Goal: Task Accomplishment & Management: Manage account settings

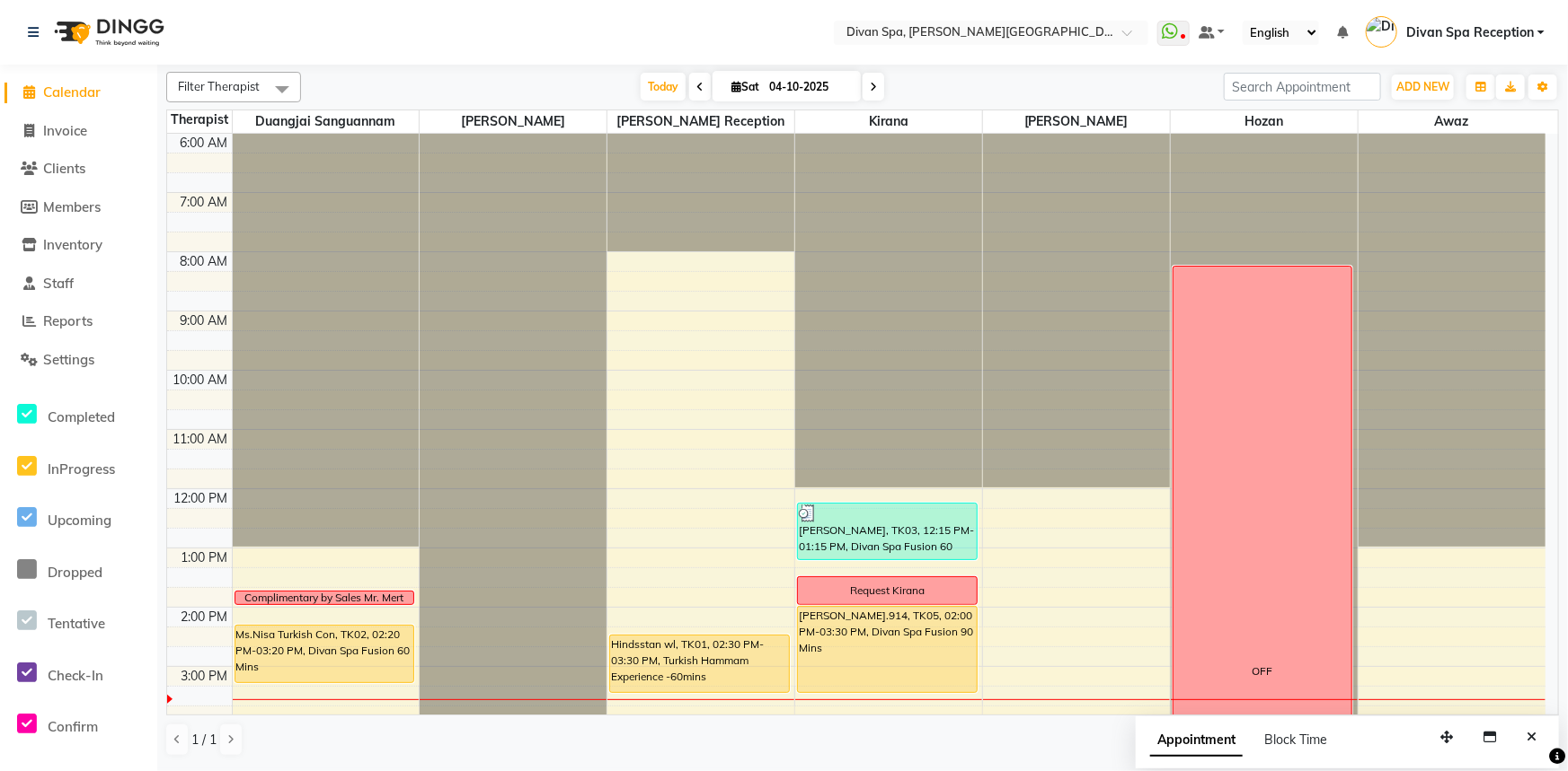
scroll to position [421, 0]
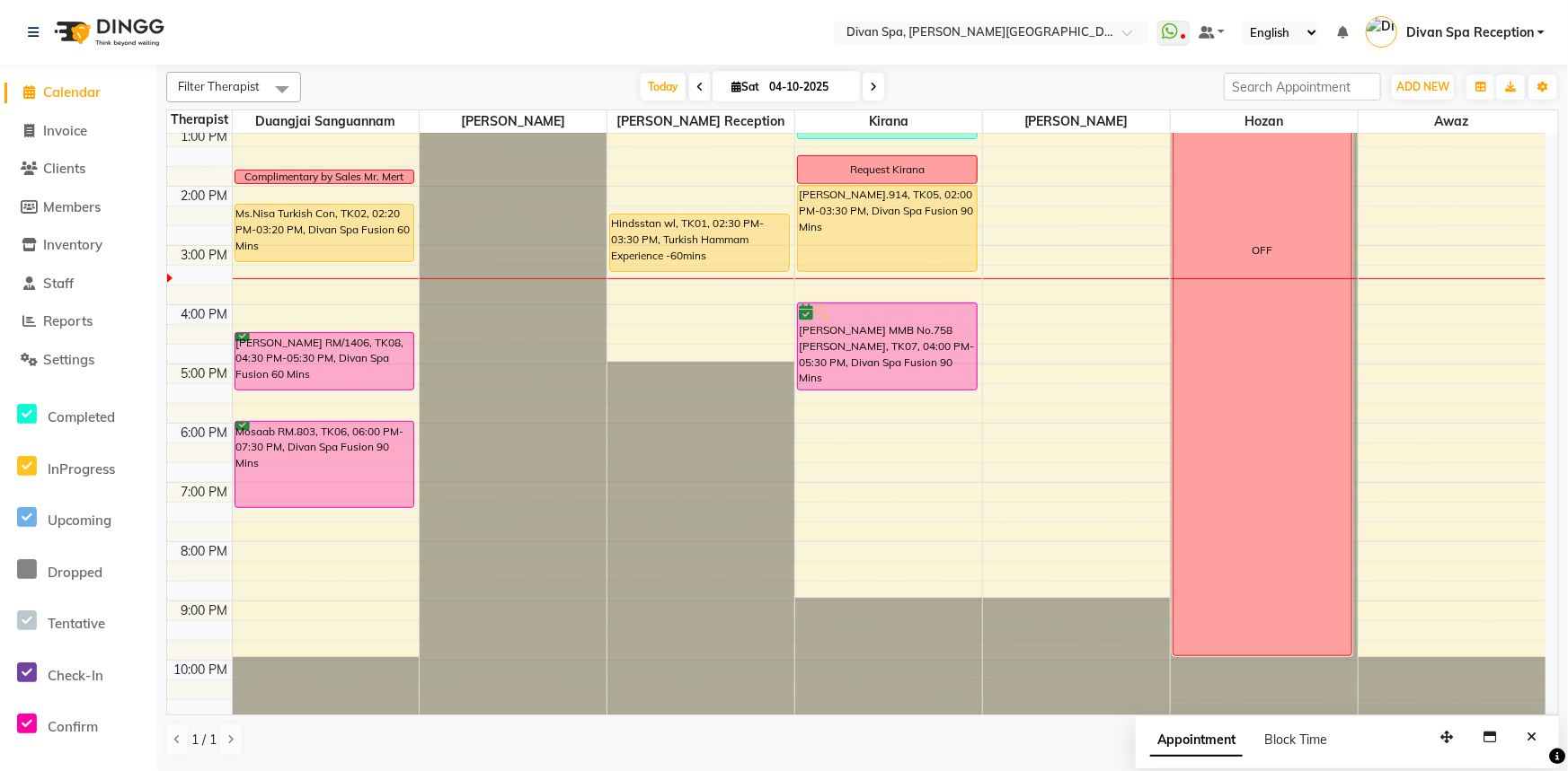
click at [862, 350] on div "[PERSON_NAME] MMB No.758 [PERSON_NAME], TK07, 04:00 PM-05:30 PM, Divan Spa Fusi…" at bounding box center [887, 346] width 178 height 86
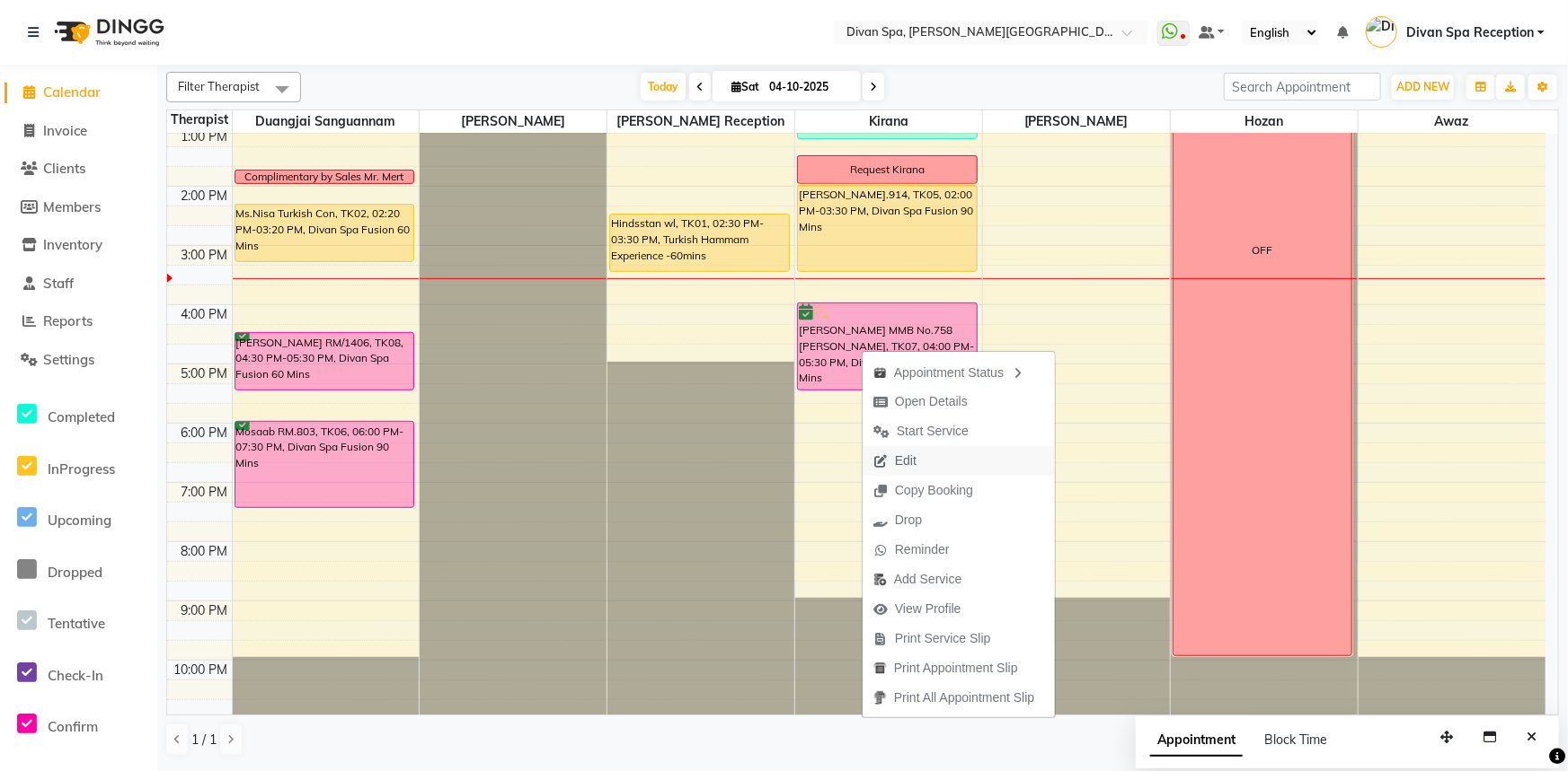
click at [918, 473] on span "Edit" at bounding box center [894, 461] width 65 height 30
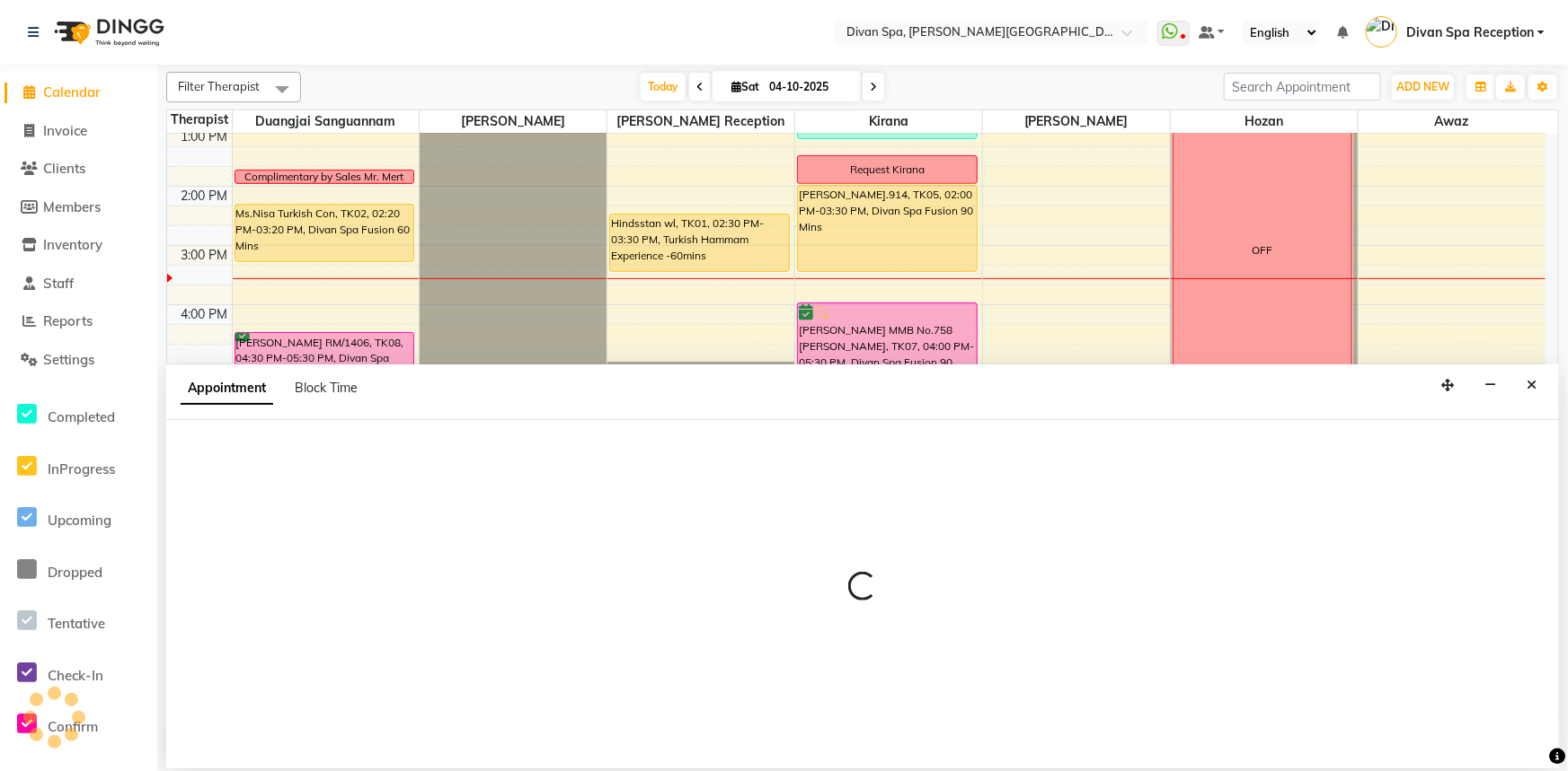
select select "tentative"
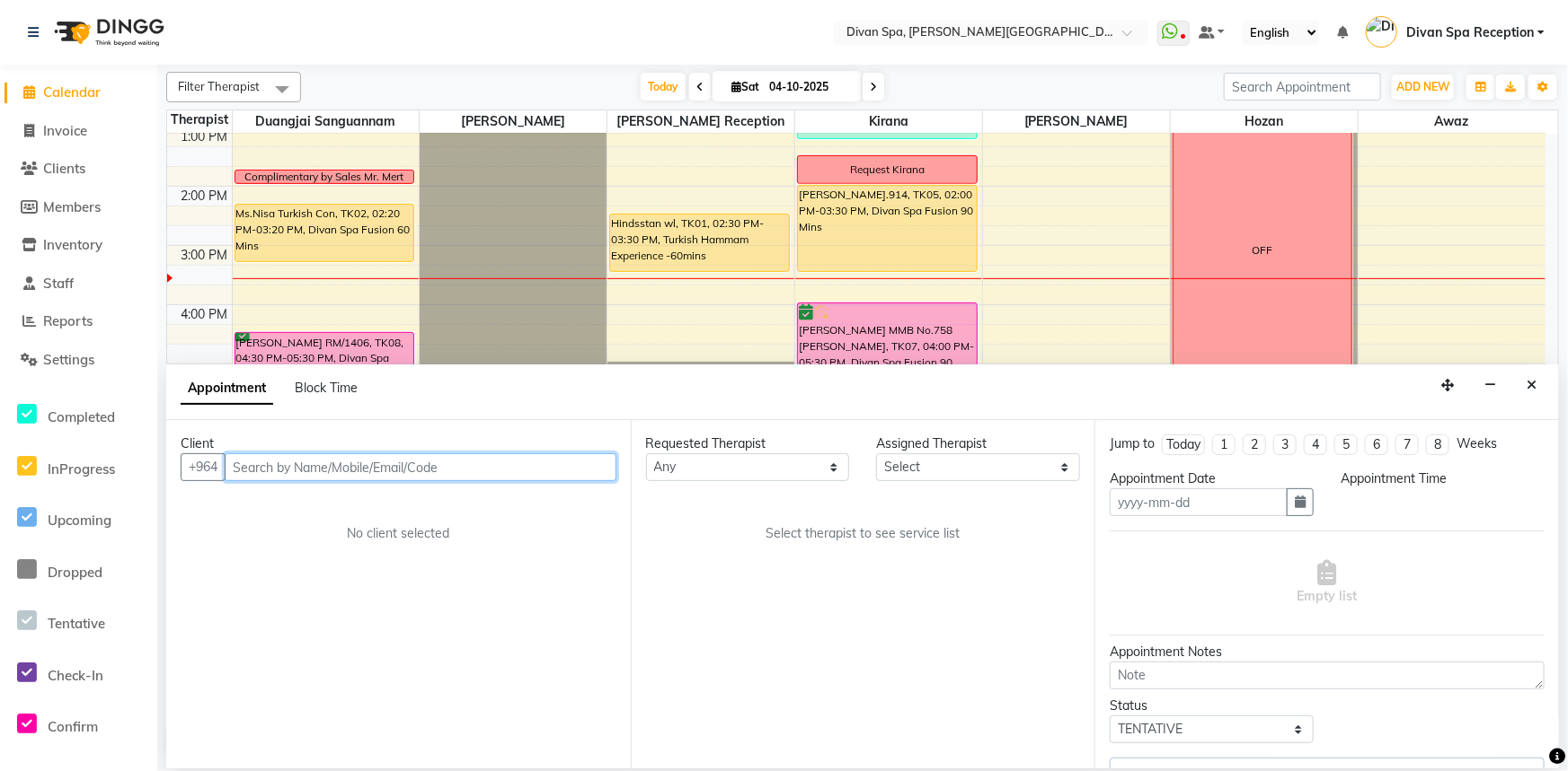
type input "04-10-2025"
select select "confirm booking"
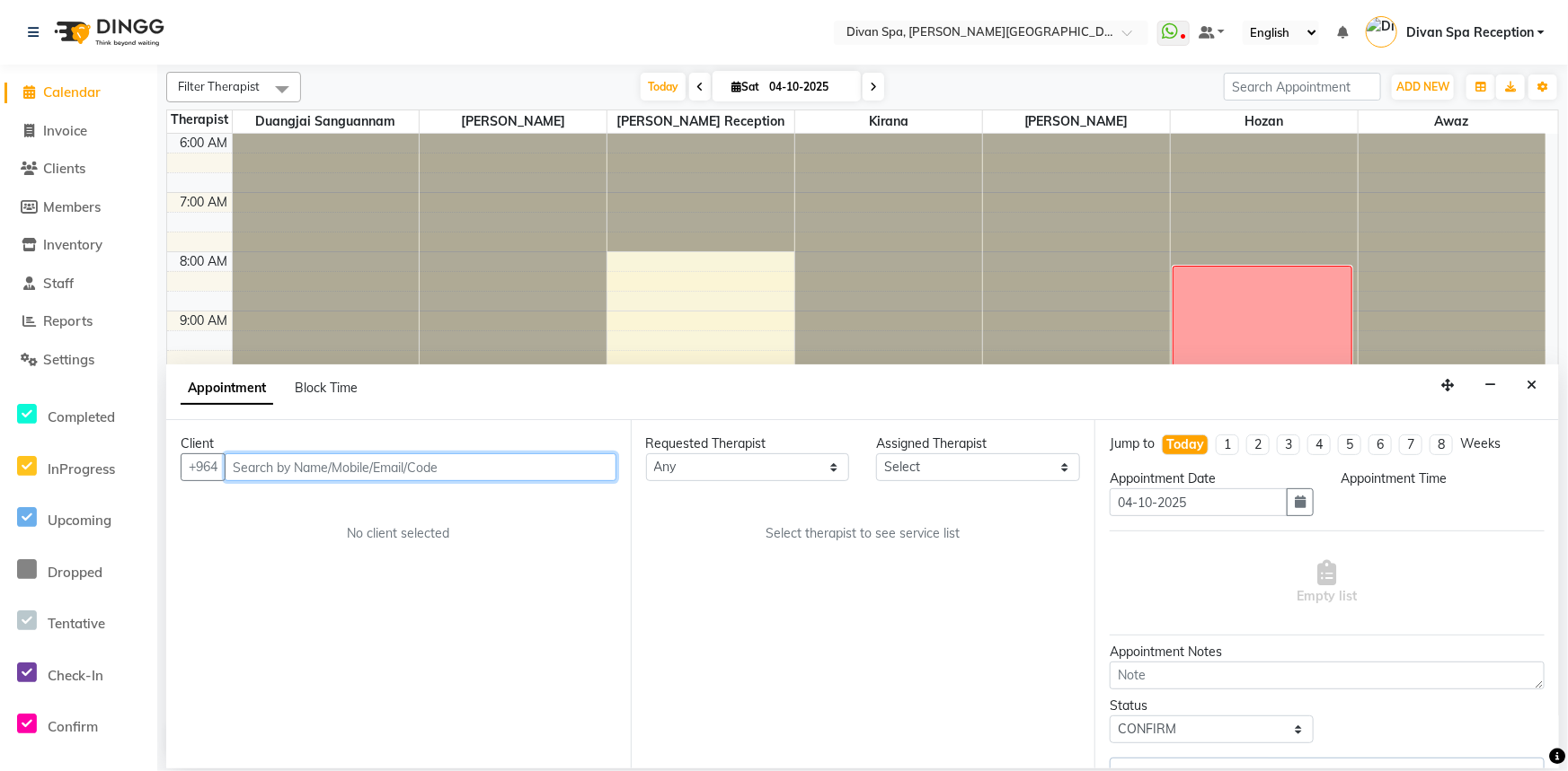
select select "960"
select select "85775"
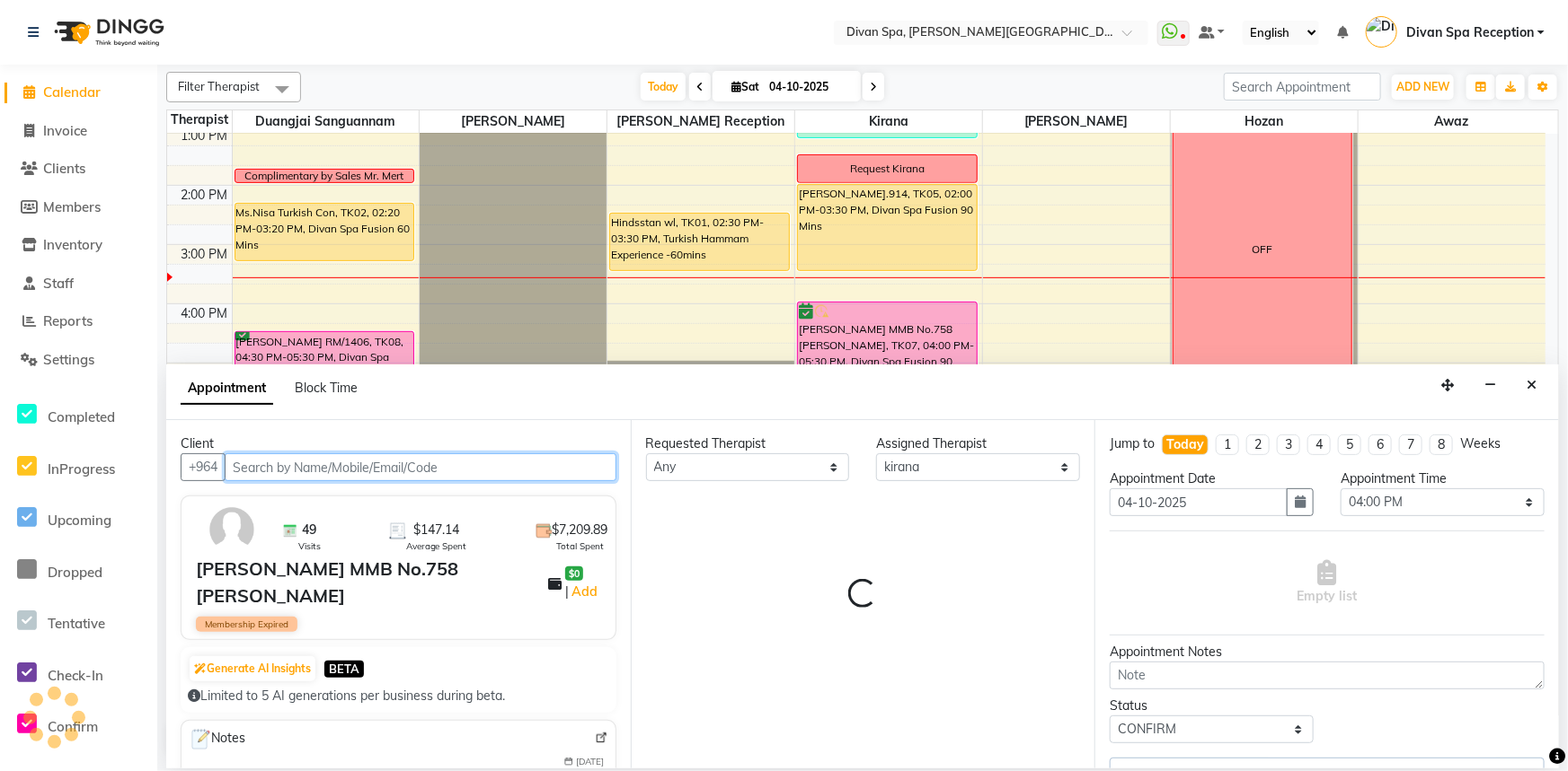
select select "1379"
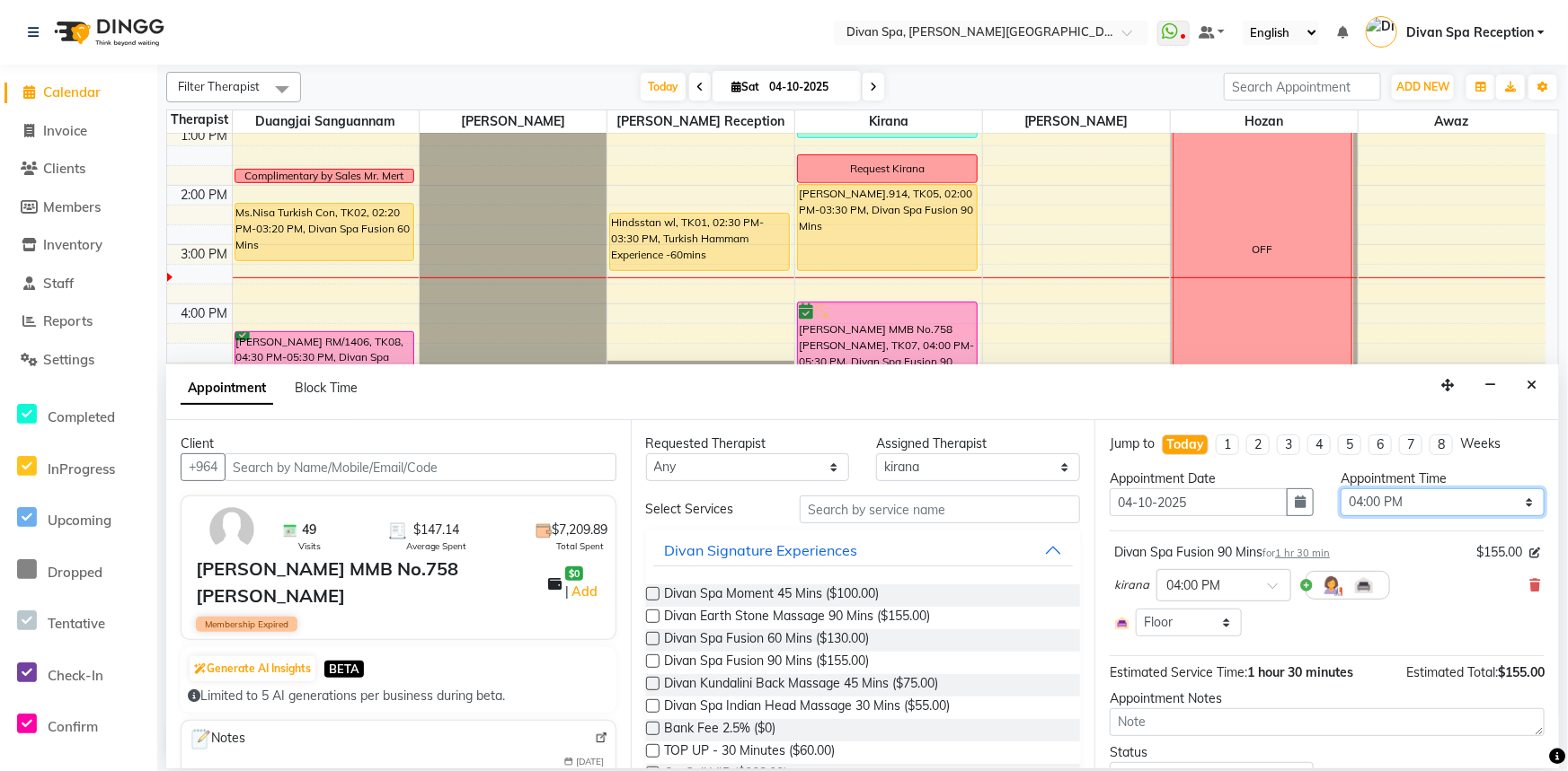
click at [1518, 504] on select "Select 07:00 AM 07:15 AM 07:30 AM 07:45 AM 08:00 AM 08:15 AM 08:30 AM 08:45 AM …" at bounding box center [1442, 502] width 204 height 28
select select "990"
click at [1340, 488] on select "Select 07:00 AM 07:15 AM 07:30 AM 07:45 AM 08:00 AM 08:15 AM 08:30 AM 08:45 AM …" at bounding box center [1442, 502] width 204 height 28
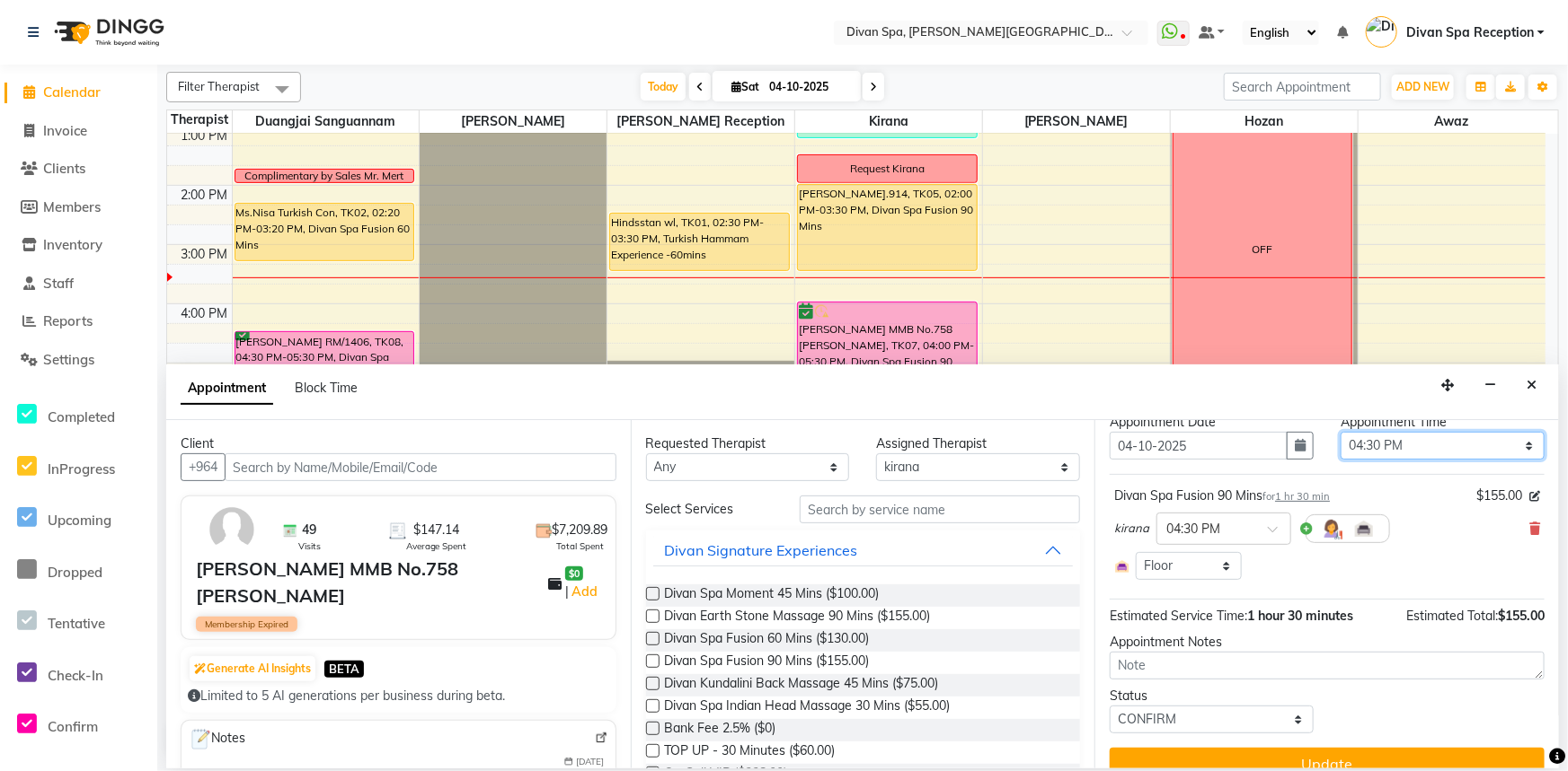
scroll to position [80, 0]
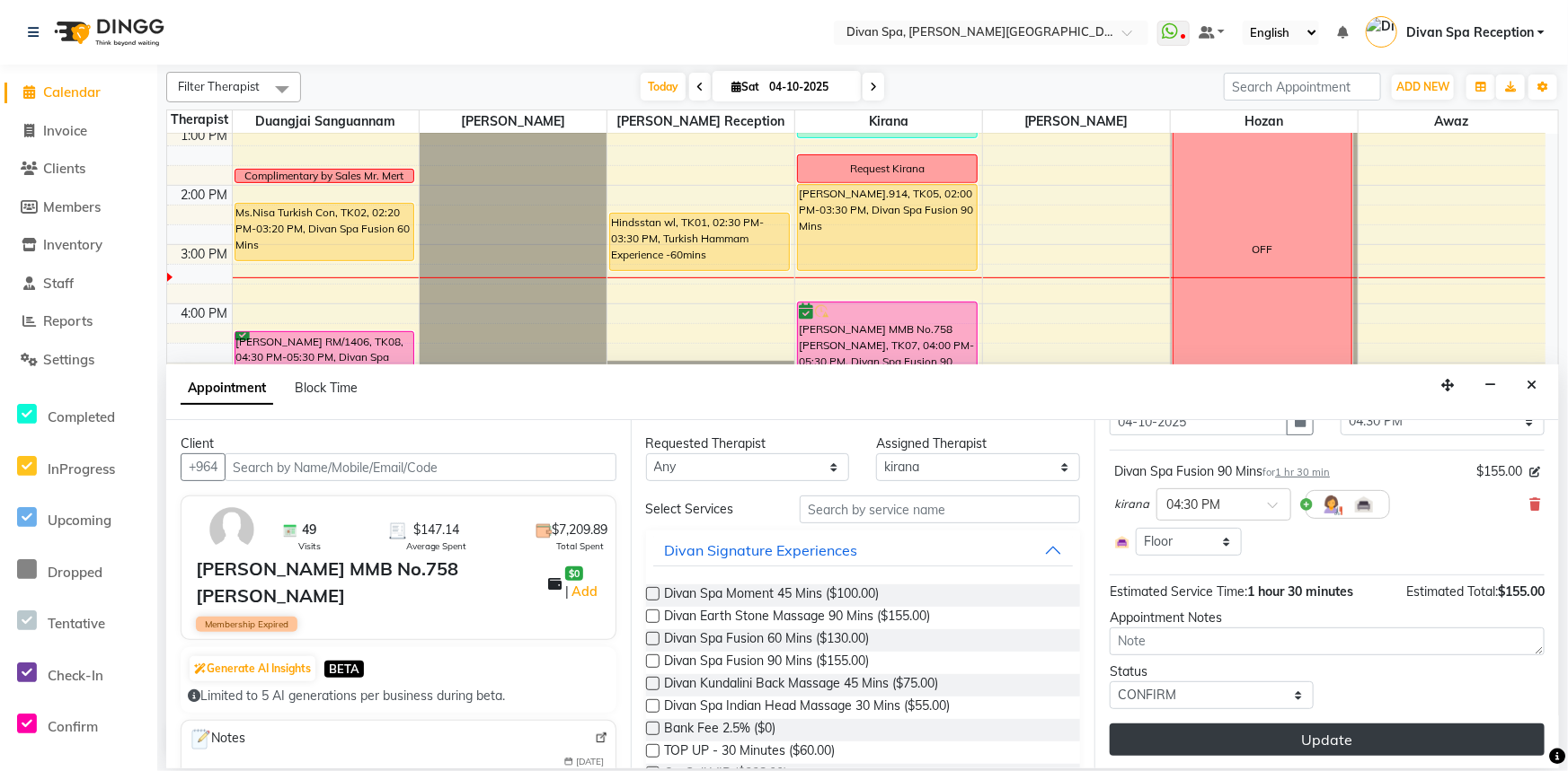
click at [1287, 742] on button "Update" at bounding box center [1327, 739] width 435 height 32
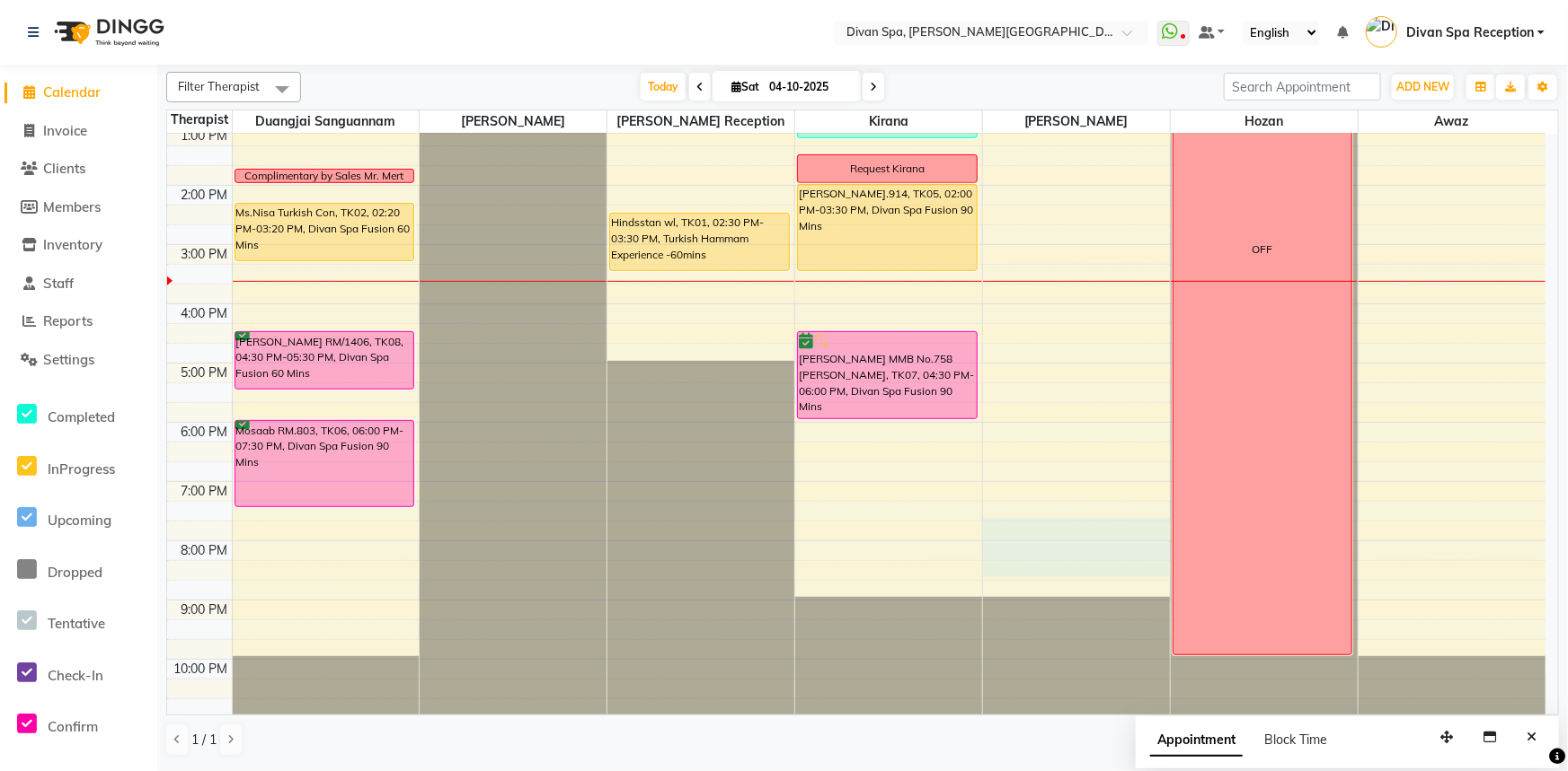
click at [1201, 572] on div "6:00 AM 7:00 AM 8:00 AM 9:00 AM 10:00 AM 11:00 AM 12:00 PM 1:00 PM 2:00 PM 3:00…" at bounding box center [856, 214] width 1378 height 1006
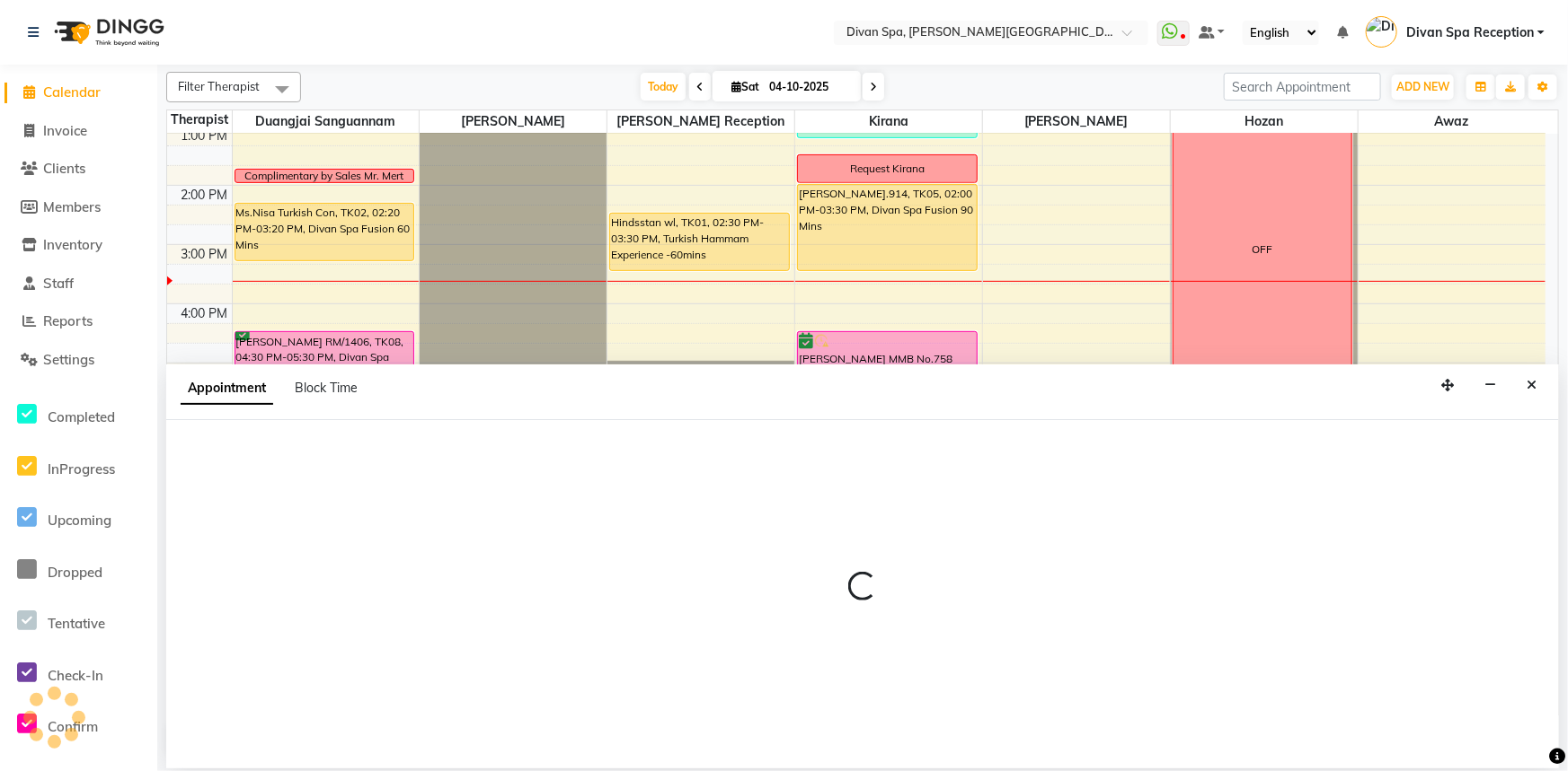
select select "17314"
select select "1185"
select select "tentative"
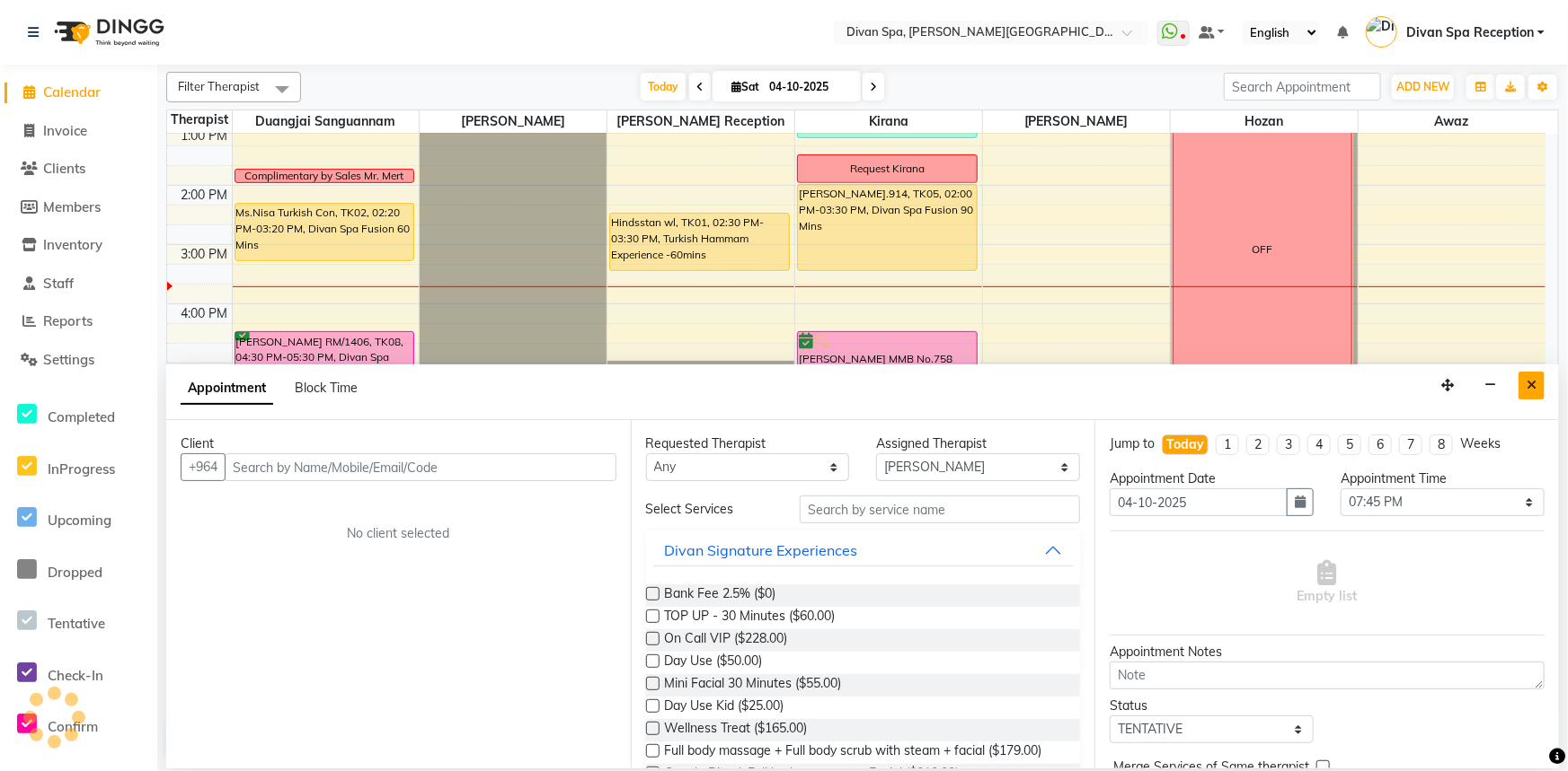
click at [1528, 380] on icon "Close" at bounding box center [1531, 385] width 10 height 13
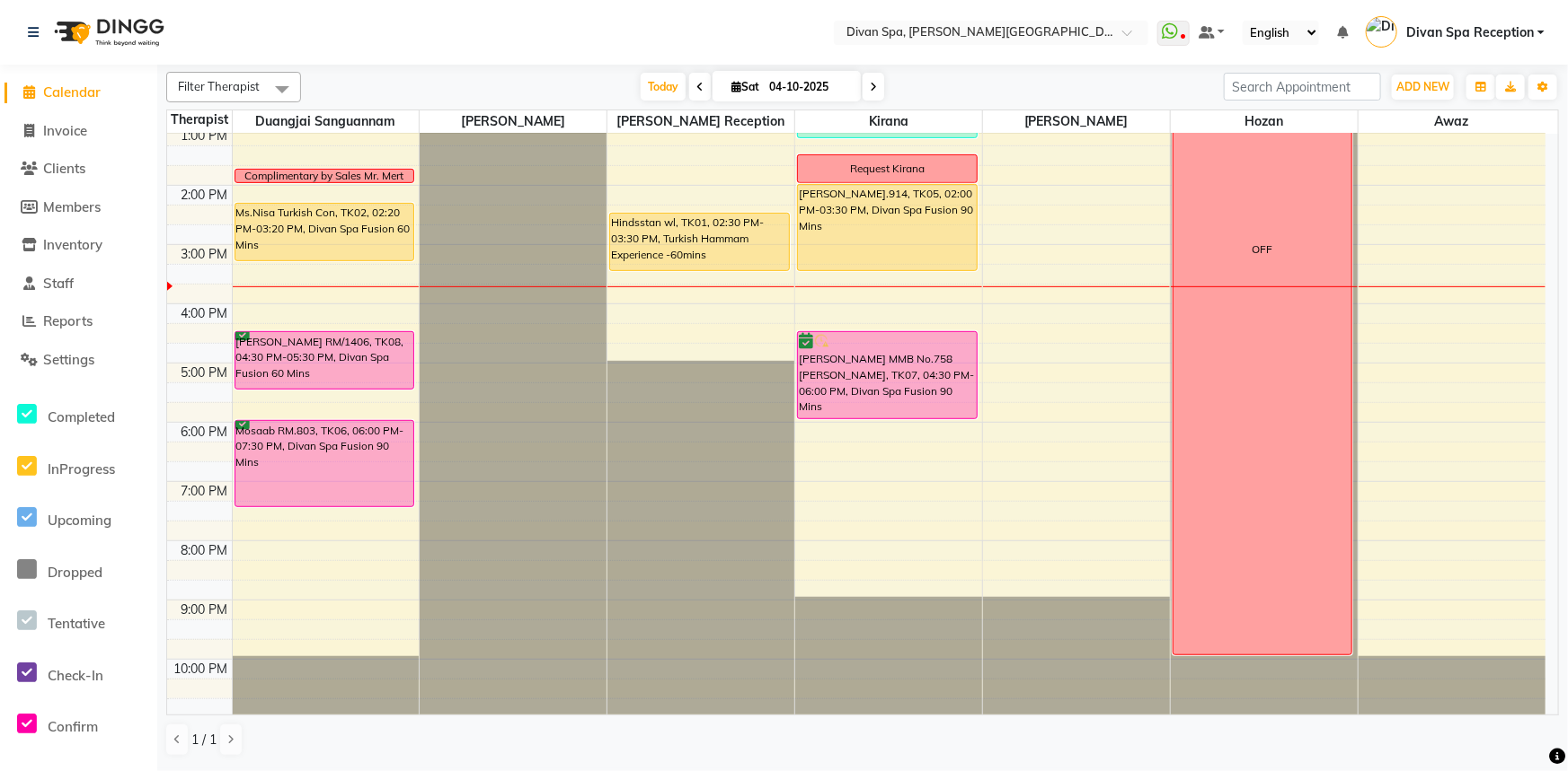
click at [825, 493] on div "6:00 AM 7:00 AM 8:00 AM 9:00 AM 10:00 AM 11:00 AM 12:00 PM 1:00 PM 2:00 PM 3:00…" at bounding box center [856, 214] width 1378 height 1006
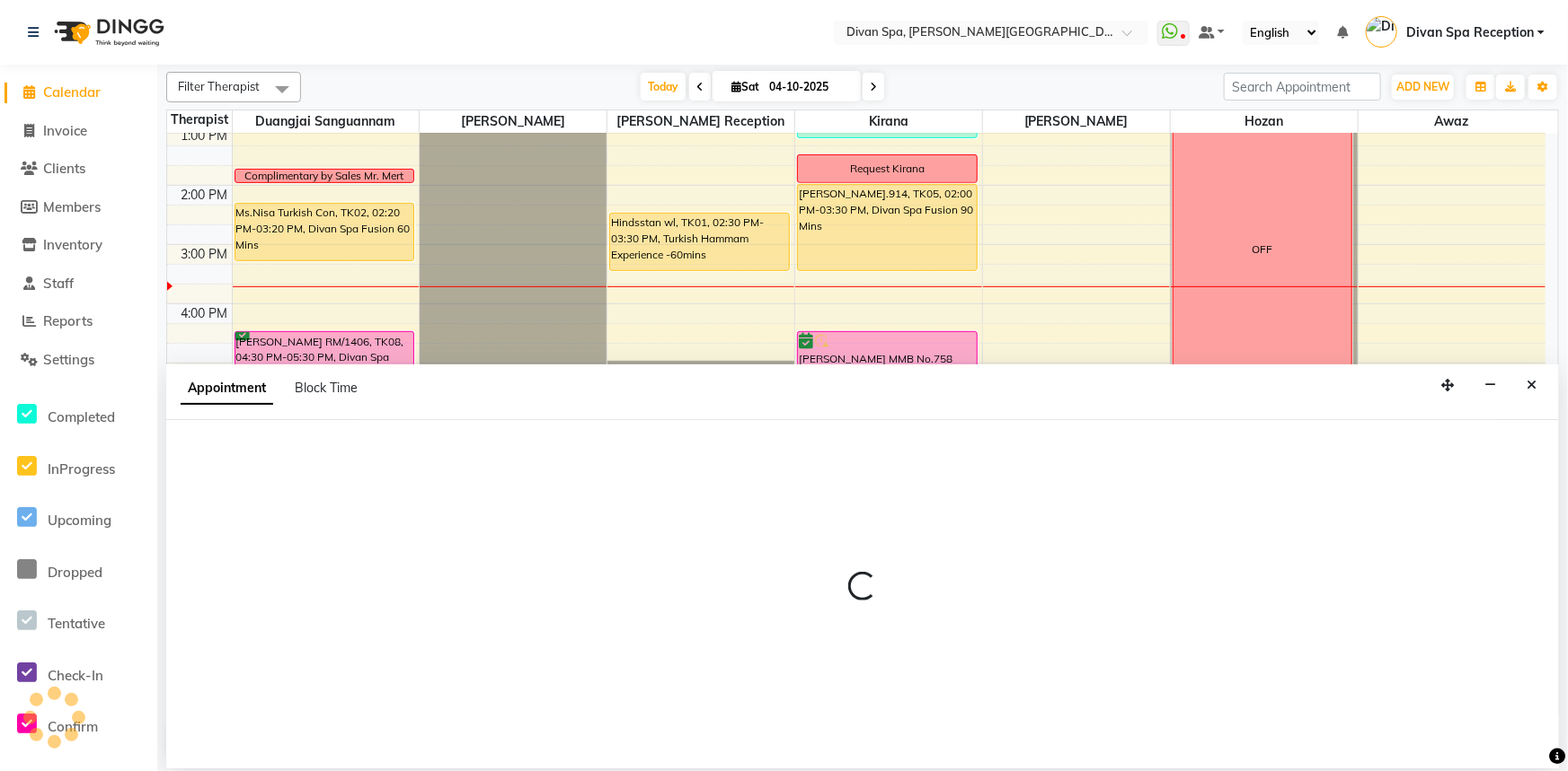
select select "85775"
select select "1140"
select select "tentative"
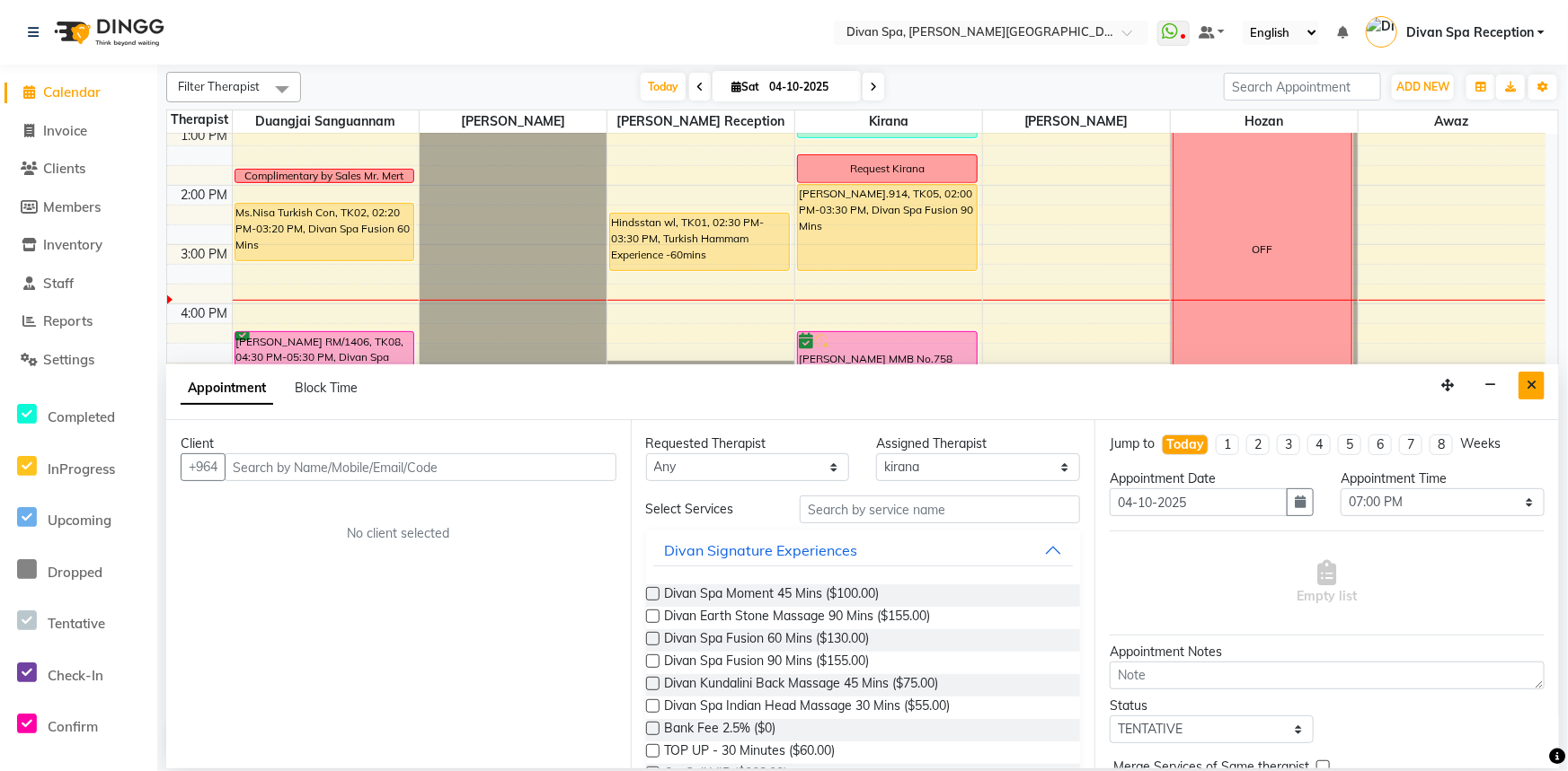
click at [1534, 379] on icon "Close" at bounding box center [1531, 385] width 10 height 13
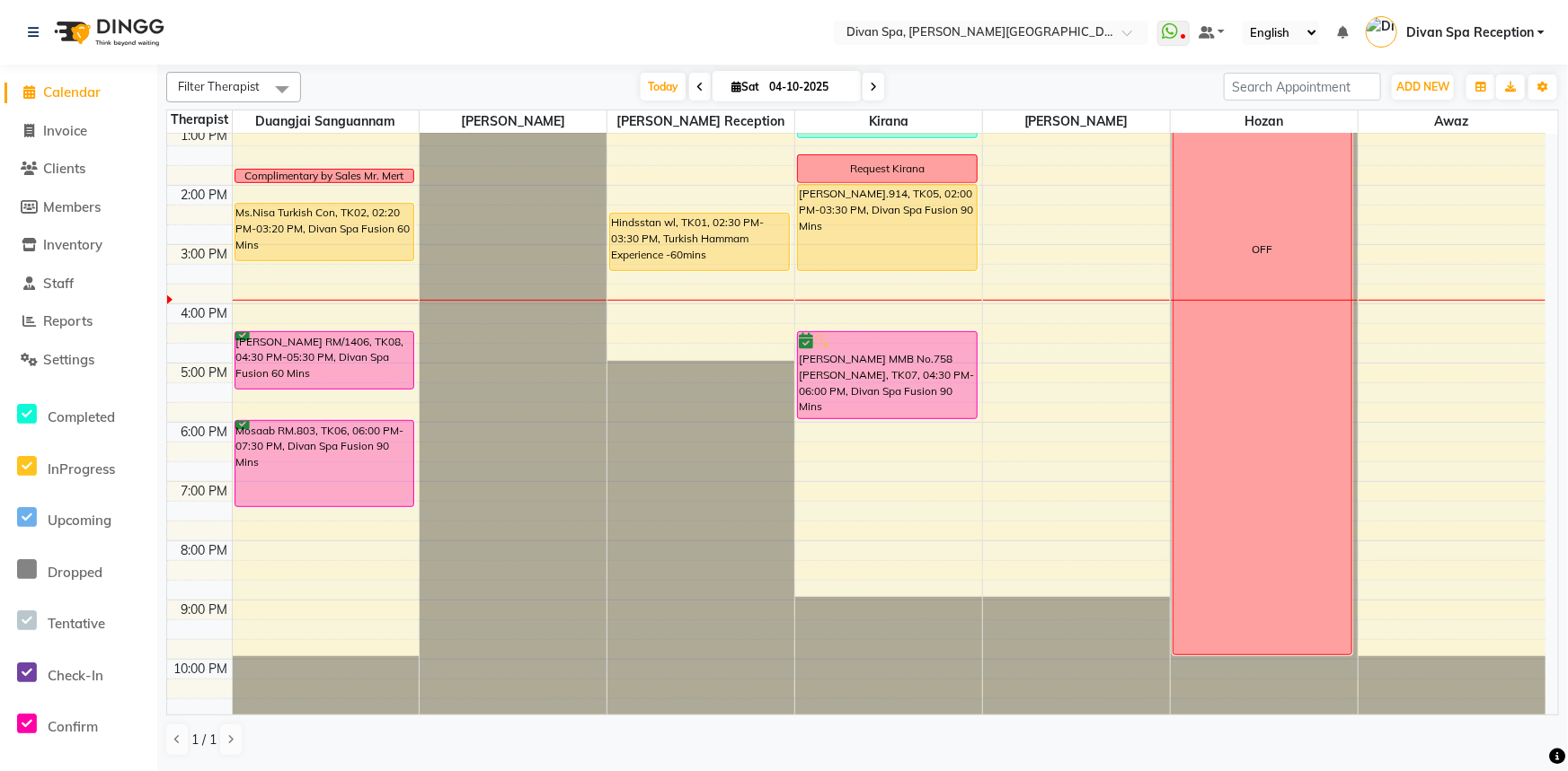
click at [288, 300] on div at bounding box center [326, 300] width 187 height 1
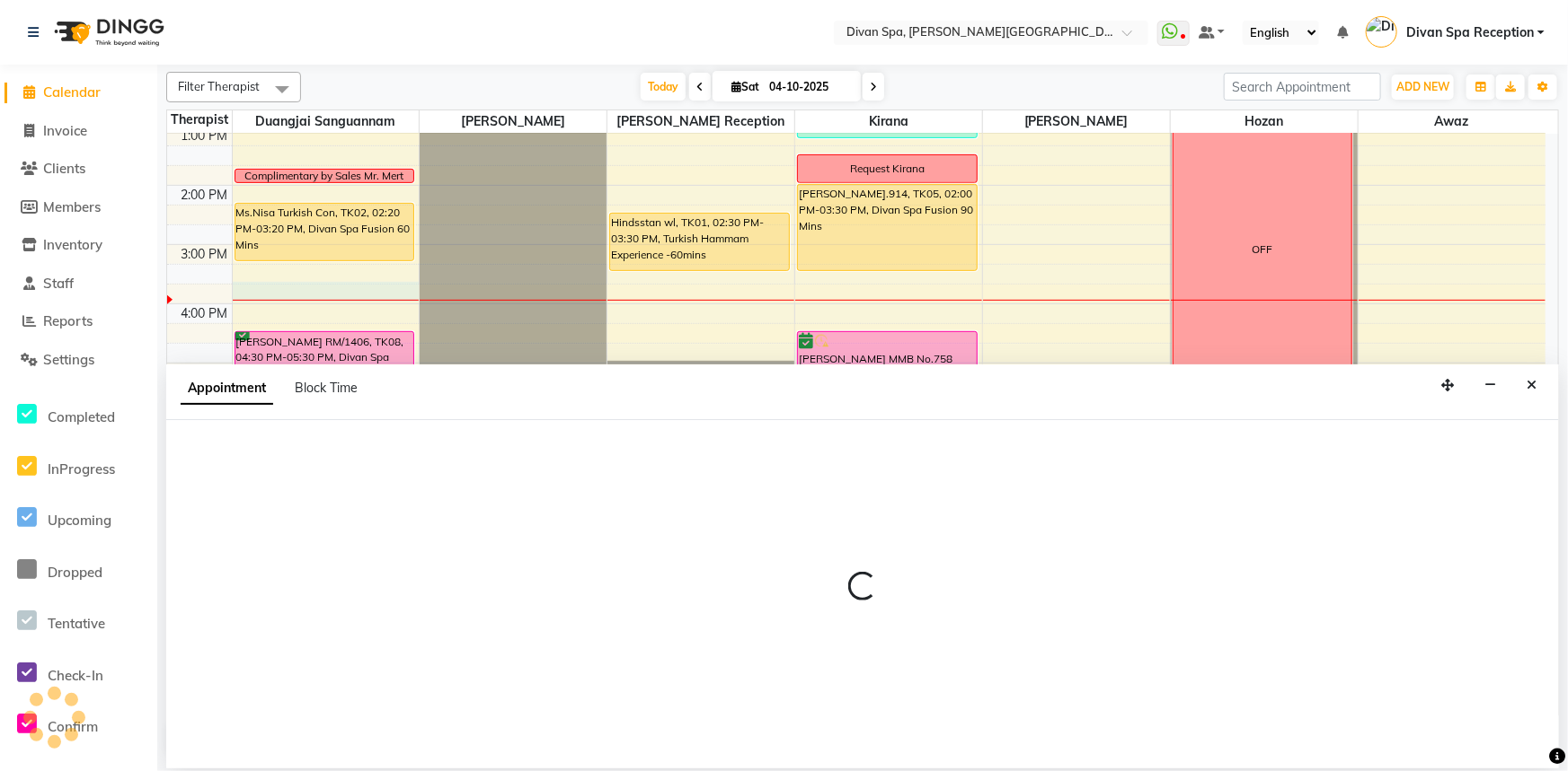
select select "17312"
select select "tentative"
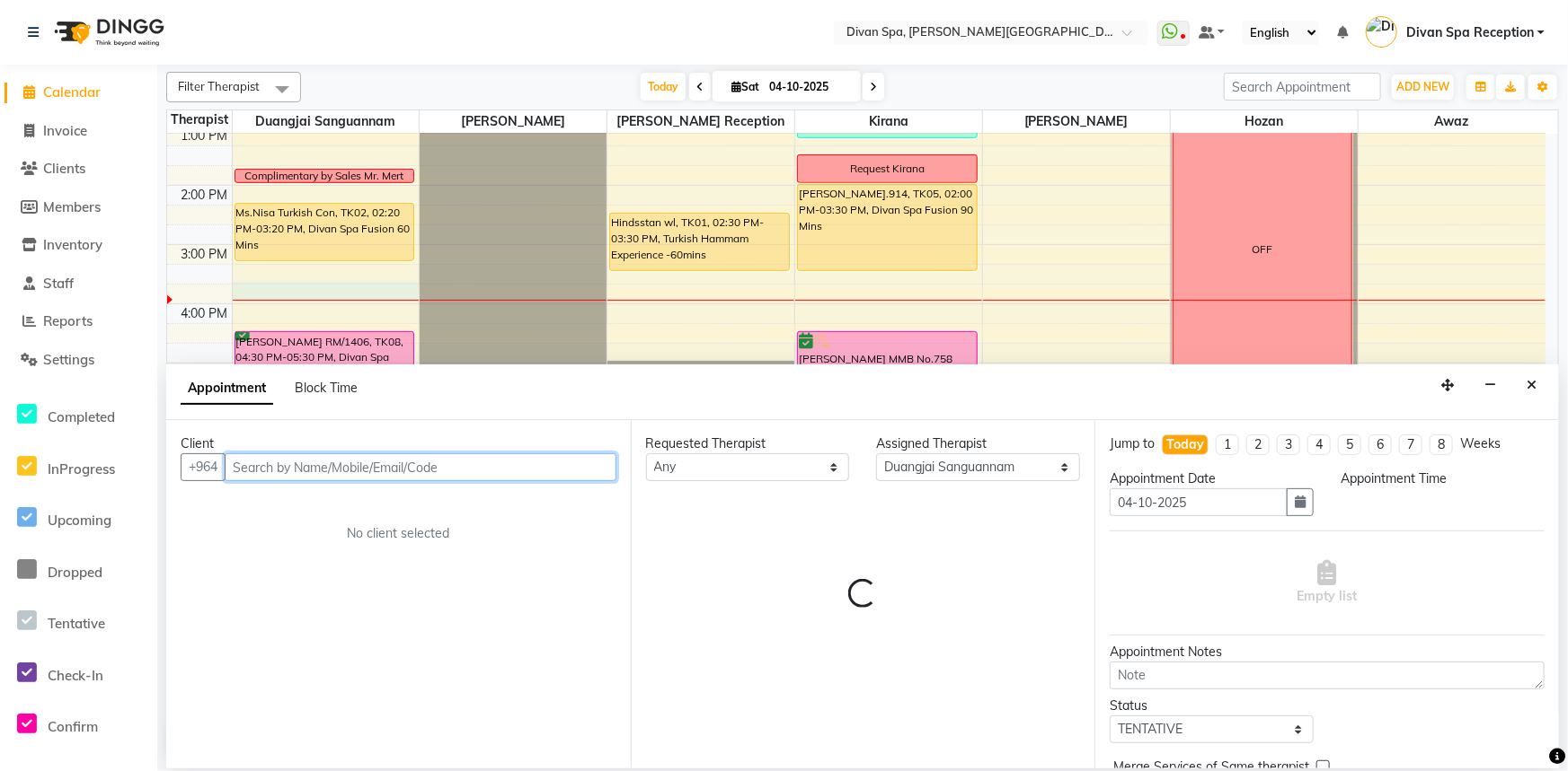
select select "945"
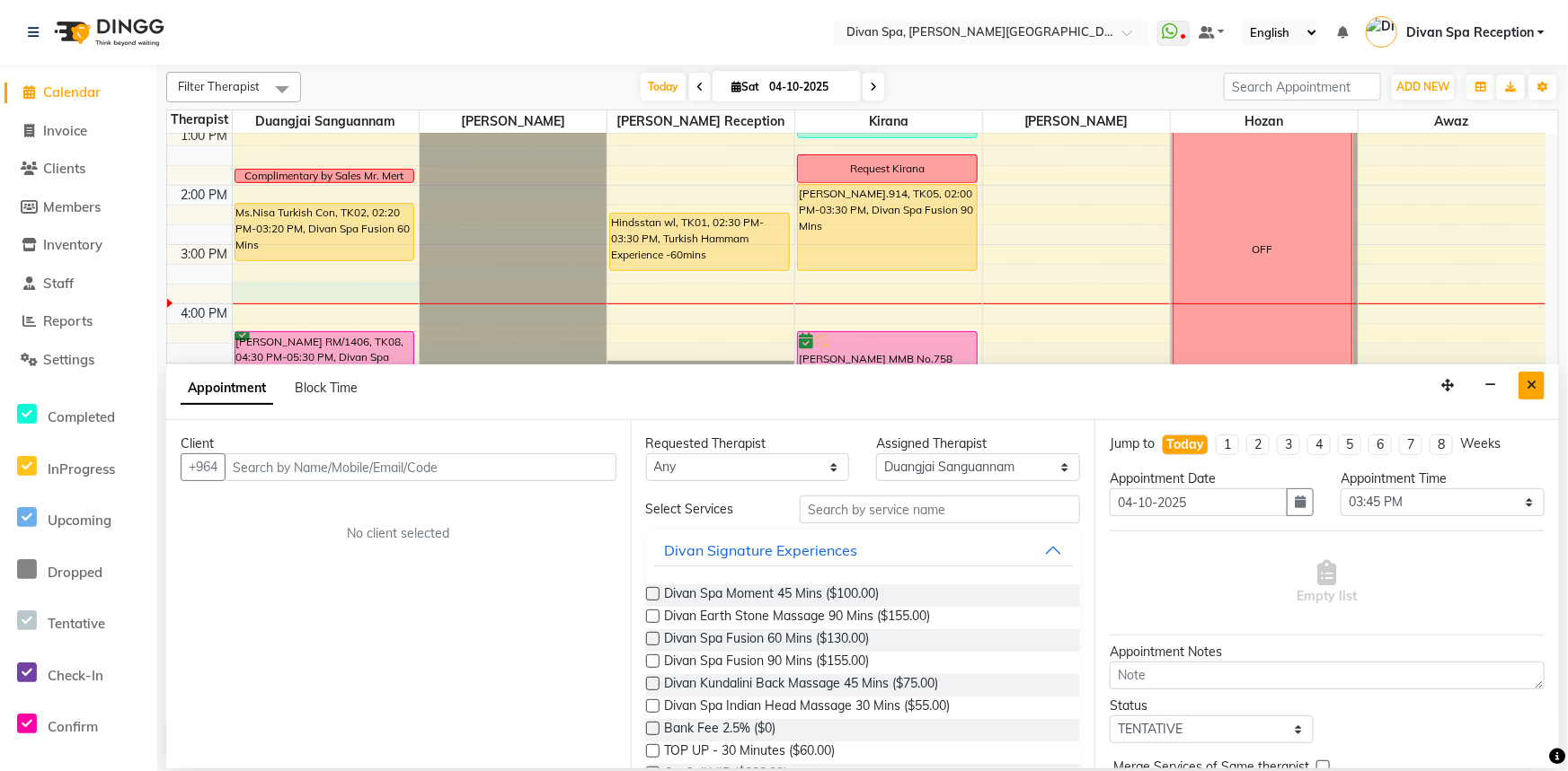
click at [1523, 382] on button "Close" at bounding box center [1531, 386] width 26 height 28
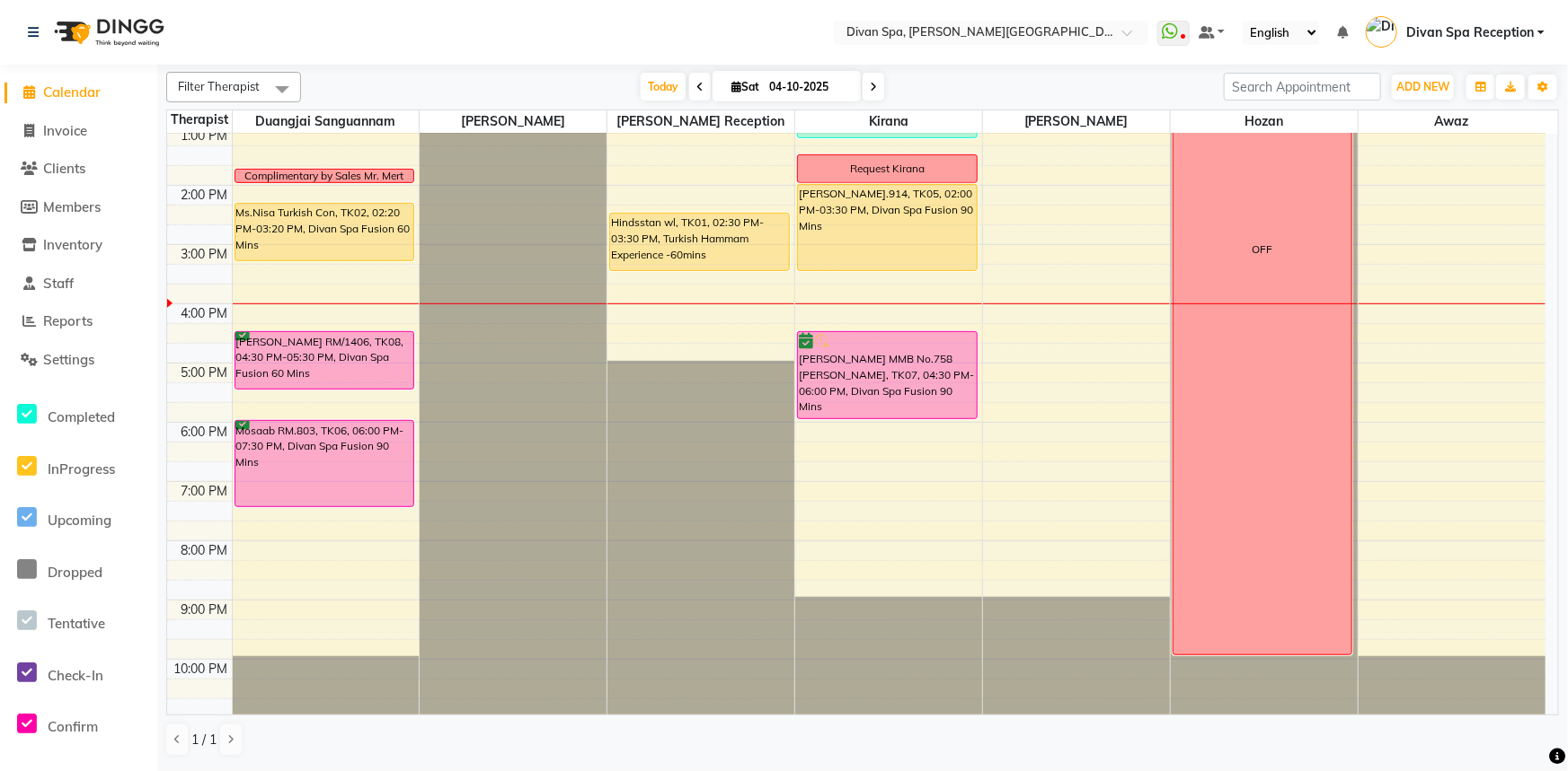
click at [879, 247] on div "[PERSON_NAME].914, TK05, 02:00 PM-03:30 PM, Divan Spa Fusion 90 Mins" at bounding box center [887, 228] width 178 height 85
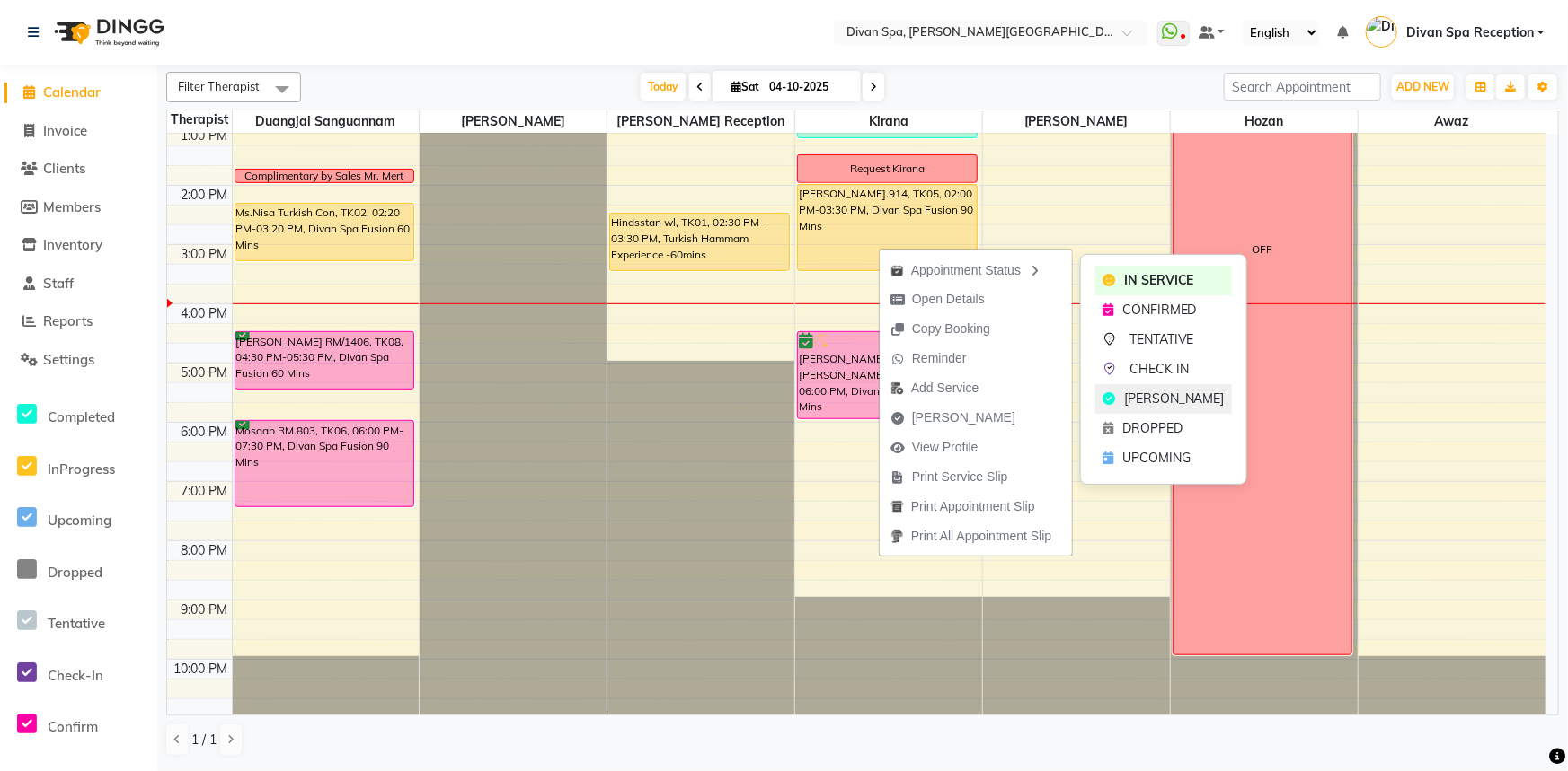
click at [1166, 398] on span "[PERSON_NAME]" at bounding box center [1175, 398] width 101 height 18
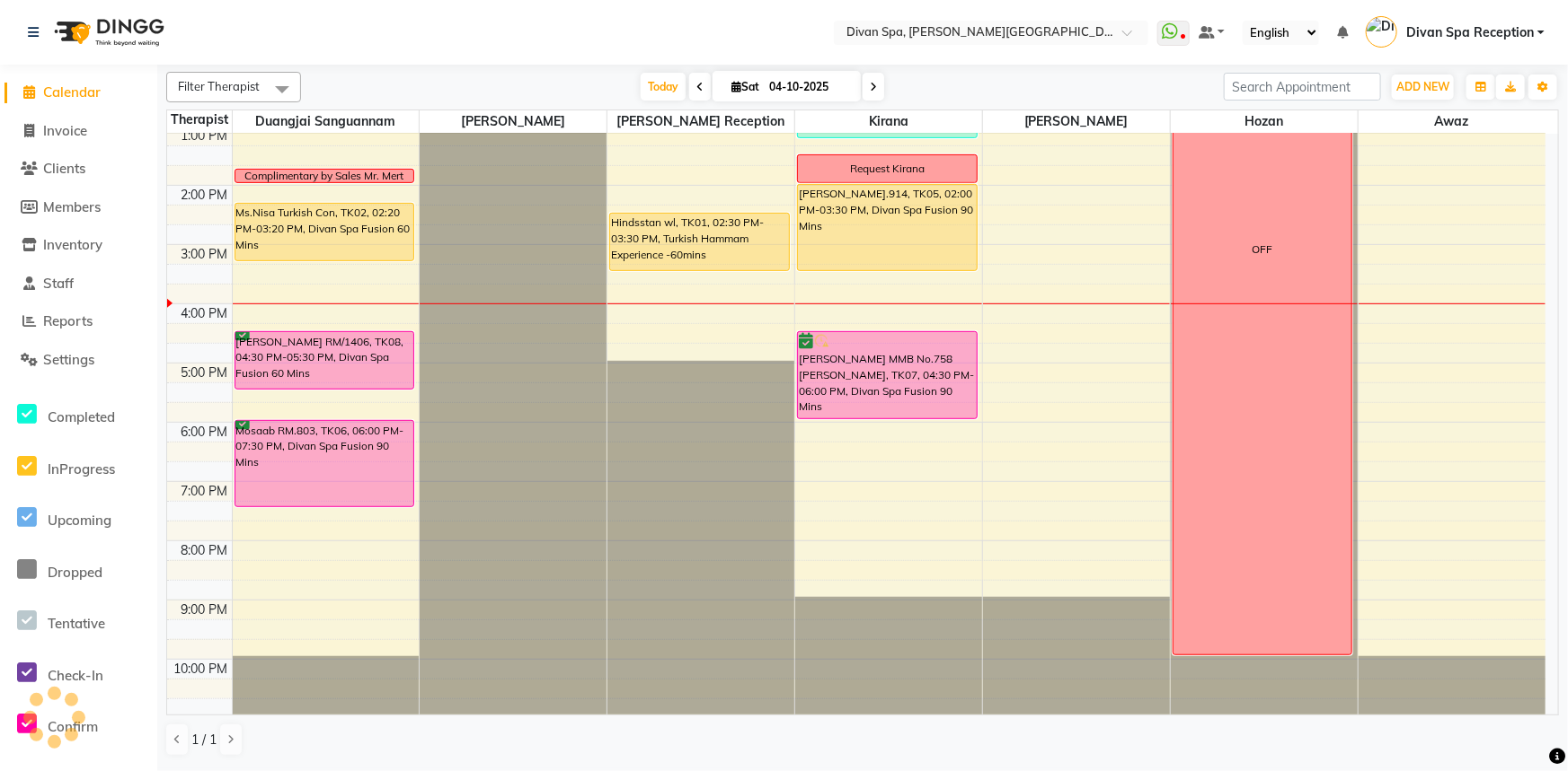
click at [709, 252] on div "Hindsstan wl, TK01, 02:30 PM-03:30 PM, Turkish Hammam Experience -60mins" at bounding box center [700, 242] width 178 height 56
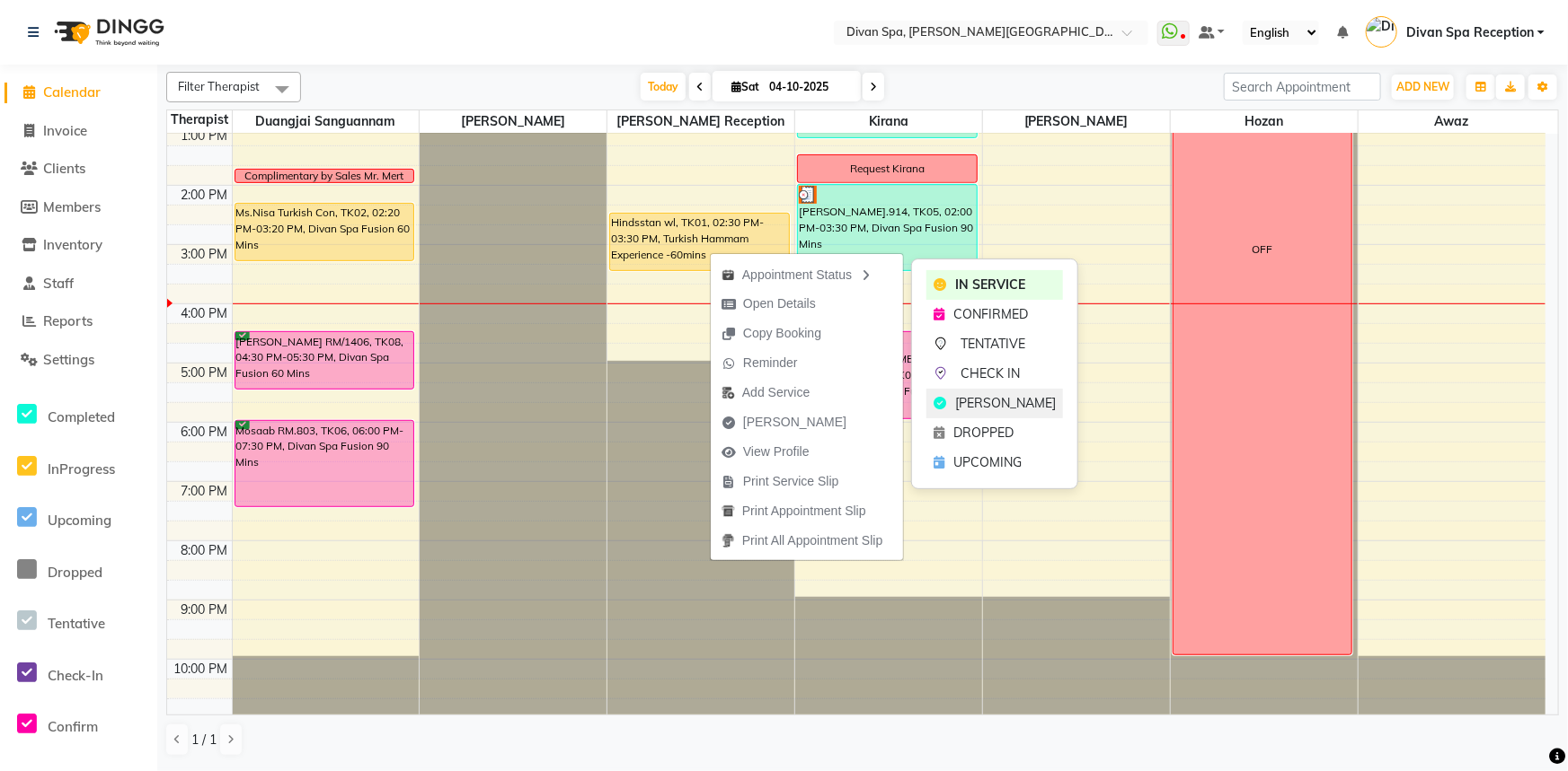
click at [952, 397] on div "[PERSON_NAME]" at bounding box center [994, 403] width 137 height 30
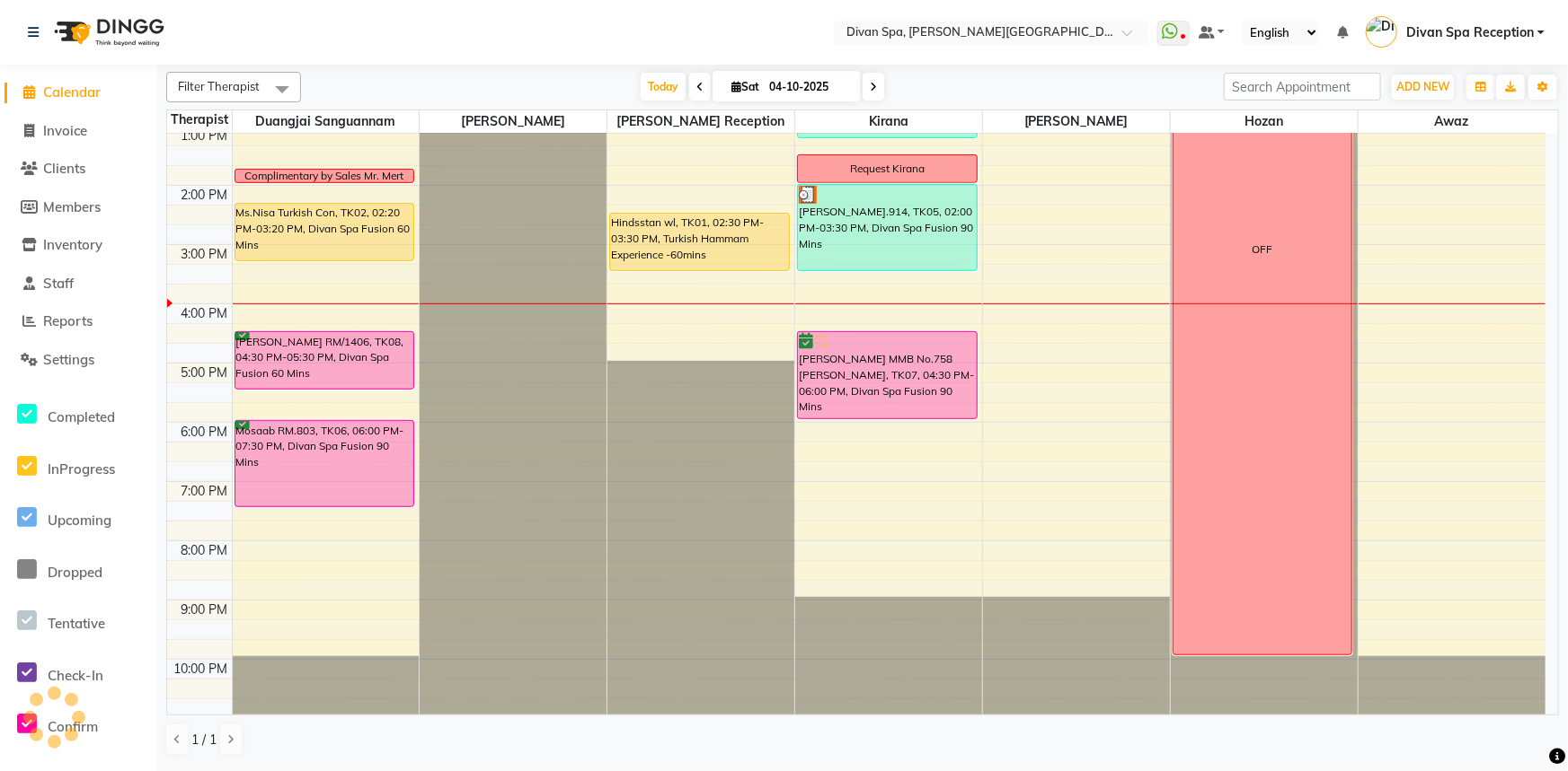
click at [265, 224] on div "Ms.Nisa Turkish Con, TK02, 02:20 PM-03:20 PM, Divan Spa Fusion 60 Mins" at bounding box center [325, 231] width 178 height 56
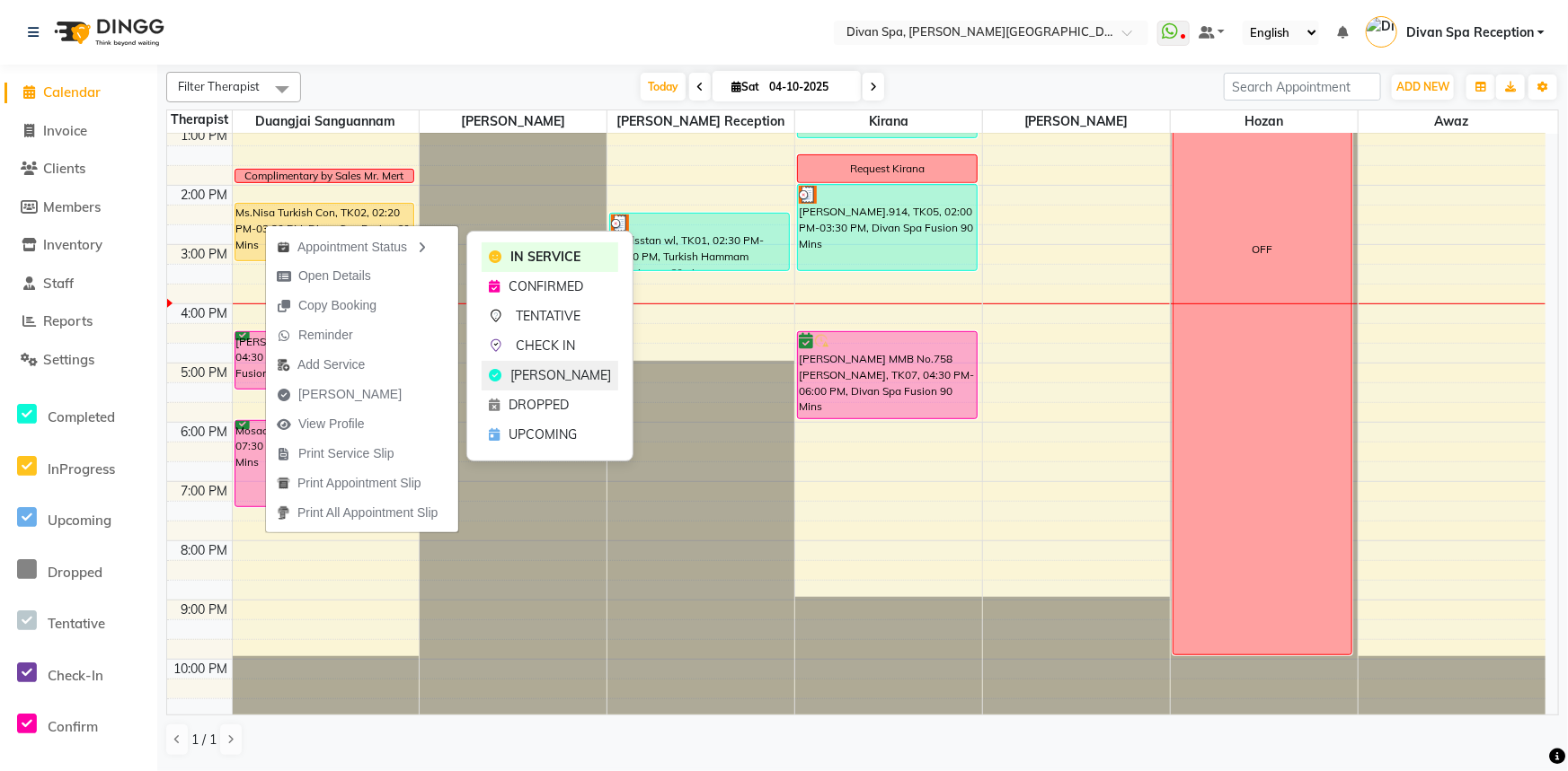
click at [549, 368] on span "[PERSON_NAME]" at bounding box center [561, 375] width 101 height 18
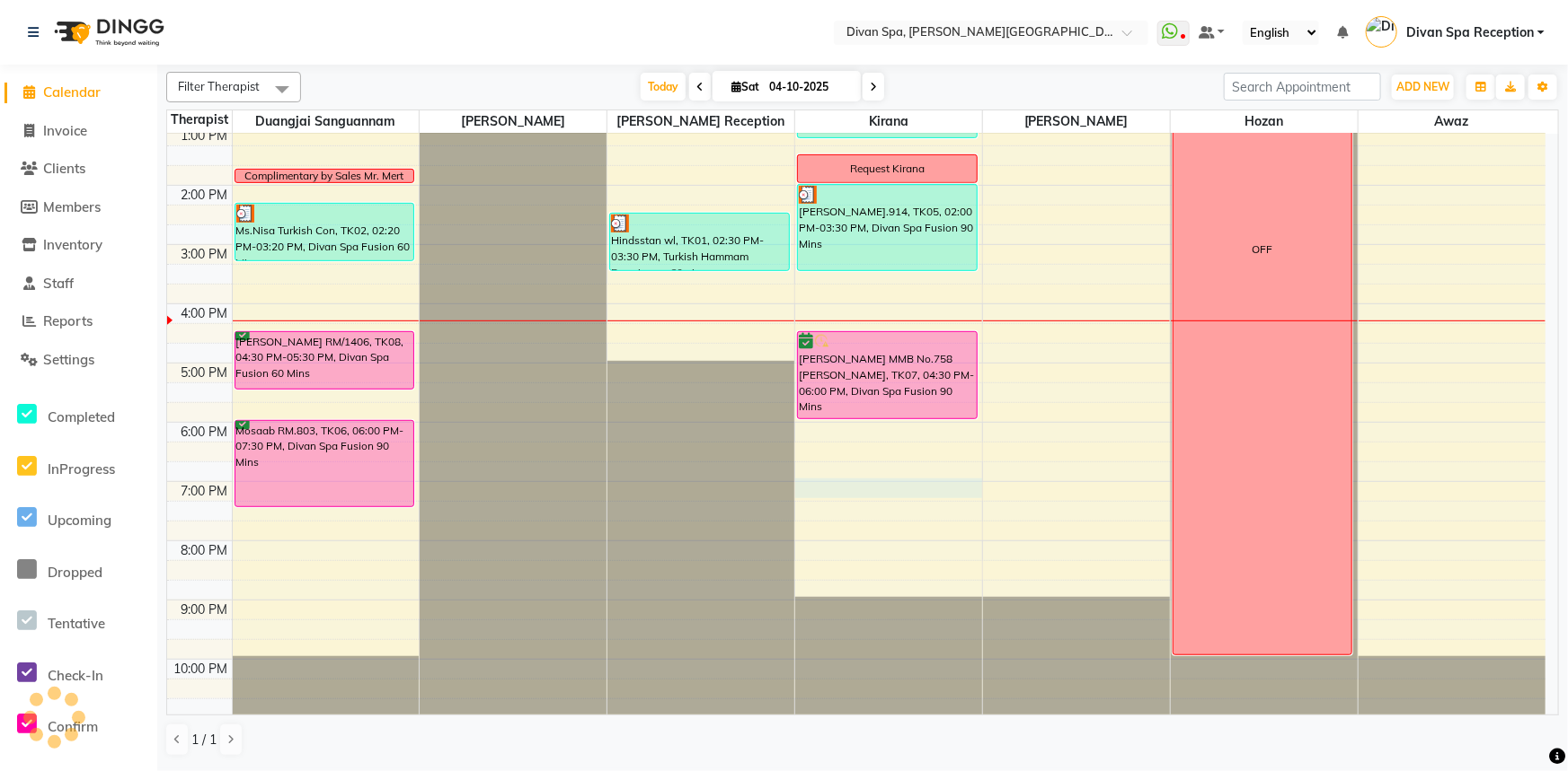
click at [818, 480] on div "6:00 AM 7:00 AM 8:00 AM 9:00 AM 10:00 AM 11:00 AM 12:00 PM 1:00 PM 2:00 PM 3:00…" at bounding box center [856, 214] width 1378 height 1006
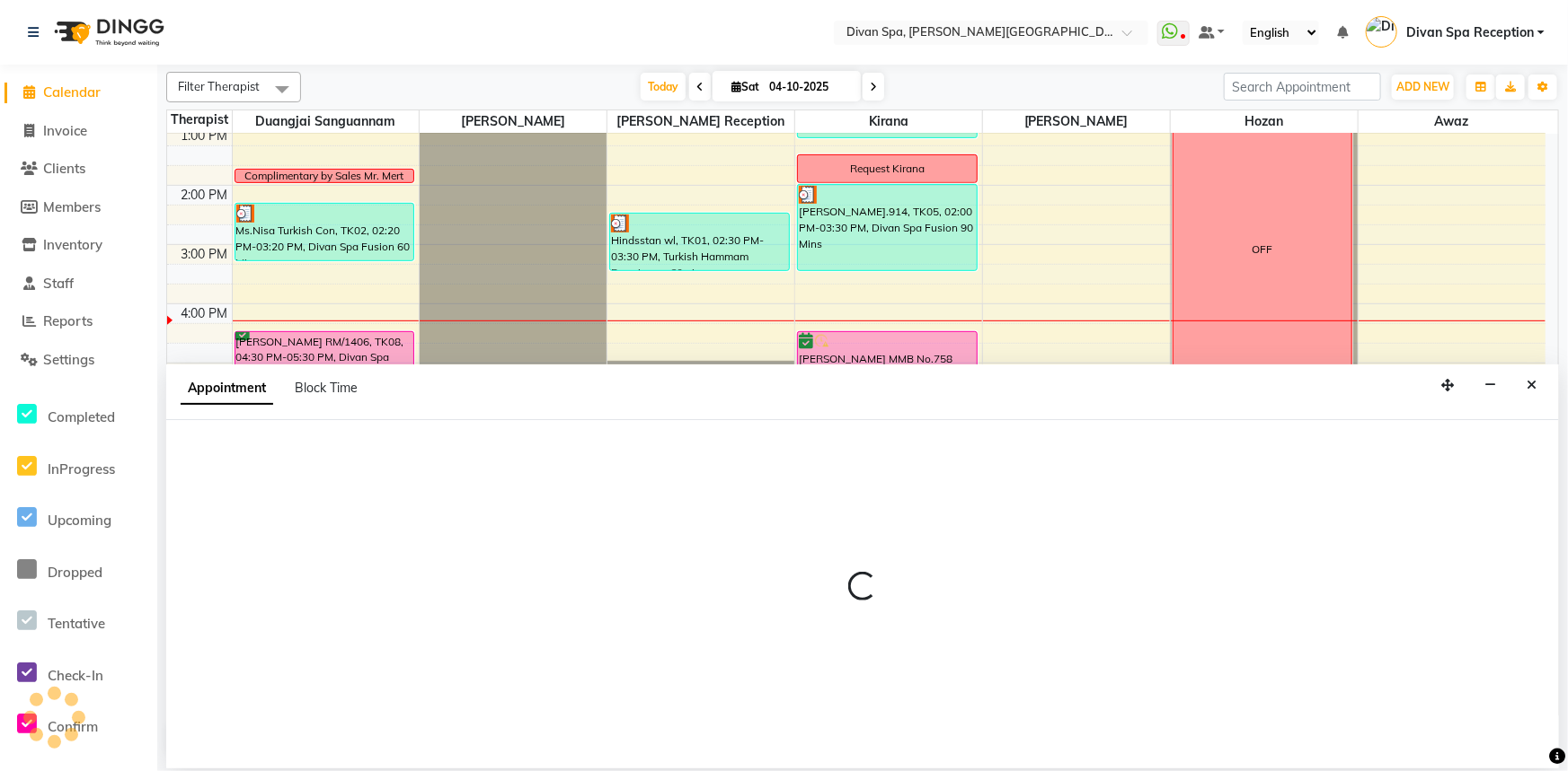
select select "85775"
select select "1140"
select select "tentative"
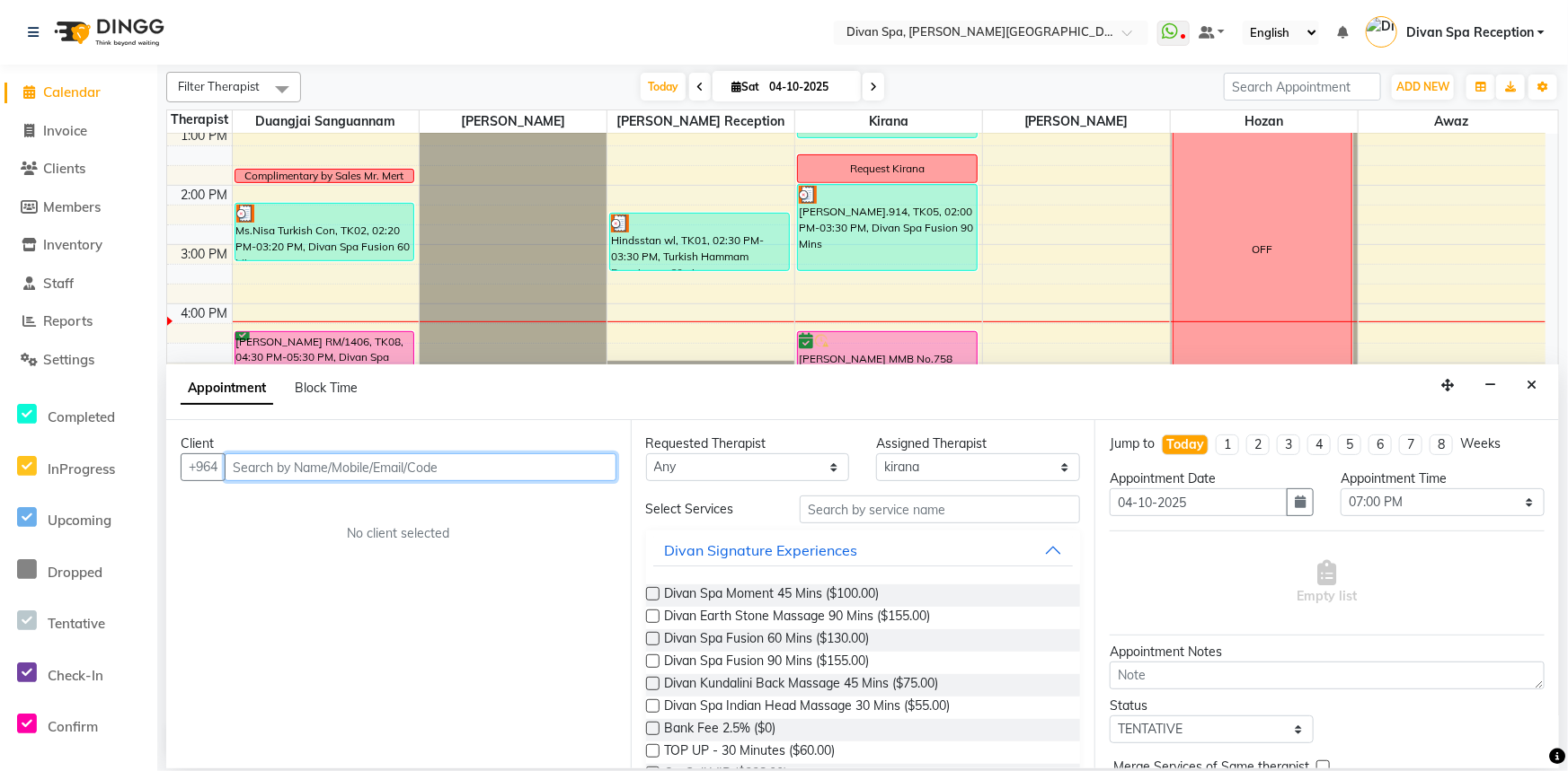
click at [281, 468] on input "text" at bounding box center [421, 467] width 392 height 28
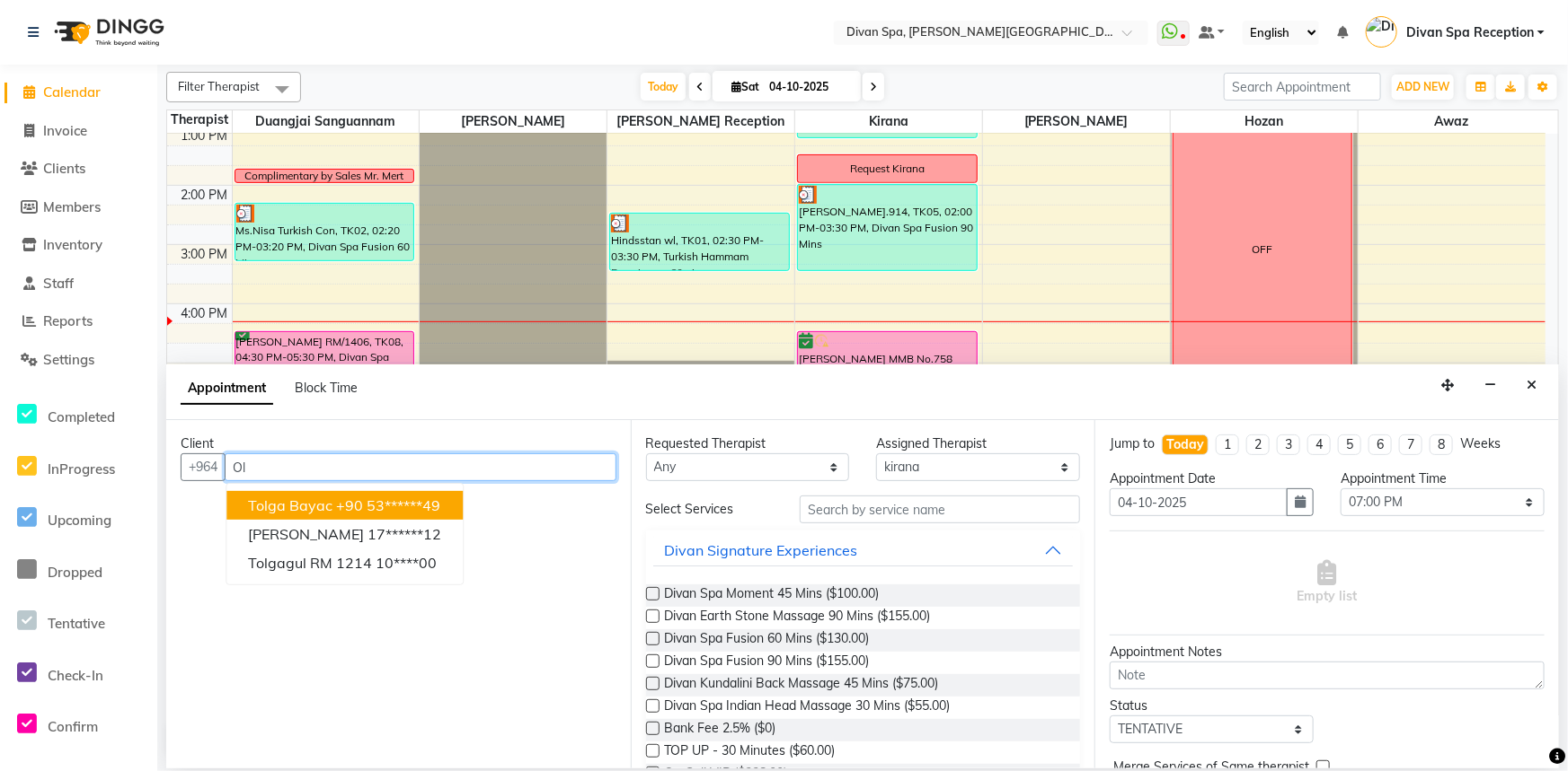
type input "O"
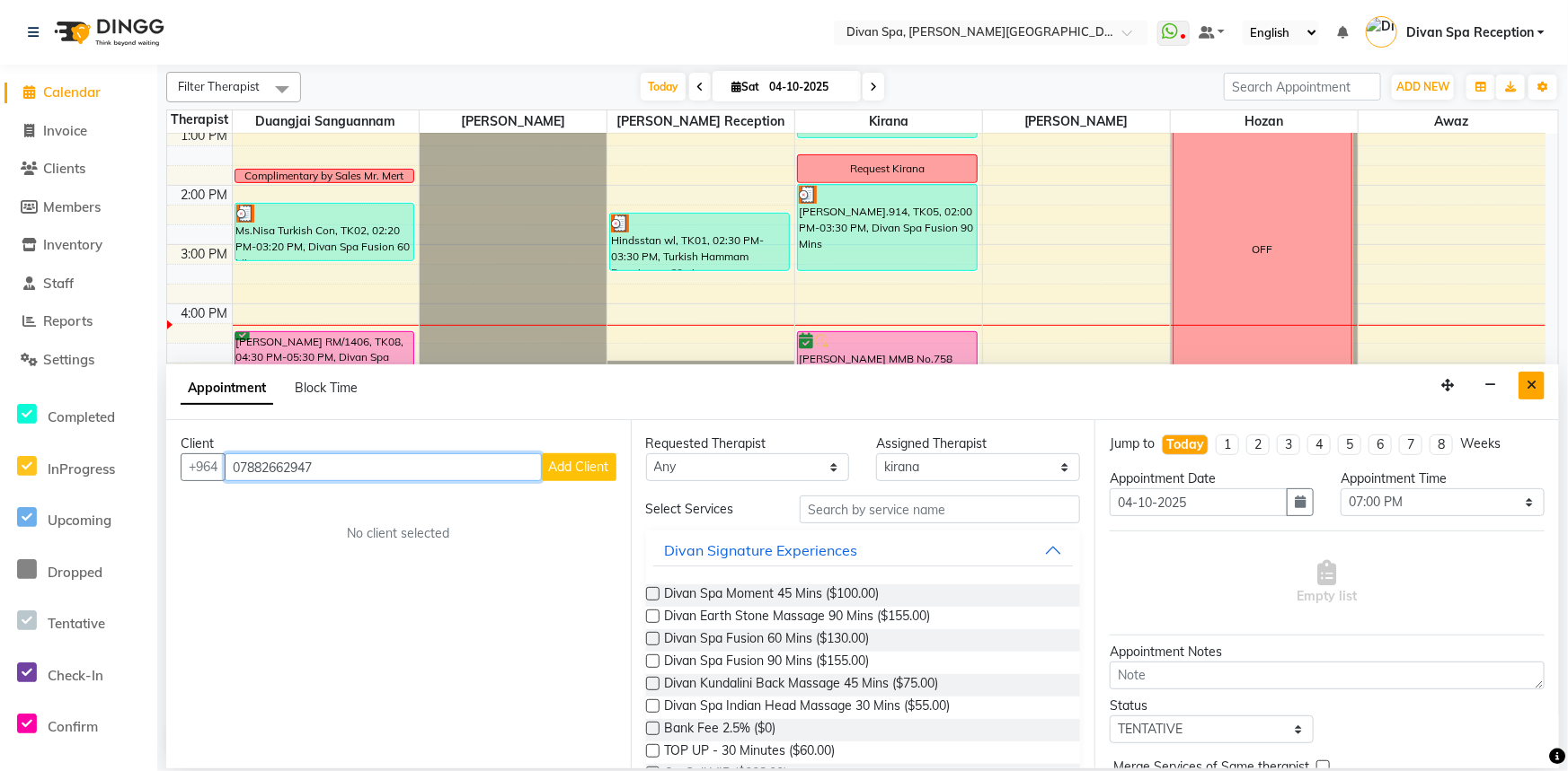
type input "07882662947"
click at [1533, 394] on button "Close" at bounding box center [1531, 386] width 26 height 28
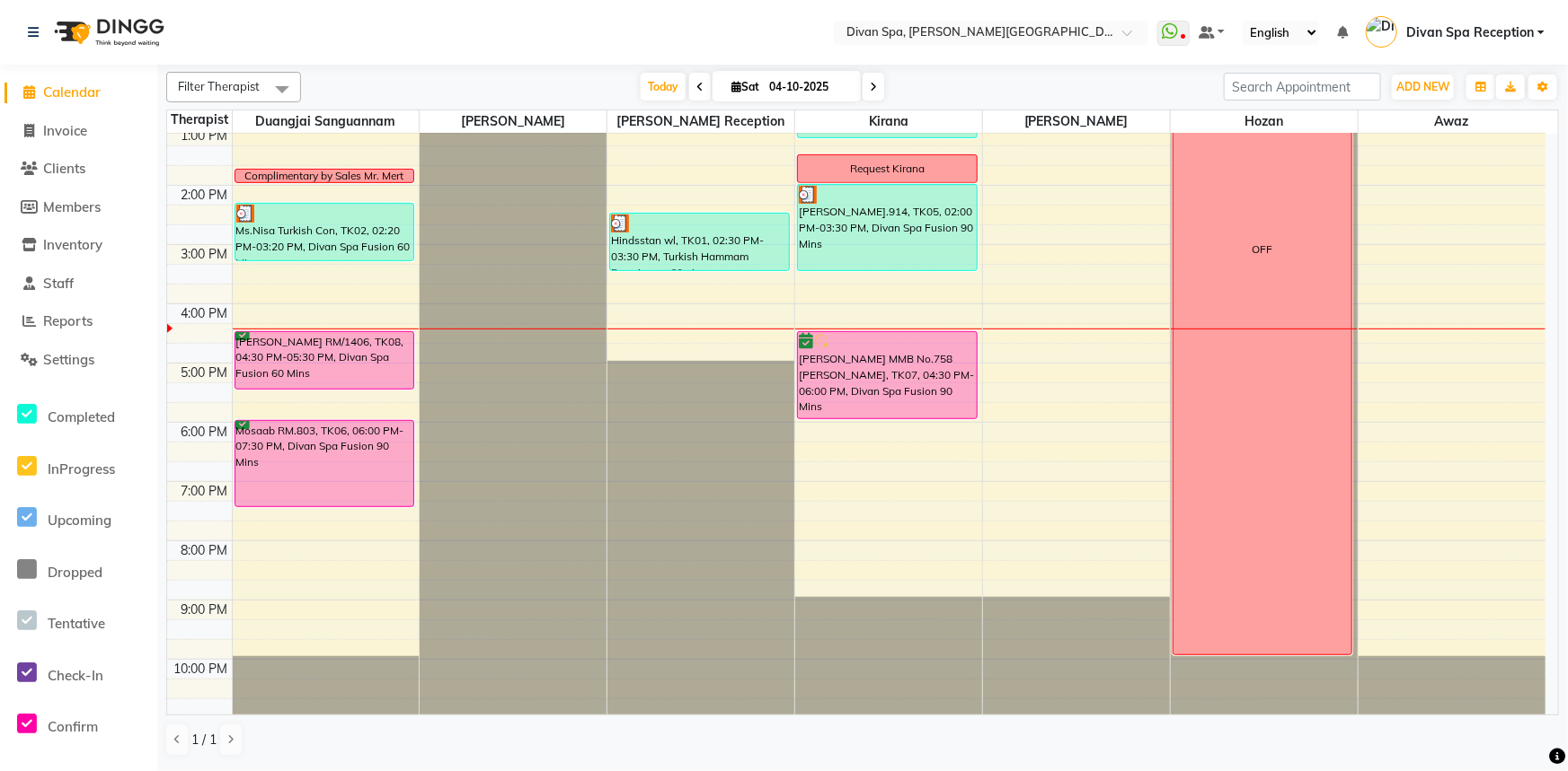
click at [781, 85] on input "04-10-2025" at bounding box center [808, 87] width 90 height 27
select select "10"
select select "2025"
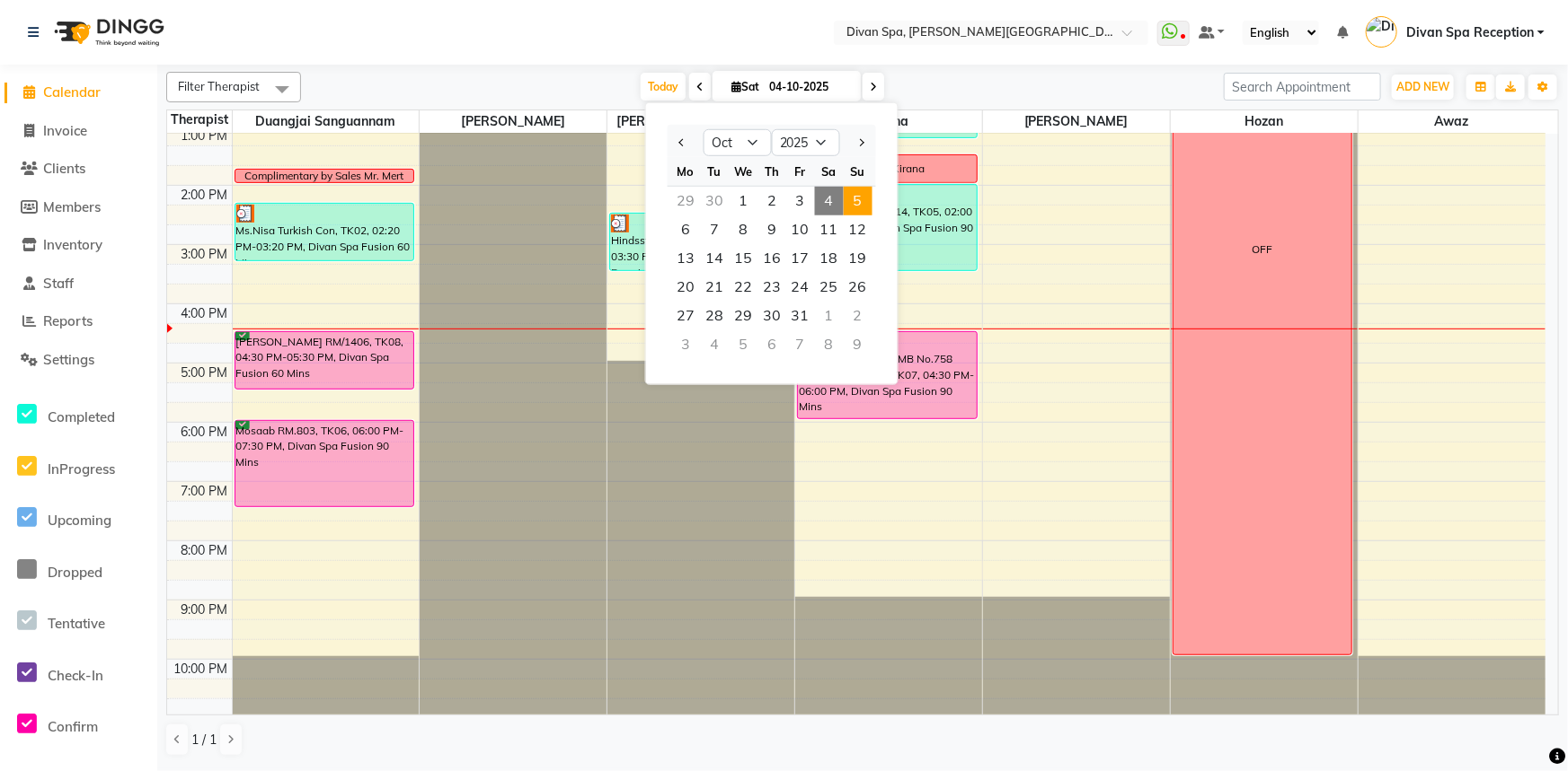
click at [859, 205] on span "5" at bounding box center [859, 201] width 29 height 29
type input "05-10-2025"
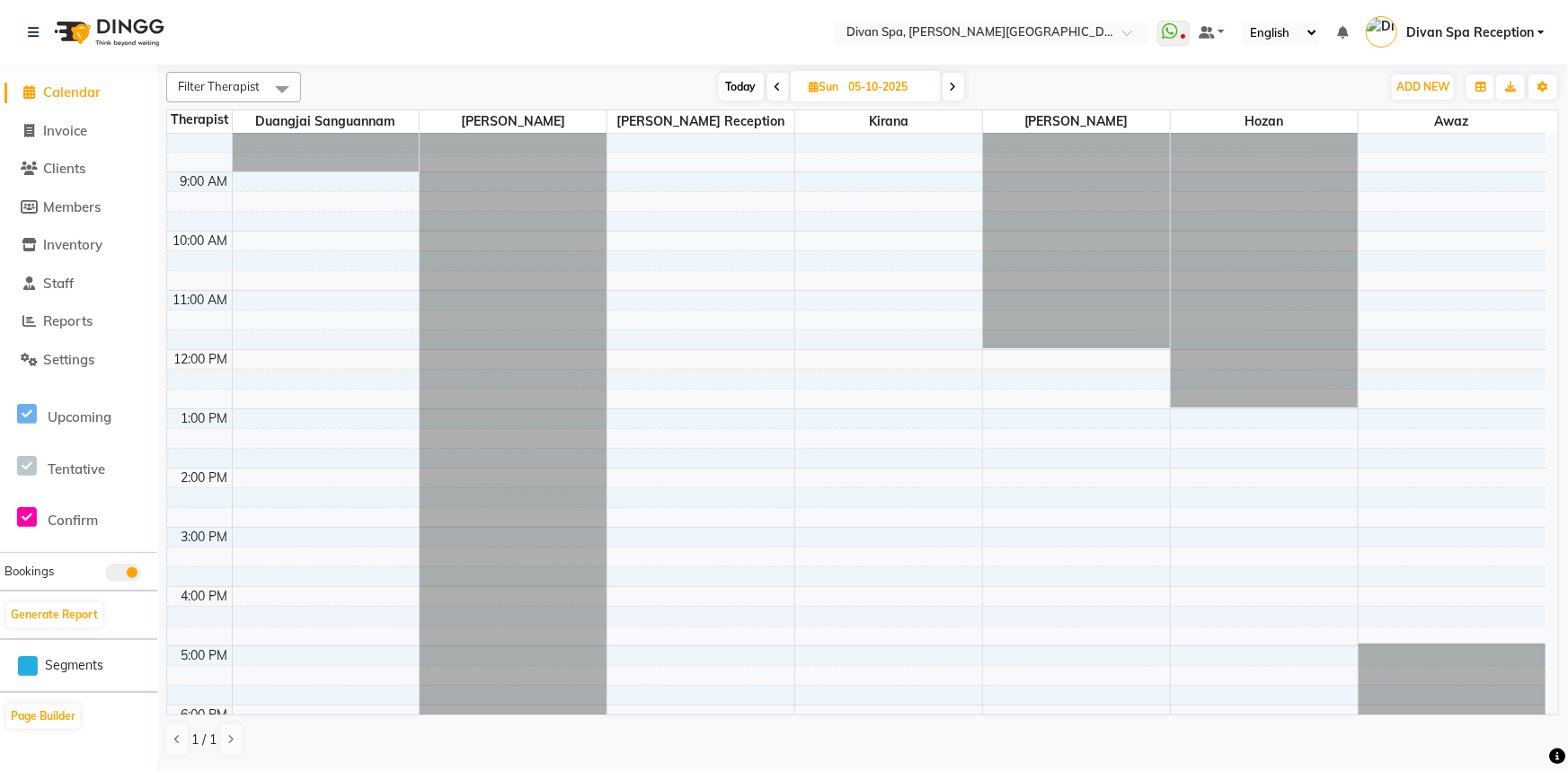
scroll to position [177, 0]
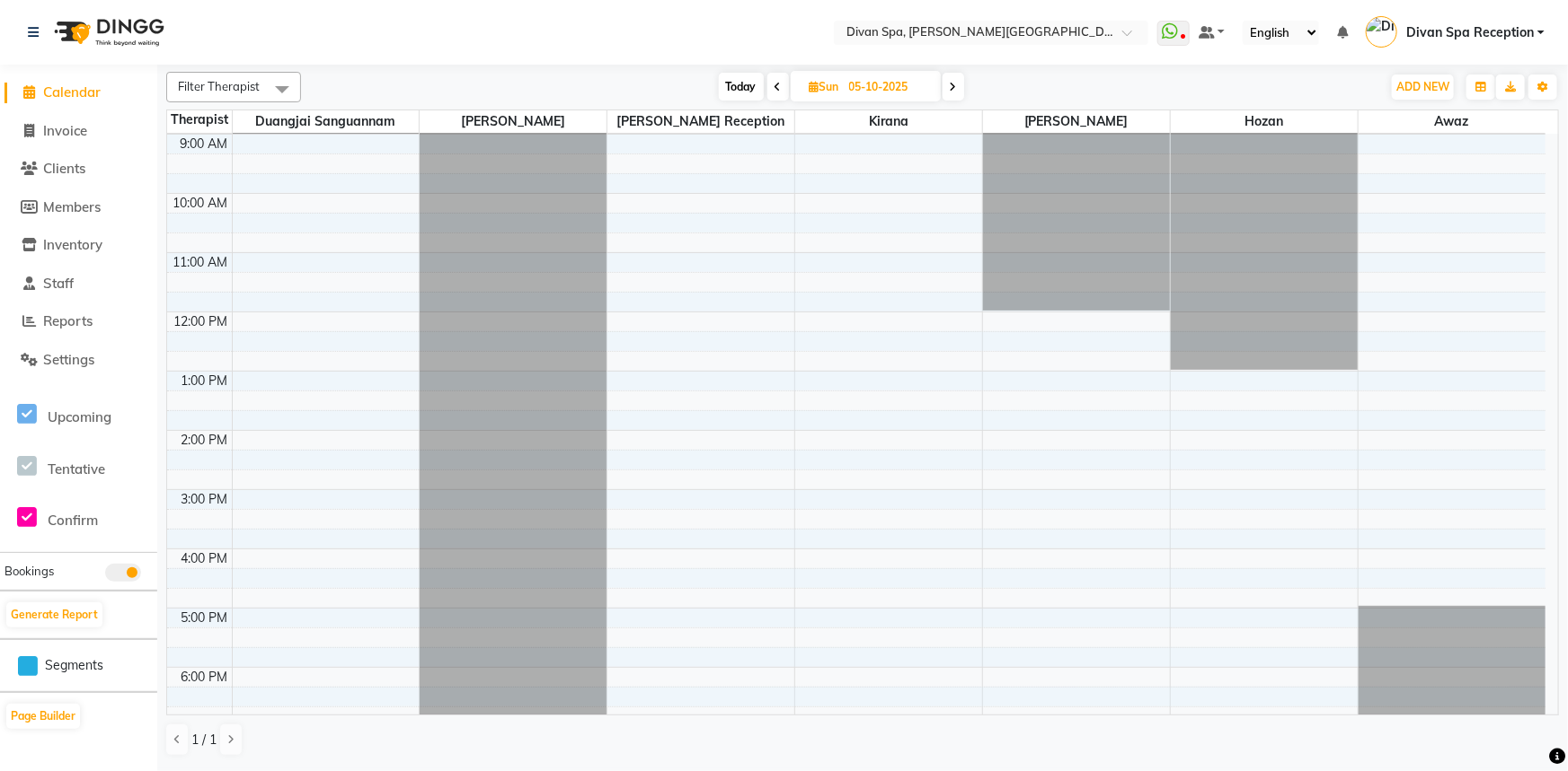
click at [811, 74] on span "[DATE]" at bounding box center [865, 86] width 150 height 31
click at [818, 90] on span "Sun" at bounding box center [825, 87] width 39 height 14
select select "10"
select select "2025"
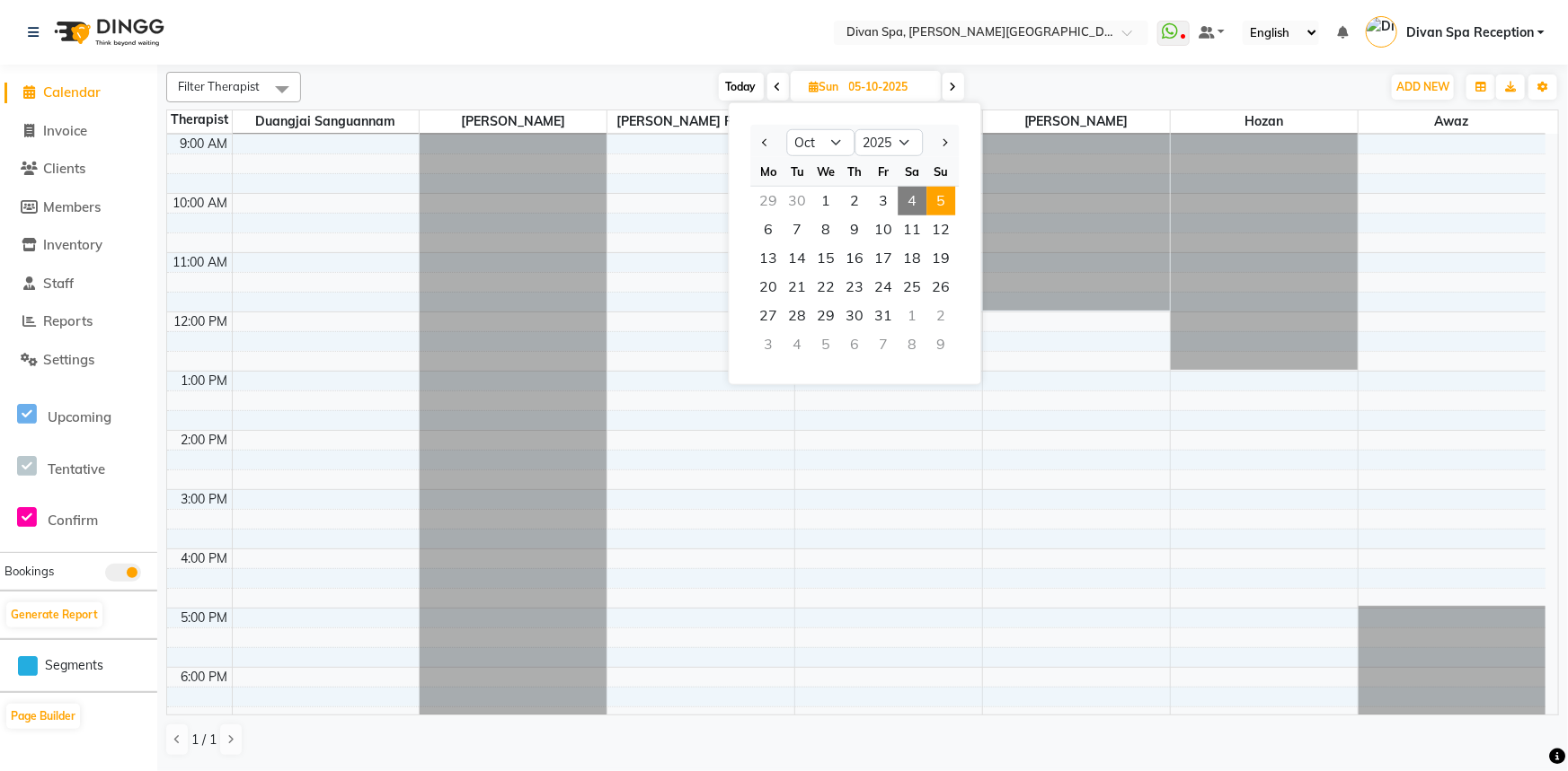
click at [906, 195] on span "4" at bounding box center [912, 201] width 29 height 29
type input "04-10-2025"
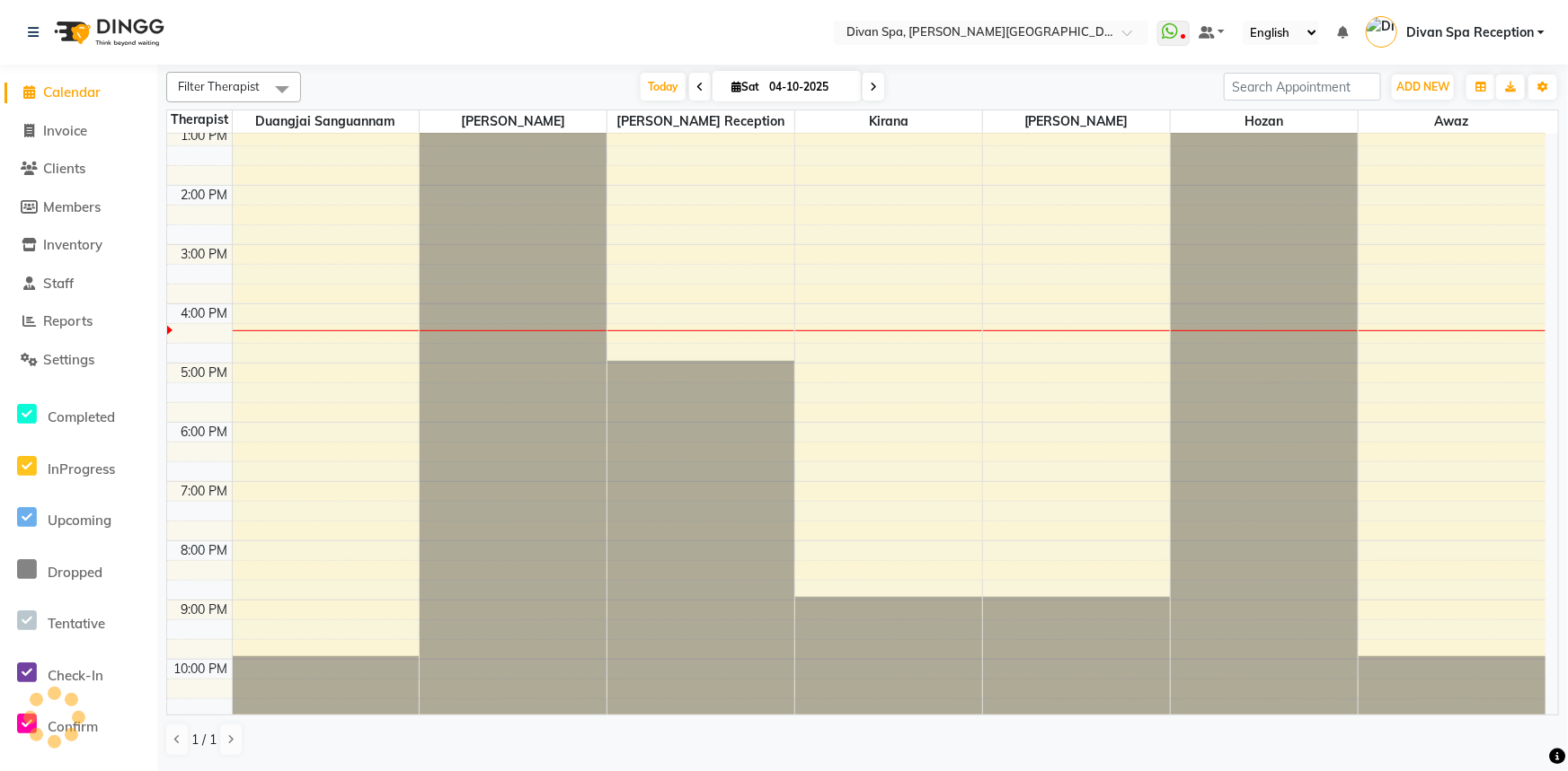
scroll to position [421, 0]
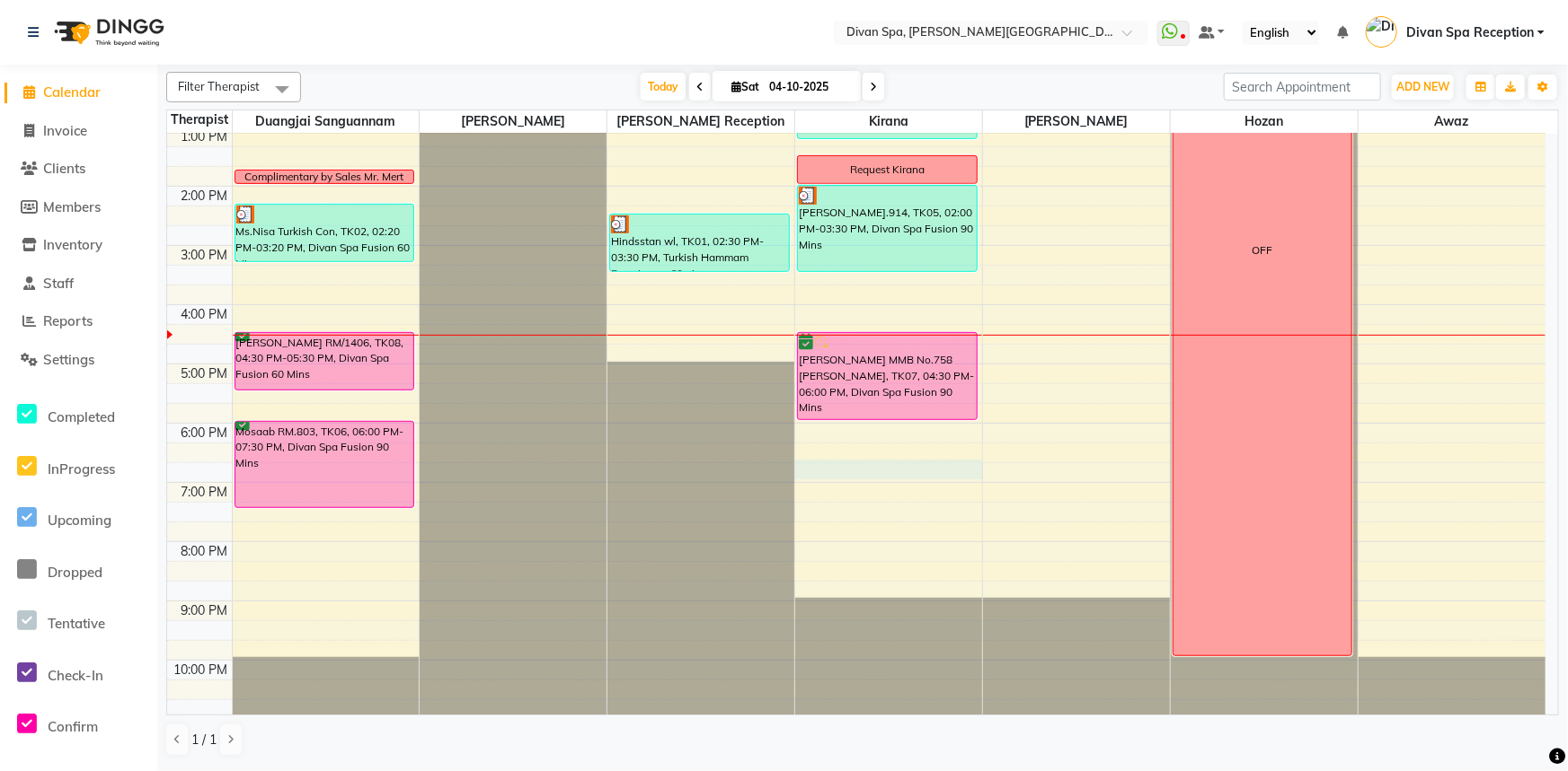
click at [814, 463] on div "6:00 AM 7:00 AM 8:00 AM 9:00 AM 10:00 AM 11:00 AM 12:00 PM 1:00 PM 2:00 PM 3:00…" at bounding box center [856, 215] width 1378 height 1006
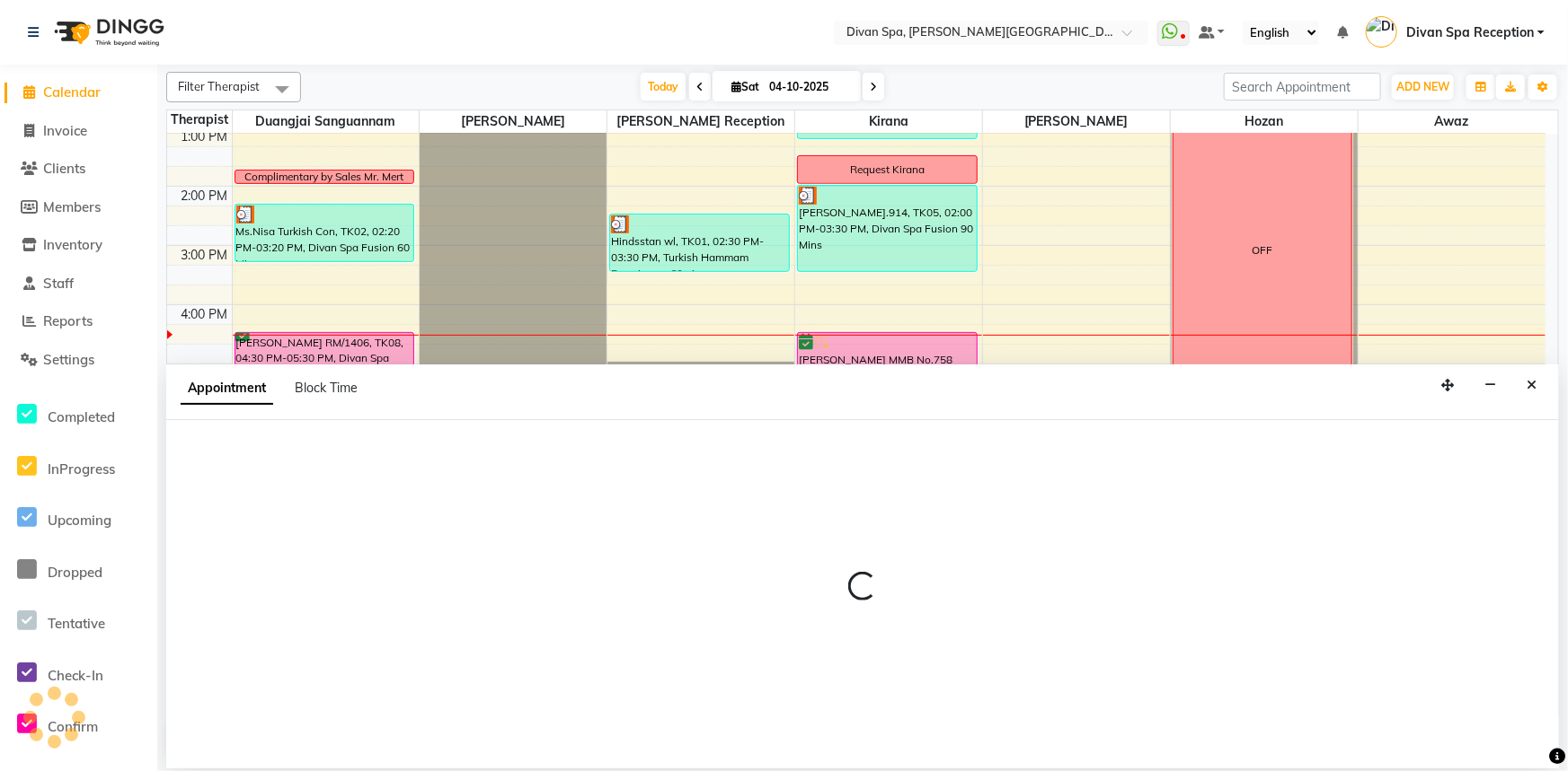
select select "85775"
select select "1125"
select select "tentative"
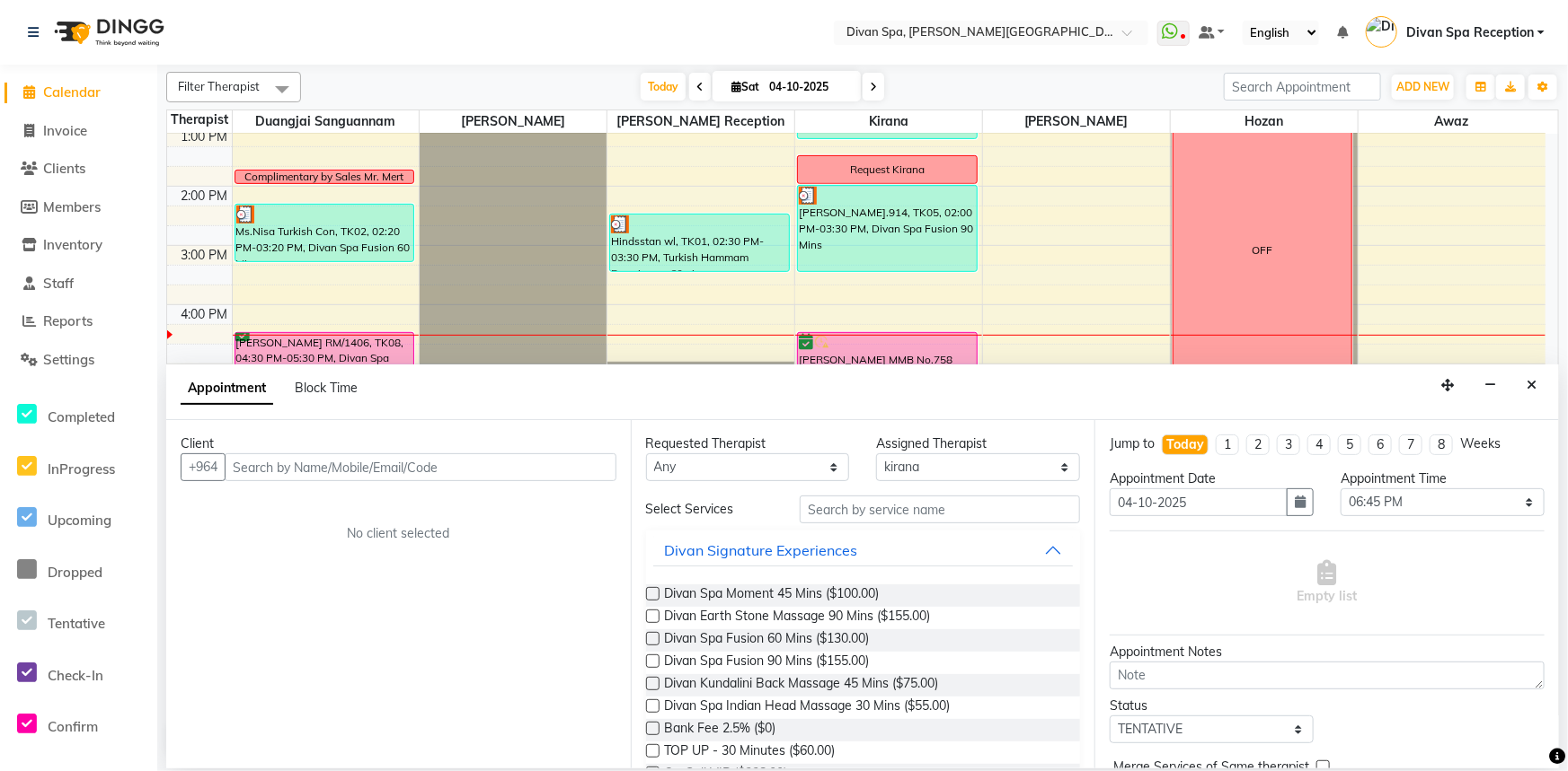
click at [299, 460] on input "text" at bounding box center [421, 467] width 392 height 28
click at [240, 463] on input "07882662947" at bounding box center [383, 467] width 317 height 28
click at [240, 465] on input "7882662947" at bounding box center [383, 467] width 317 height 28
click at [314, 466] on input "882662947" at bounding box center [383, 467] width 317 height 28
type input "8"
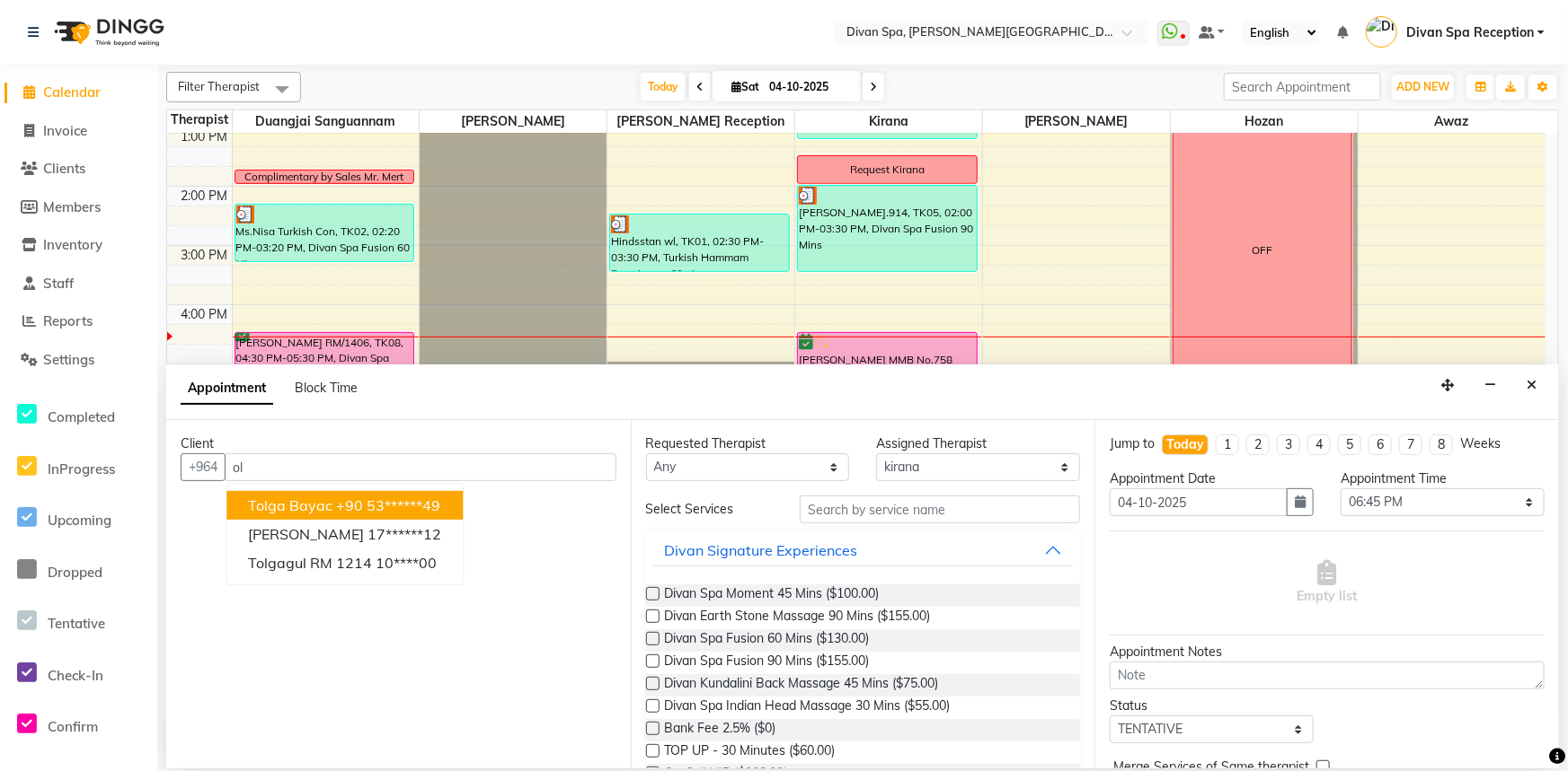
type input "o"
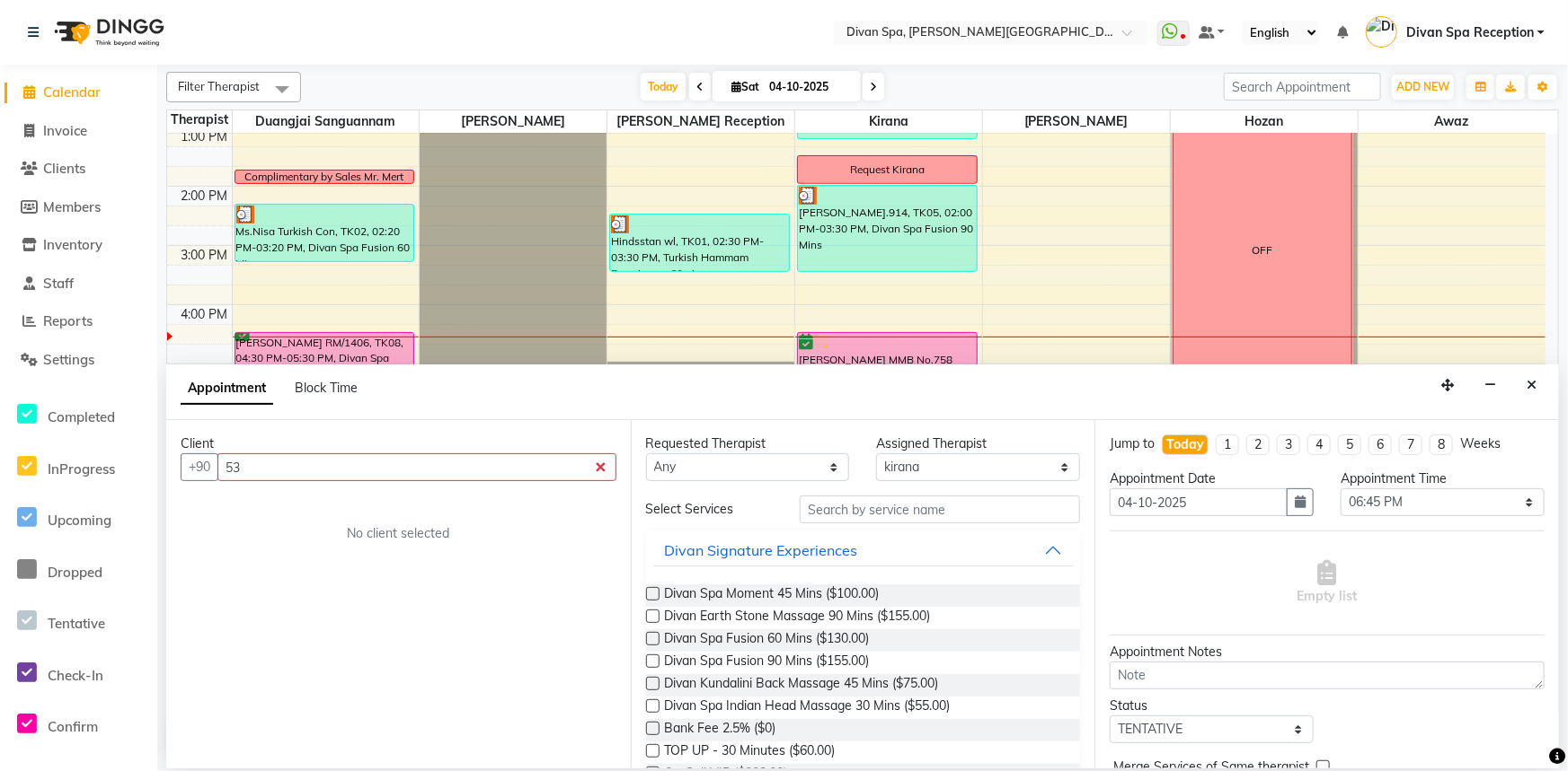
type input "5"
type input "2"
type input "7"
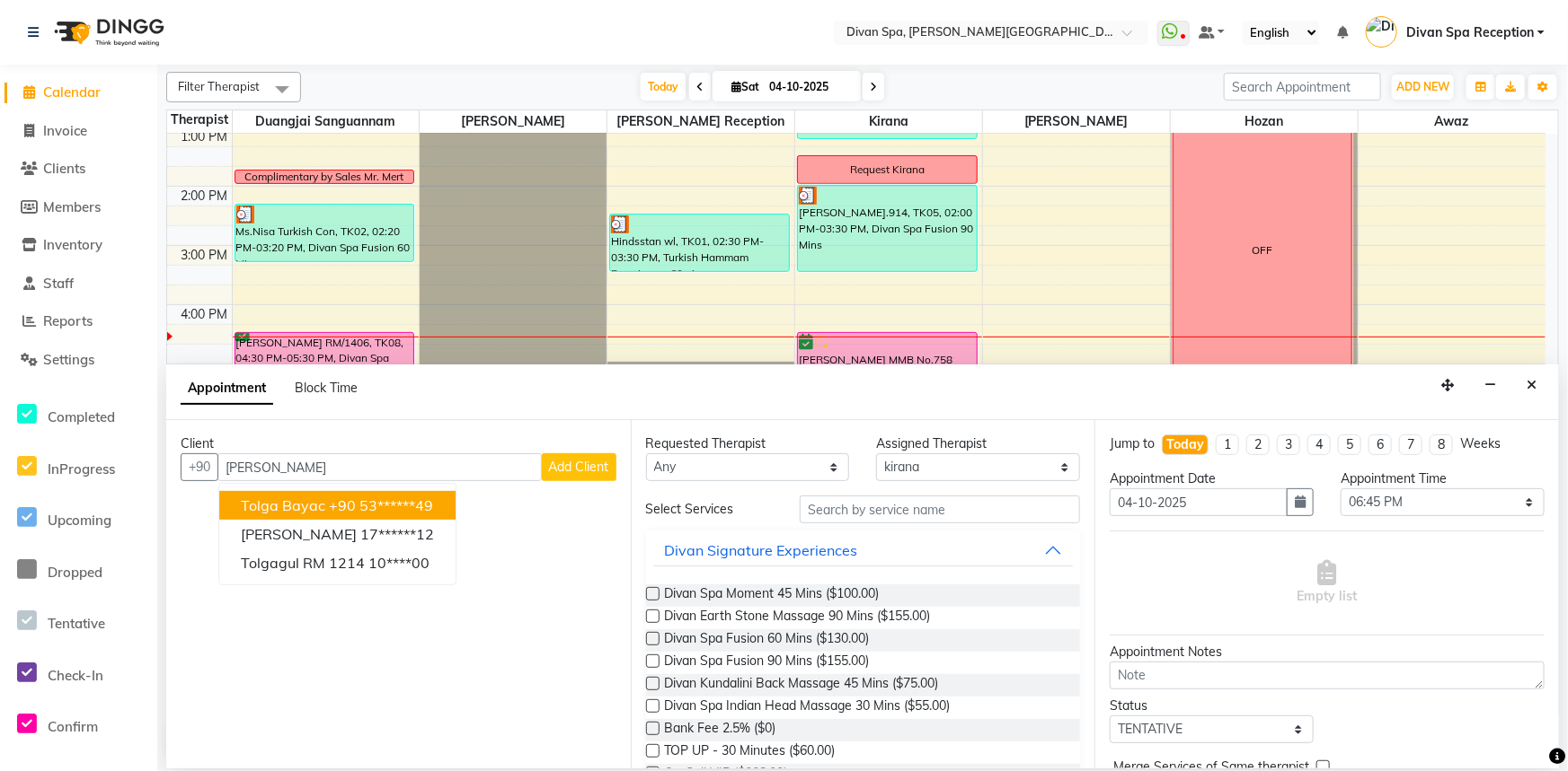
type input "[PERSON_NAME]"
click at [559, 463] on span "Add Client" at bounding box center [579, 467] width 60 height 16
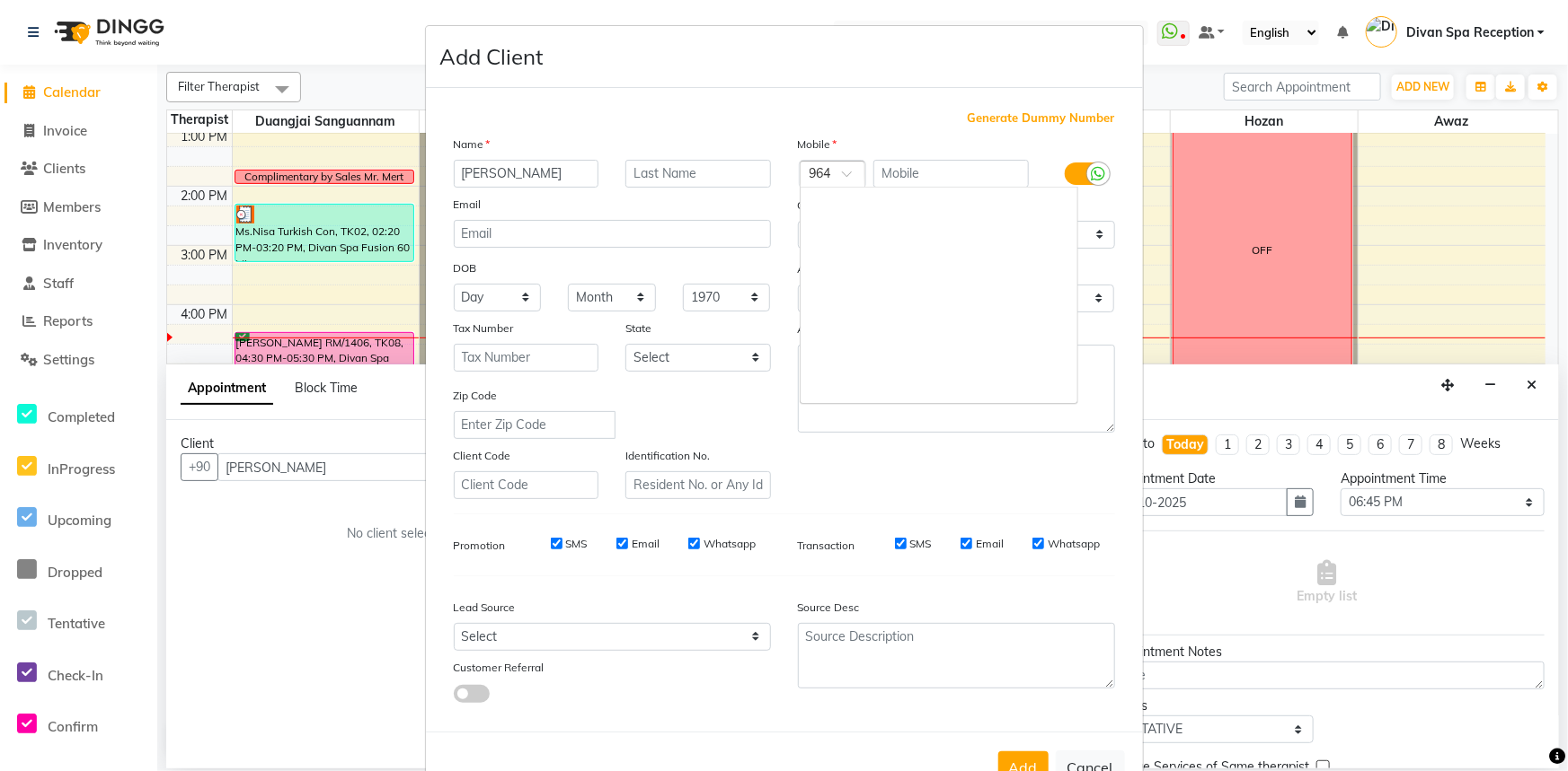
click at [850, 173] on span at bounding box center [853, 178] width 22 height 18
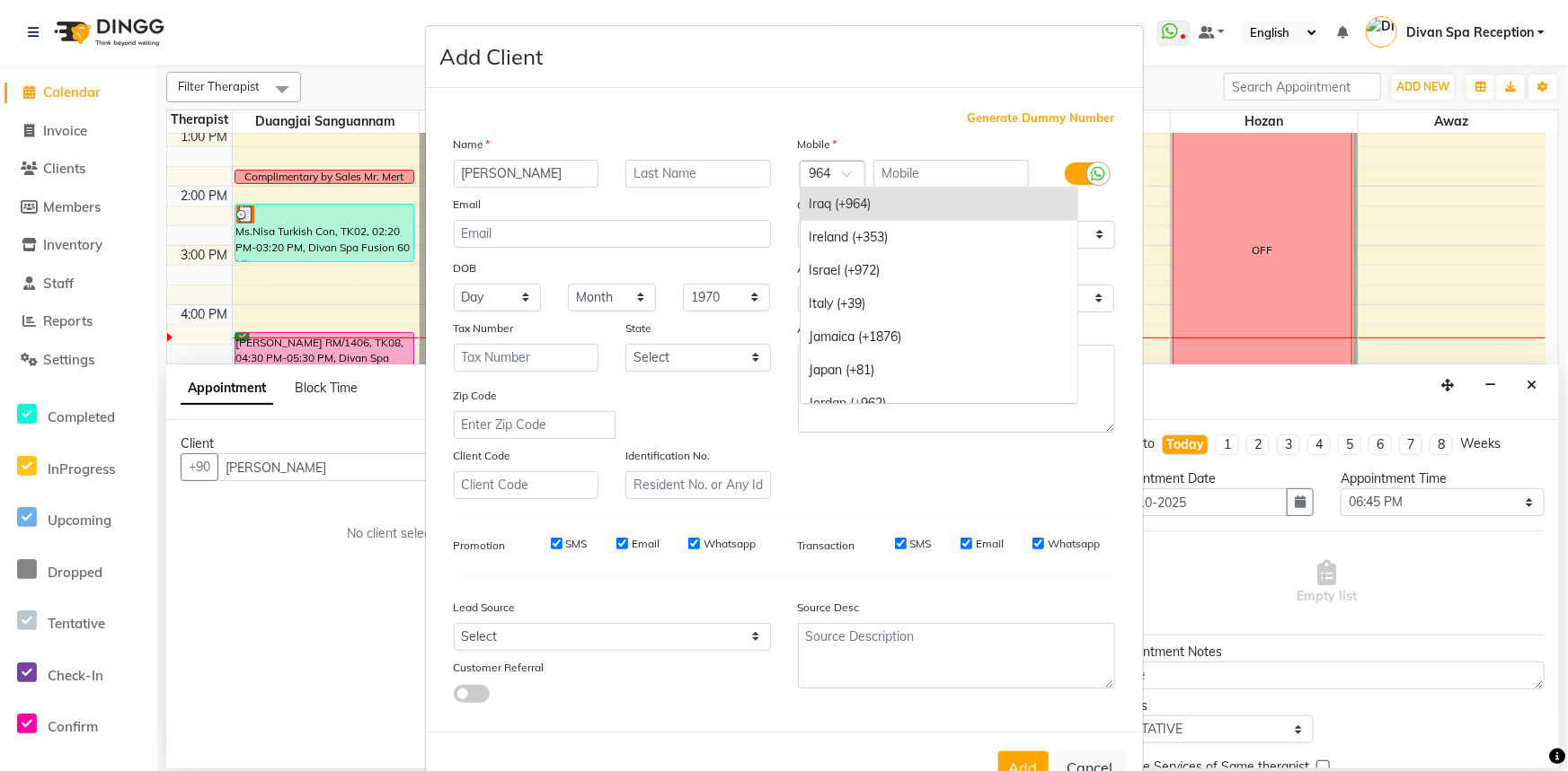
type input "7"
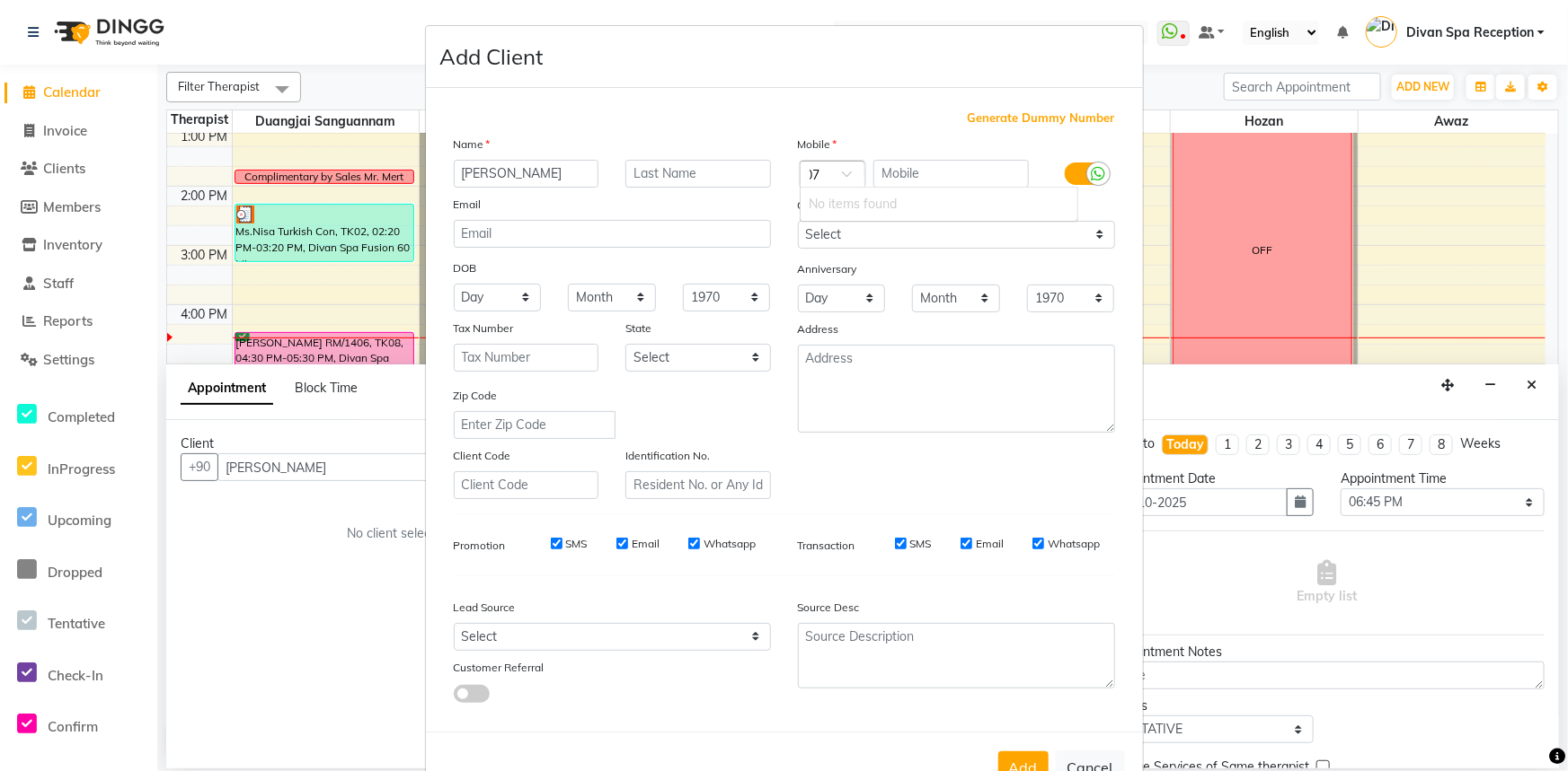
scroll to position [0, 4]
type input "0"
type input "7"
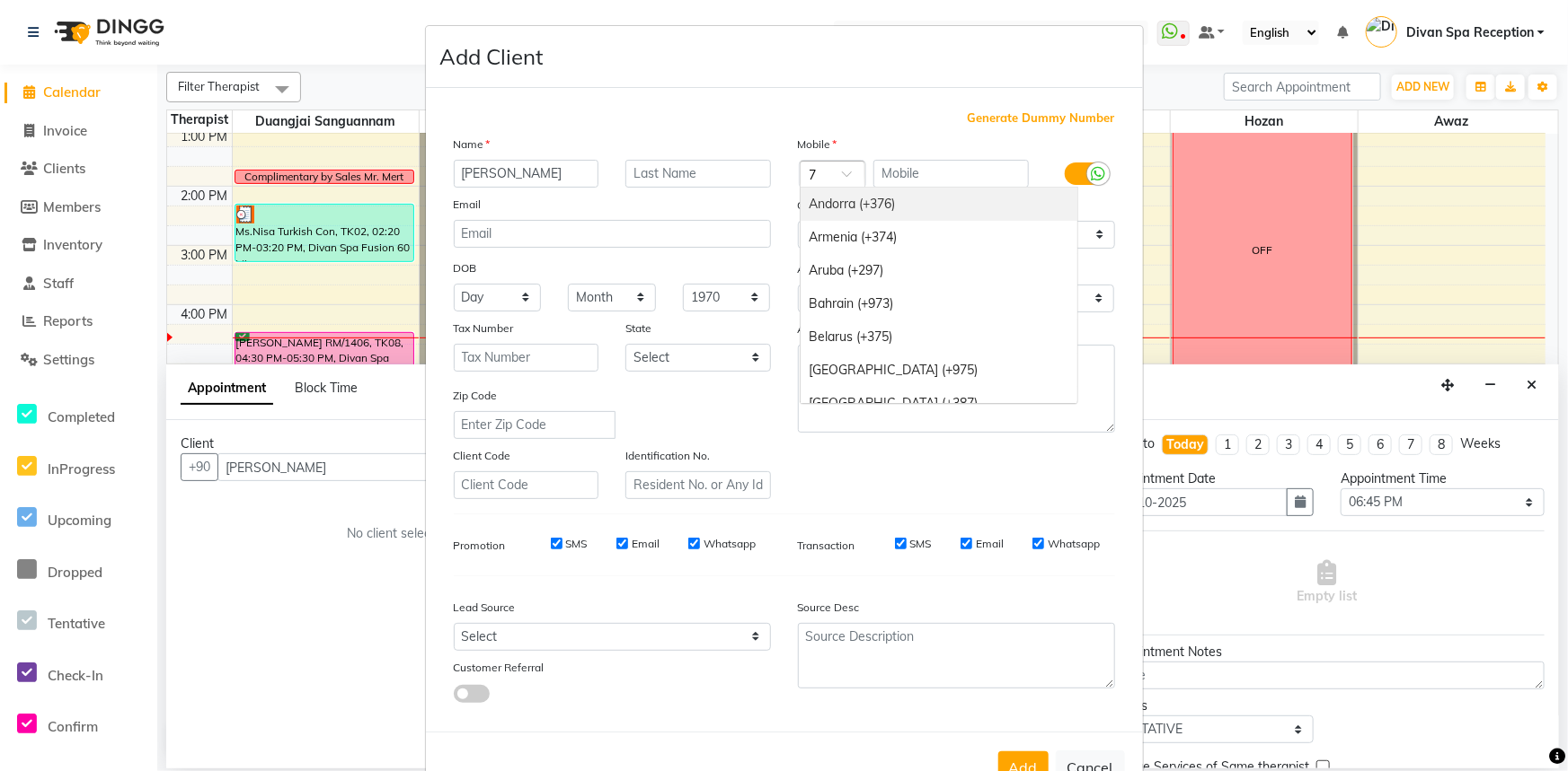
scroll to position [0, 0]
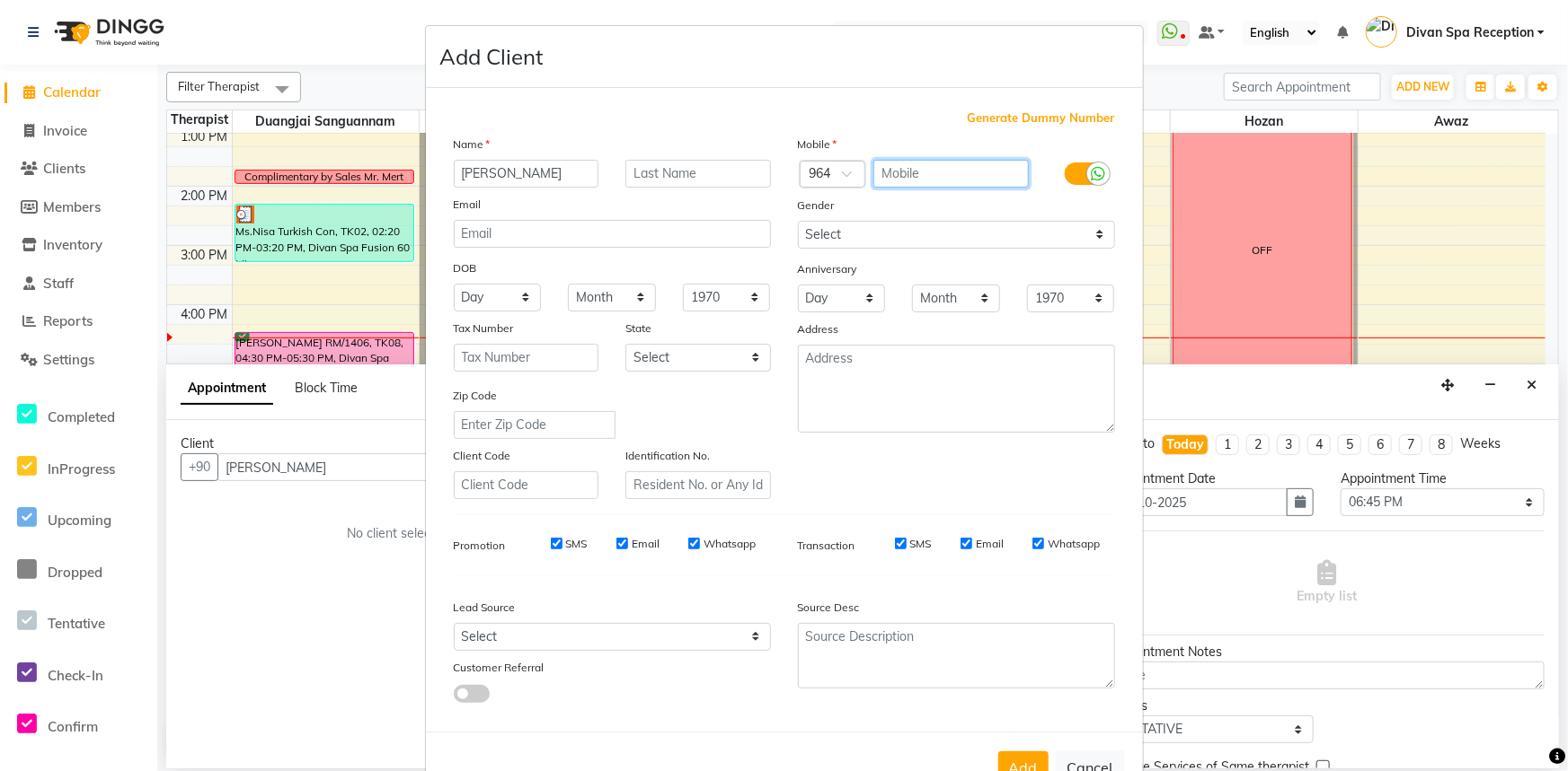
click at [889, 180] on input "text" at bounding box center [951, 173] width 155 height 28
click at [881, 175] on input "7882662947" at bounding box center [951, 173] width 155 height 28
type input "882662947"
click at [842, 178] on span at bounding box center [853, 178] width 22 height 18
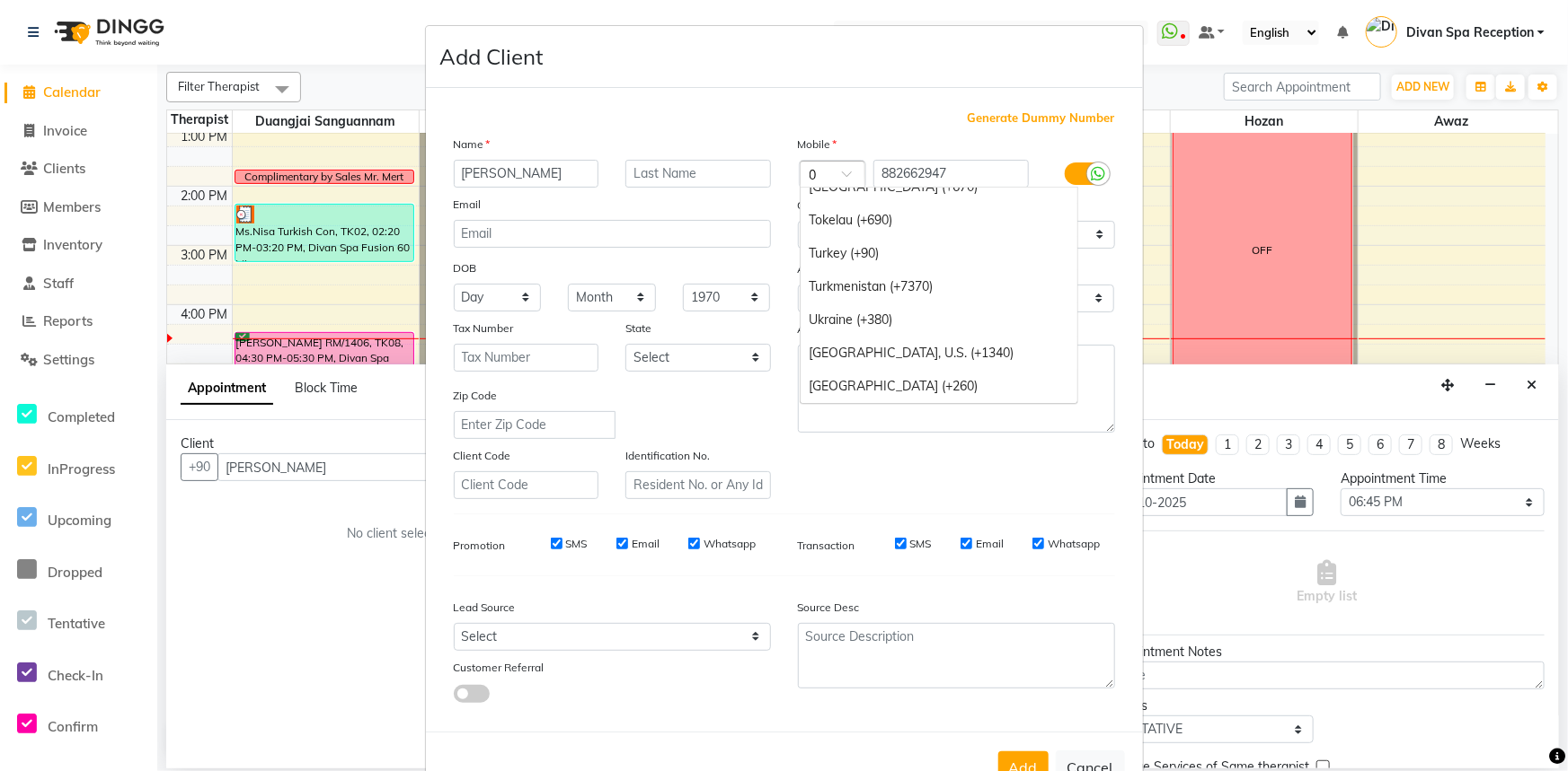
scroll to position [1247, 0]
type input "07"
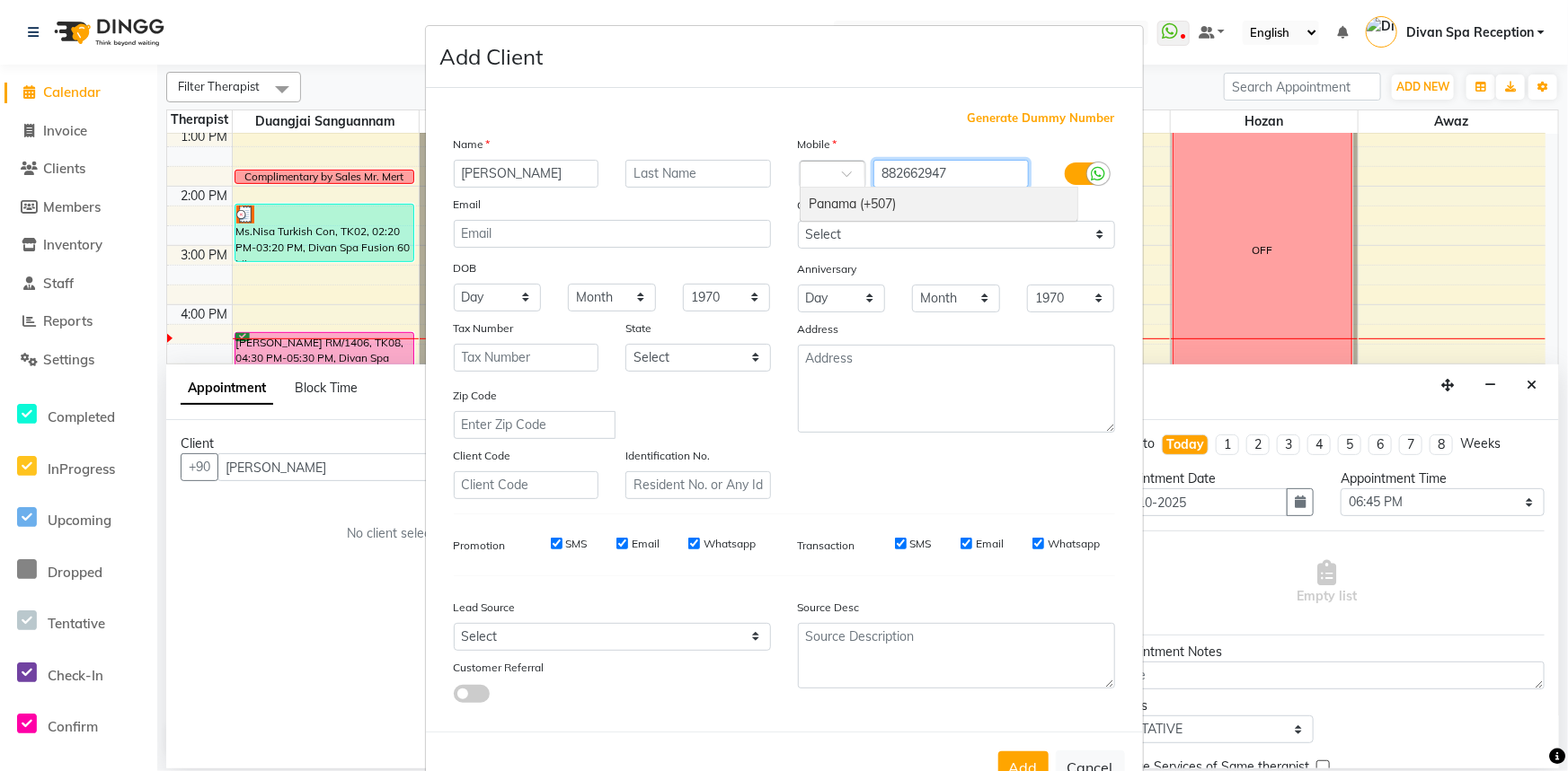
scroll to position [0, 0]
drag, startPoint x: 958, startPoint y: 170, endPoint x: 844, endPoint y: 174, distance: 114.1
click at [850, 174] on div "Country Code × 964 882662947" at bounding box center [956, 174] width 344 height 29
type input "65633487"
click at [1068, 171] on label at bounding box center [1085, 173] width 41 height 22
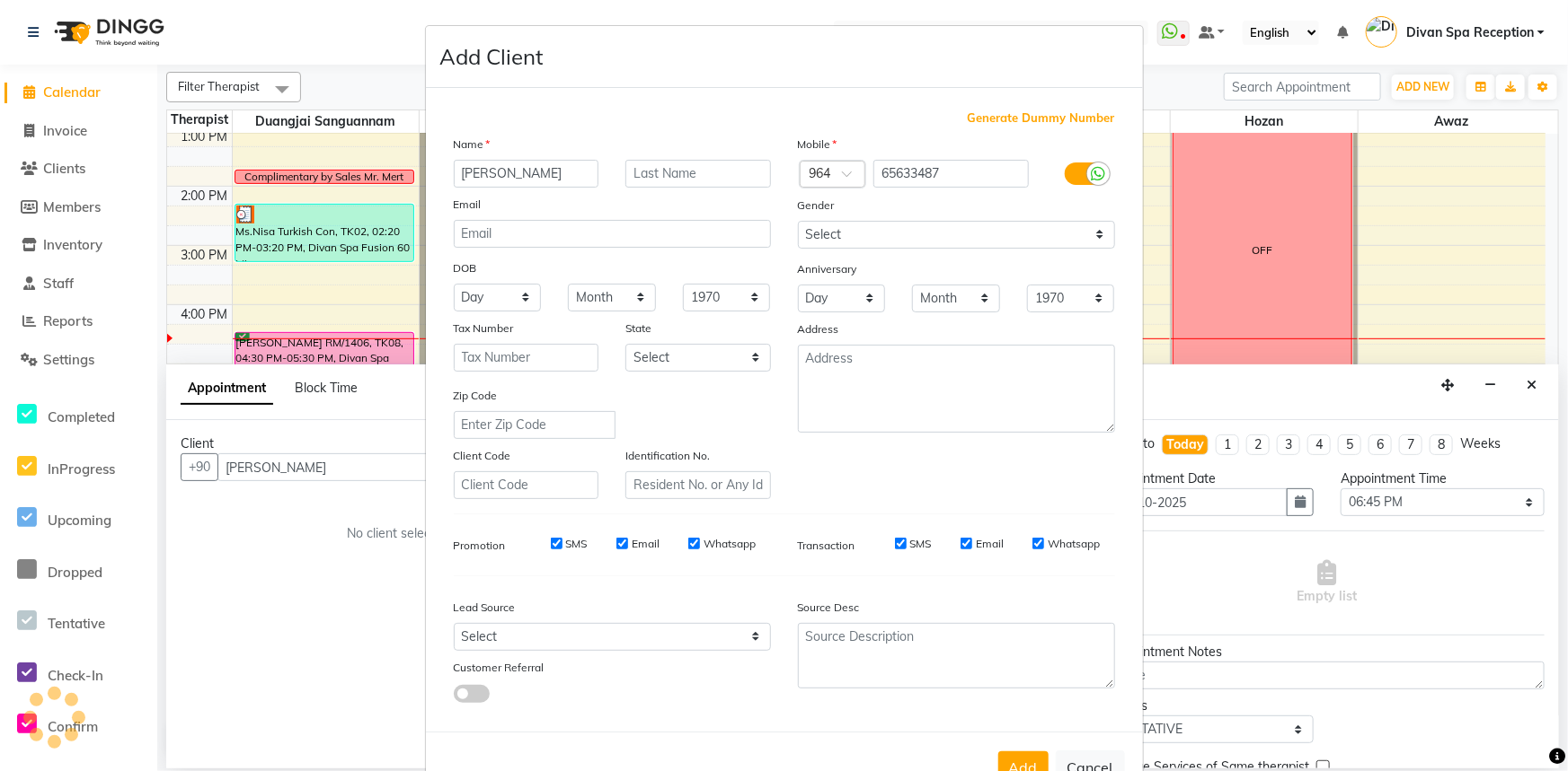
click at [0, 0] on input "checkbox" at bounding box center [0, 0] width 0 height 0
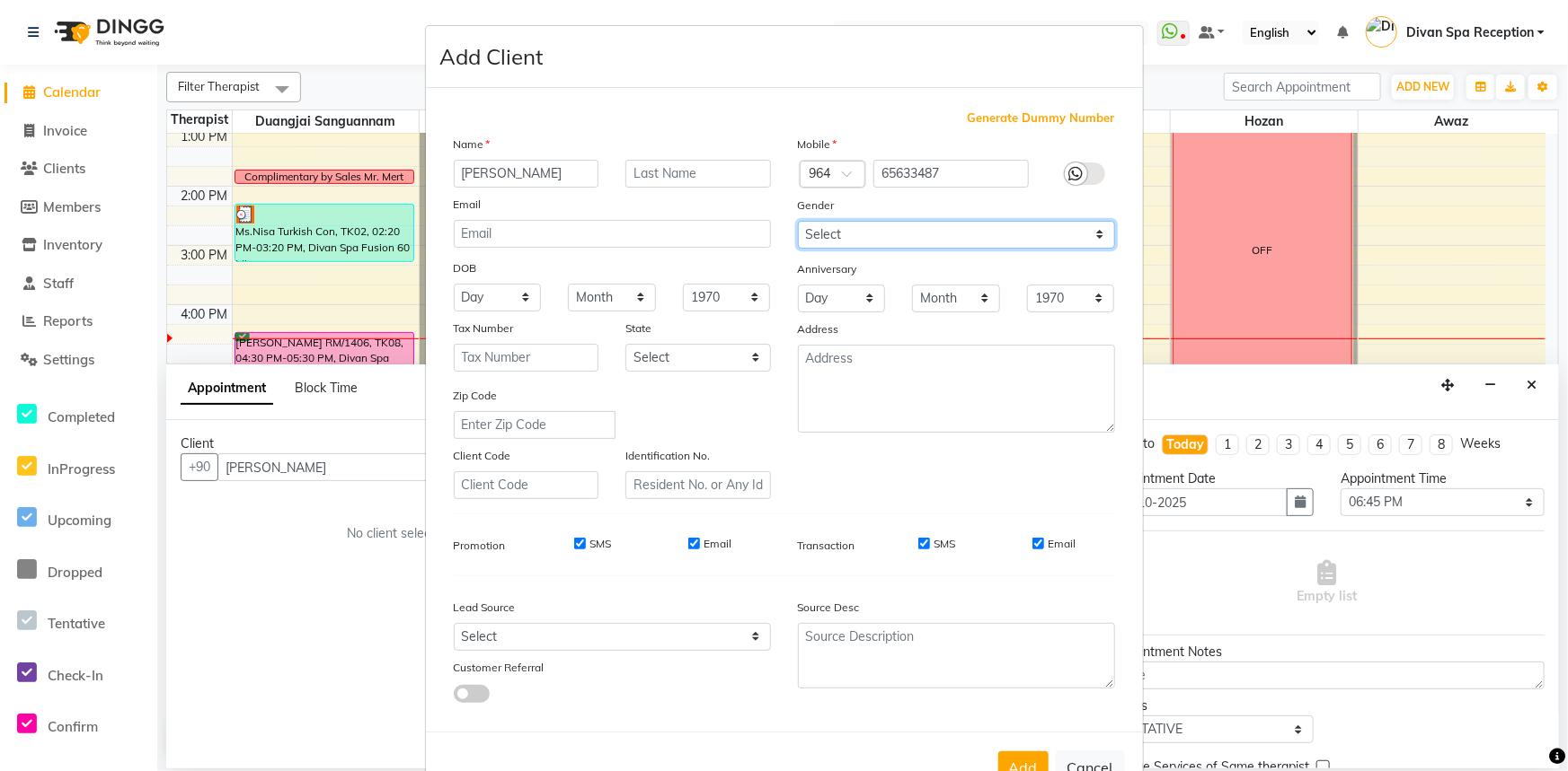
click at [1084, 234] on select "Select [DEMOGRAPHIC_DATA] [DEMOGRAPHIC_DATA] Other Prefer Not To Say" at bounding box center [956, 234] width 317 height 28
click at [1096, 233] on select "Select [DEMOGRAPHIC_DATA] [DEMOGRAPHIC_DATA] Other Prefer Not To Say" at bounding box center [956, 234] width 317 height 28
select select "[DEMOGRAPHIC_DATA]"
click at [798, 221] on select "Select [DEMOGRAPHIC_DATA] [DEMOGRAPHIC_DATA] Other Prefer Not To Say" at bounding box center [956, 234] width 317 height 28
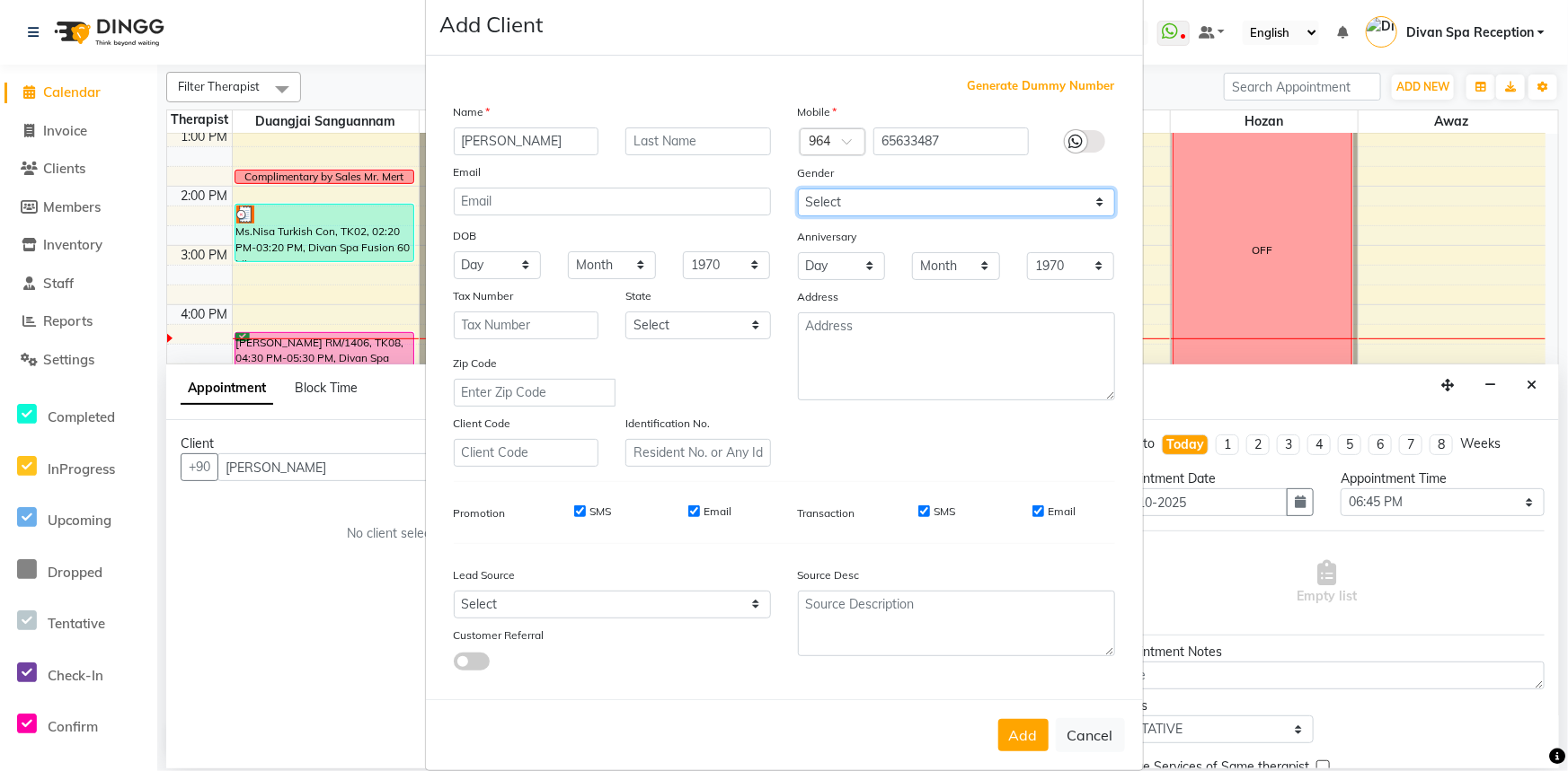
scroll to position [63, 0]
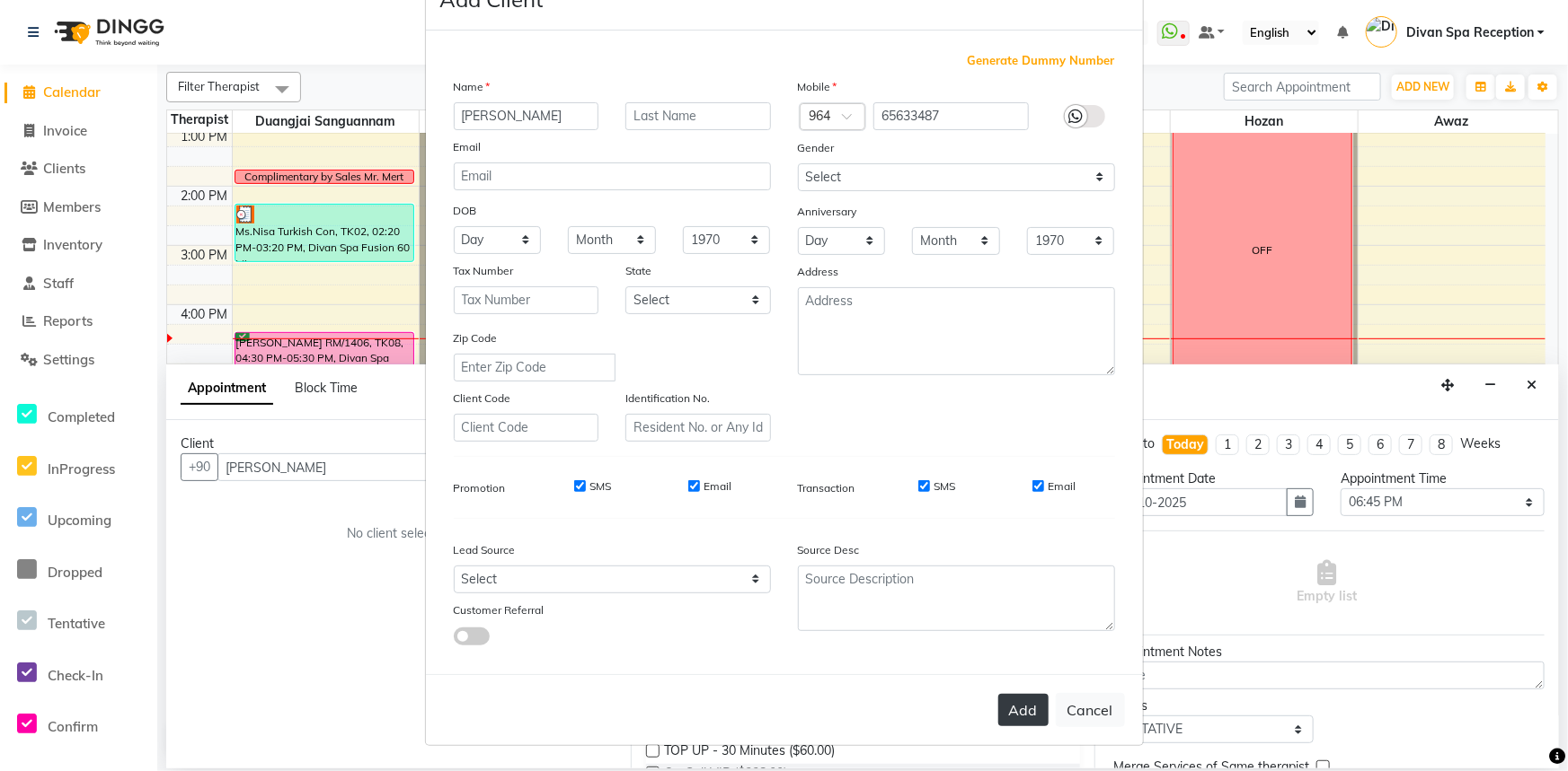
click at [1024, 702] on button "Add" at bounding box center [1023, 710] width 50 height 32
type input "65****87"
select select
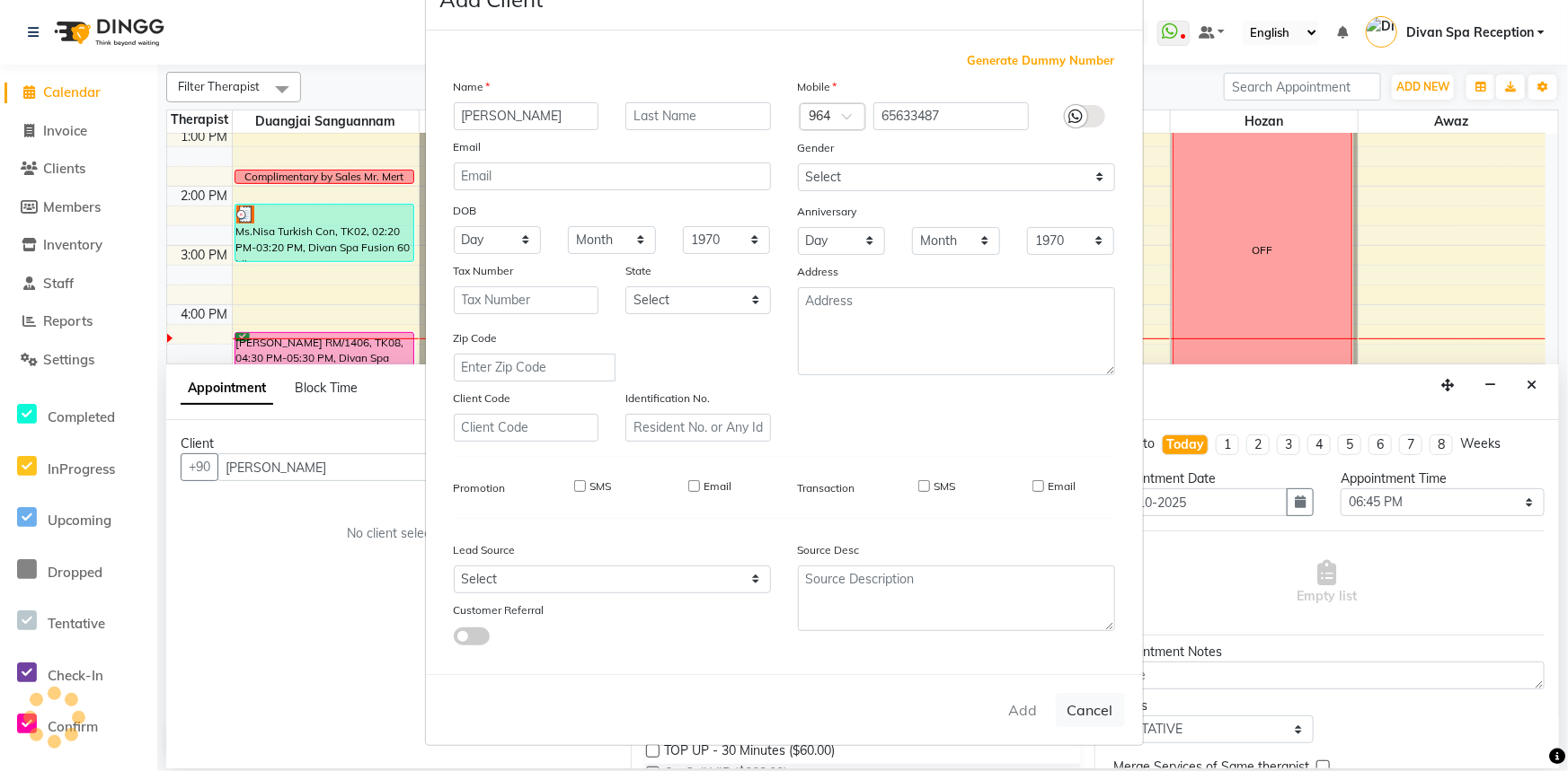
select select
checkbox input "false"
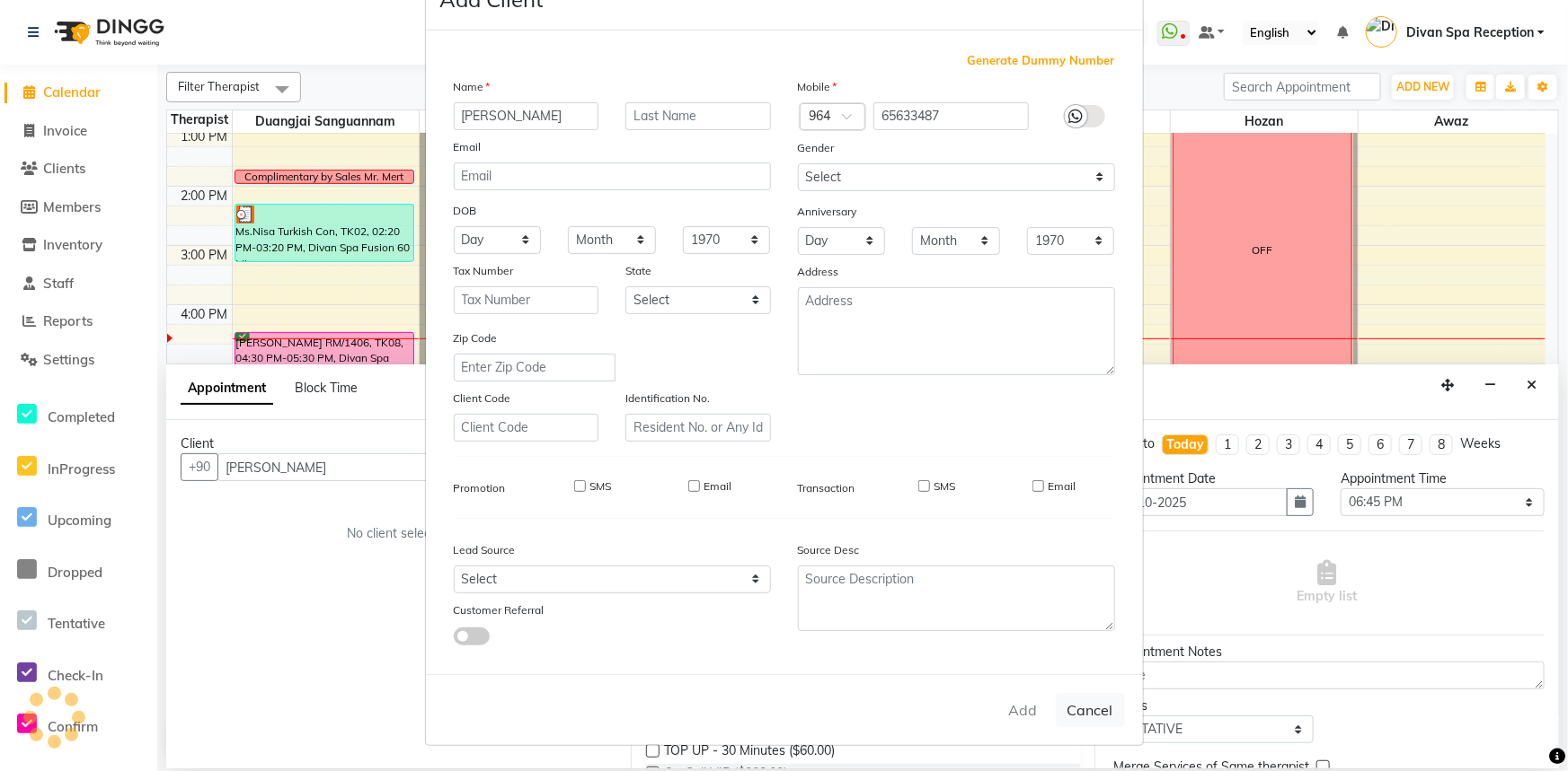
checkbox input "false"
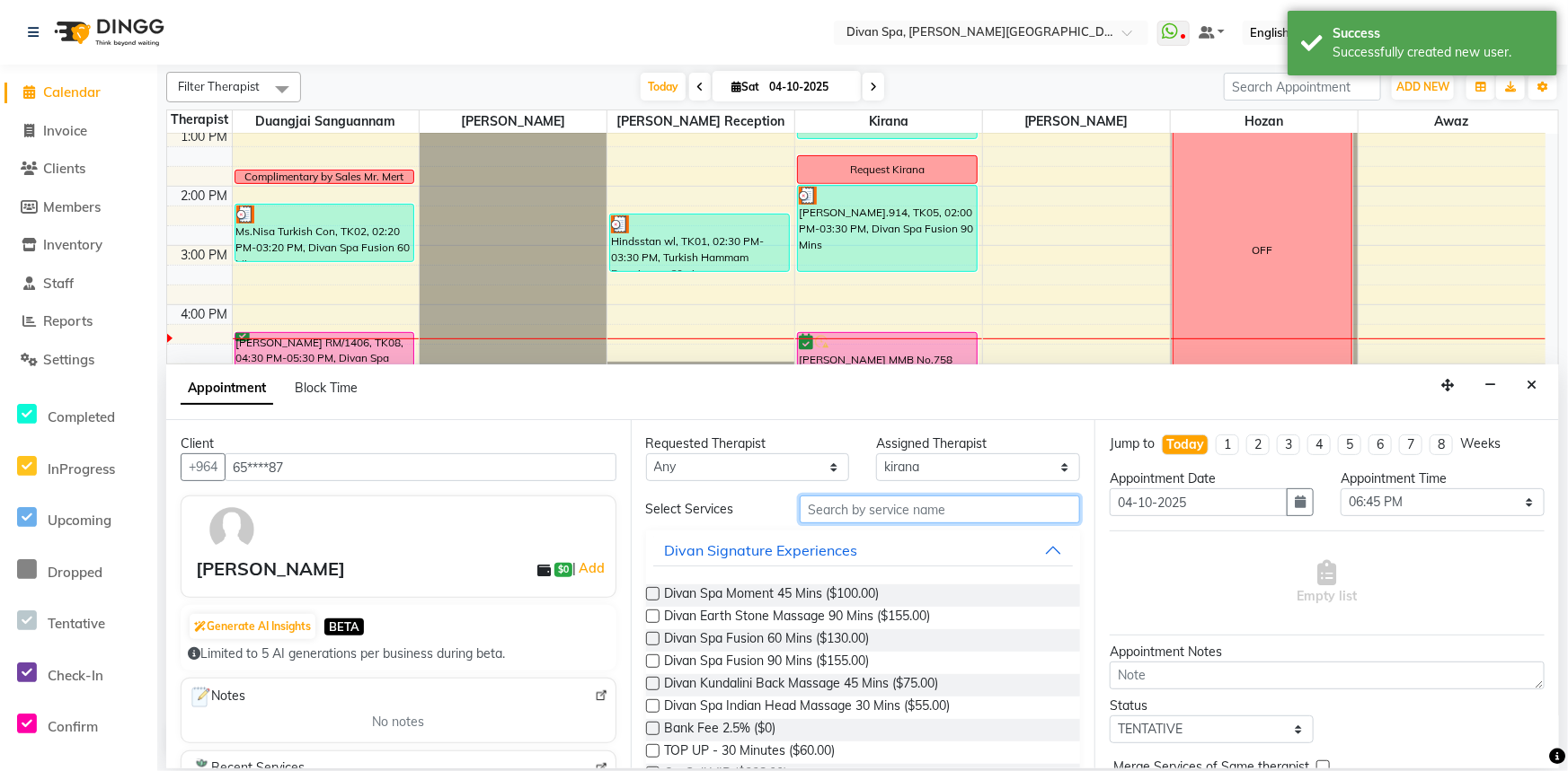
click at [869, 508] on input "text" at bounding box center [939, 509] width 280 height 28
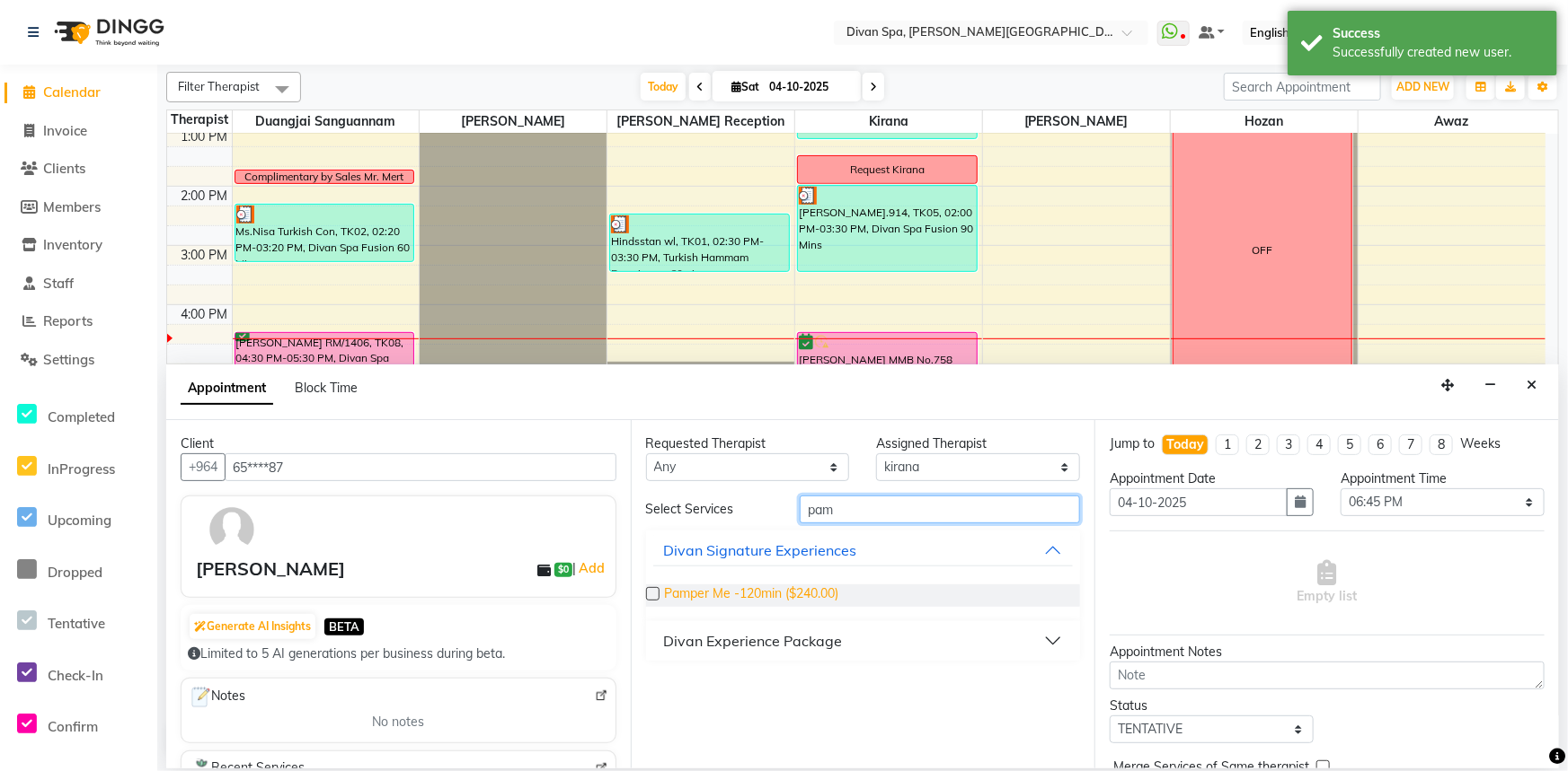
type input "pam"
click at [723, 604] on span "Pamper Me -120min ($240.00)" at bounding box center [752, 596] width 174 height 22
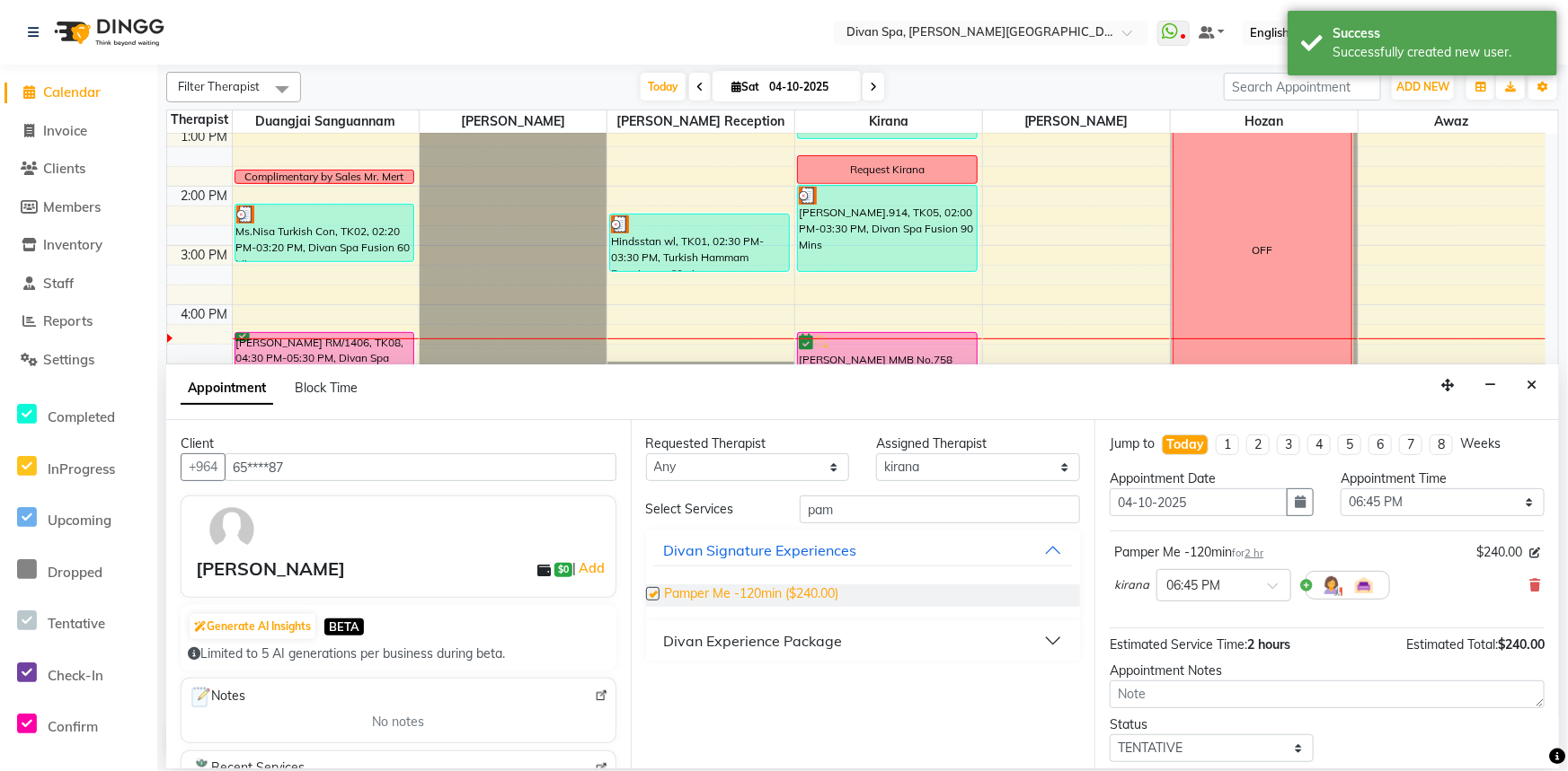
checkbox input "false"
click at [1519, 501] on select "Select 07:00 AM 07:15 AM 07:30 AM 07:45 AM 08:00 AM 08:15 AM 08:30 AM 08:45 AM …" at bounding box center [1442, 502] width 204 height 28
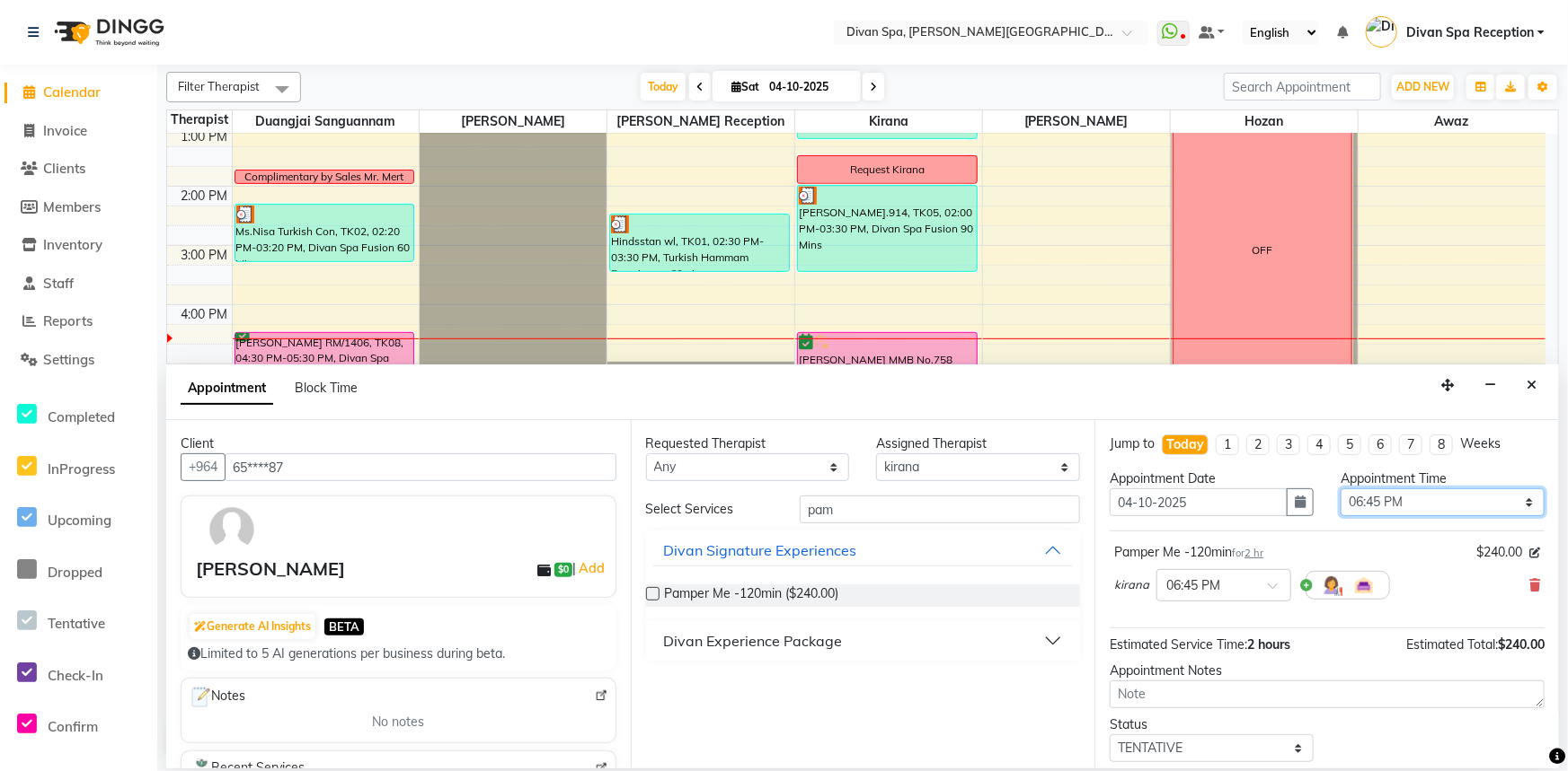
select select "1110"
click at [1340, 488] on select "Select 07:00 AM 07:15 AM 07:30 AM 07:45 AM 08:00 AM 08:15 AM 08:30 AM 08:45 AM …" at bounding box center [1442, 502] width 204 height 28
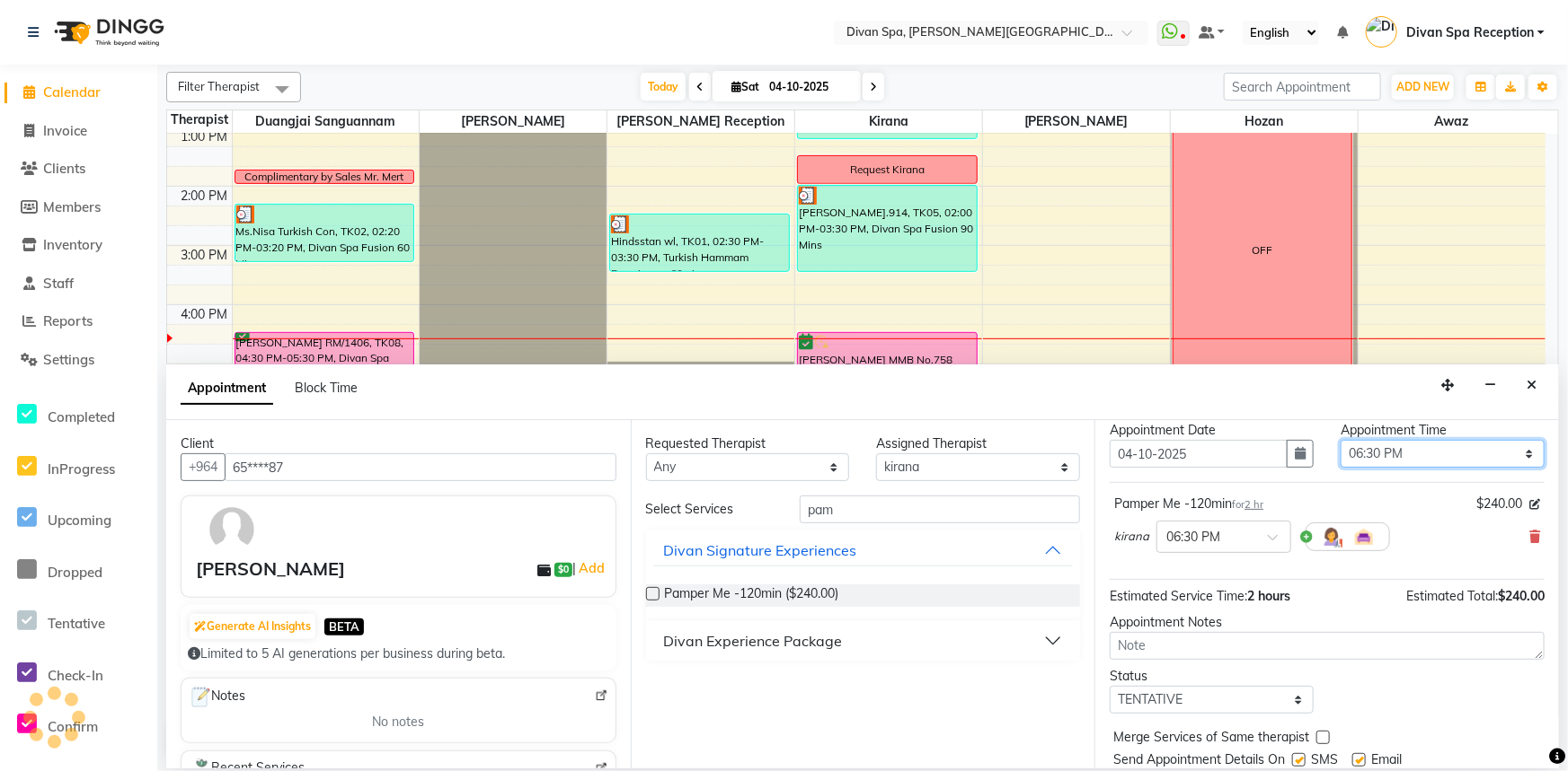
scroll to position [106, 0]
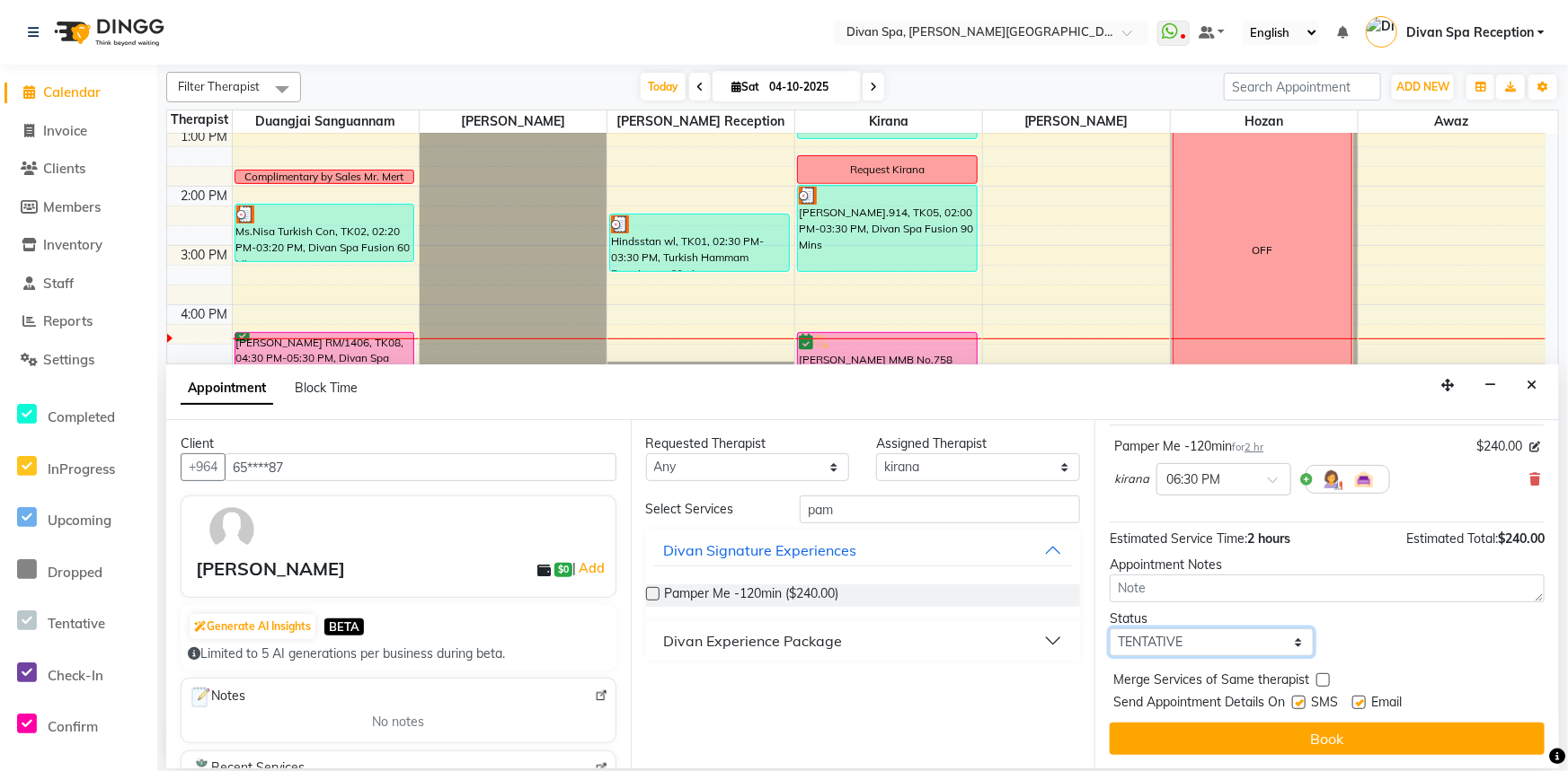
click at [1287, 645] on select "Select TENTATIVE CONFIRM CHECK-IN UPCOMING" at bounding box center [1211, 642] width 204 height 28
select select "confirm booking"
click at [1110, 629] on select "Select TENTATIVE CONFIRM CHECK-IN UPCOMING" at bounding box center [1211, 642] width 204 height 28
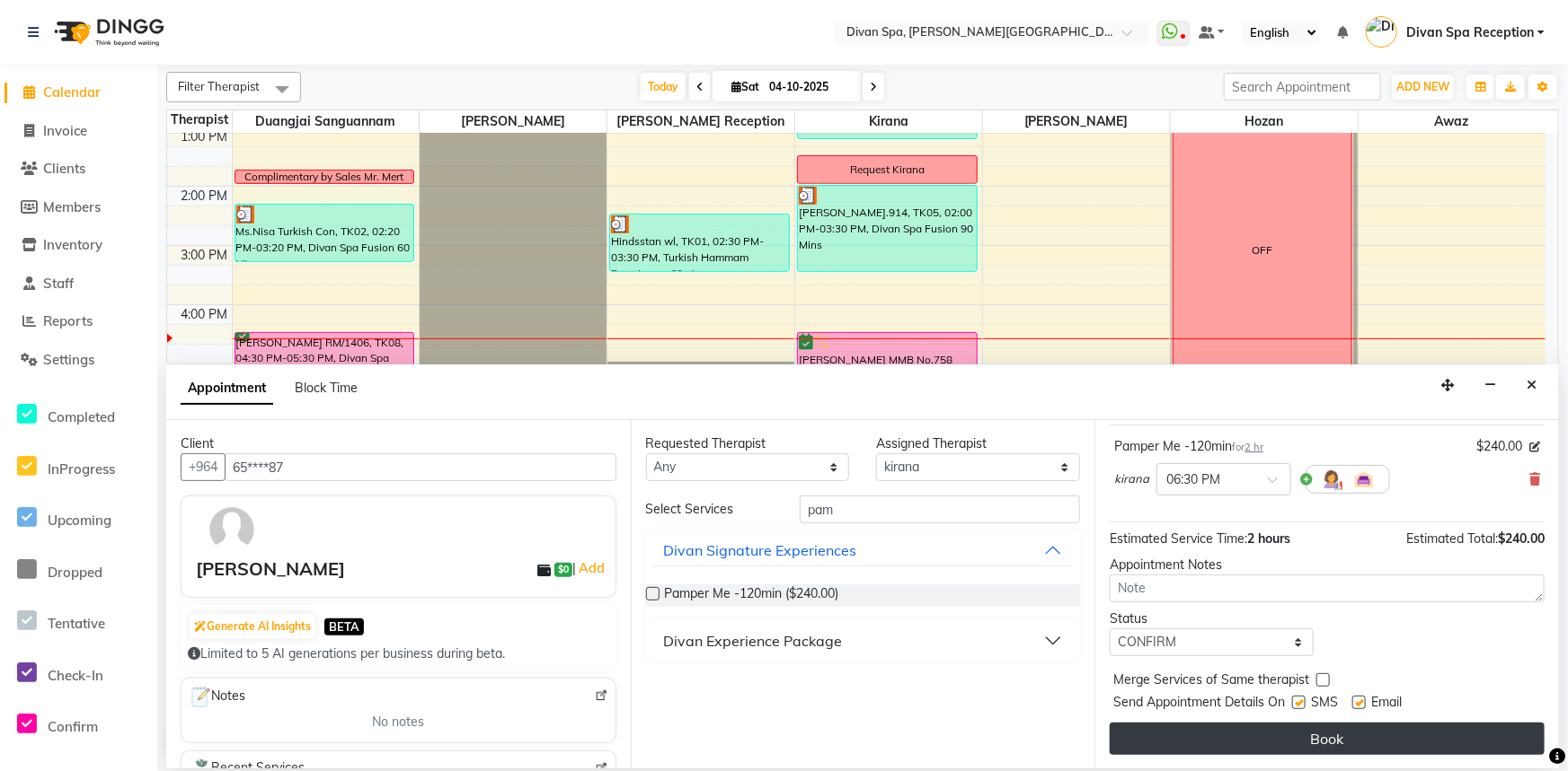
click at [1276, 728] on button "Book" at bounding box center [1327, 738] width 435 height 32
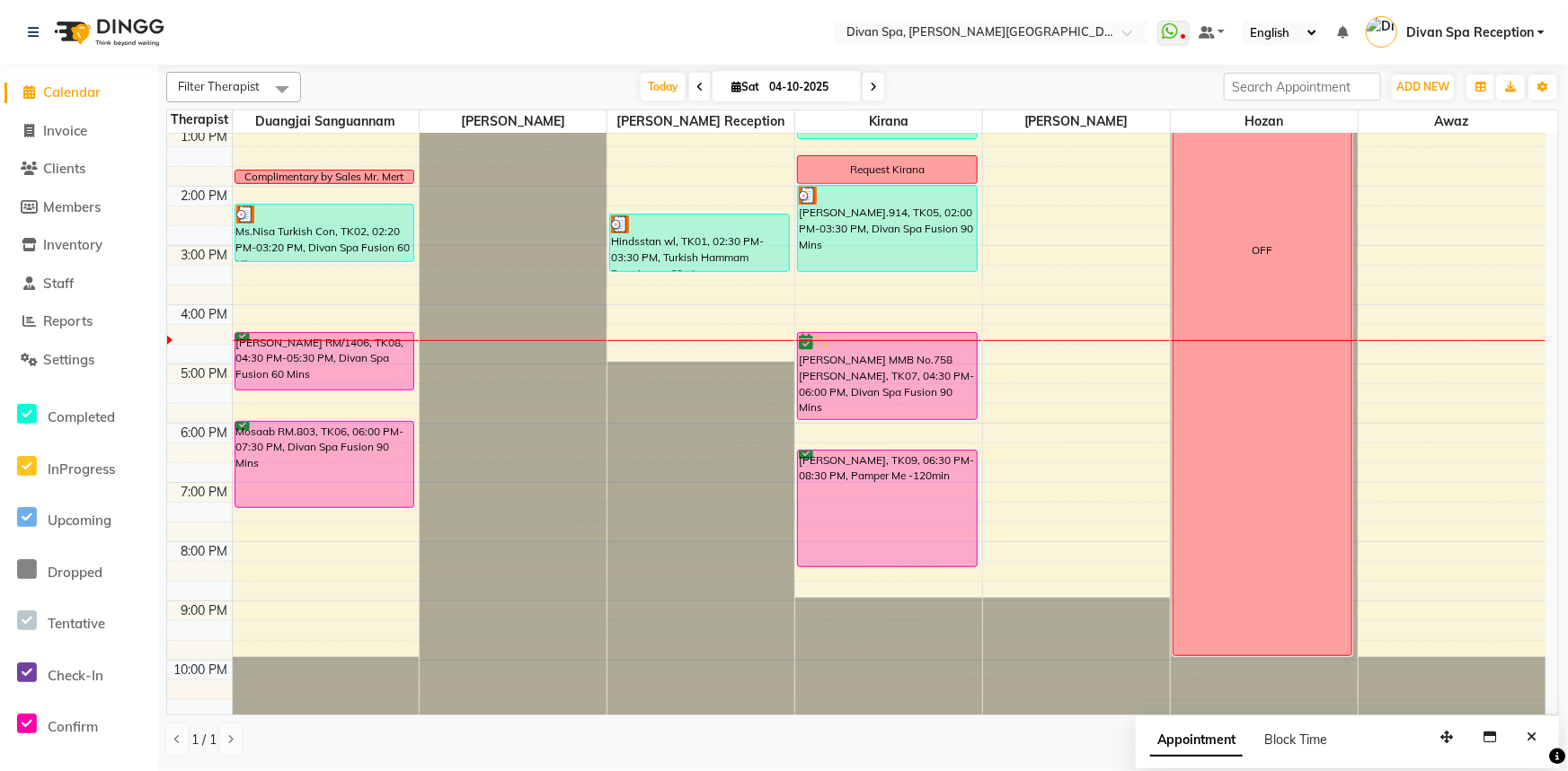
click at [260, 548] on div "6:00 AM 7:00 AM 8:00 AM 9:00 AM 10:00 AM 11:00 AM 12:00 PM 1:00 PM 2:00 PM 3:00…" at bounding box center [856, 215] width 1378 height 1006
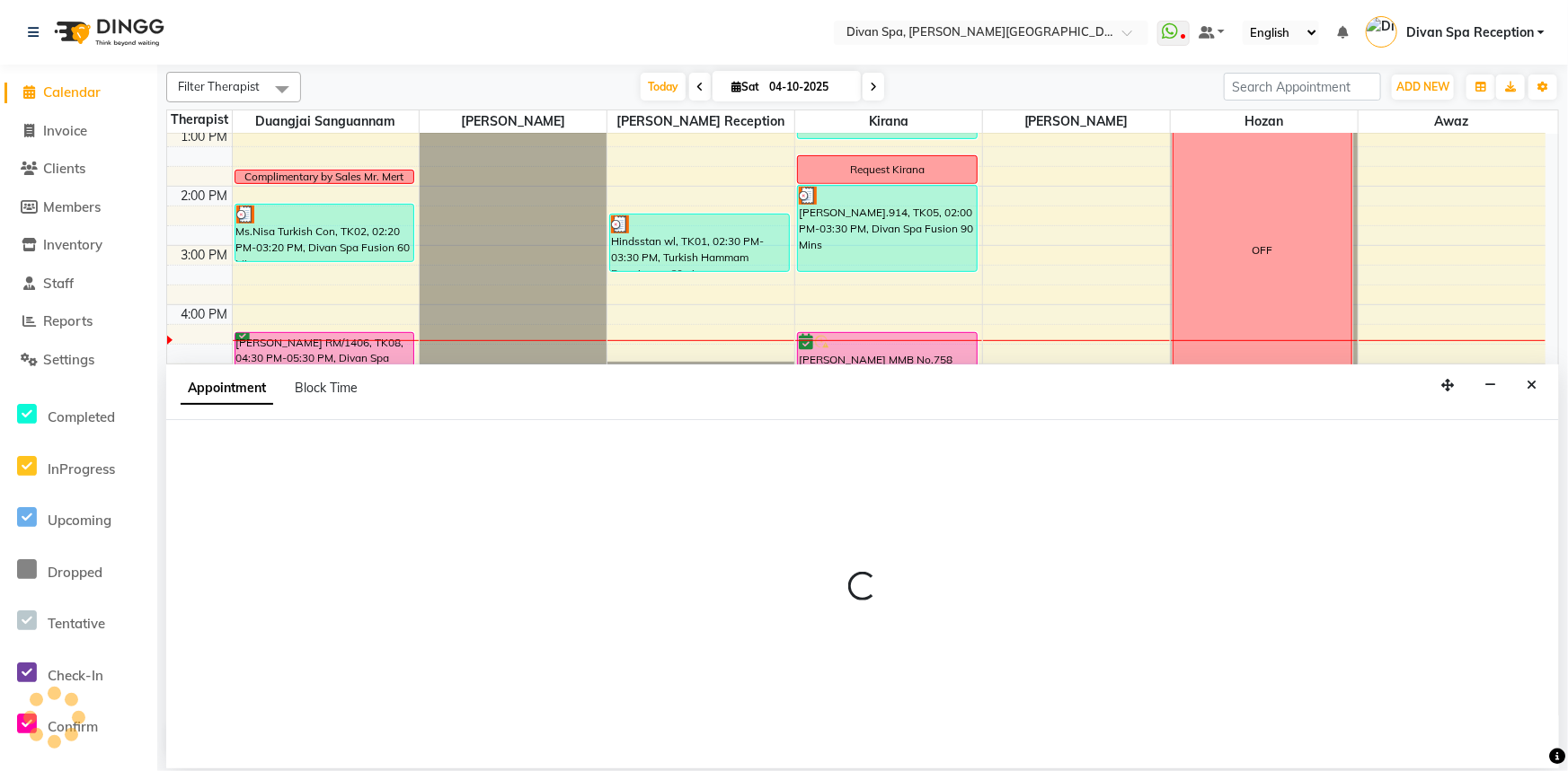
select select "17312"
select select "1200"
select select "tentative"
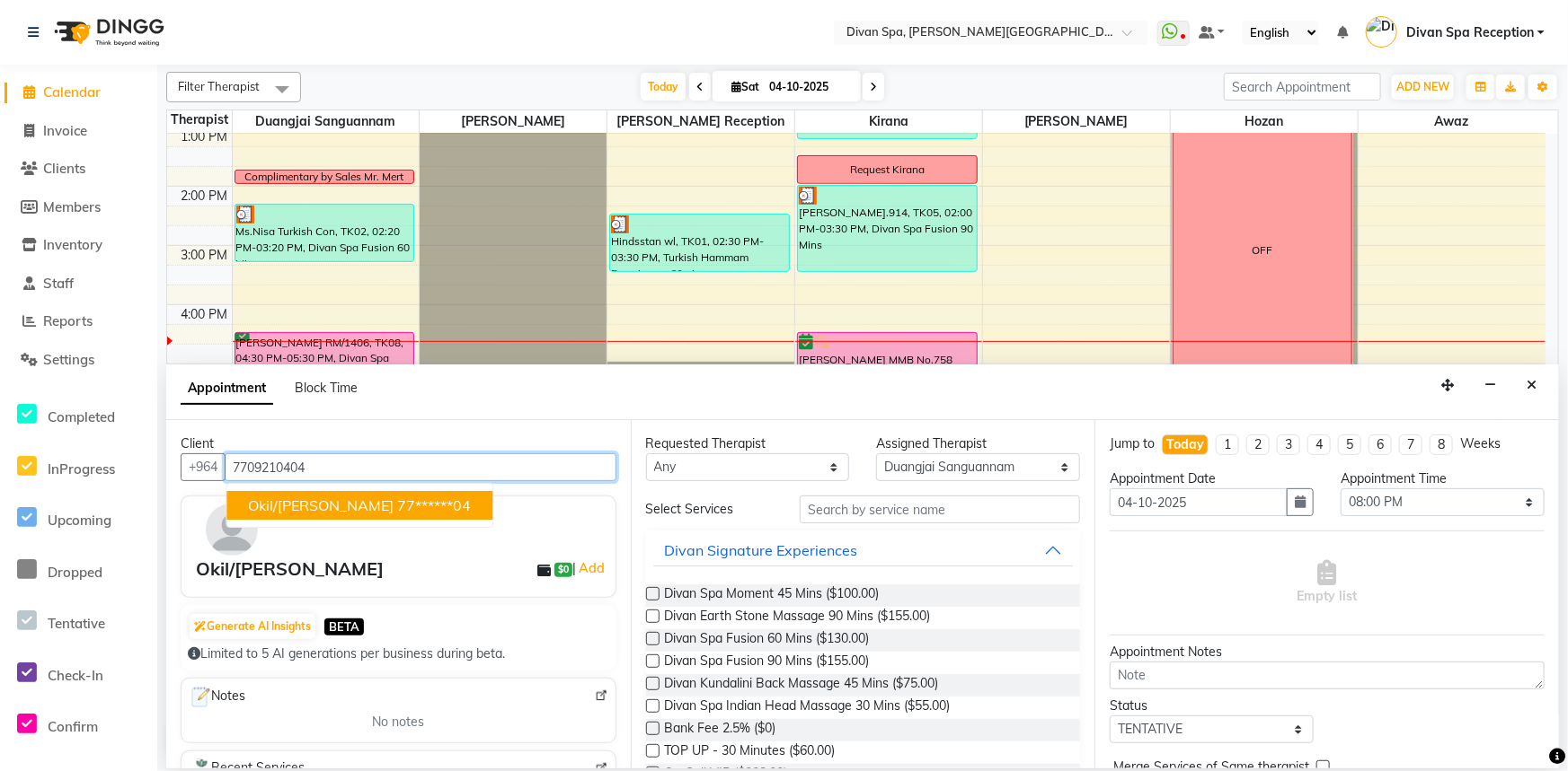
click at [276, 511] on span "Okil/[PERSON_NAME]" at bounding box center [321, 506] width 145 height 18
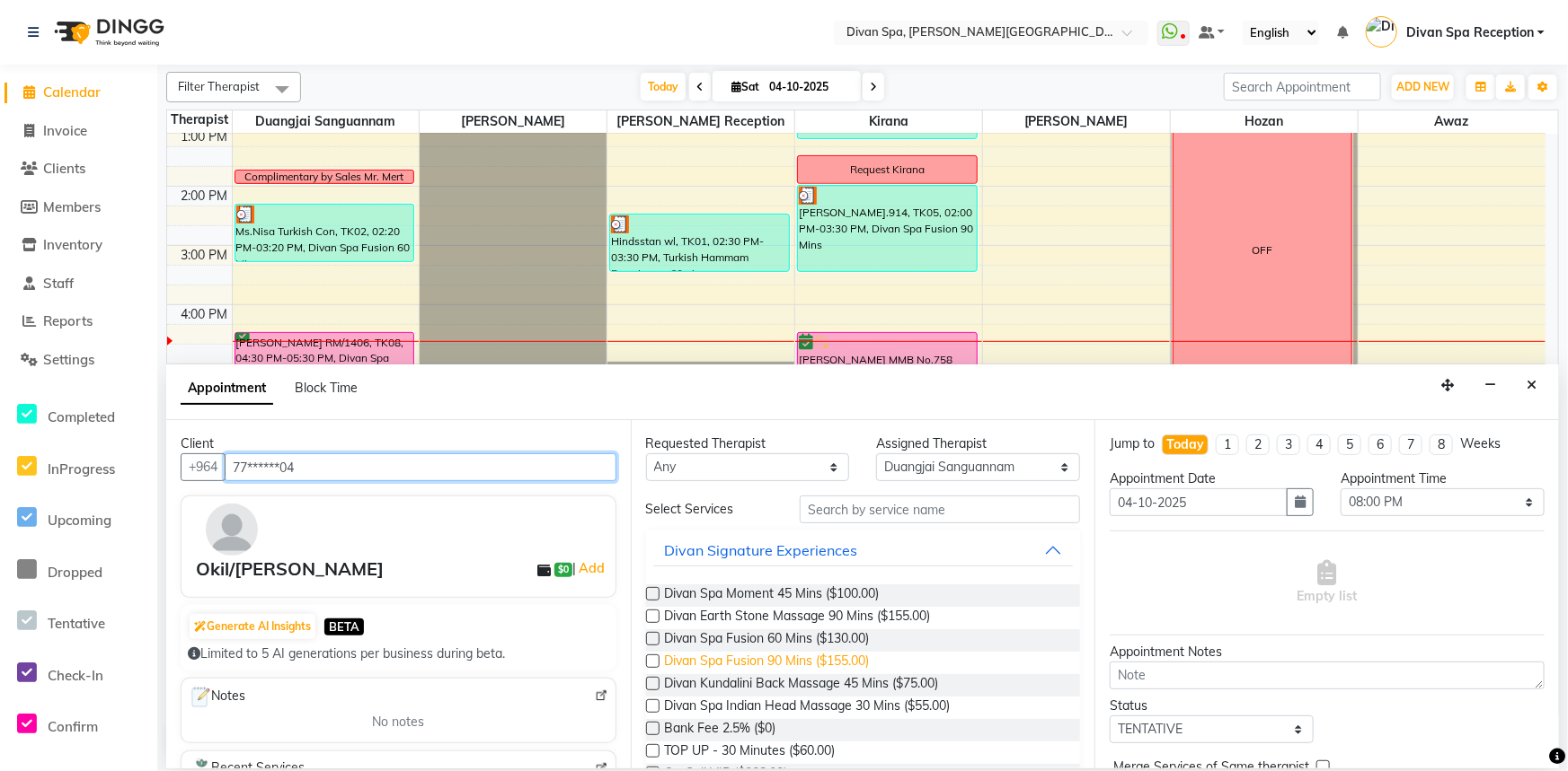
type input "77******04"
click at [827, 666] on span "Divan Spa Fusion 90 Mins ($155.00)" at bounding box center [767, 663] width 204 height 22
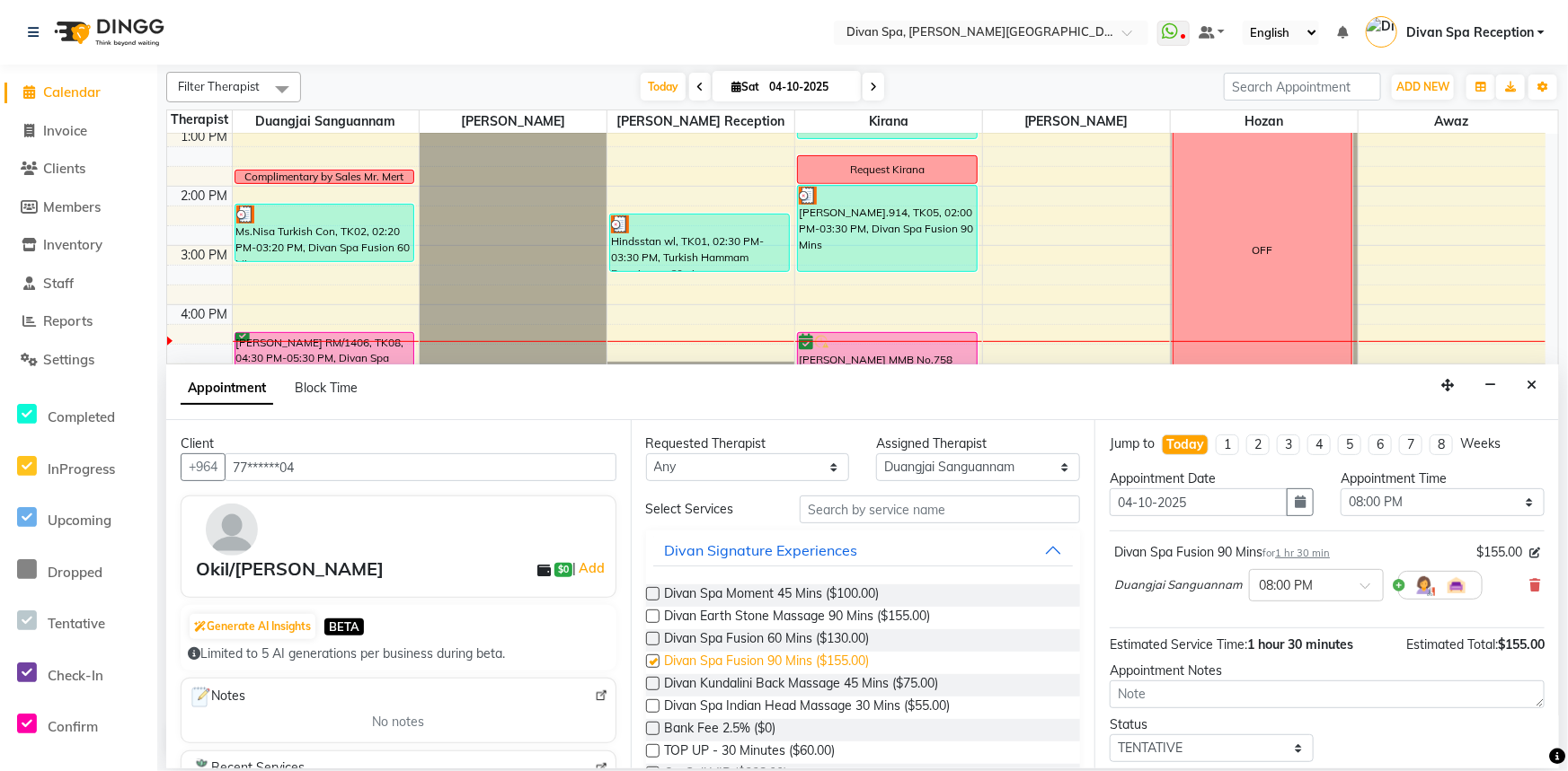
checkbox input "false"
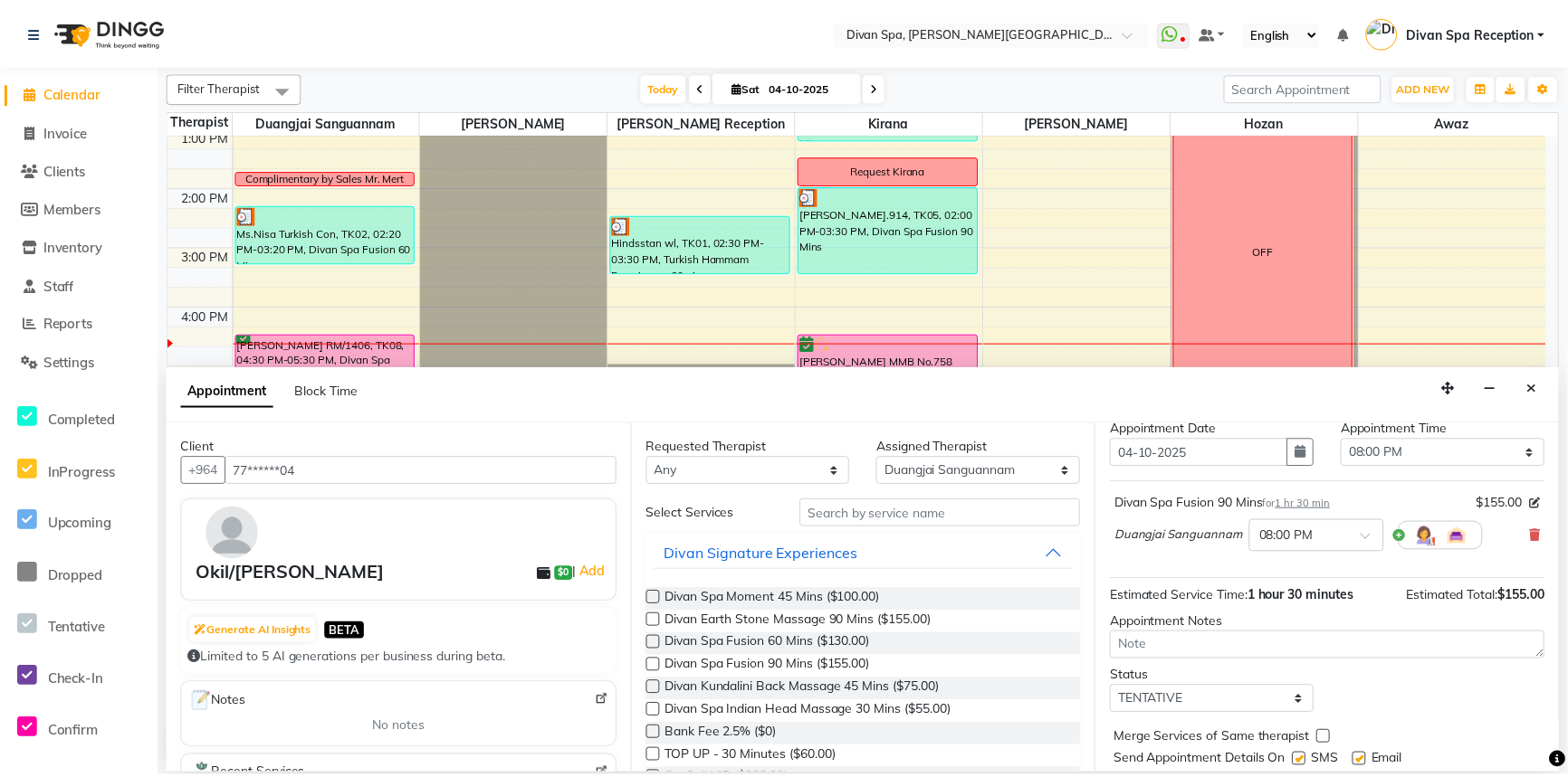
scroll to position [81, 0]
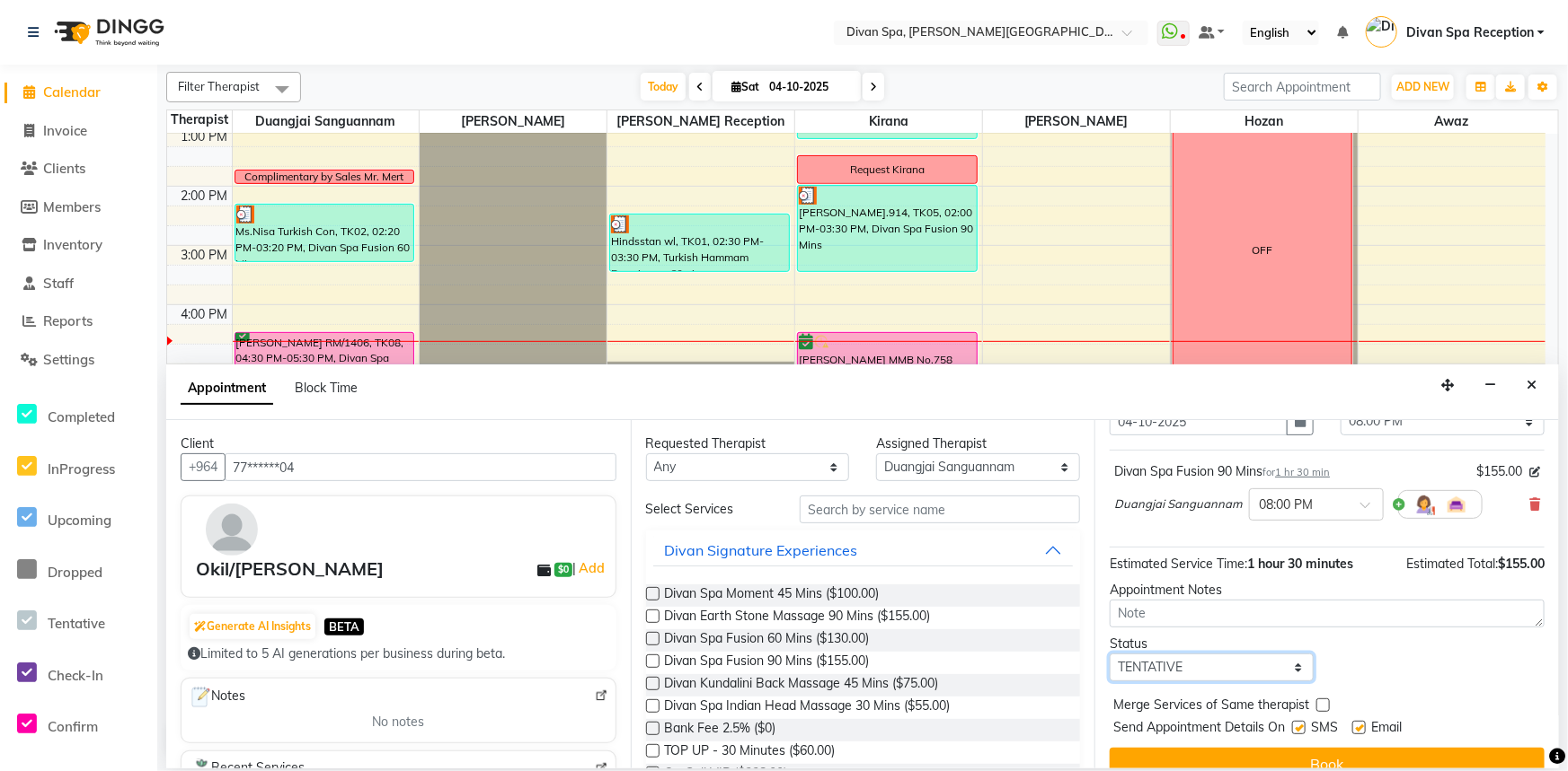
click at [1290, 666] on select "Select TENTATIVE CONFIRM CHECK-IN UPCOMING" at bounding box center [1211, 667] width 204 height 28
select select "confirm booking"
click at [1110, 654] on select "Select TENTATIVE CONFIRM CHECK-IN UPCOMING" at bounding box center [1211, 667] width 204 height 28
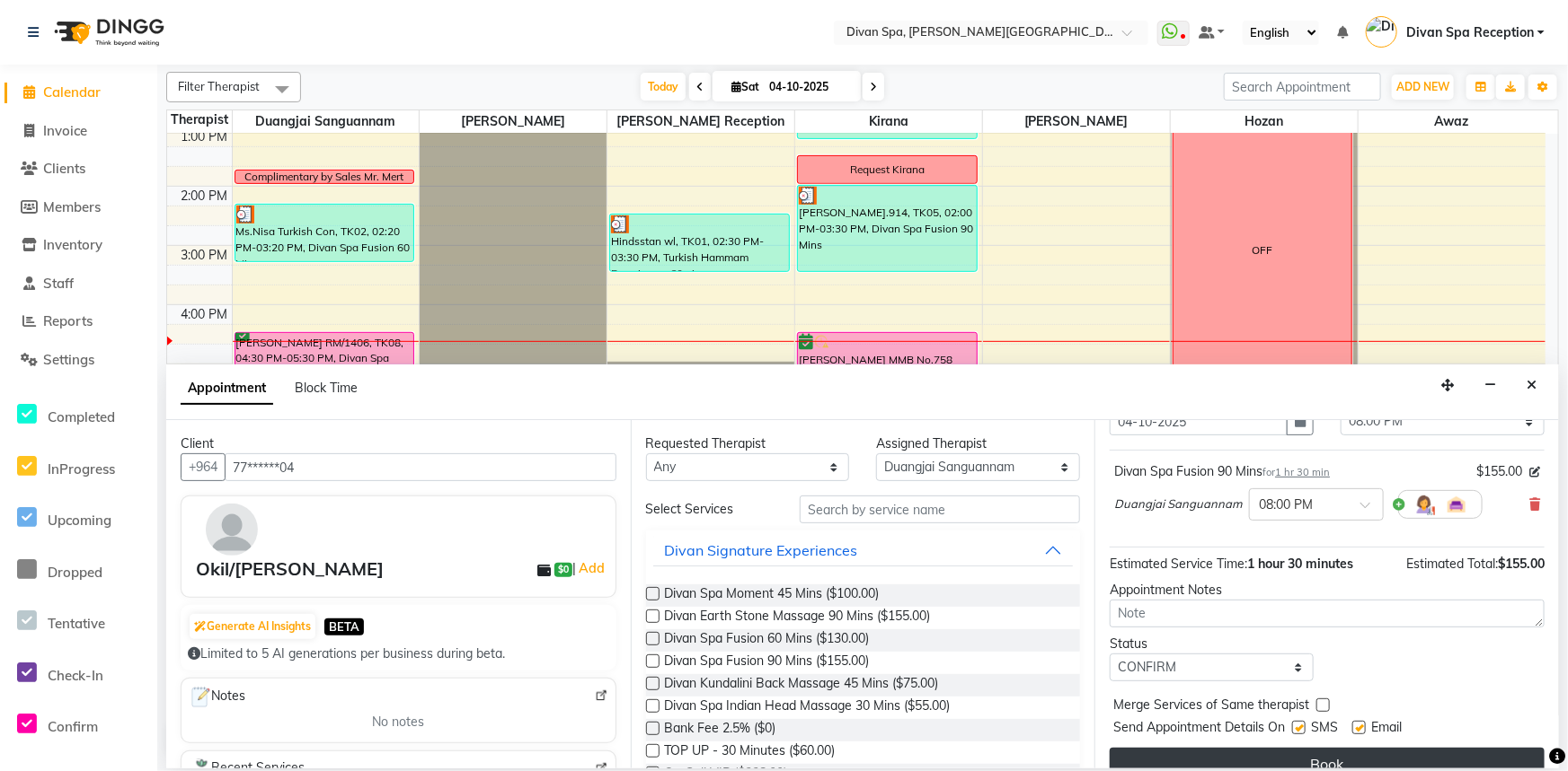
click at [1301, 754] on button "Book" at bounding box center [1327, 763] width 435 height 32
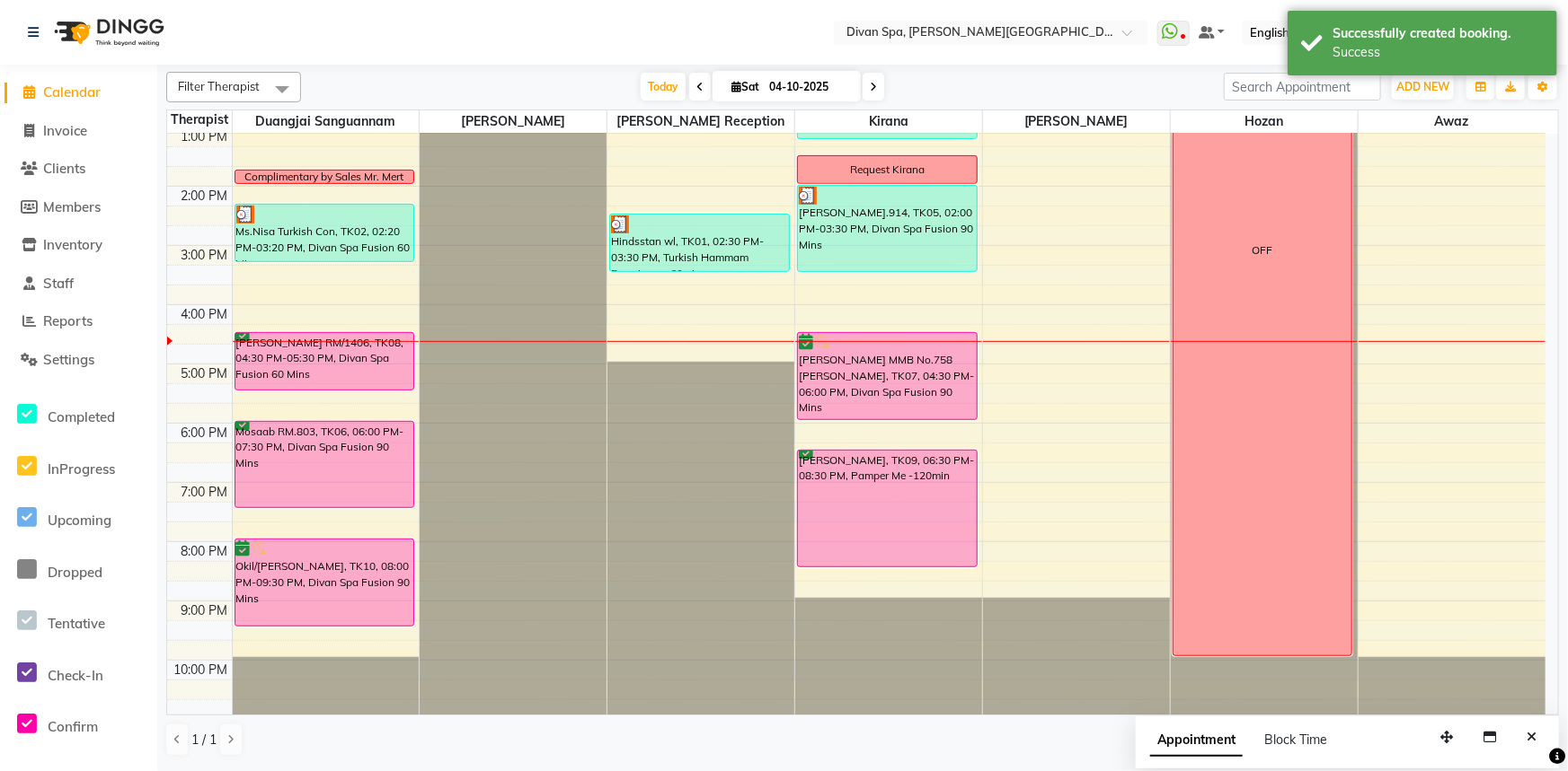
click at [883, 376] on div "[PERSON_NAME] MMB No.758 [PERSON_NAME], TK07, 04:30 PM-06:00 PM, Divan Spa Fusi…" at bounding box center [887, 376] width 178 height 86
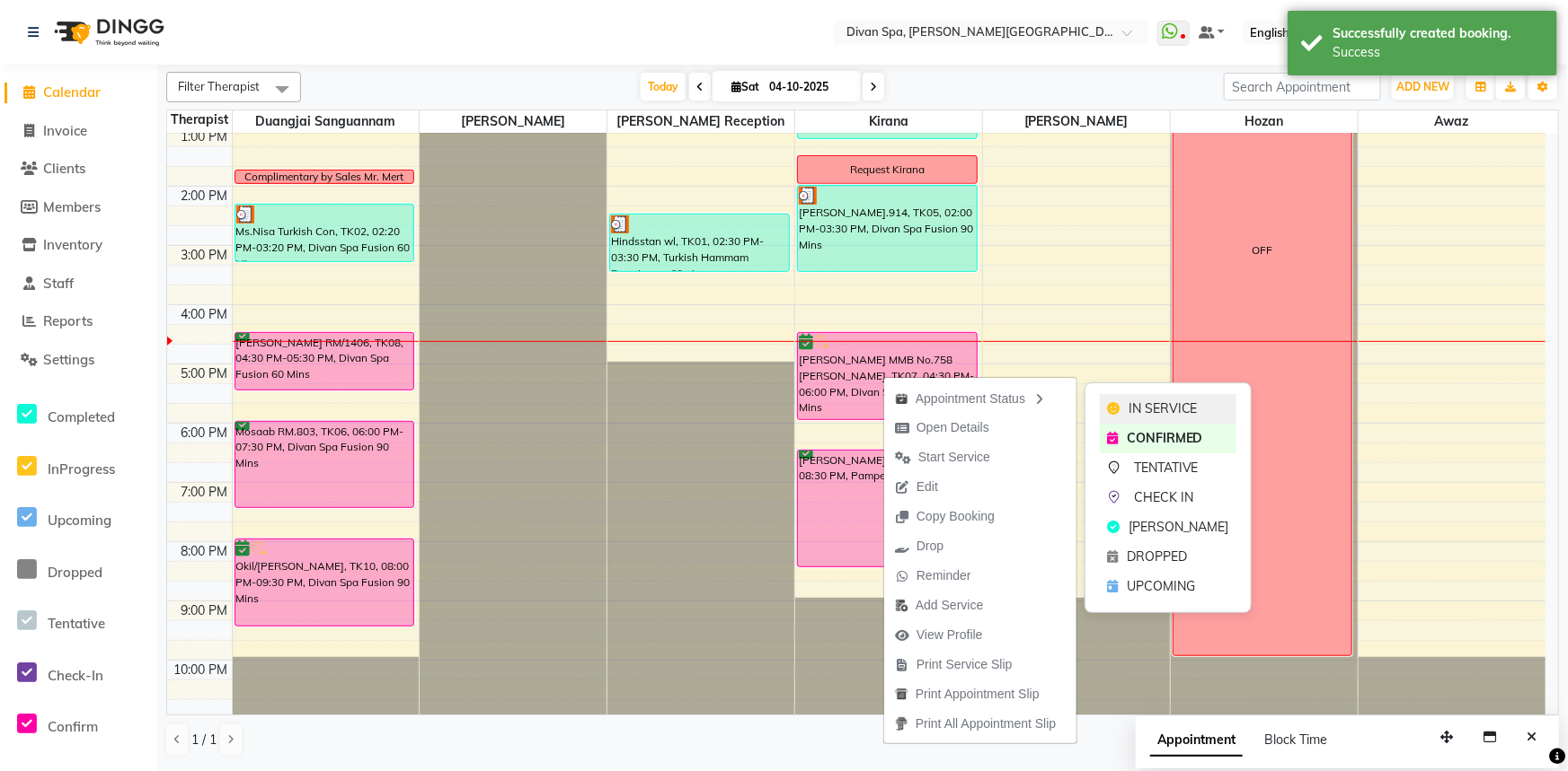
click at [1121, 408] on div "IN SERVICE" at bounding box center [1168, 409] width 137 height 30
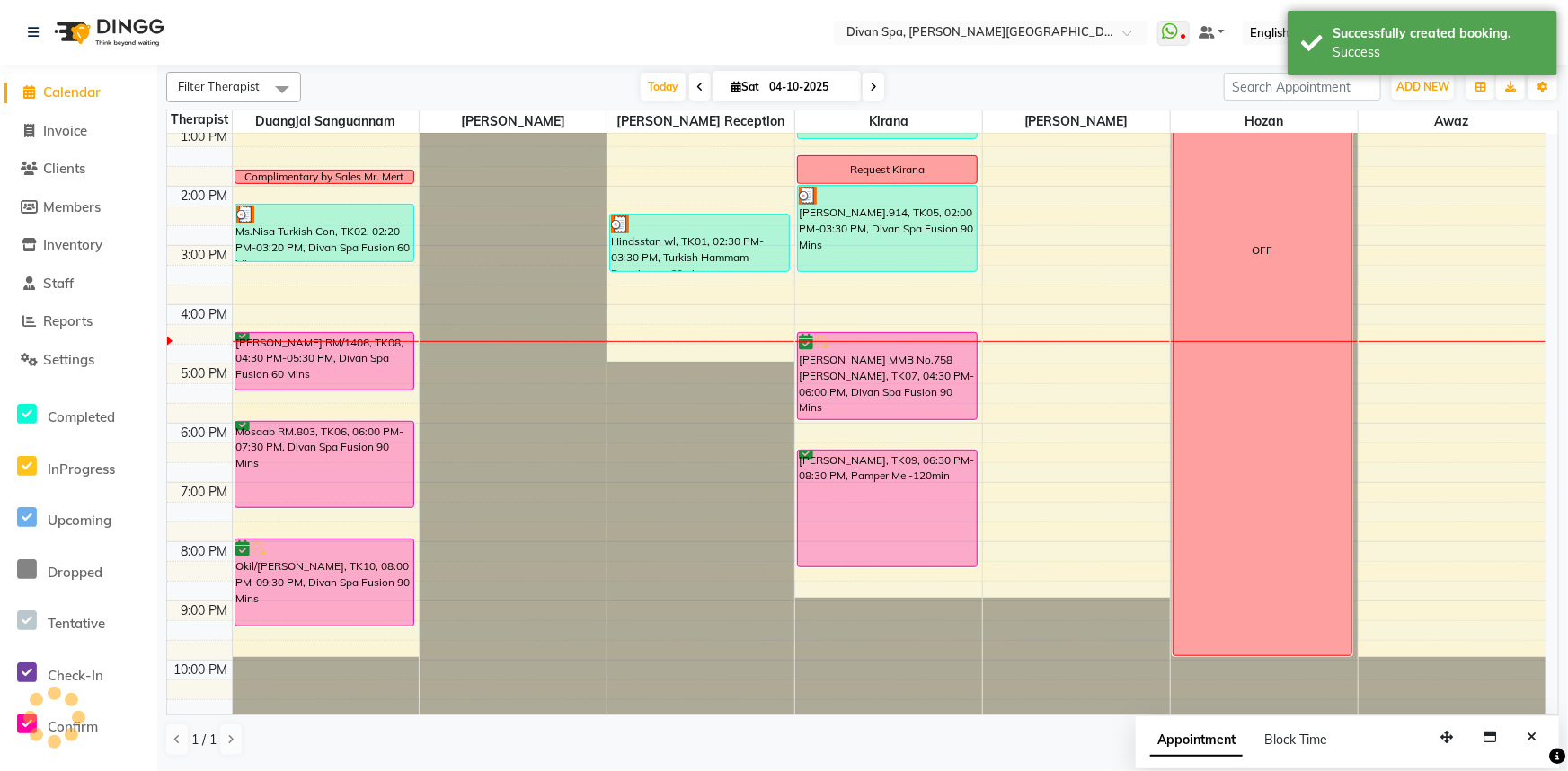
click at [318, 360] on div "[PERSON_NAME] RM/1406, TK08, 04:30 PM-05:30 PM, Divan Spa Fusion 60 Mins" at bounding box center [325, 361] width 178 height 56
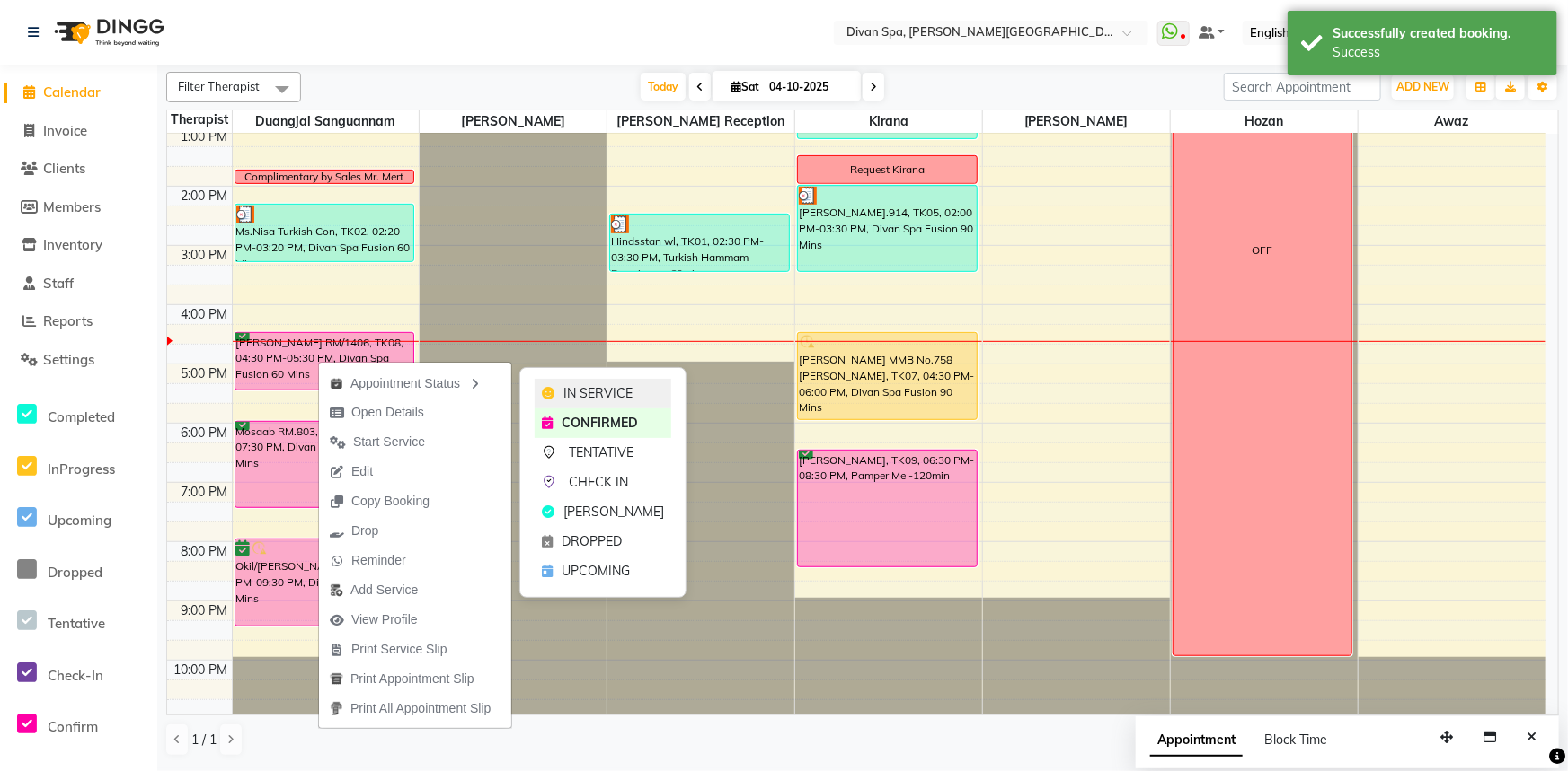
click at [550, 397] on icon at bounding box center [548, 393] width 13 height 13
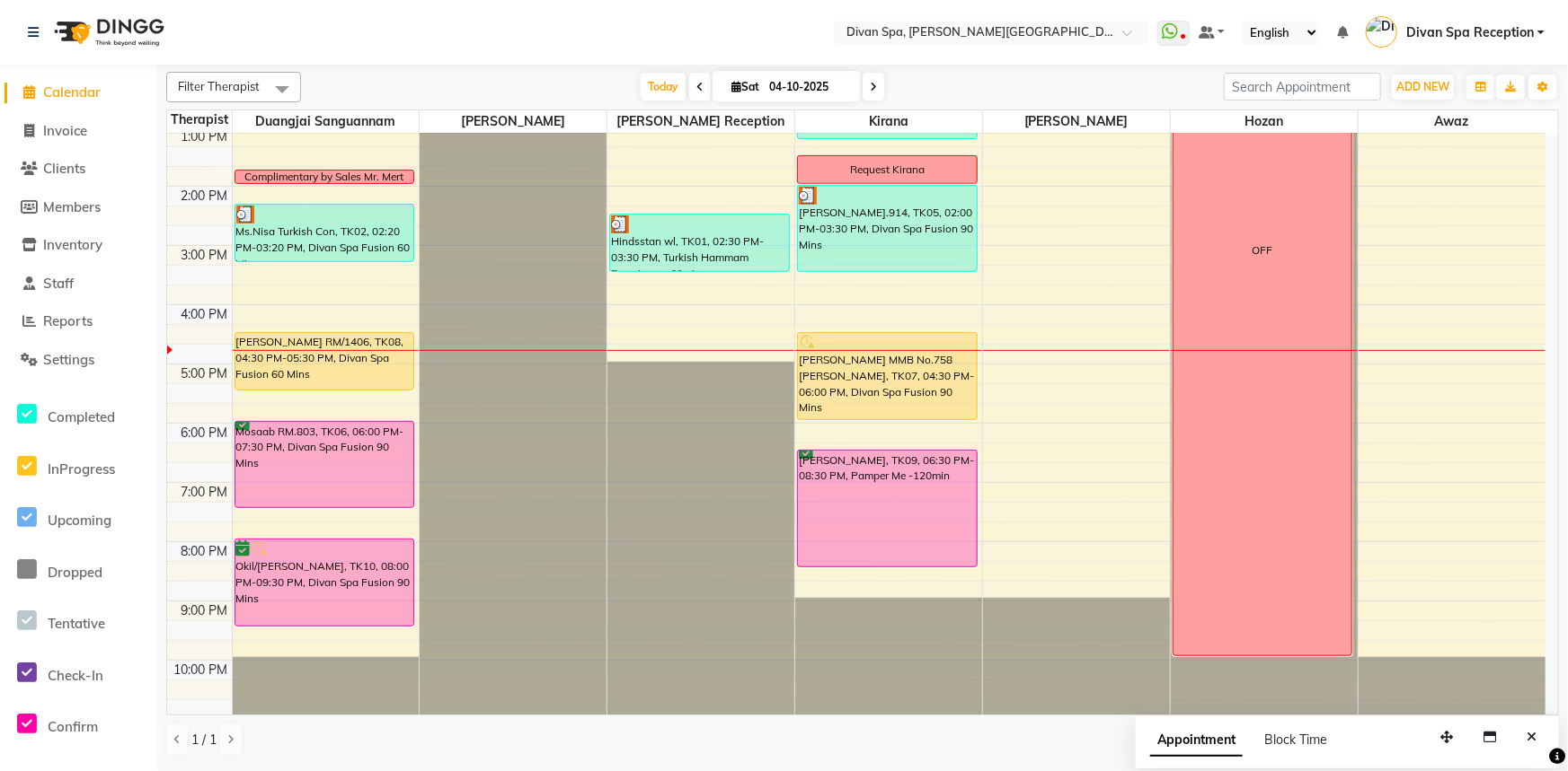
click at [274, 352] on div "[PERSON_NAME] RM/1406, TK08, 04:30 PM-05:30 PM, Divan Spa Fusion 60 Mins" at bounding box center [325, 361] width 178 height 56
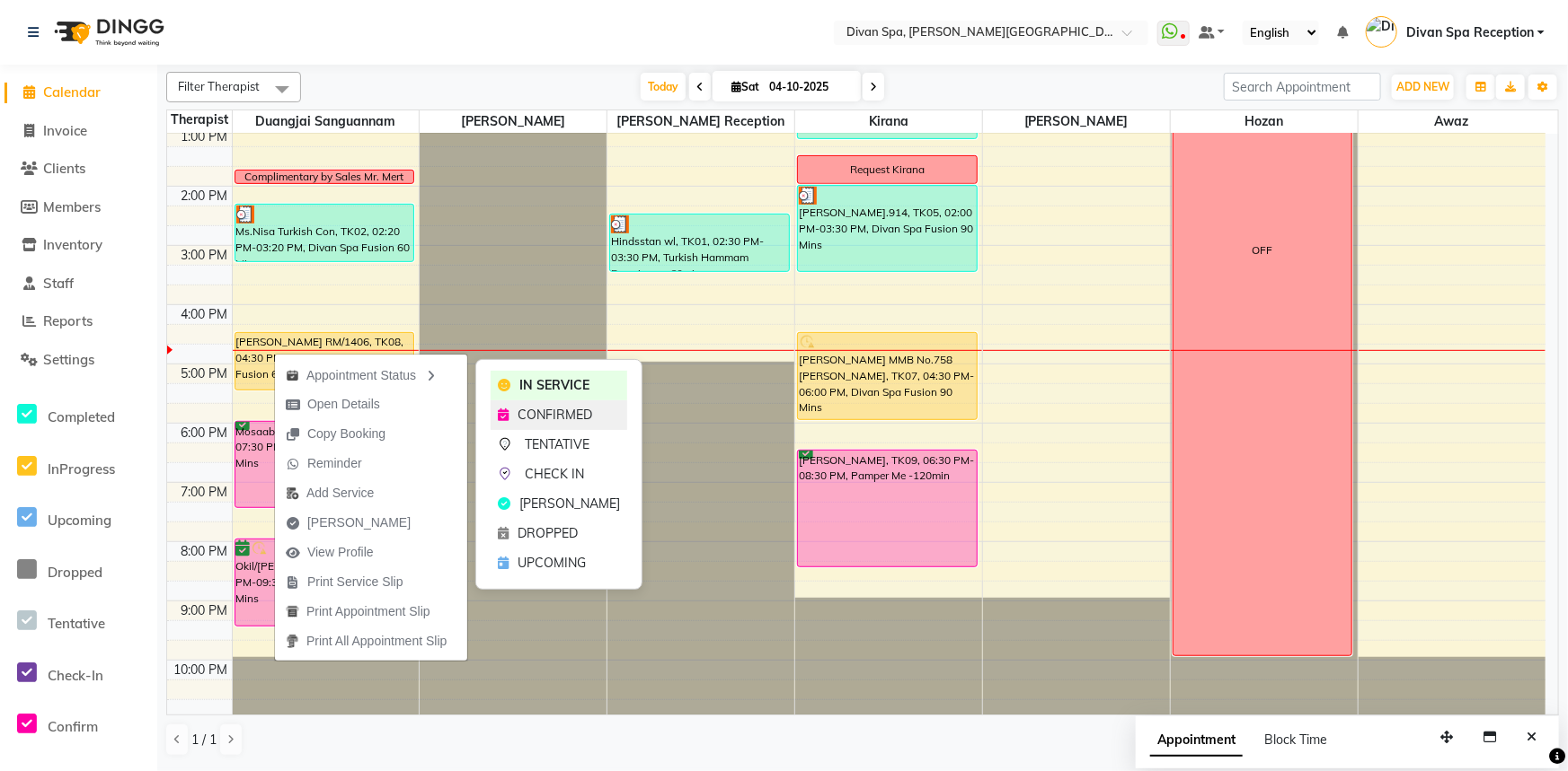
click at [531, 413] on span "CONFIRMED" at bounding box center [554, 415] width 75 height 18
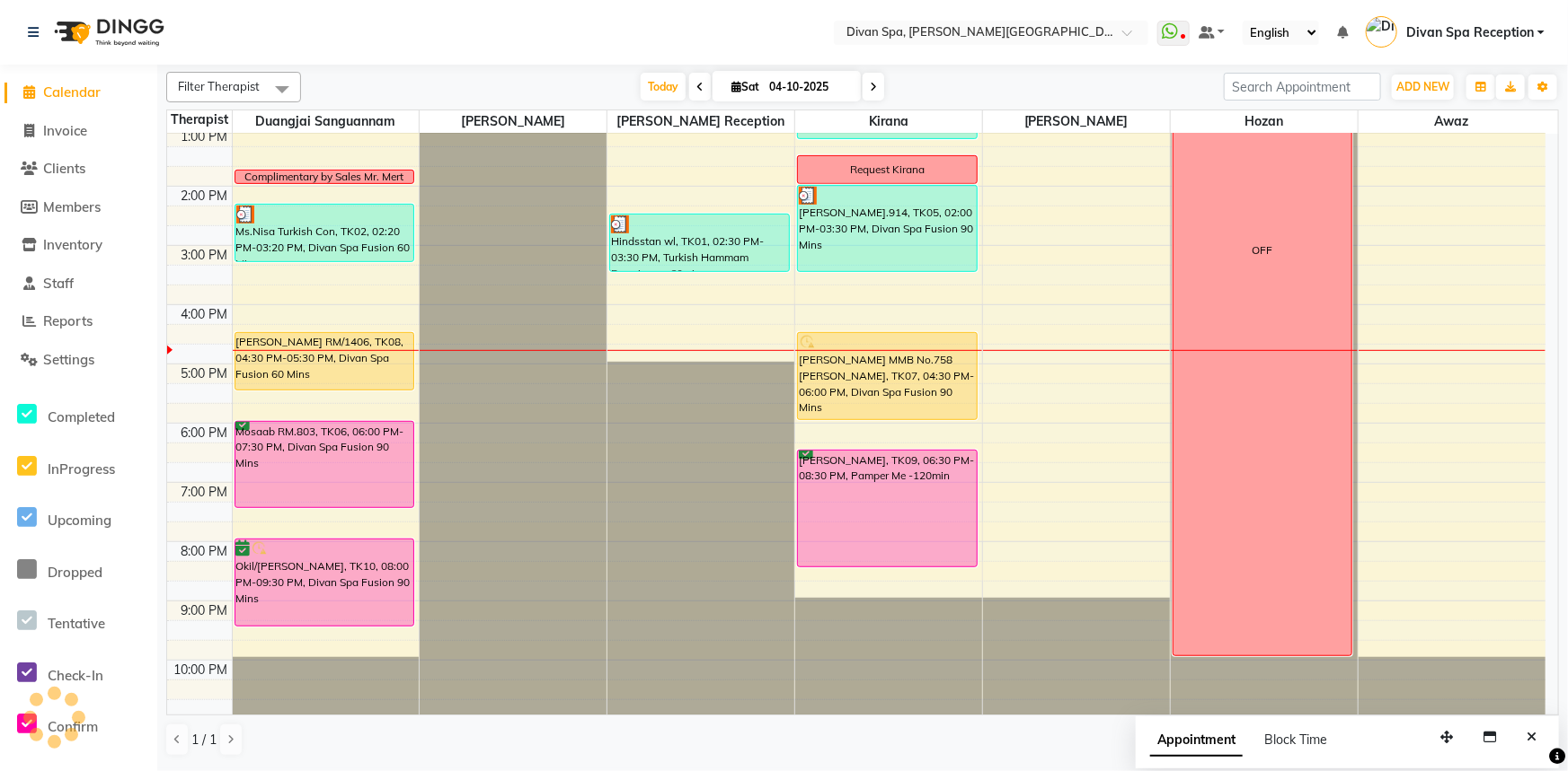
click at [279, 370] on div "[PERSON_NAME] RM/1406, TK08, 04:30 PM-05:30 PM, Divan Spa Fusion 60 Mins" at bounding box center [325, 361] width 178 height 56
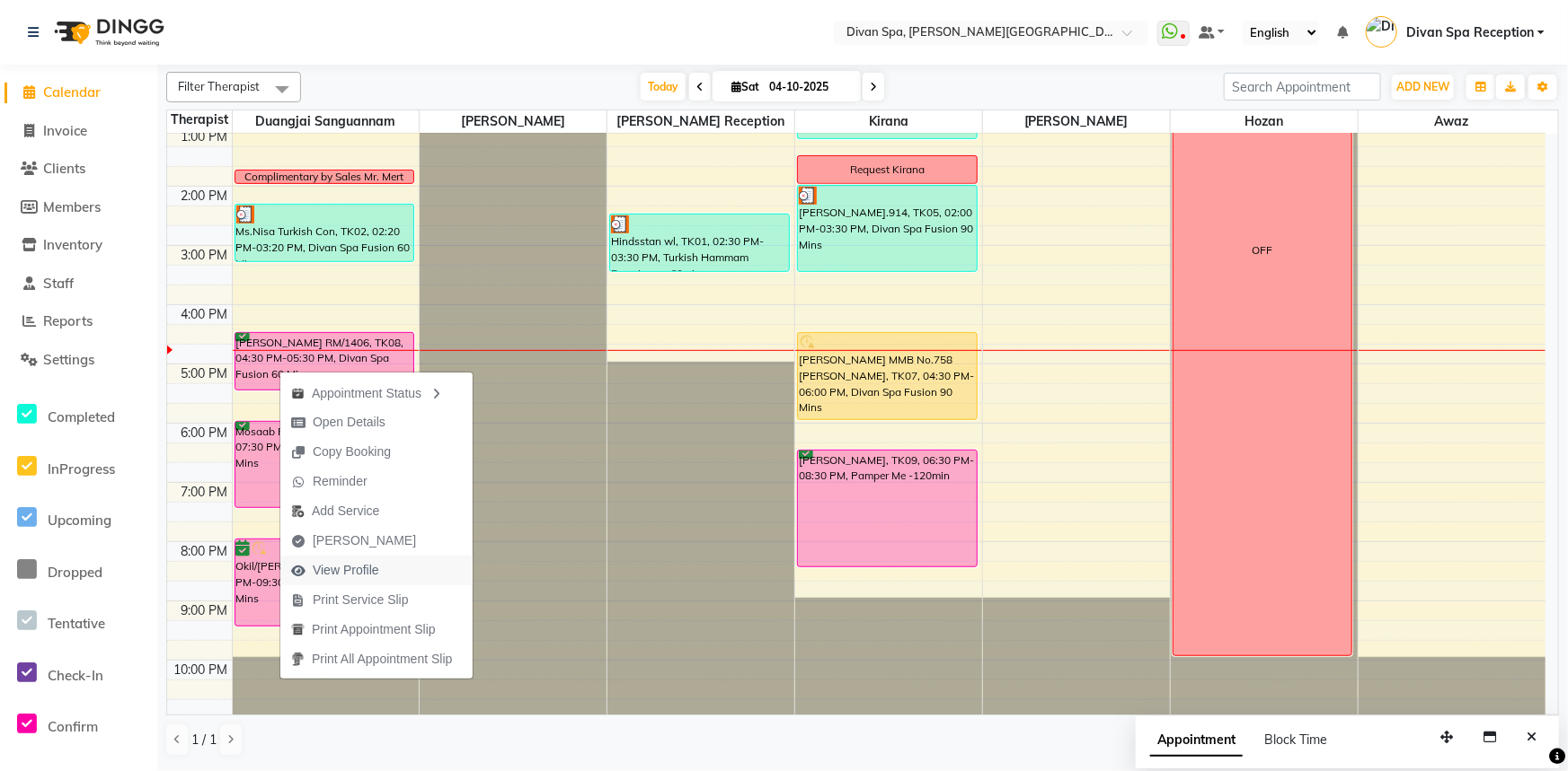
click at [356, 570] on span "View Profile" at bounding box center [346, 570] width 67 height 18
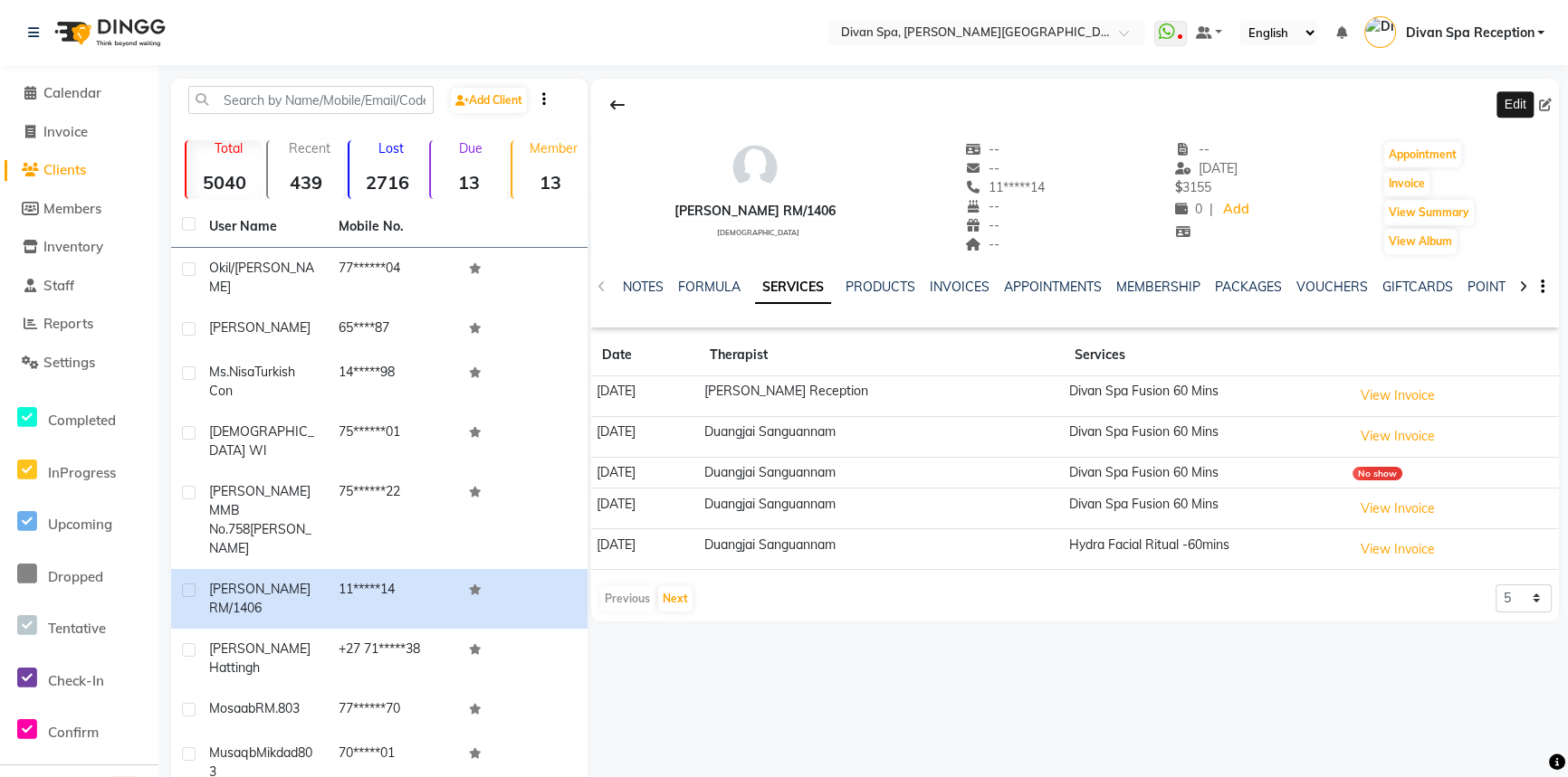
click at [1547, 102] on icon at bounding box center [1545, 104] width 13 height 13
select select "[DEMOGRAPHIC_DATA]"
select select "26065"
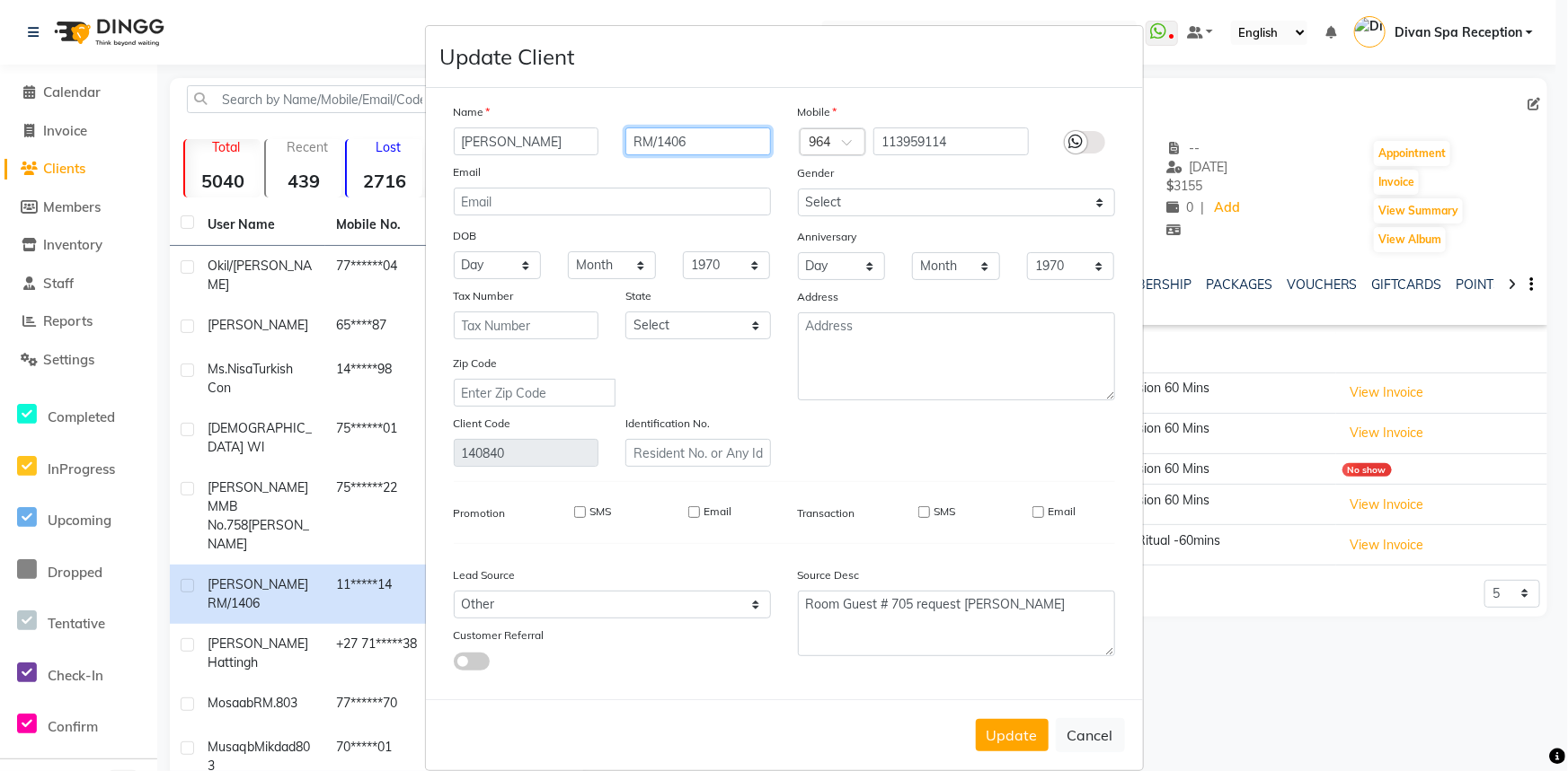
drag, startPoint x: 692, startPoint y: 139, endPoint x: 651, endPoint y: 137, distance: 41.0
click at [651, 137] on input "RM/1406" at bounding box center [698, 141] width 145 height 28
type input "RM/901"
click at [984, 737] on button "Update" at bounding box center [1012, 735] width 73 height 32
select select
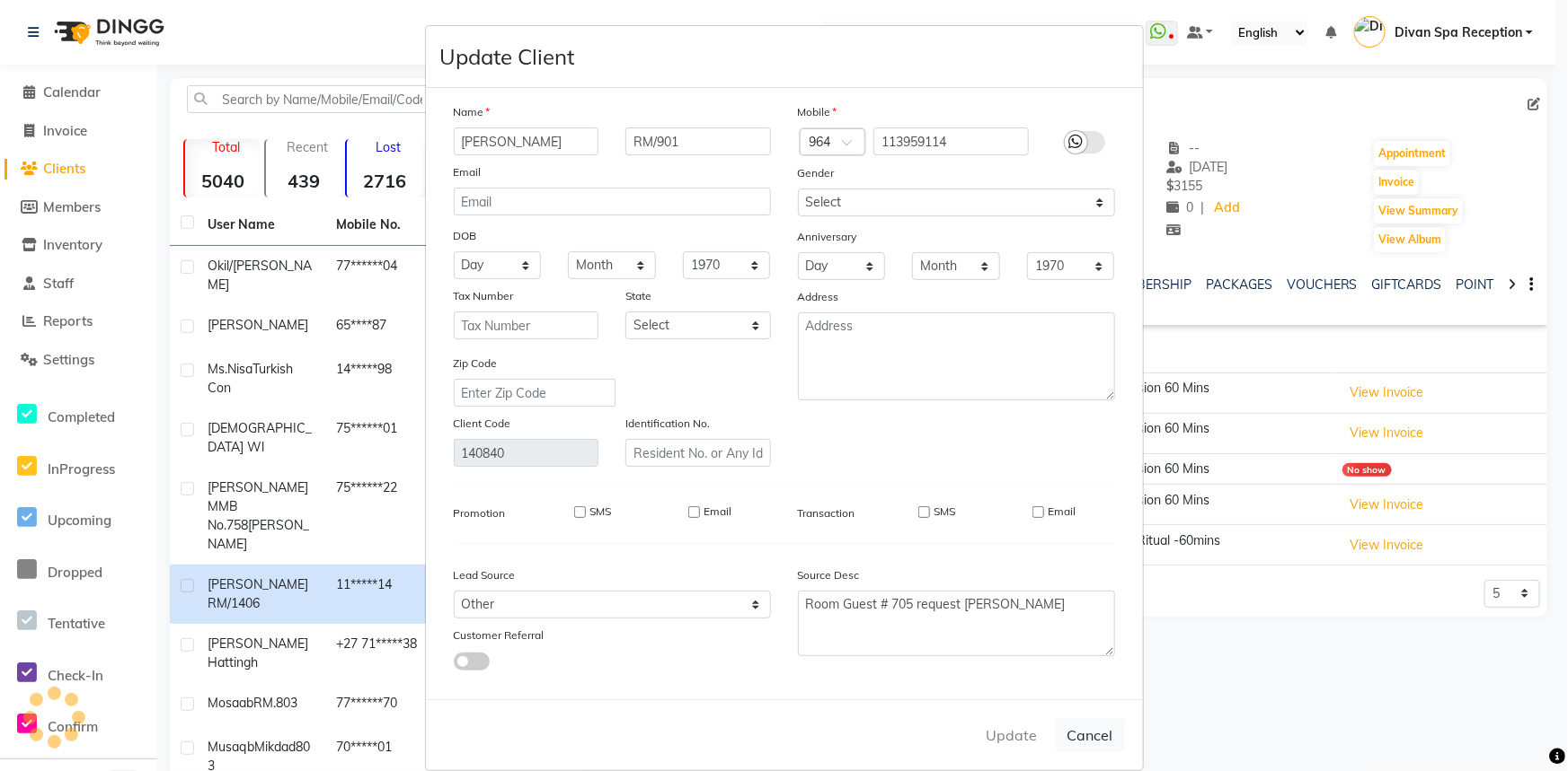
select select
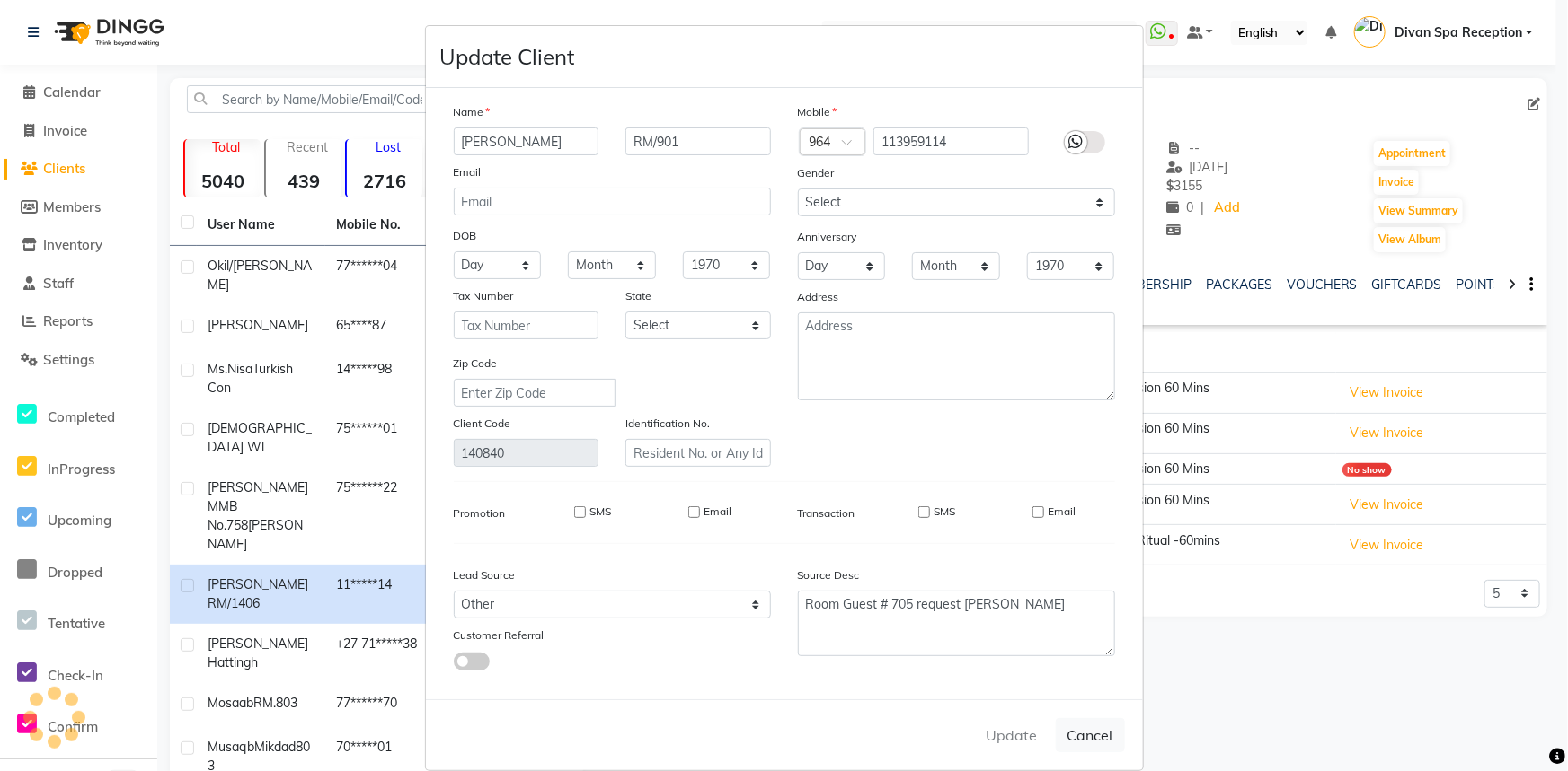
select select
checkbox input "false"
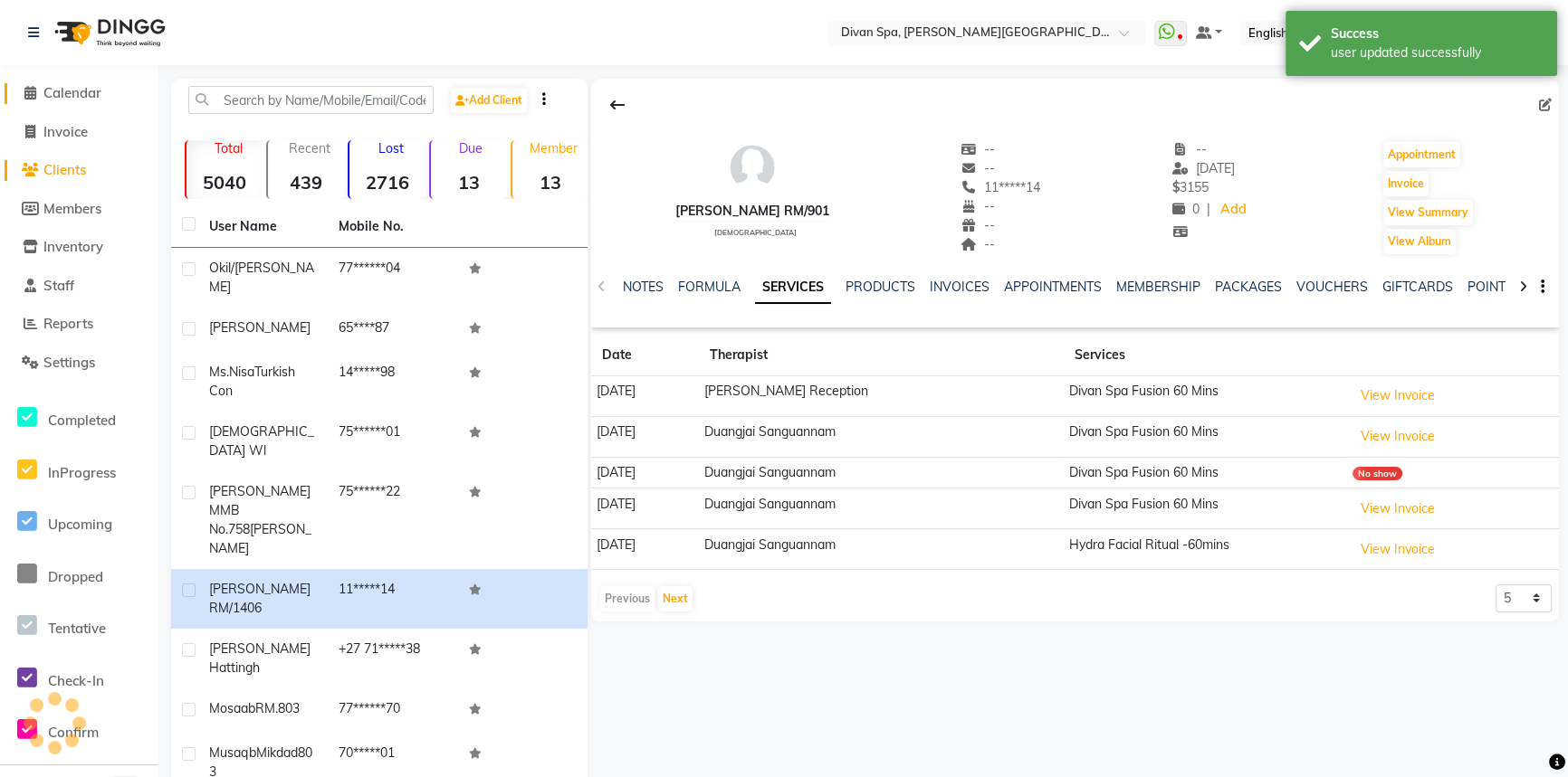
click at [60, 93] on span "Calendar" at bounding box center [72, 93] width 58 height 18
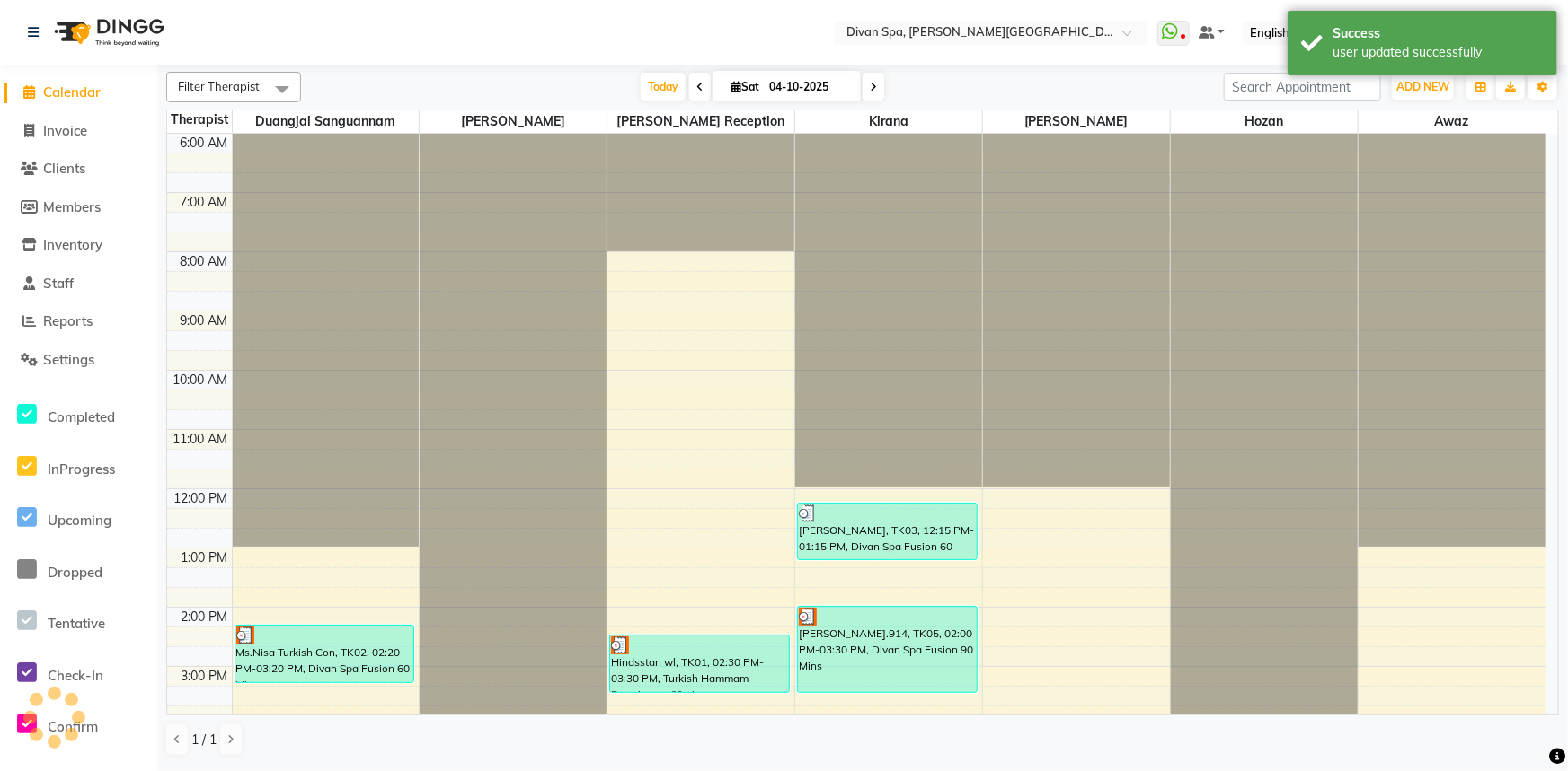
scroll to position [244, 0]
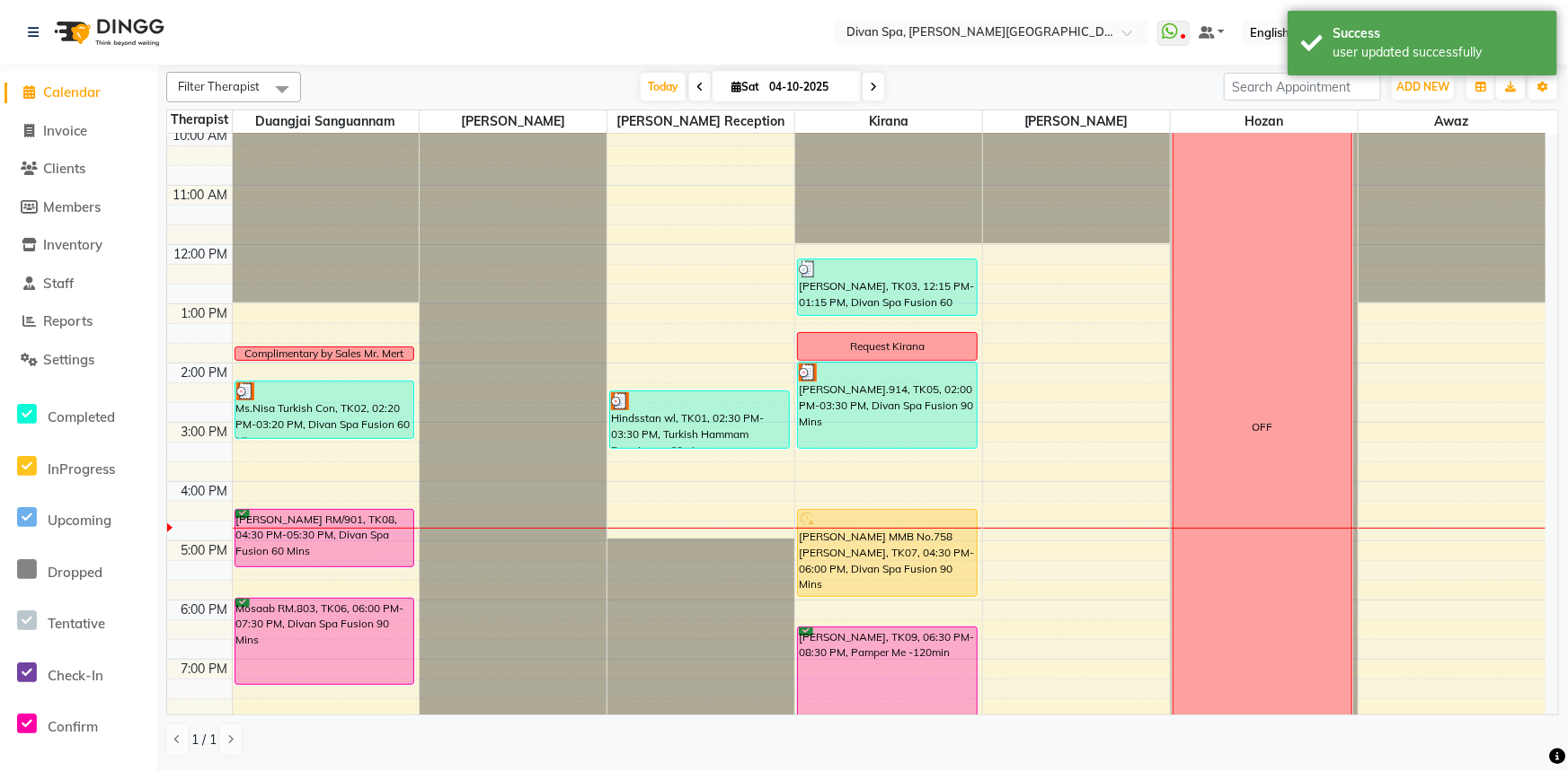
click at [305, 534] on div "[PERSON_NAME] RM/901, TK08, 04:30 PM-05:30 PM, Divan Spa Fusion 60 Mins" at bounding box center [325, 539] width 178 height 56
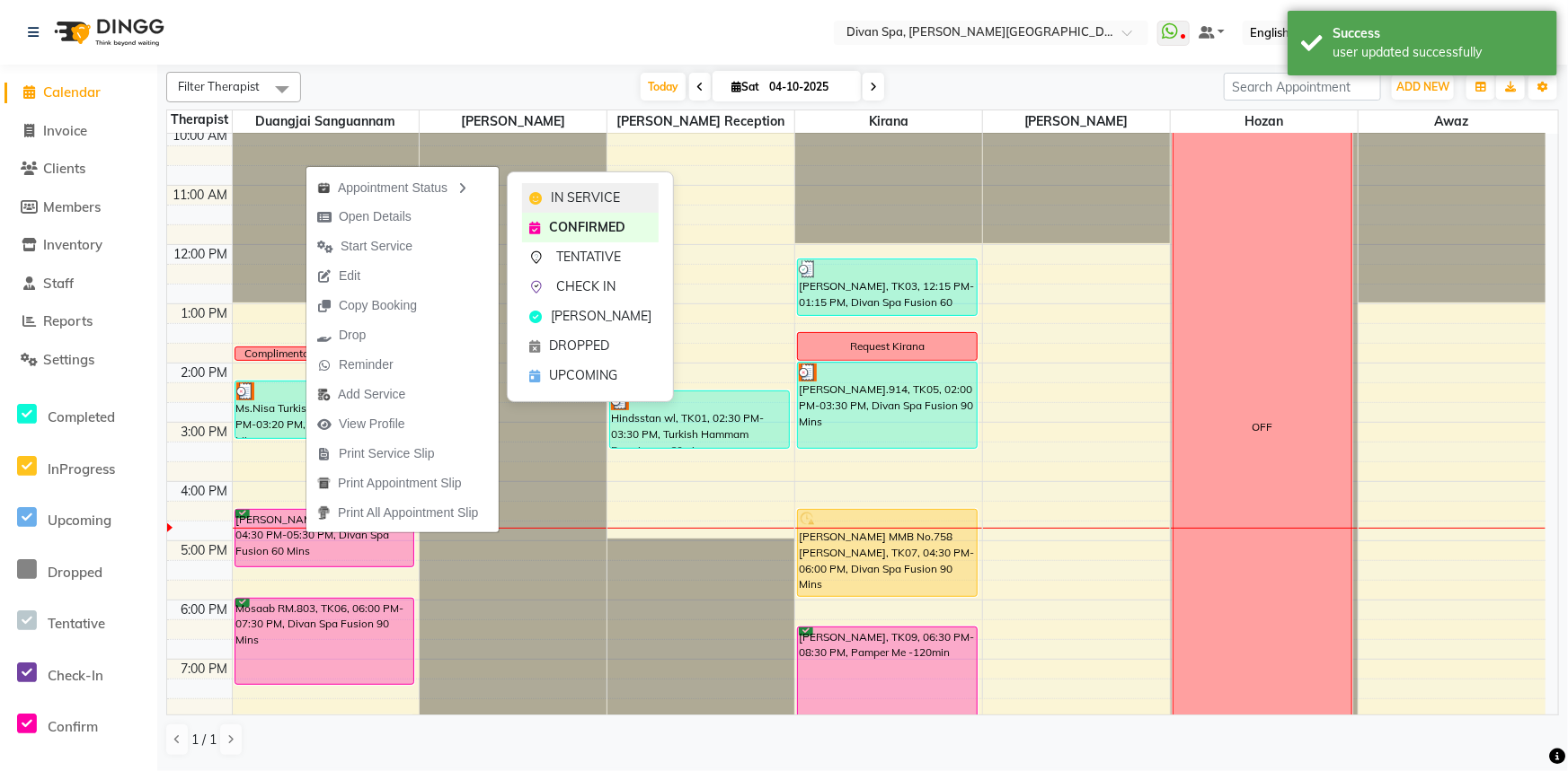
click at [575, 198] on span "IN SERVICE" at bounding box center [584, 198] width 69 height 18
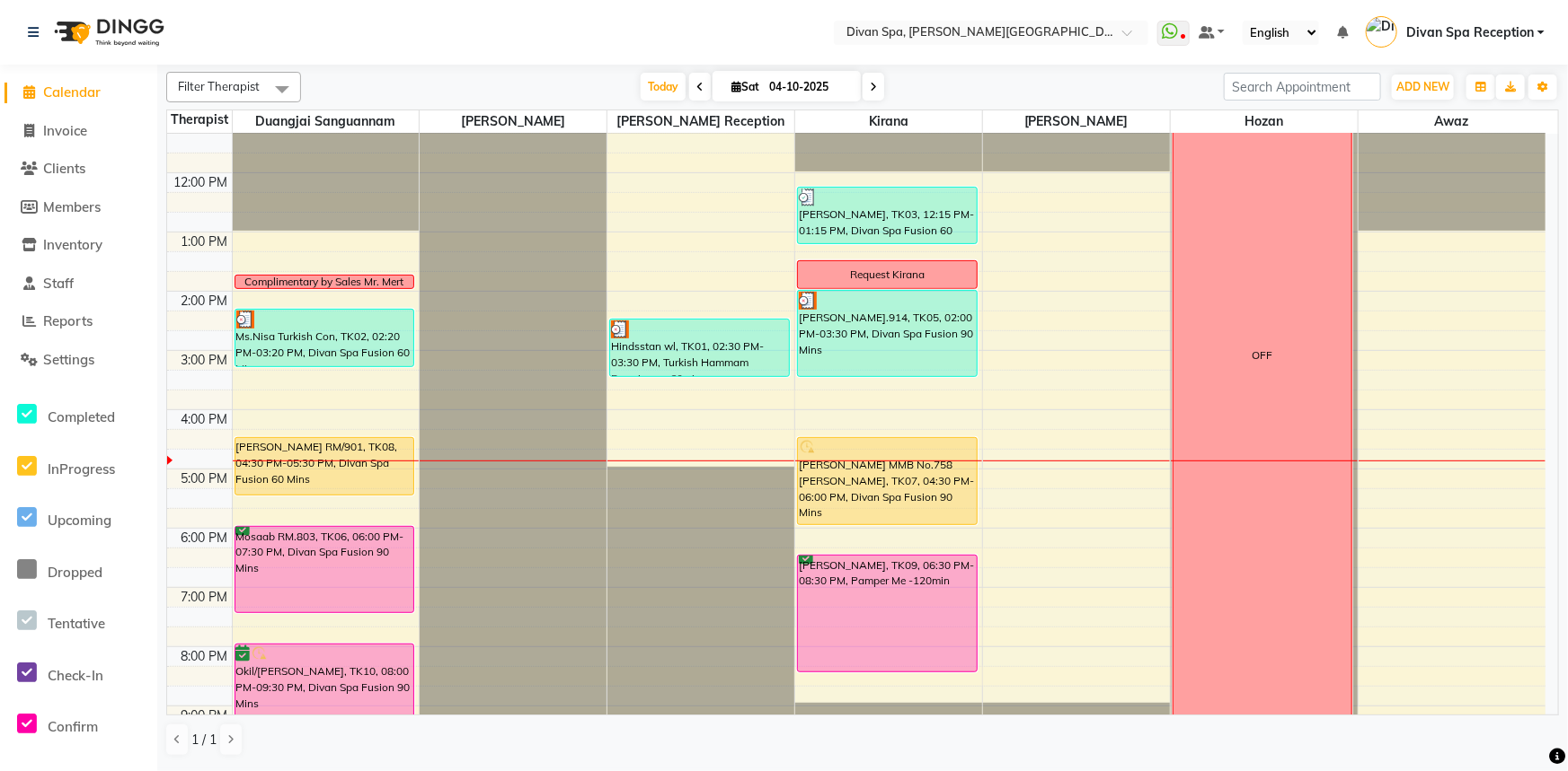
scroll to position [421, 0]
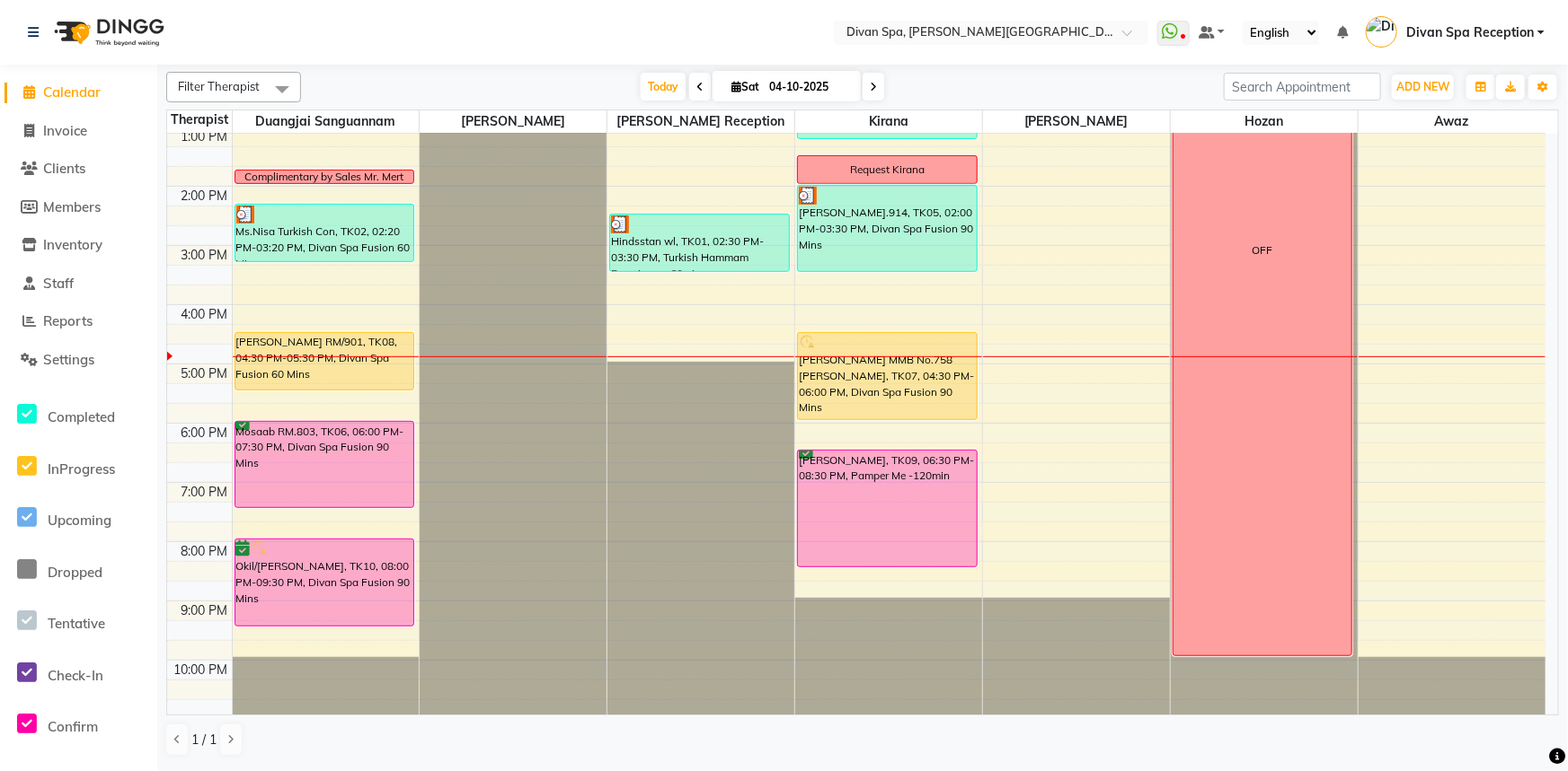
click at [870, 81] on icon at bounding box center [872, 86] width 7 height 11
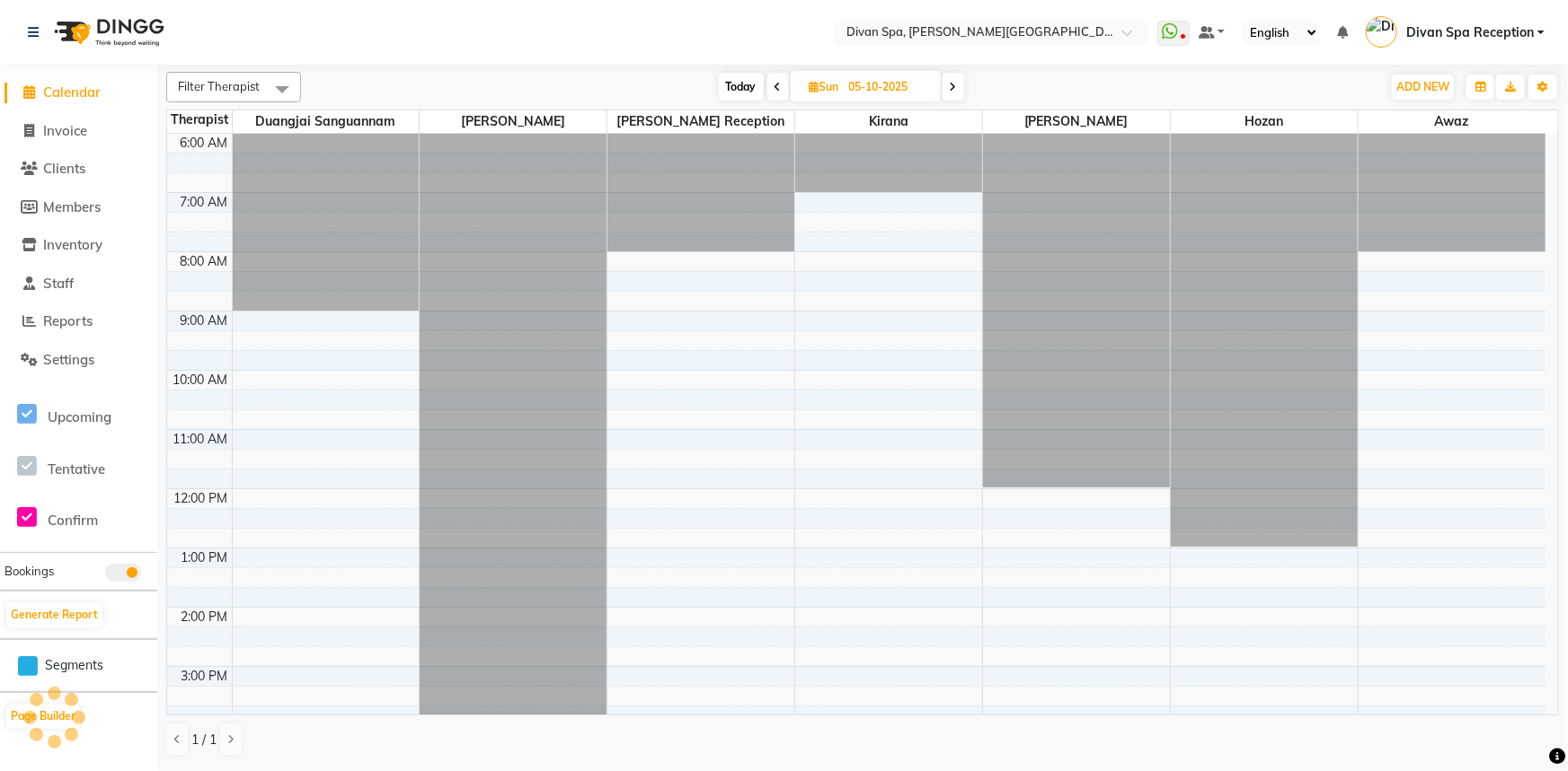
scroll to position [422, 0]
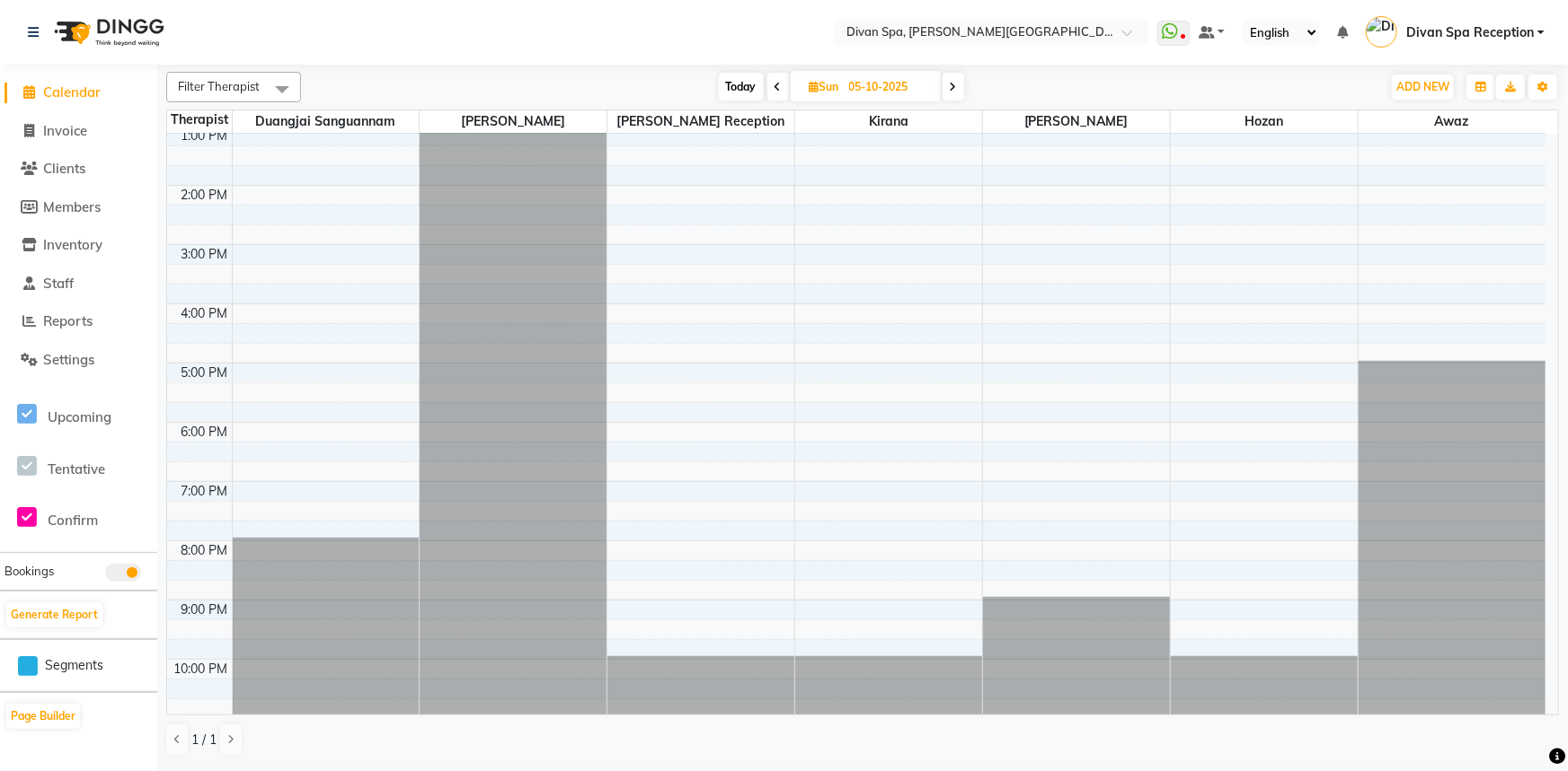
click at [746, 81] on span "Today" at bounding box center [741, 86] width 45 height 28
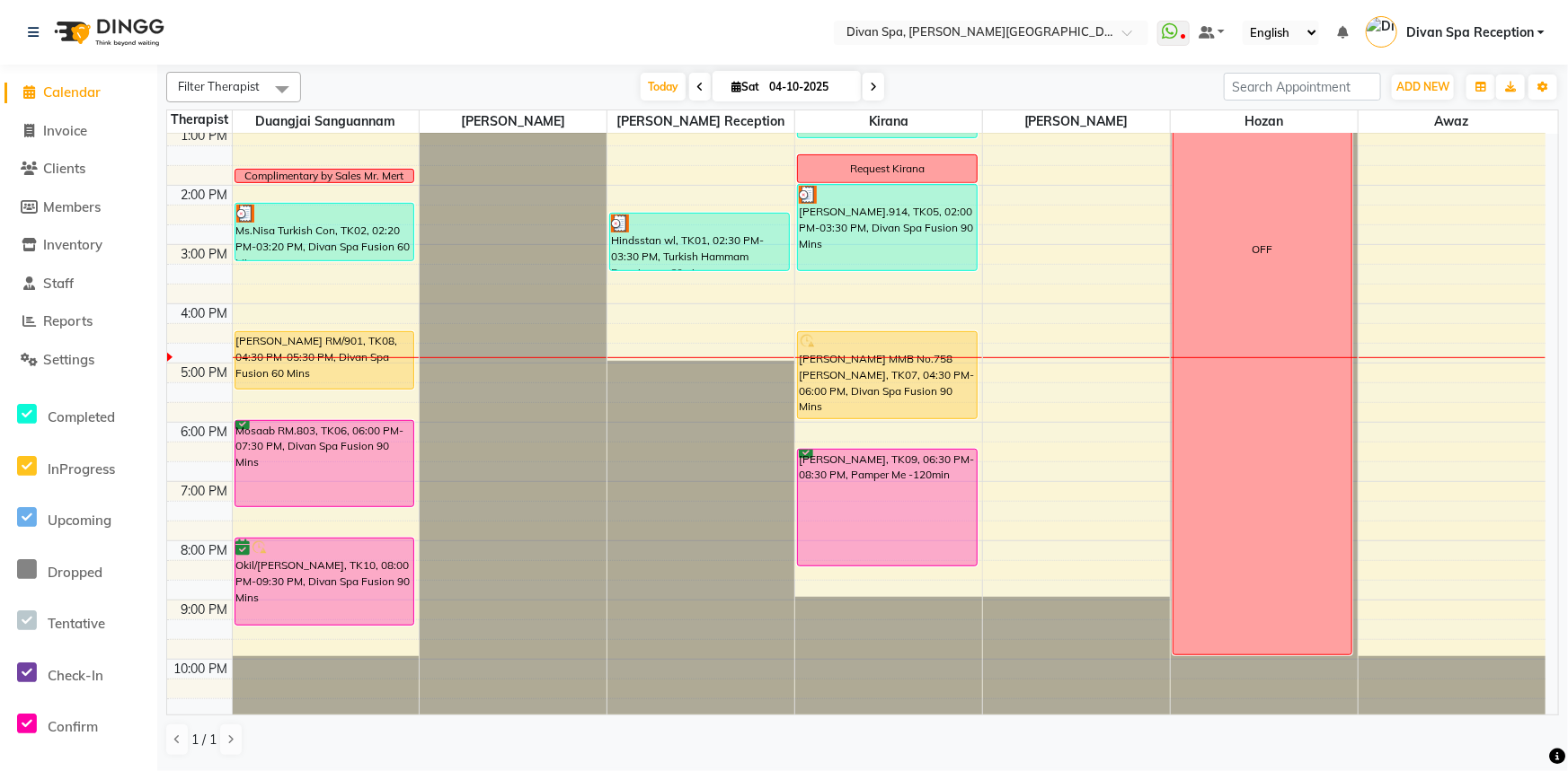
click at [691, 88] on span at bounding box center [700, 86] width 21 height 28
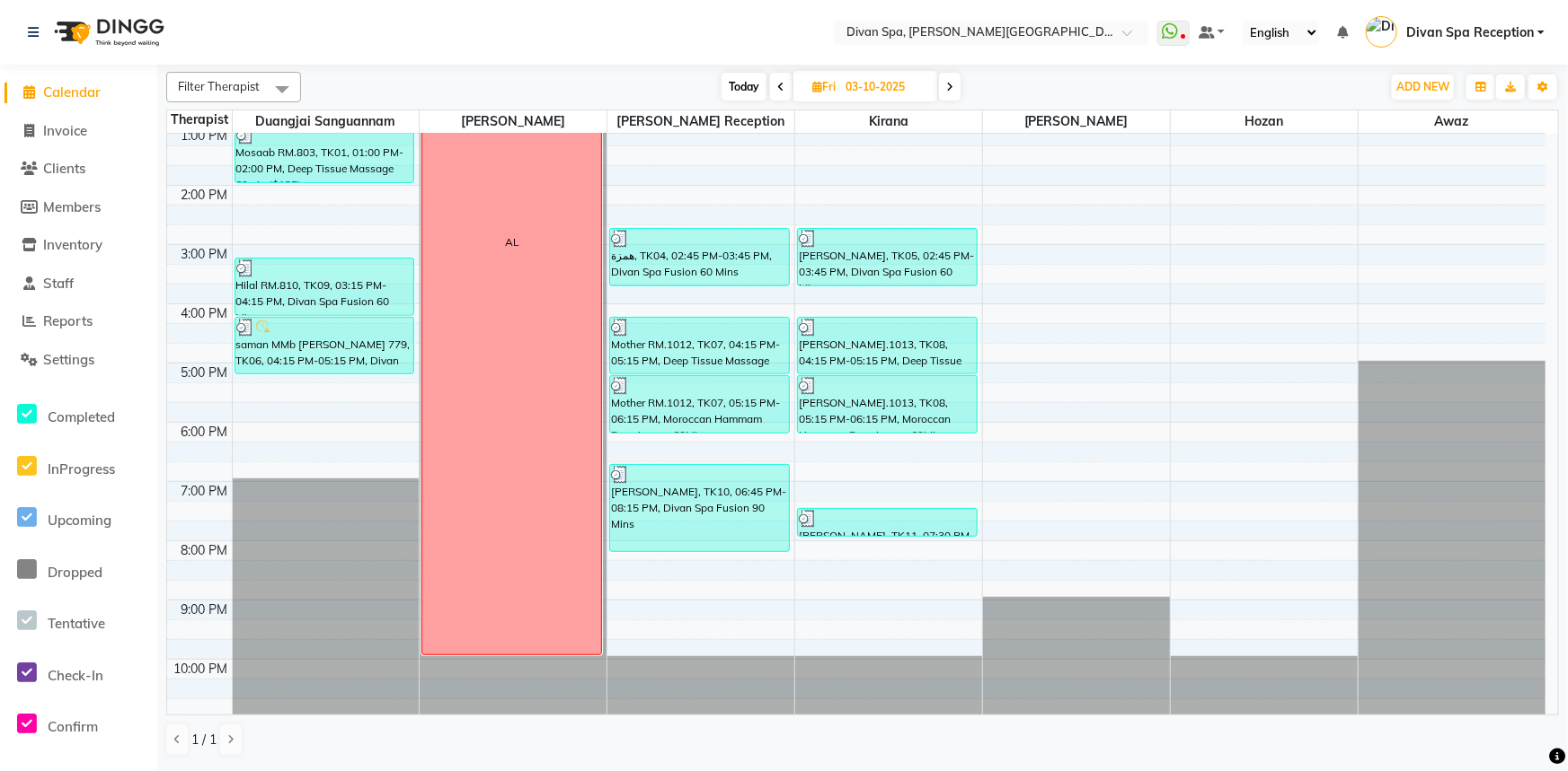
click at [781, 81] on icon at bounding box center [780, 86] width 7 height 11
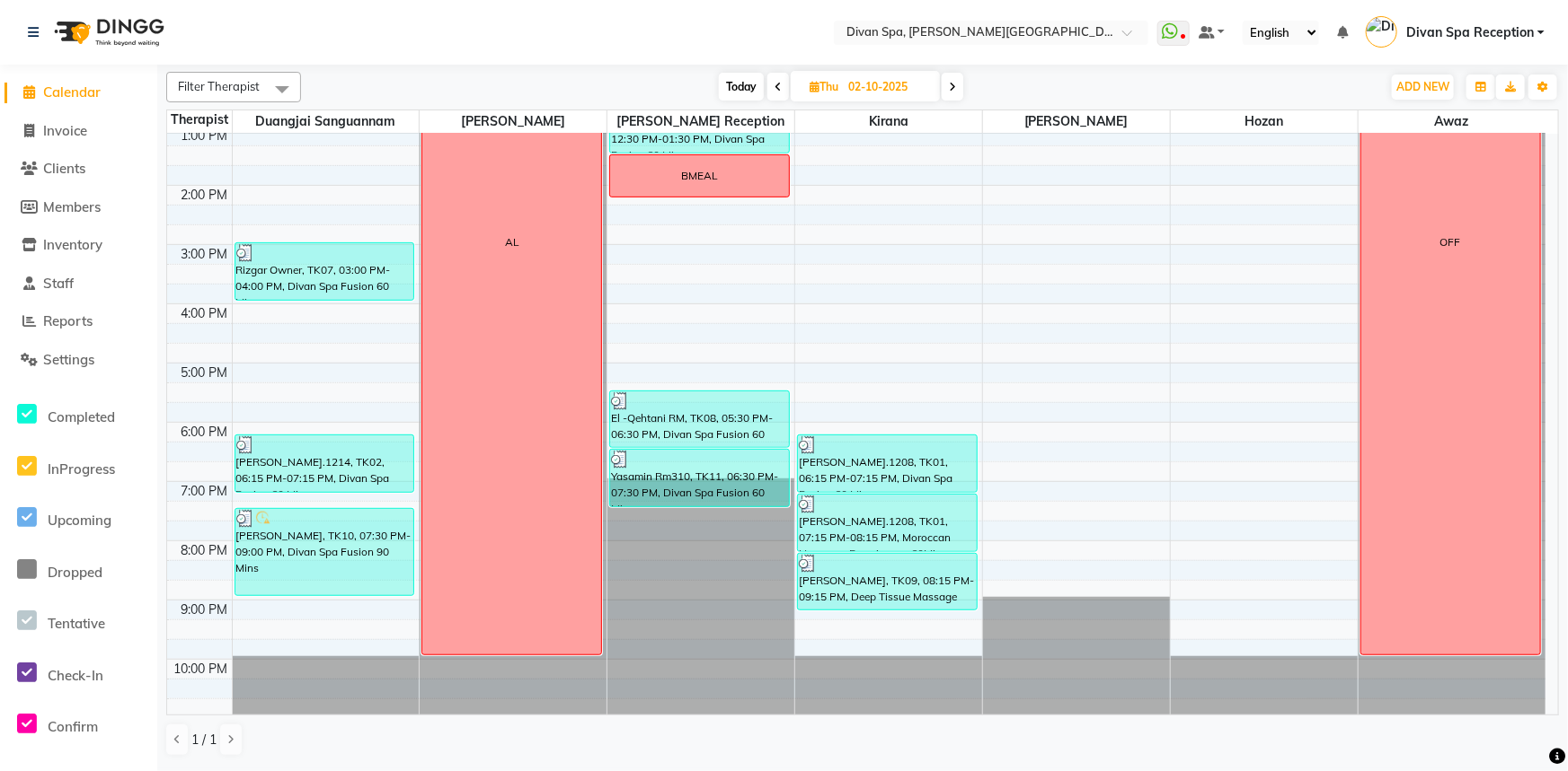
click at [742, 89] on span "Today" at bounding box center [741, 86] width 45 height 28
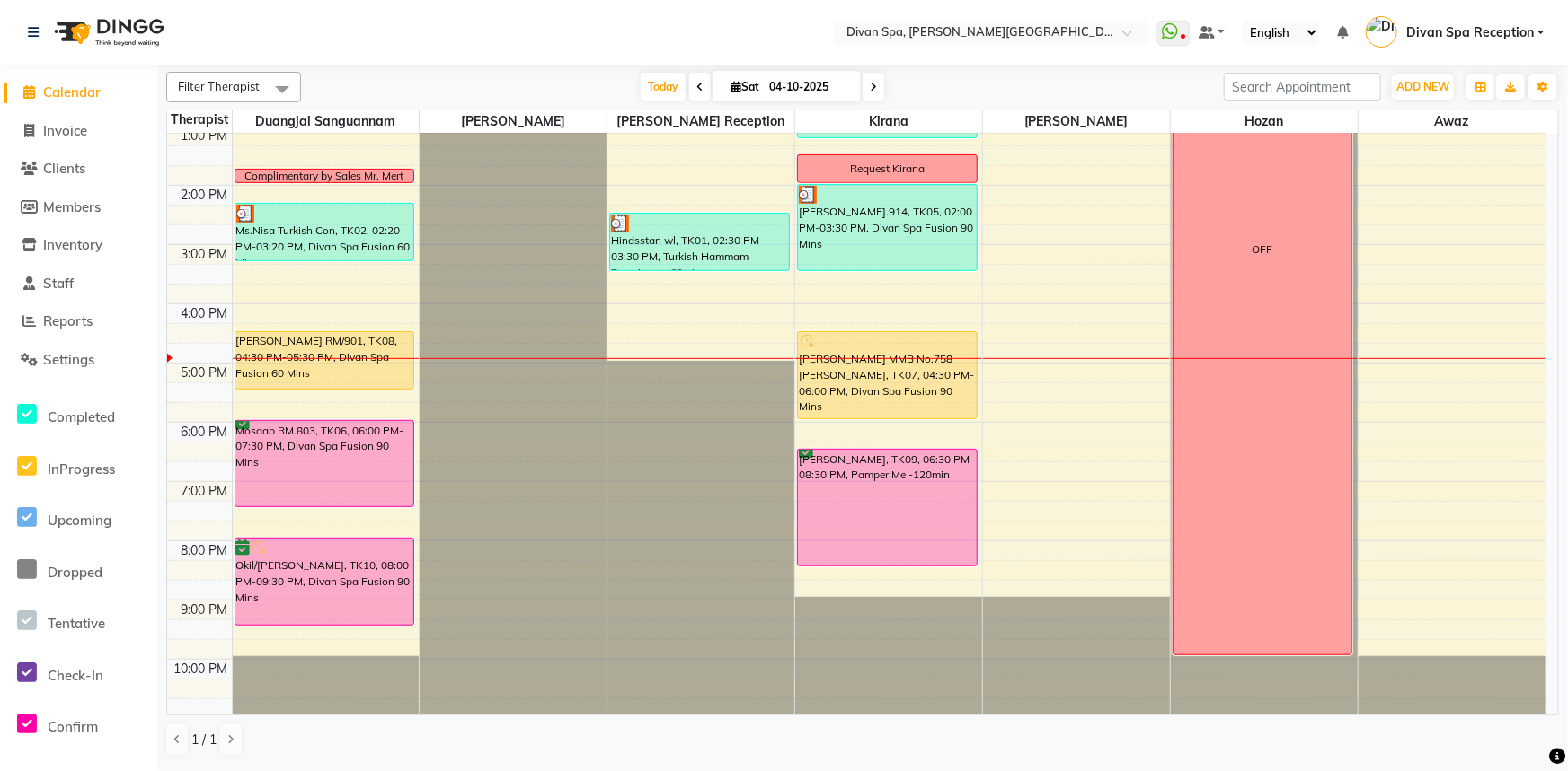
click at [870, 88] on icon at bounding box center [872, 86] width 7 height 11
type input "05-10-2025"
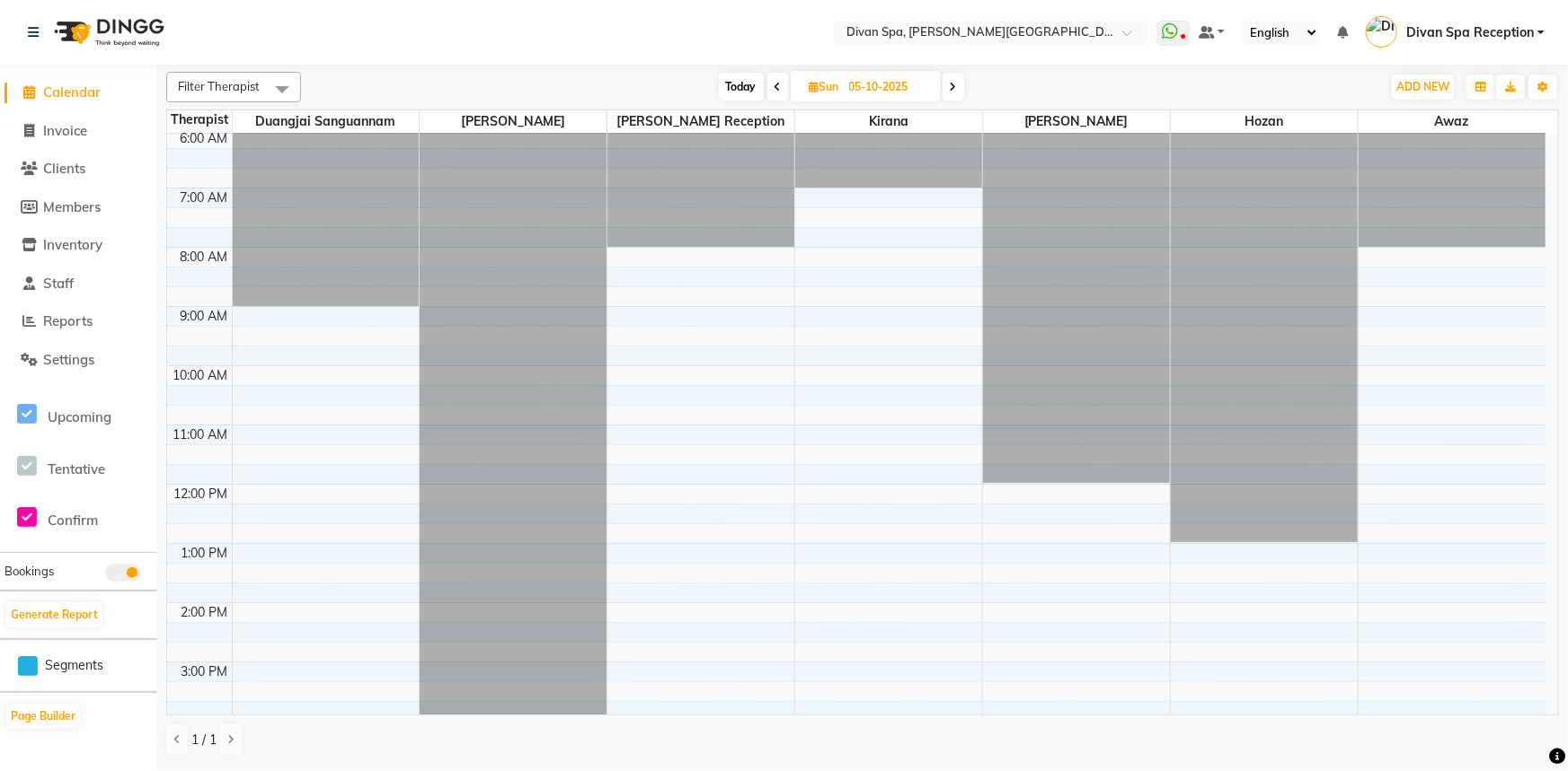
scroll to position [0, 0]
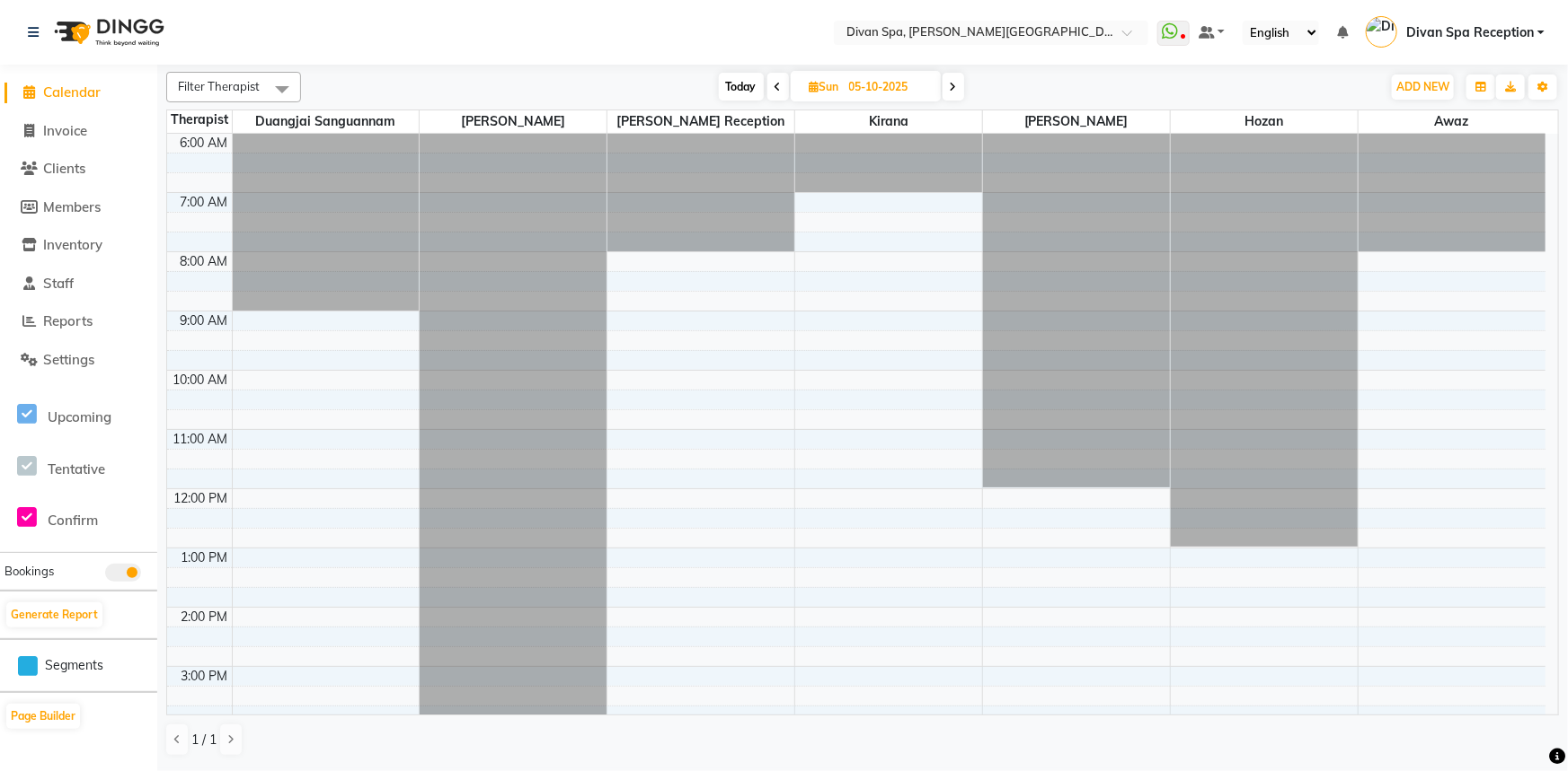
click at [817, 90] on icon at bounding box center [814, 86] width 10 height 12
select select "10"
select select "2025"
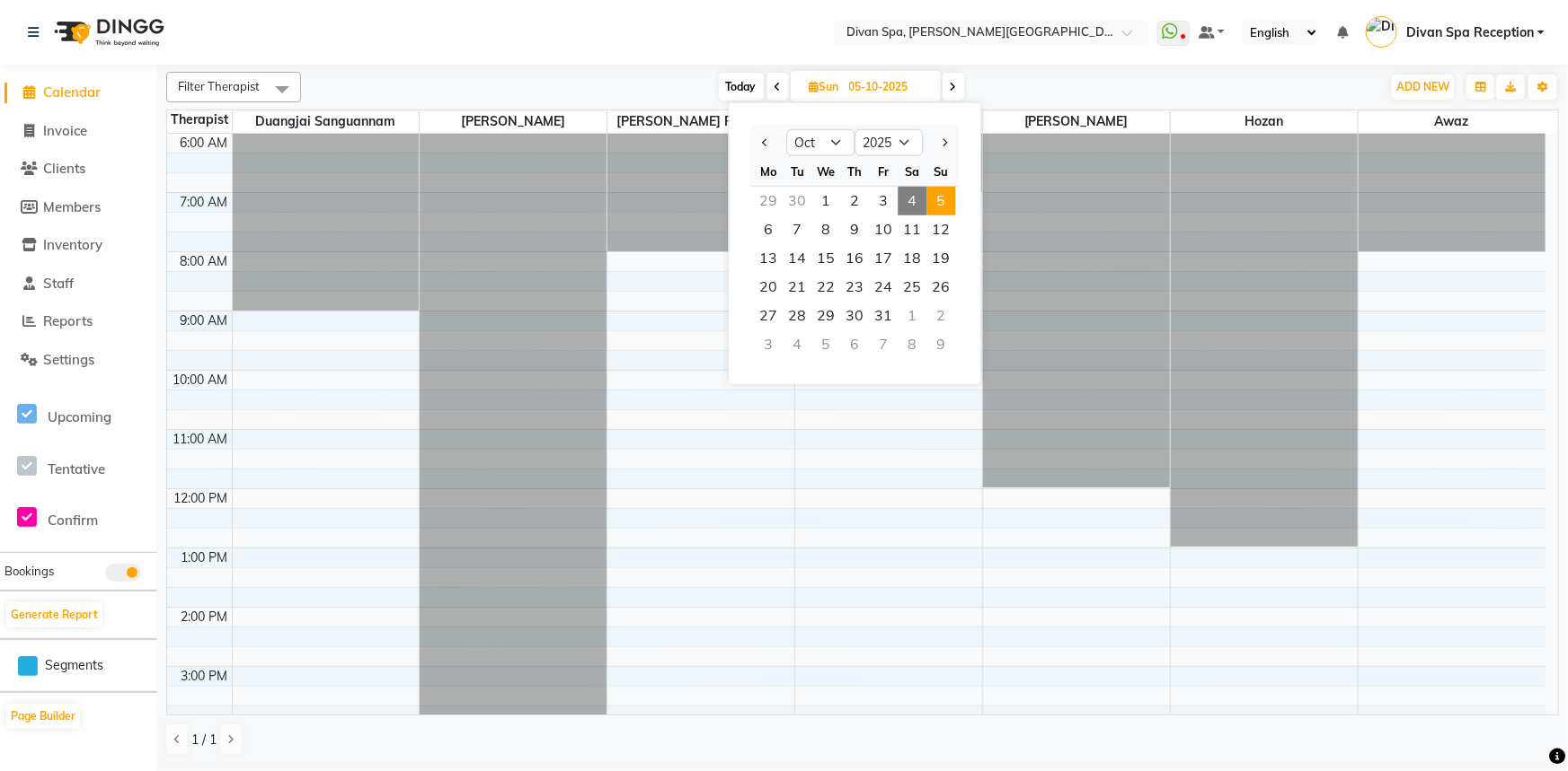
click at [930, 195] on span "5" at bounding box center [941, 201] width 29 height 29
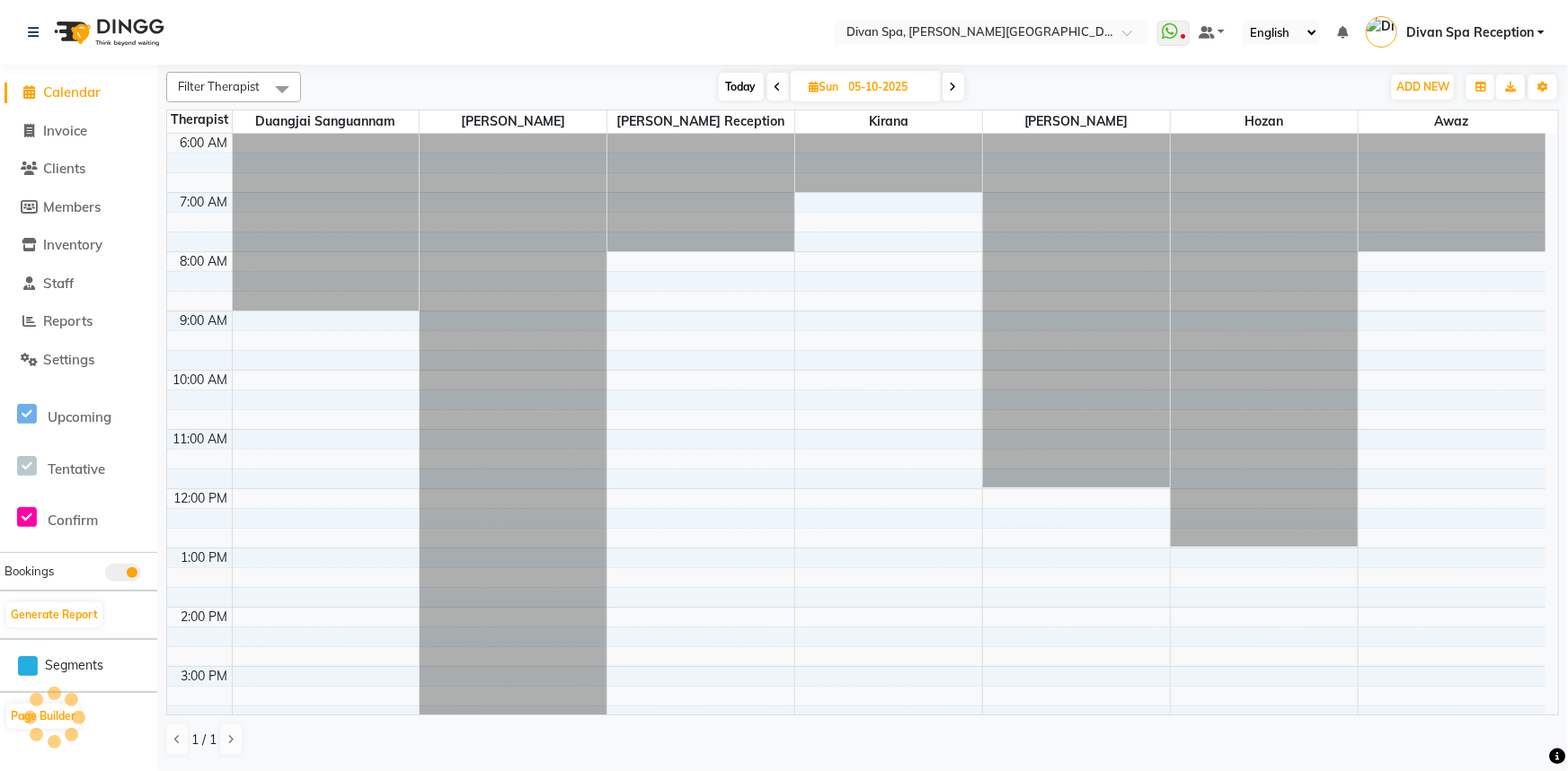
scroll to position [80, 0]
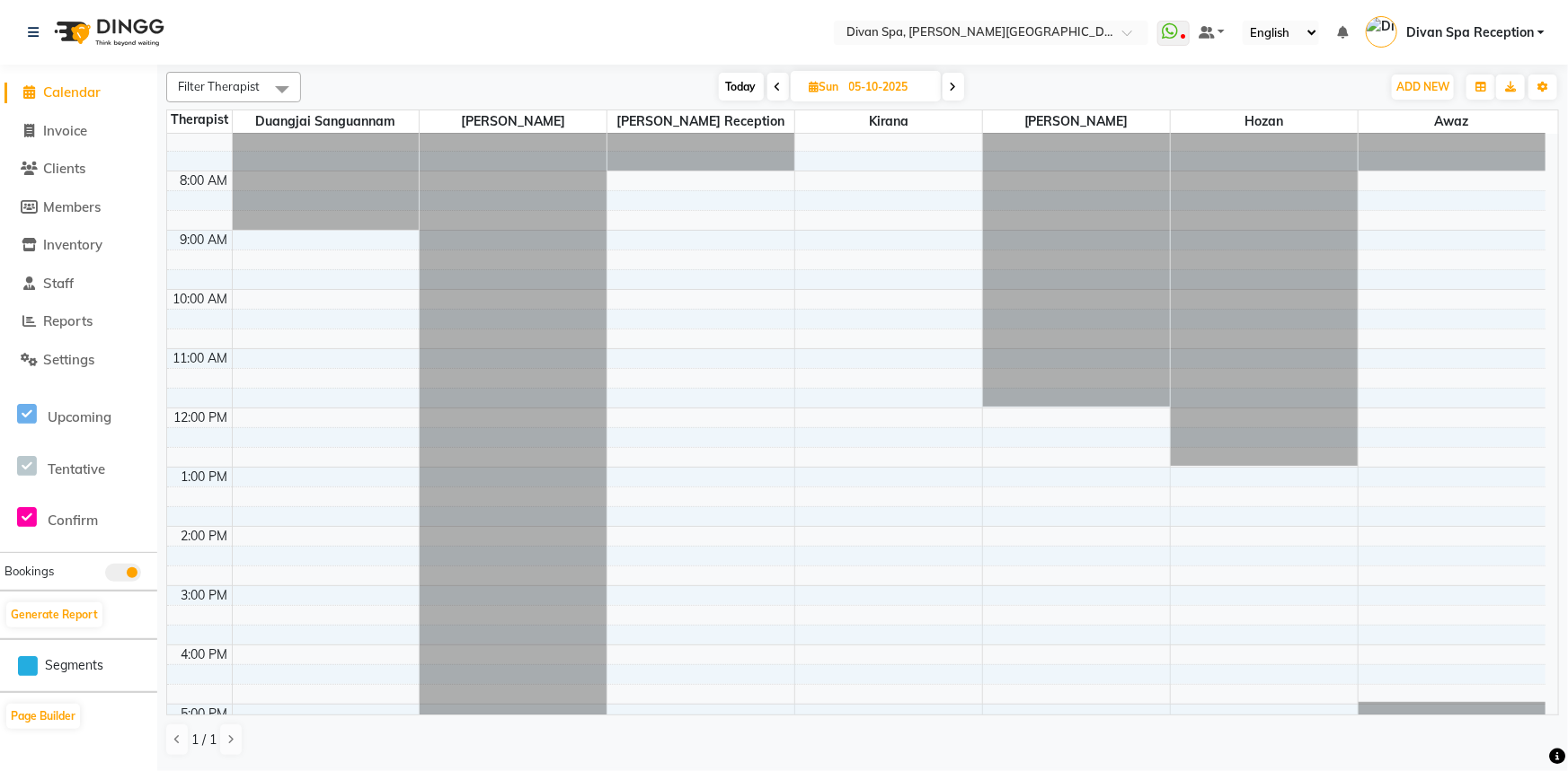
click at [778, 83] on icon at bounding box center [777, 86] width 7 height 11
type input "04-10-2025"
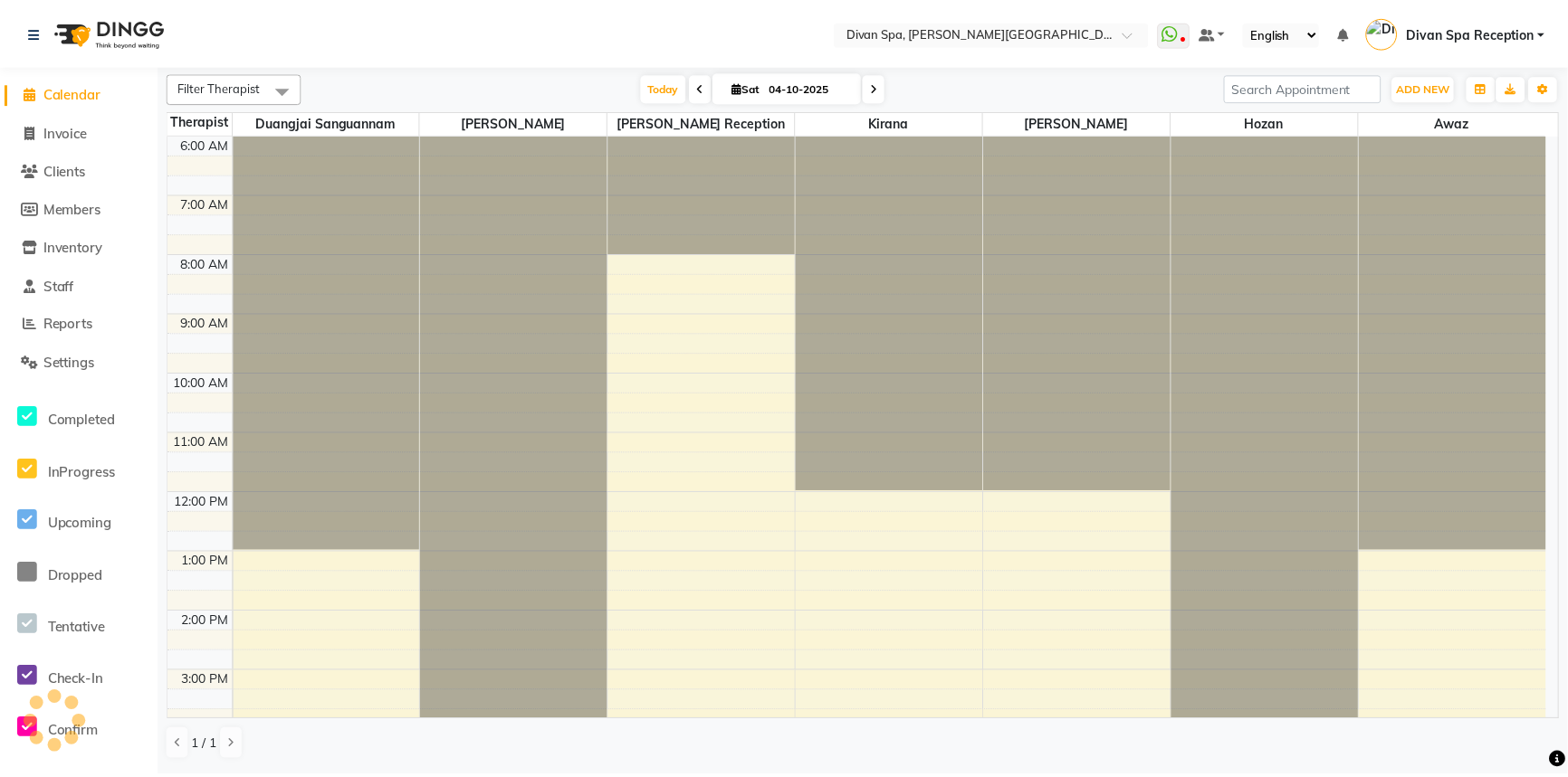
scroll to position [426, 0]
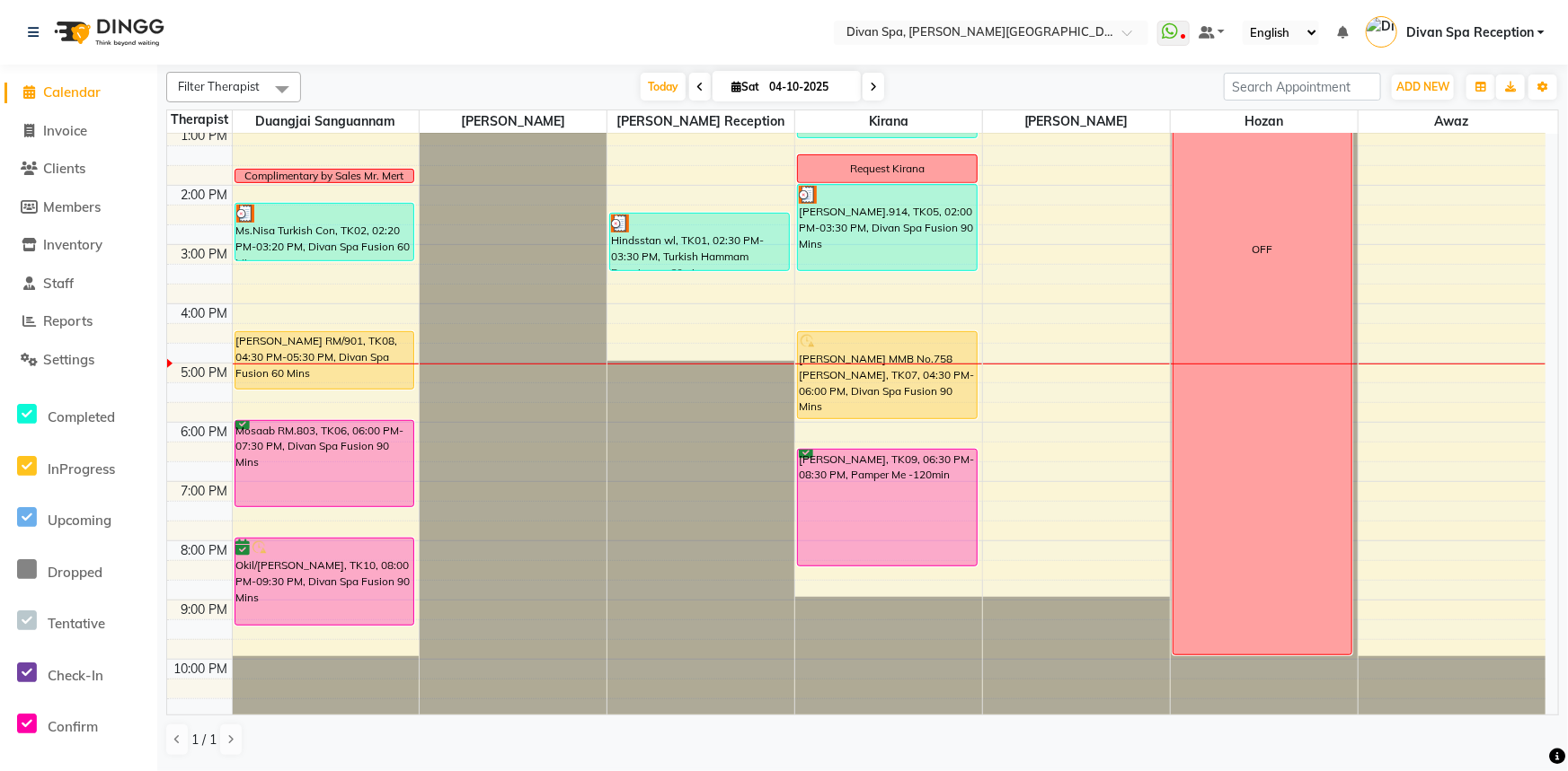
click at [697, 261] on div "Hindsstan wl, TK01, 02:30 PM-03:30 PM, Turkish Hammam Experience -60mins" at bounding box center [700, 242] width 178 height 56
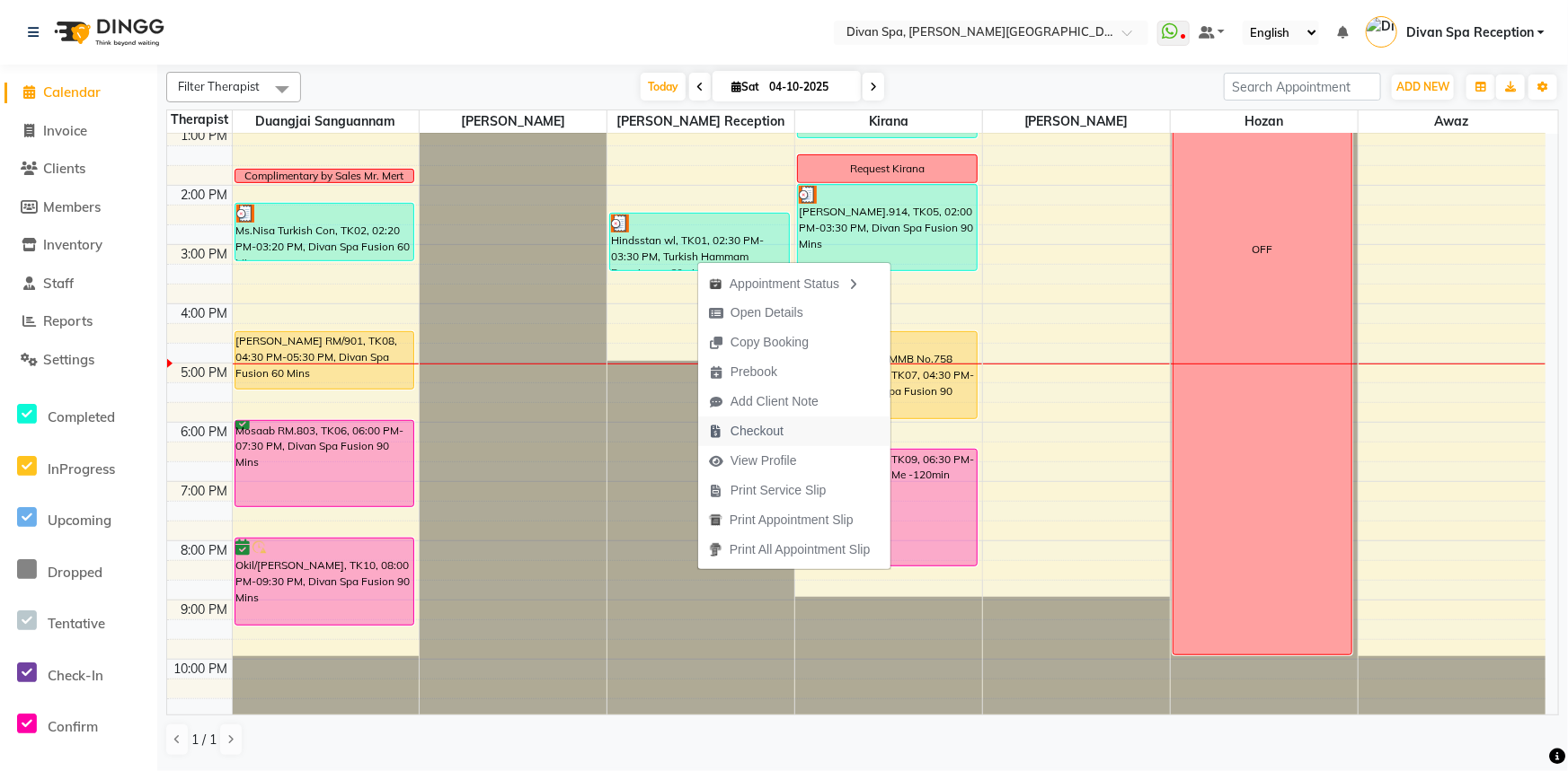
click at [754, 436] on span "Checkout" at bounding box center [757, 431] width 53 height 18
select select "service"
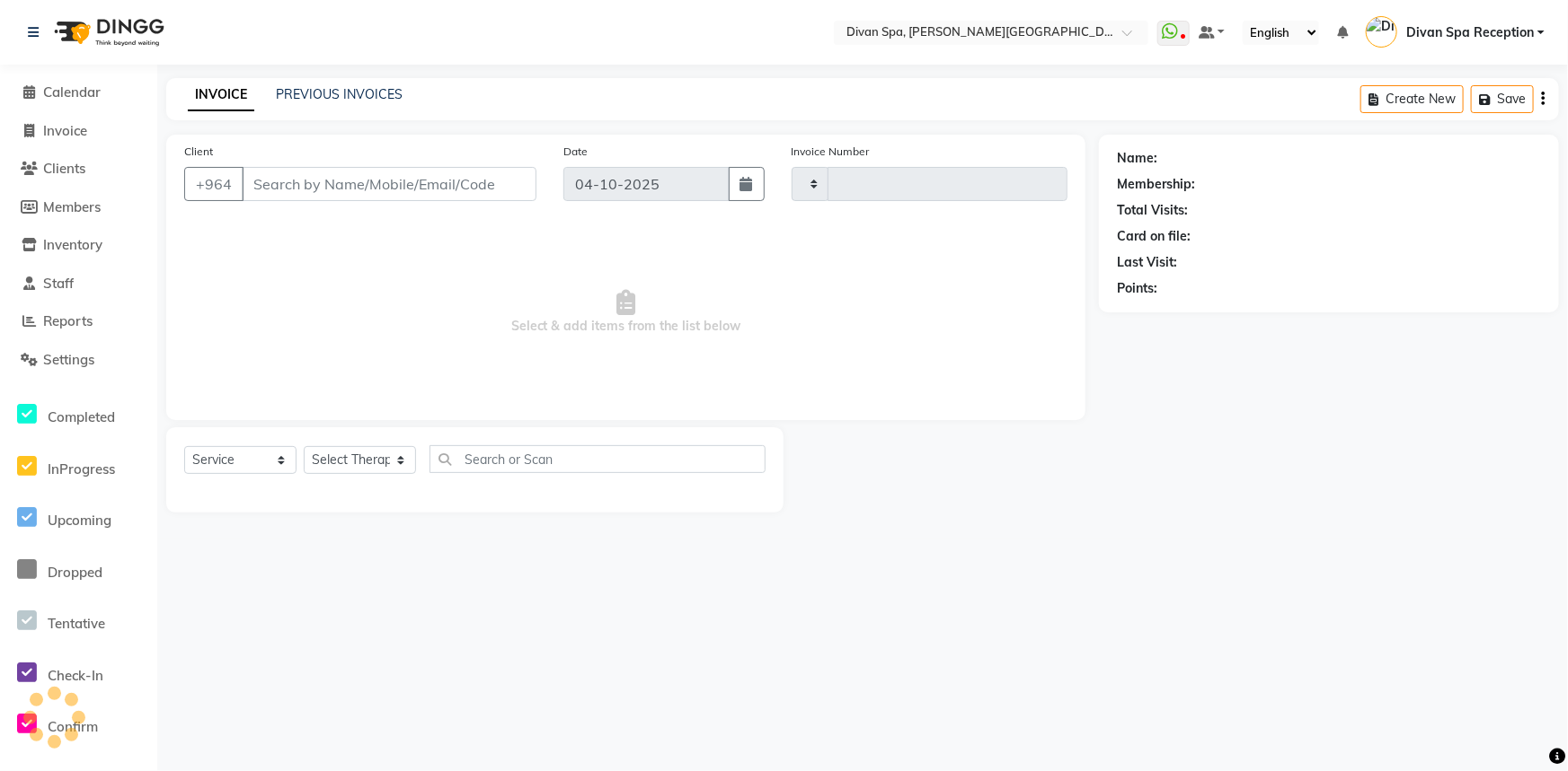
type input "1309"
select select "3515"
type input "75******01"
select select "28726"
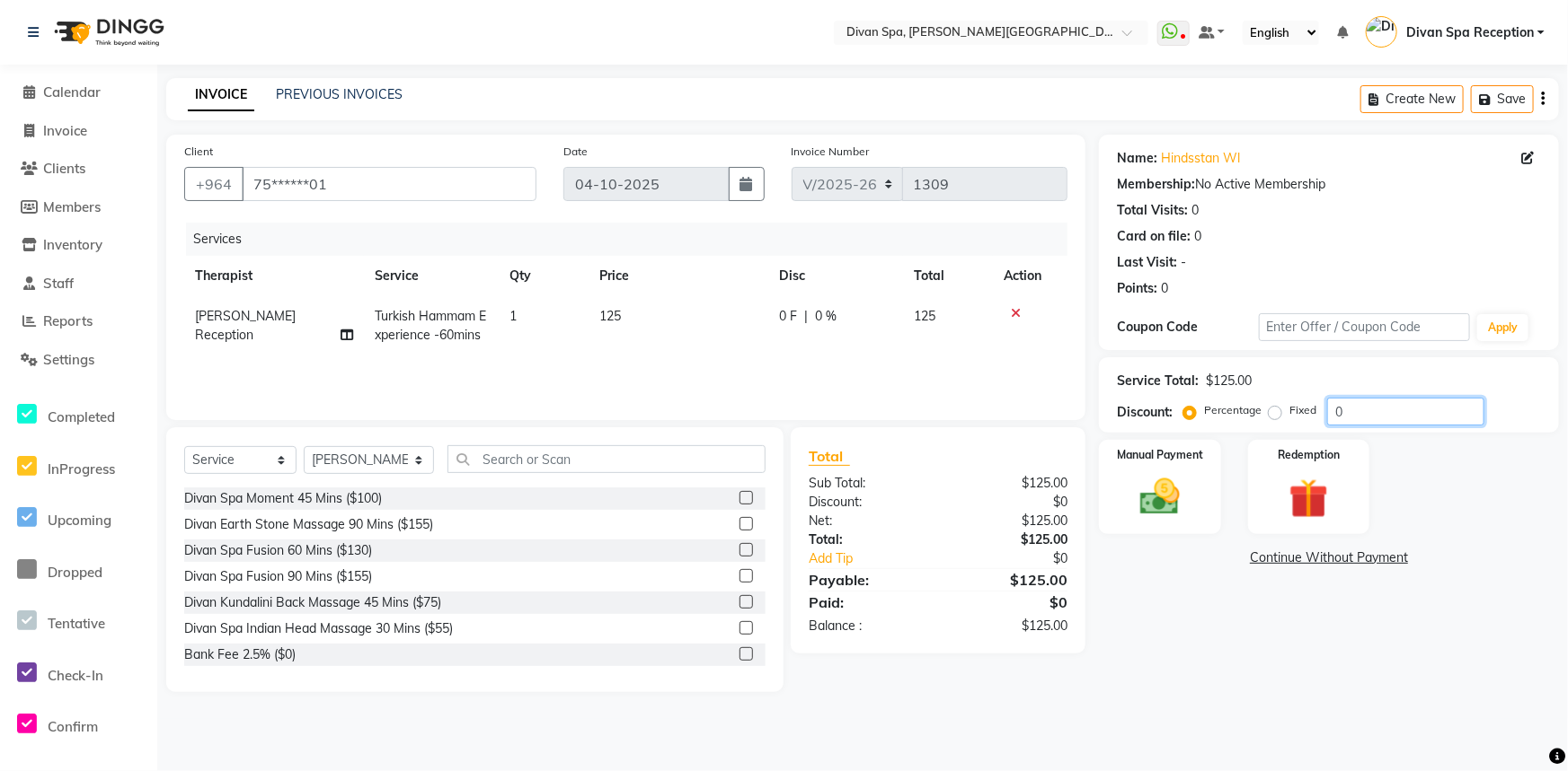
click at [1348, 414] on input "0" at bounding box center [1405, 412] width 157 height 28
type input "100"
click at [1150, 498] on img at bounding box center [1160, 497] width 67 height 47
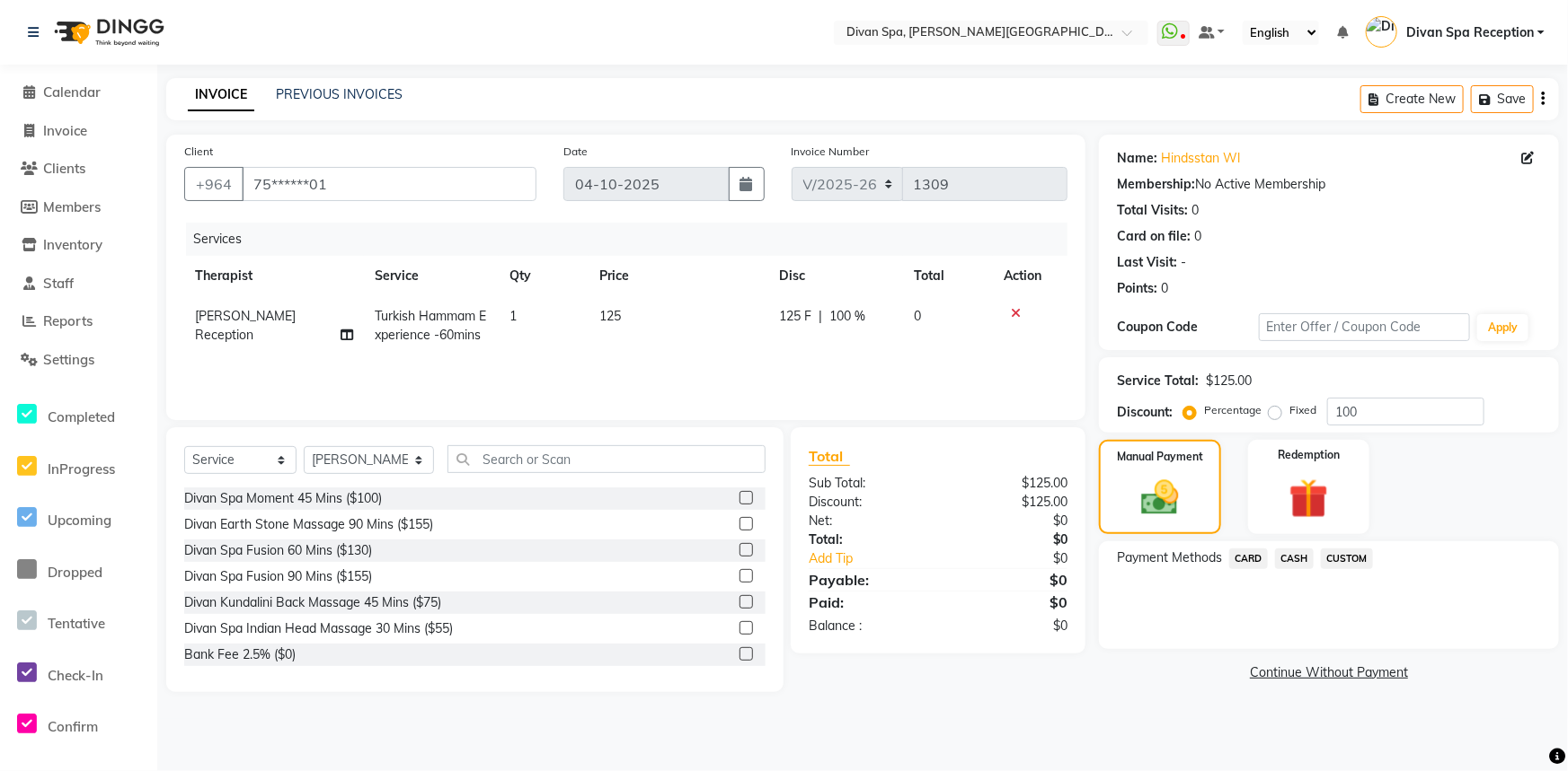
click at [1333, 565] on span "CUSTOM" at bounding box center [1347, 558] width 52 height 20
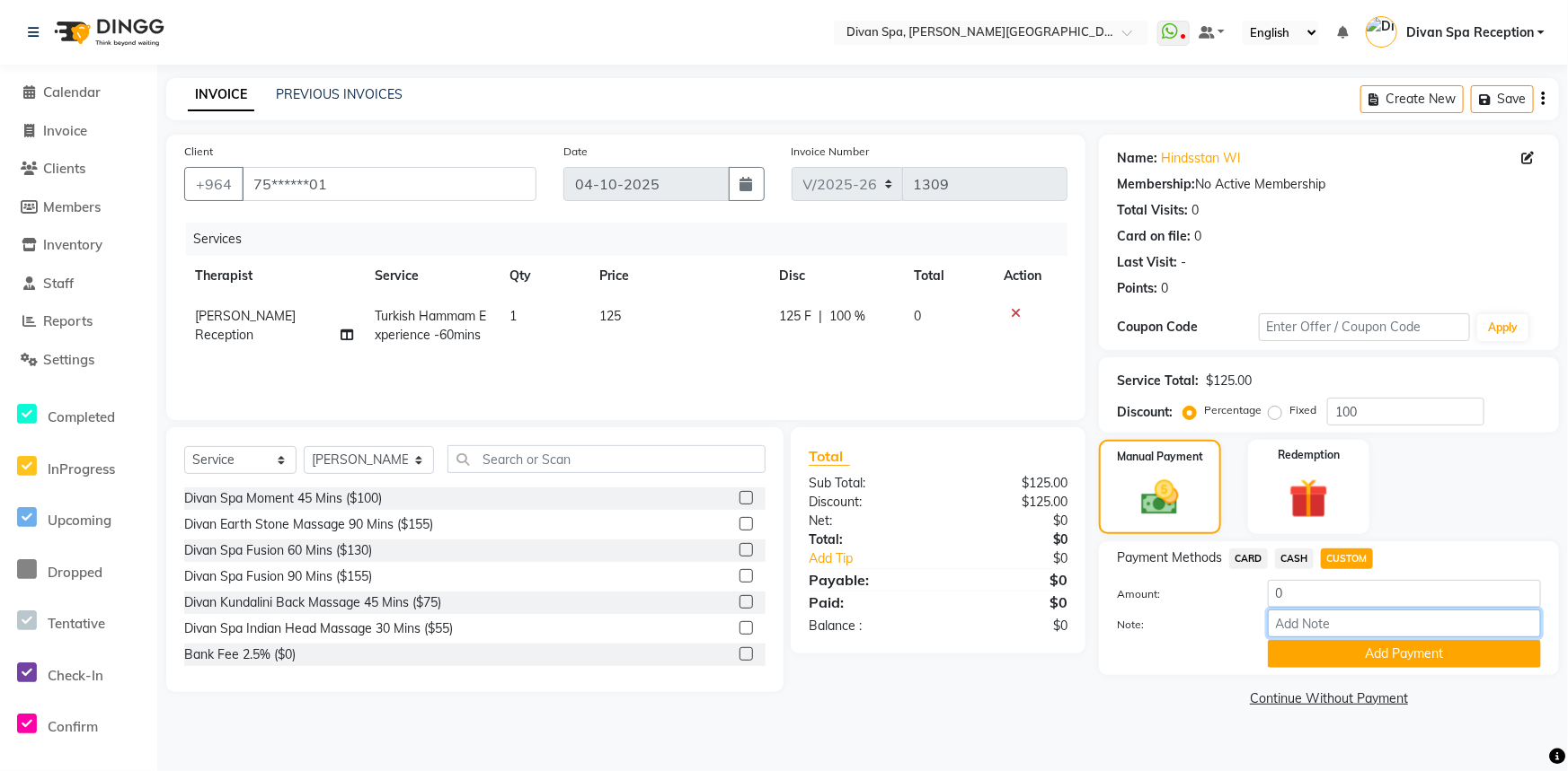
click at [1326, 629] on input "Note:" at bounding box center [1404, 624] width 273 height 28
click at [1348, 654] on button "Add Payment" at bounding box center [1404, 654] width 273 height 28
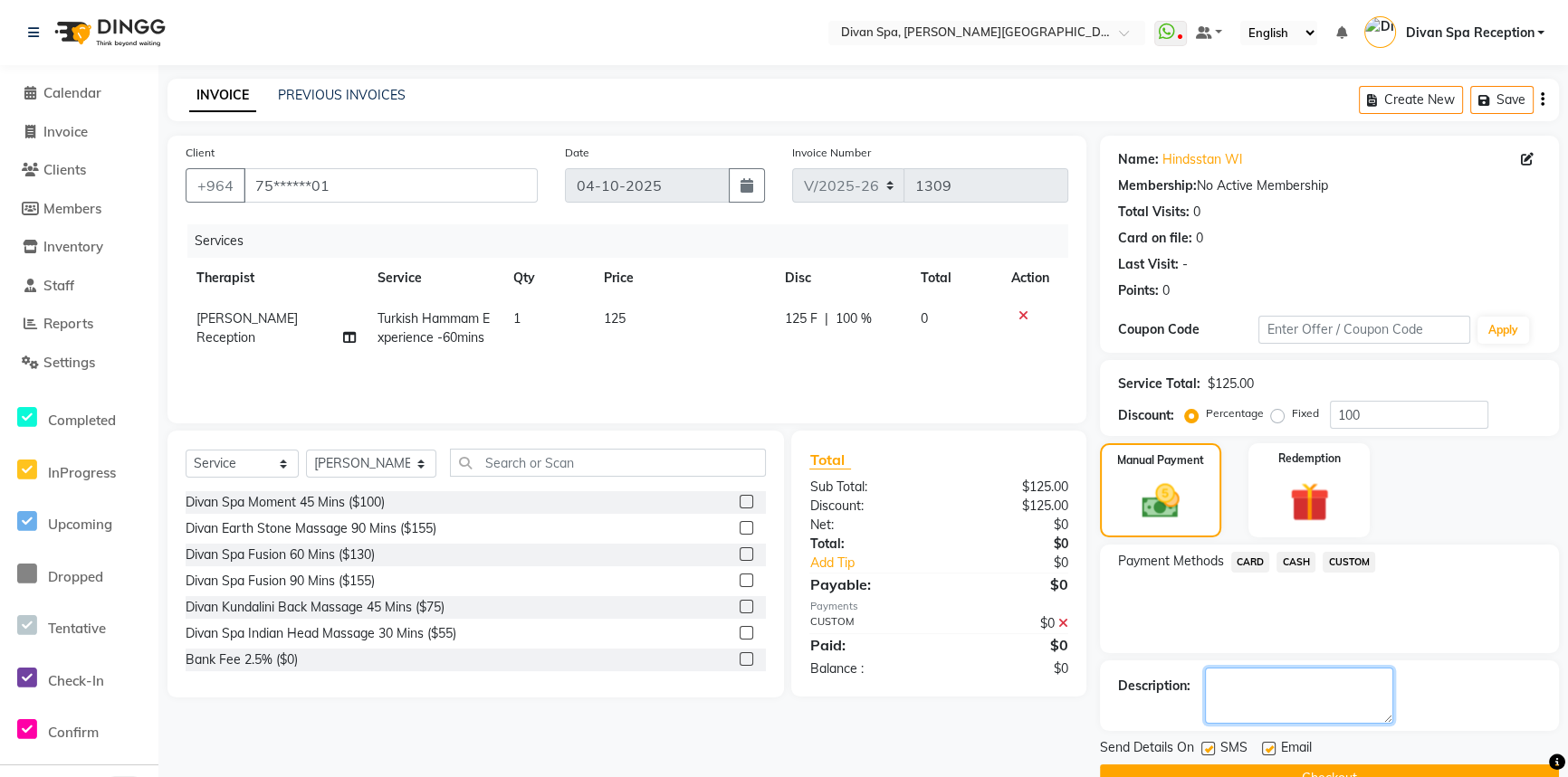
click at [1268, 706] on textarea at bounding box center [1299, 695] width 188 height 56
type textarea "Voucher # 2153"
click at [1201, 746] on label at bounding box center [1208, 749] width 14 height 14
click at [1201, 746] on input "checkbox" at bounding box center [1207, 750] width 12 height 12
checkbox input "false"
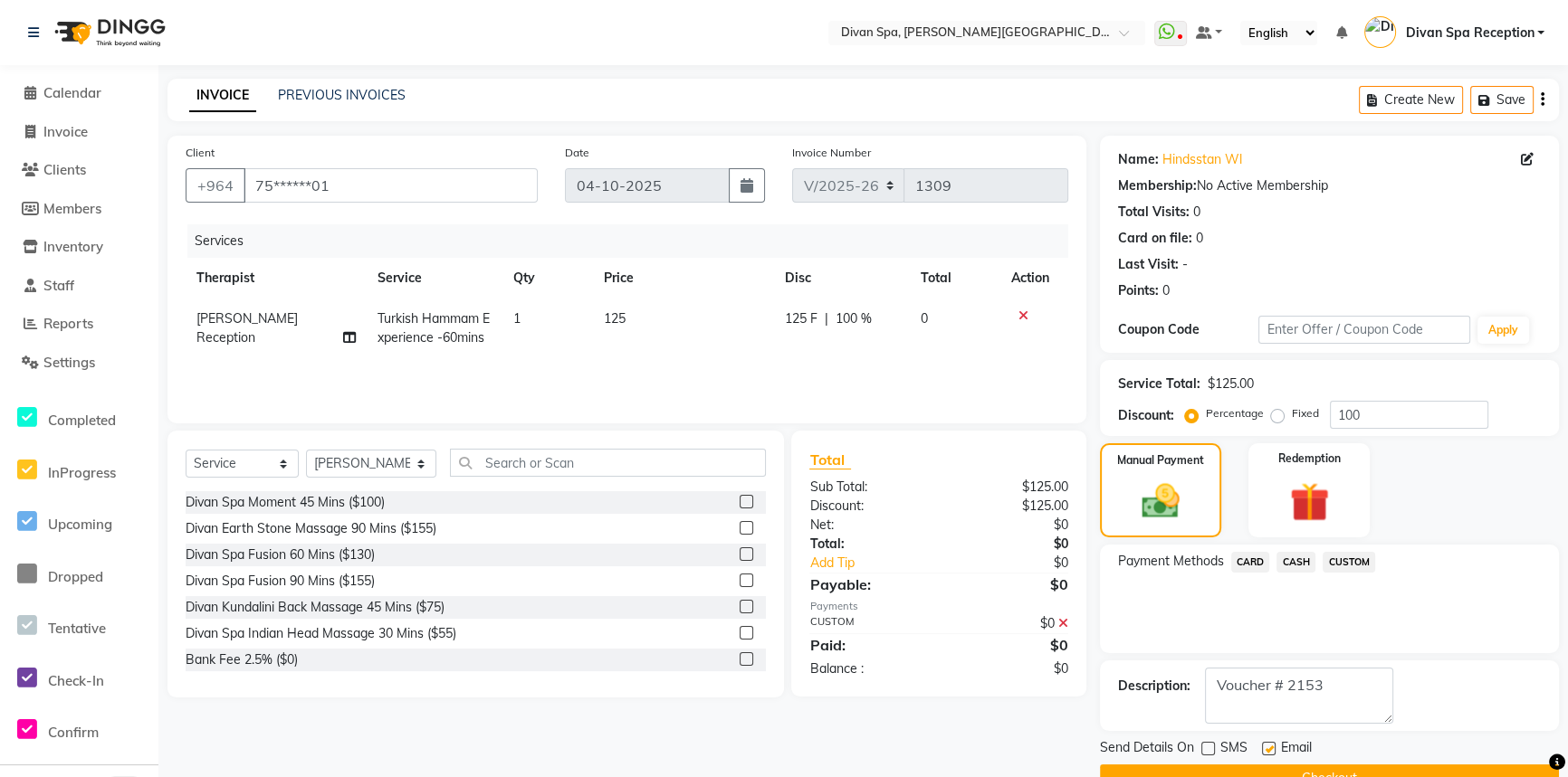
click at [1261, 746] on label at bounding box center [1268, 749] width 14 height 14
click at [1261, 746] on input "checkbox" at bounding box center [1267, 750] width 12 height 12
checkbox input "false"
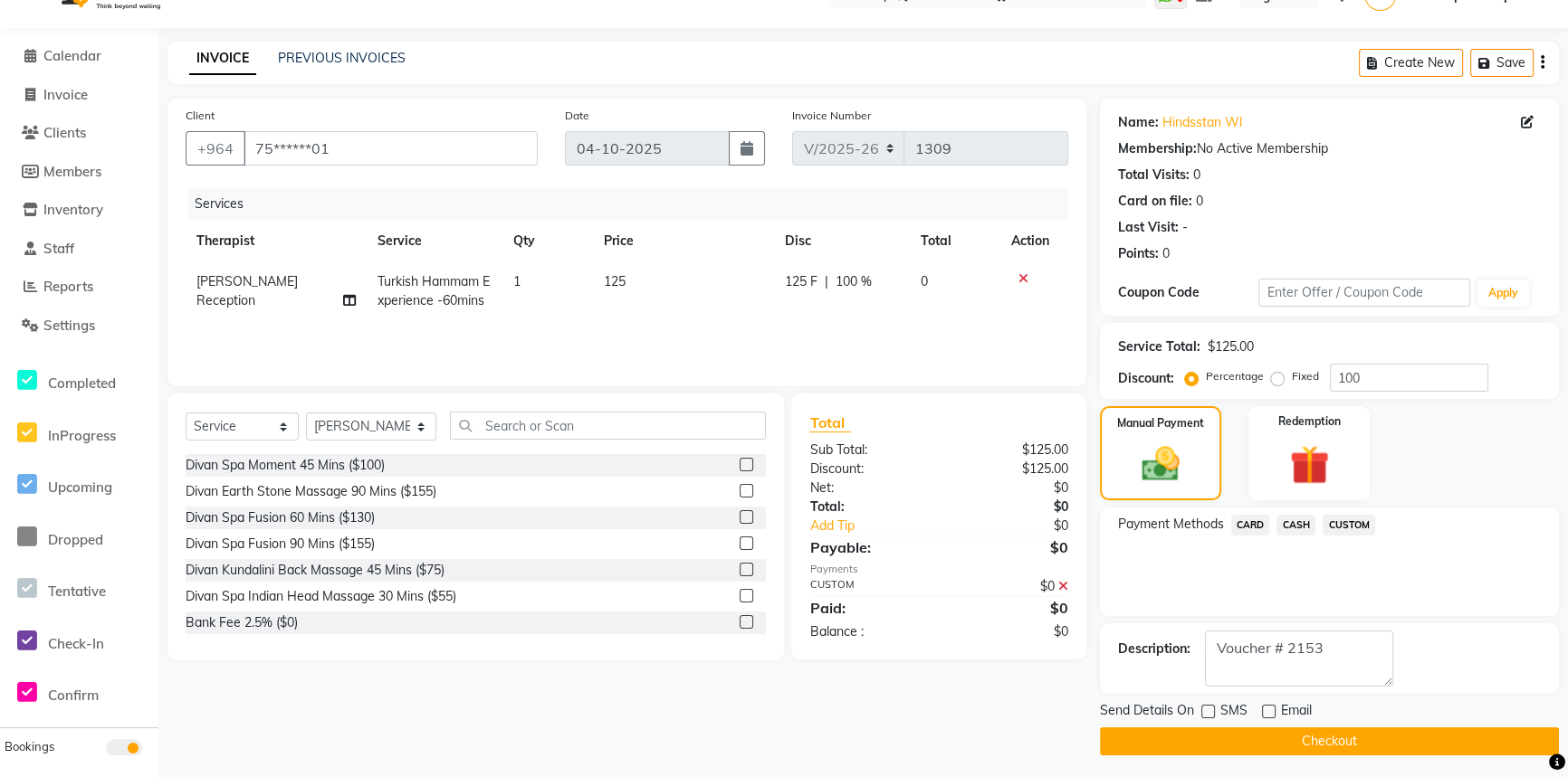
scroll to position [42, 0]
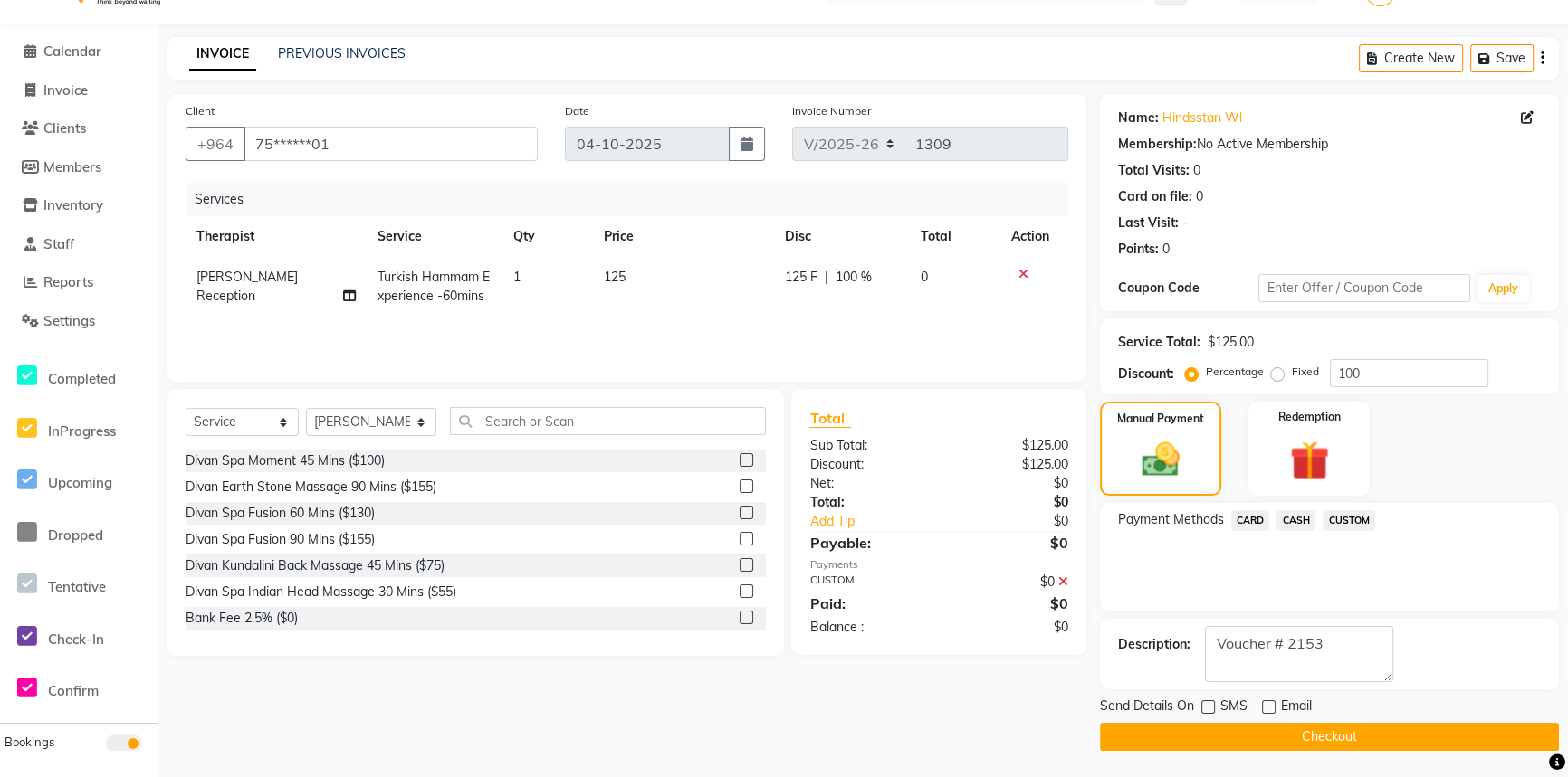
click at [1263, 733] on button "Checkout" at bounding box center [1329, 737] width 459 height 28
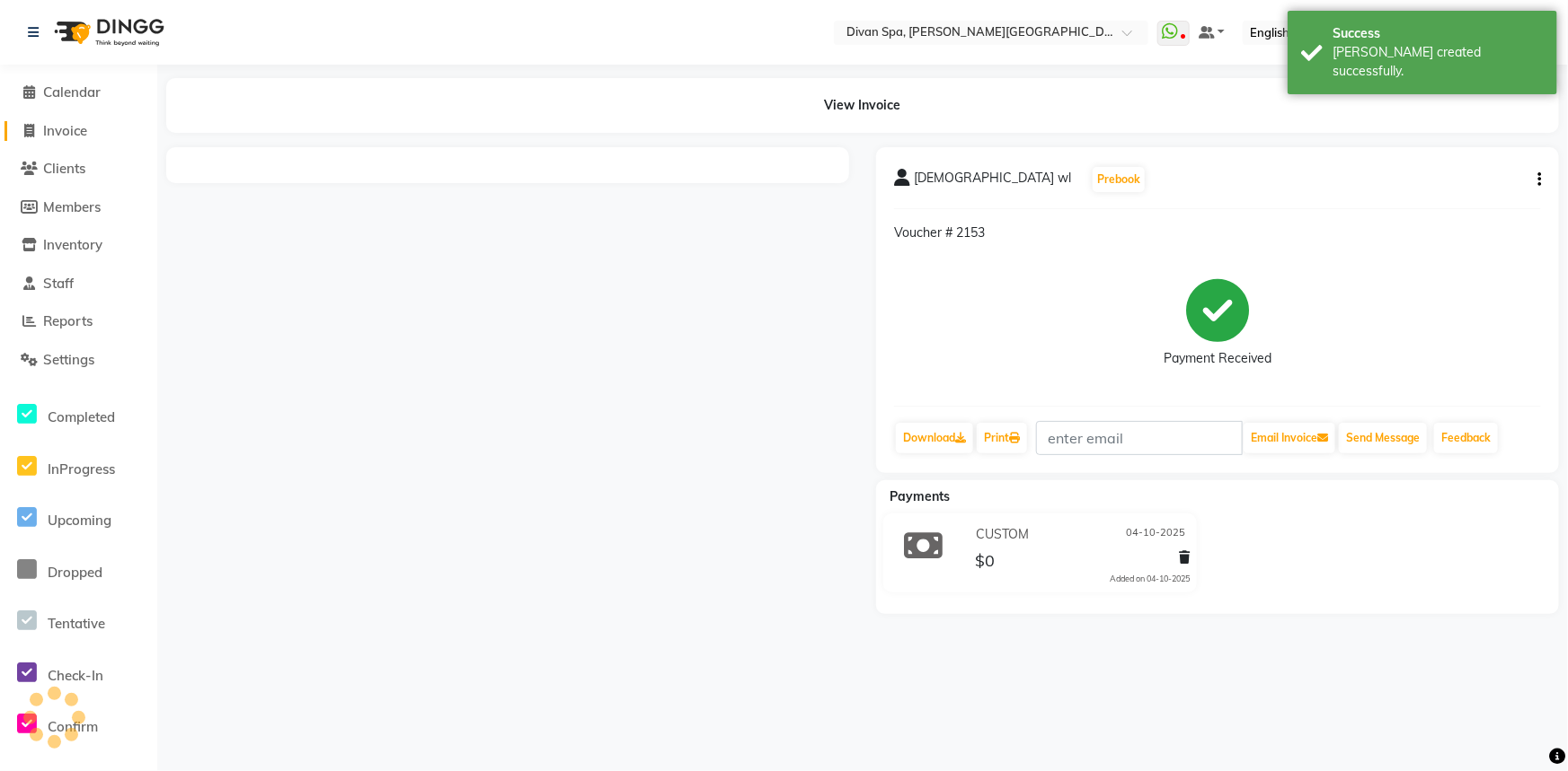
click at [67, 128] on span "Invoice" at bounding box center [65, 131] width 44 height 17
select select "service"
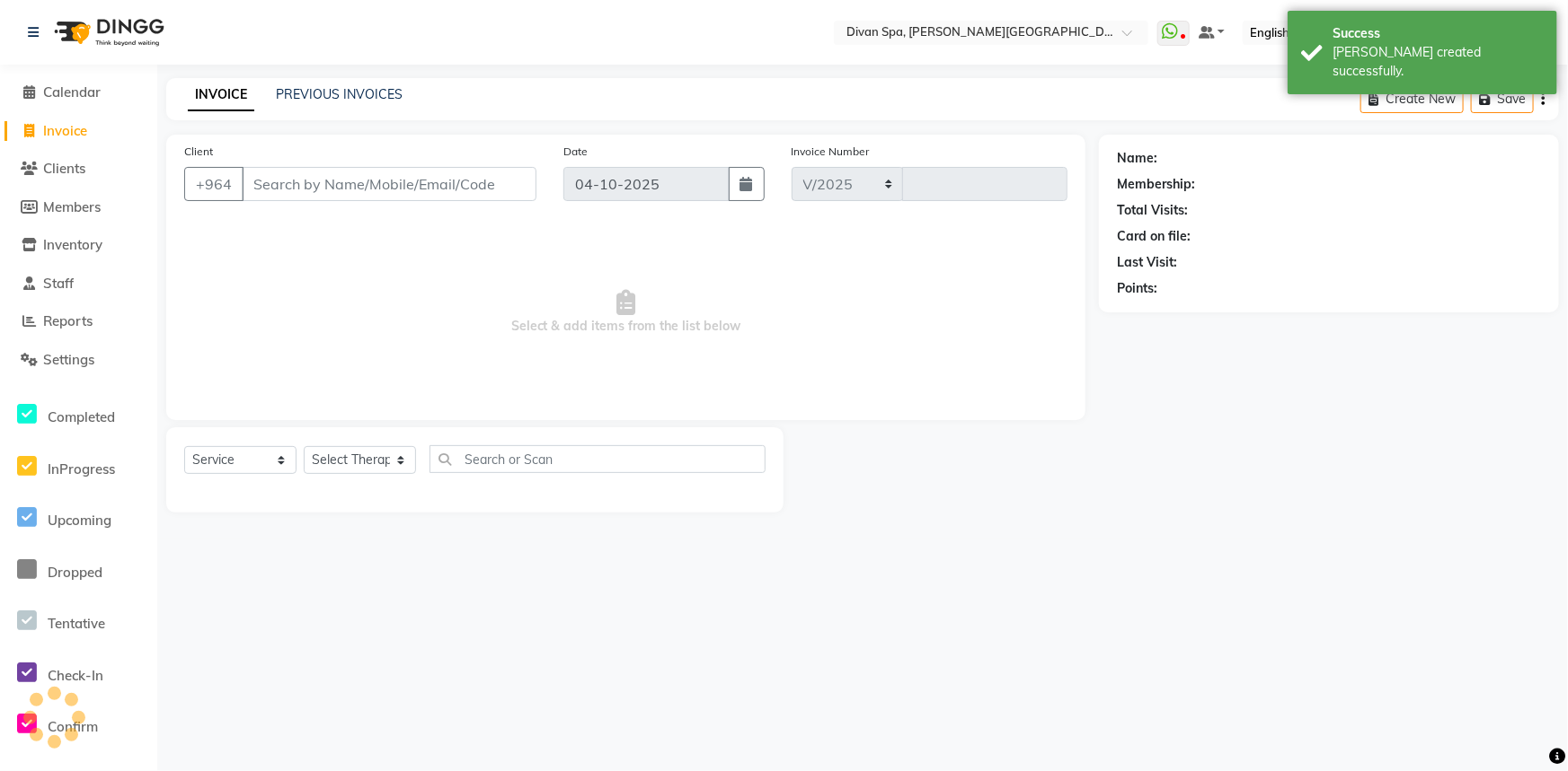
select select "3515"
type input "1310"
click at [92, 92] on span "Calendar" at bounding box center [72, 92] width 57 height 17
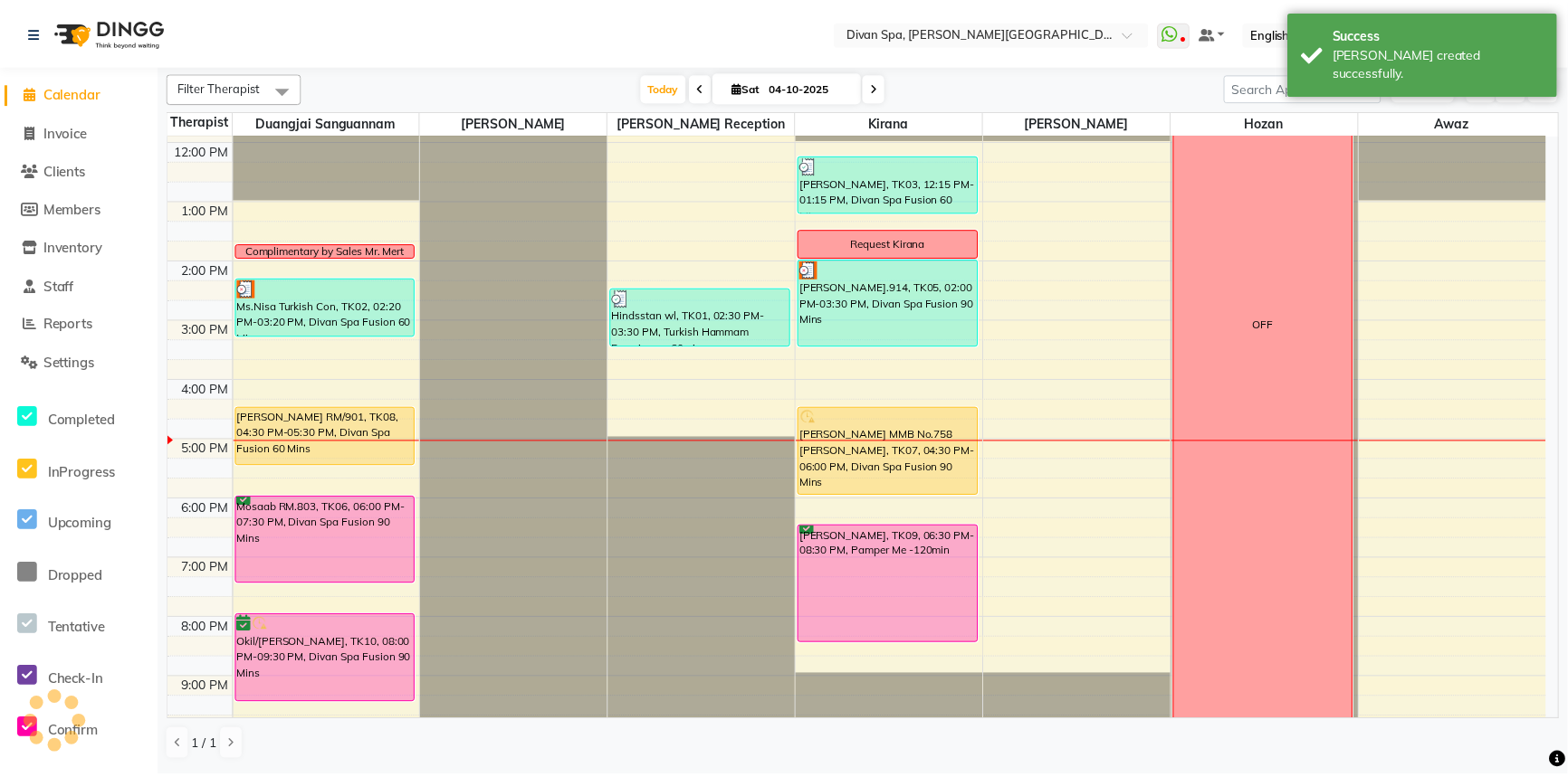
scroll to position [425, 0]
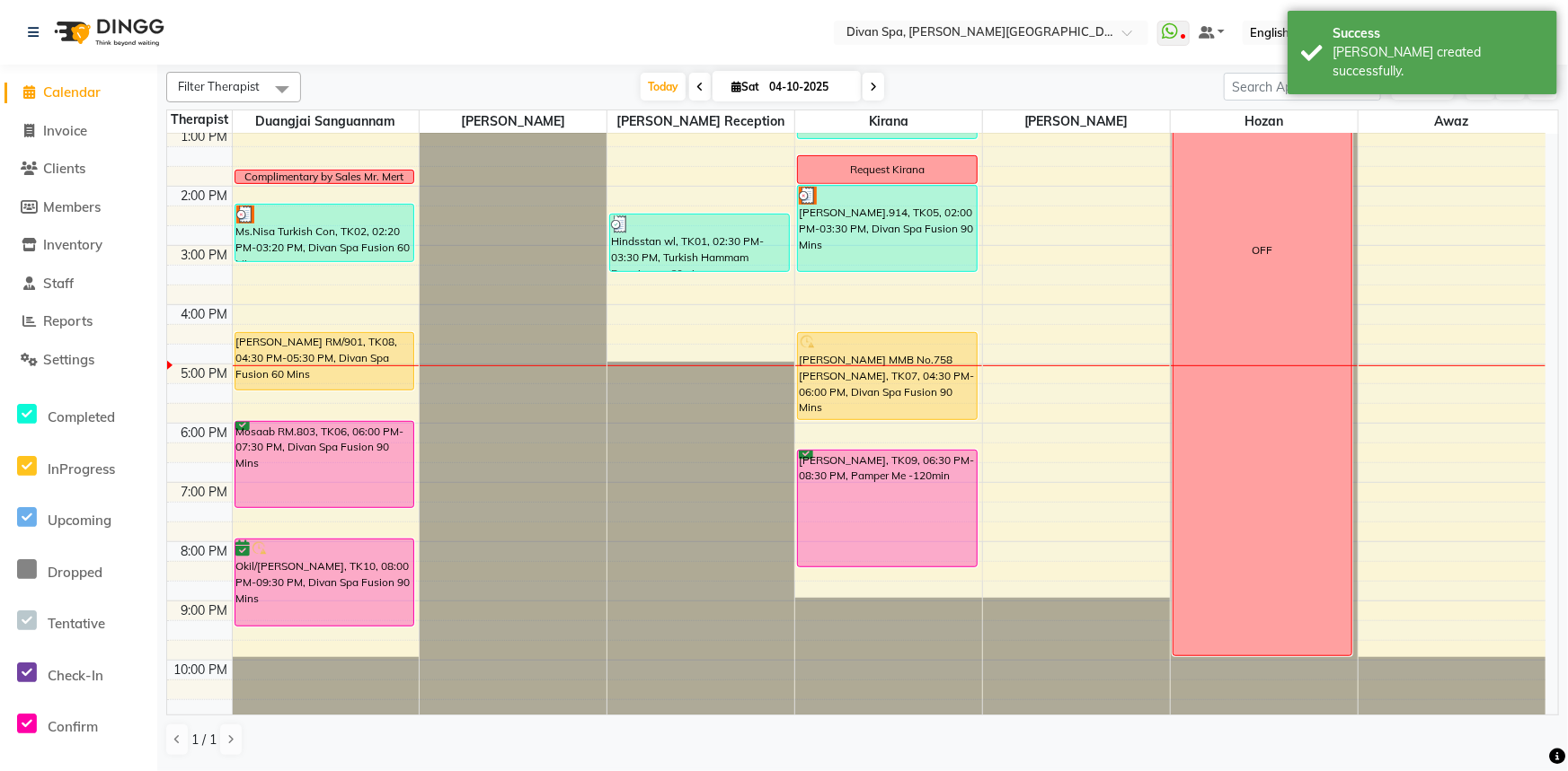
click at [314, 224] on div "Ms.Nisa Turkish Con, TK02, 02:20 PM-03:20 PM, Divan Spa Fusion 60 Mins" at bounding box center [325, 232] width 178 height 56
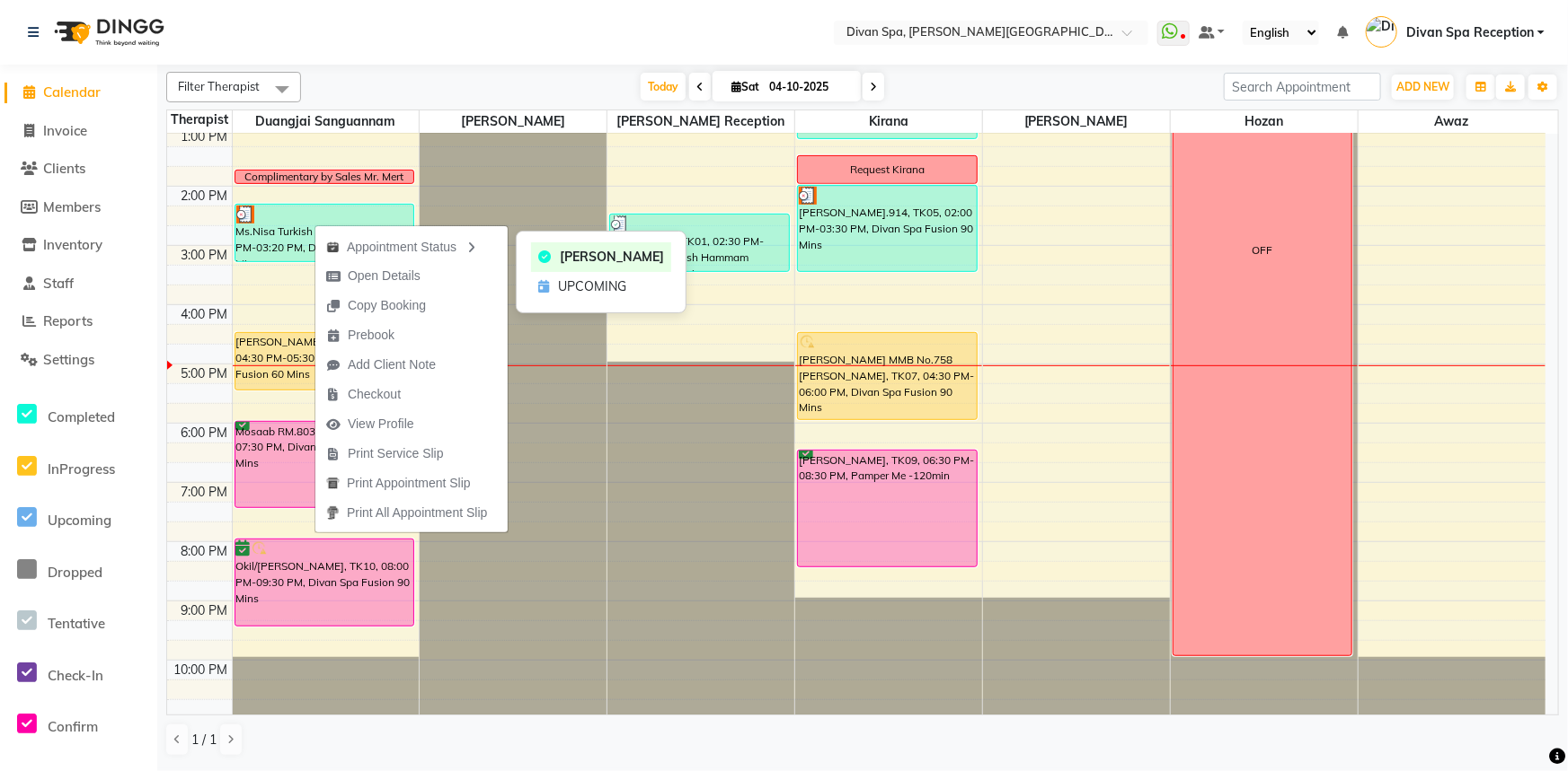
click at [450, 245] on div "Appointment Status" at bounding box center [411, 246] width 192 height 31
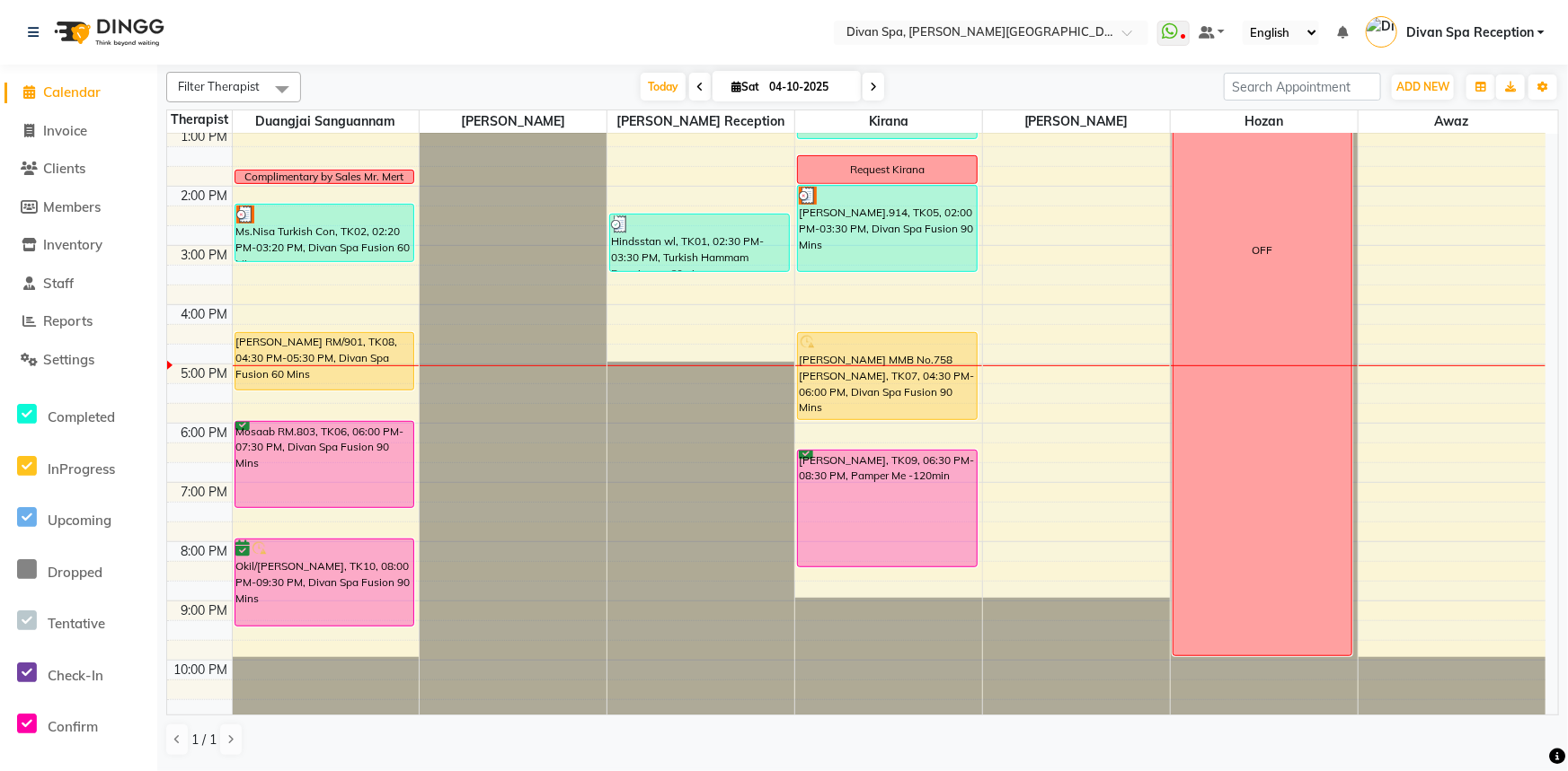
click at [305, 244] on div "Ms.Nisa Turkish Con, TK02, 02:20 PM-03:20 PM, Divan Spa Fusion 60 Mins" at bounding box center [325, 232] width 178 height 56
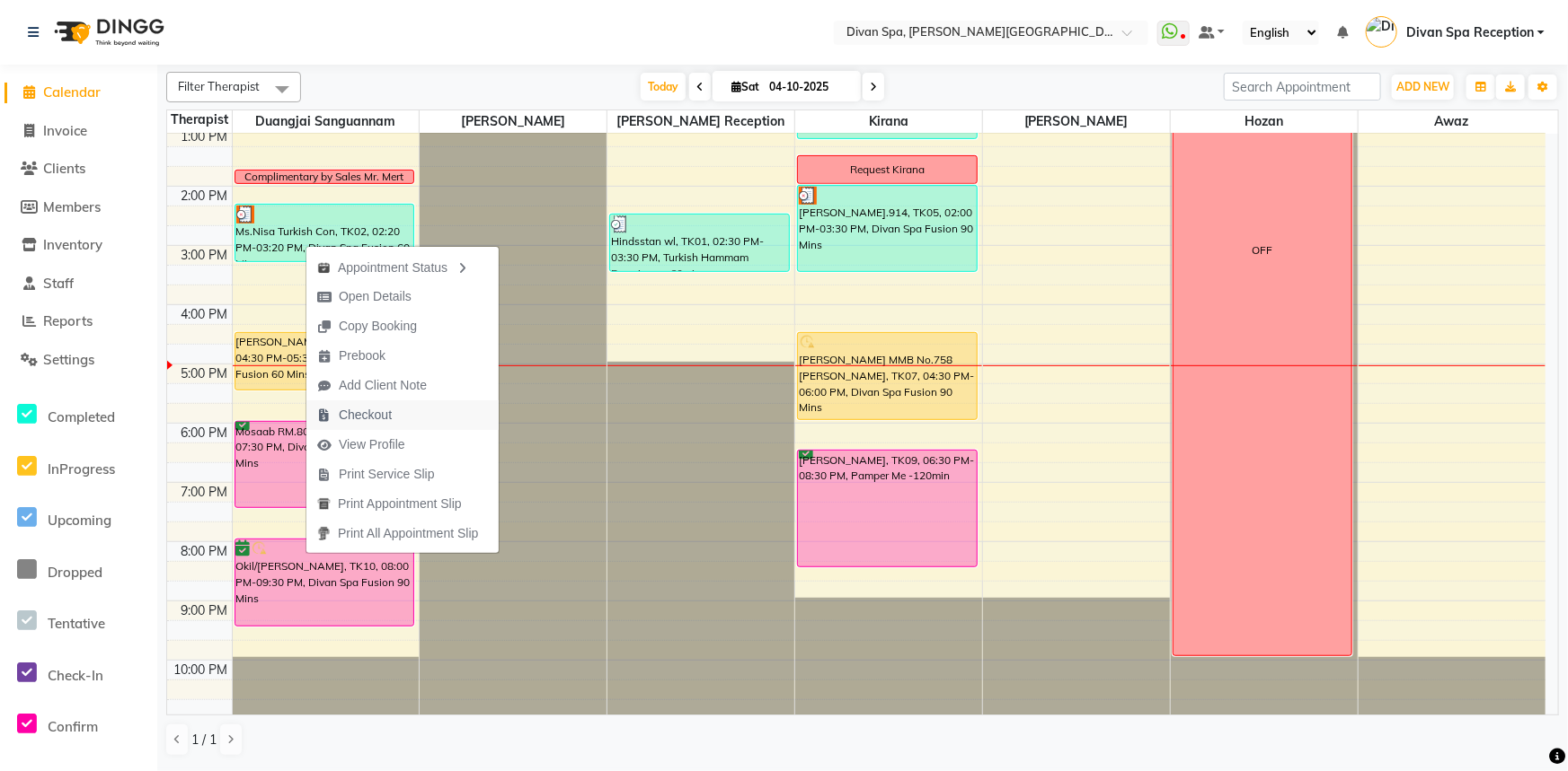
click at [370, 426] on span "Checkout" at bounding box center [354, 415] width 96 height 30
select select "service"
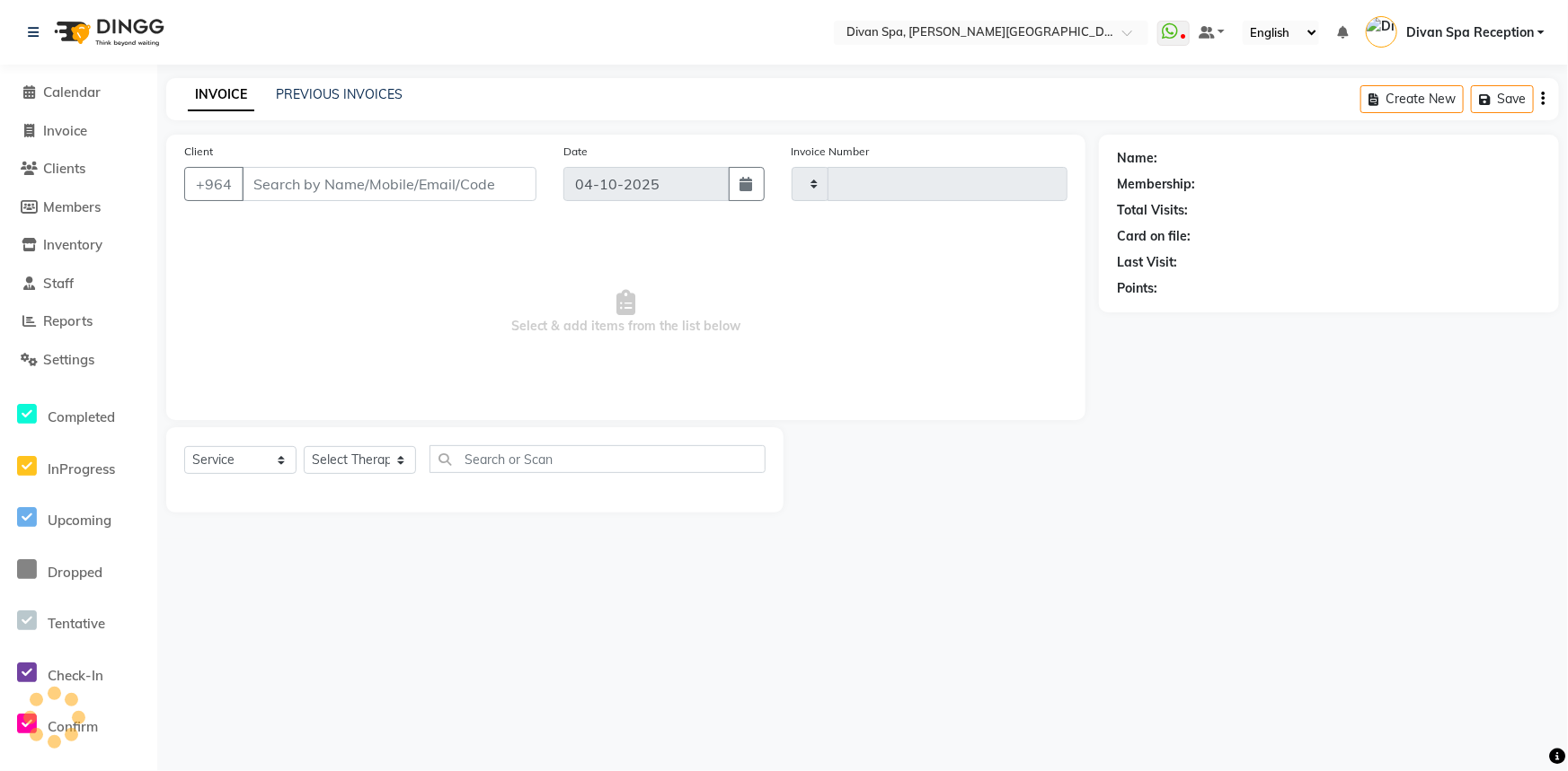
type input "1310"
select select "3515"
type input "14*****98"
select select "17312"
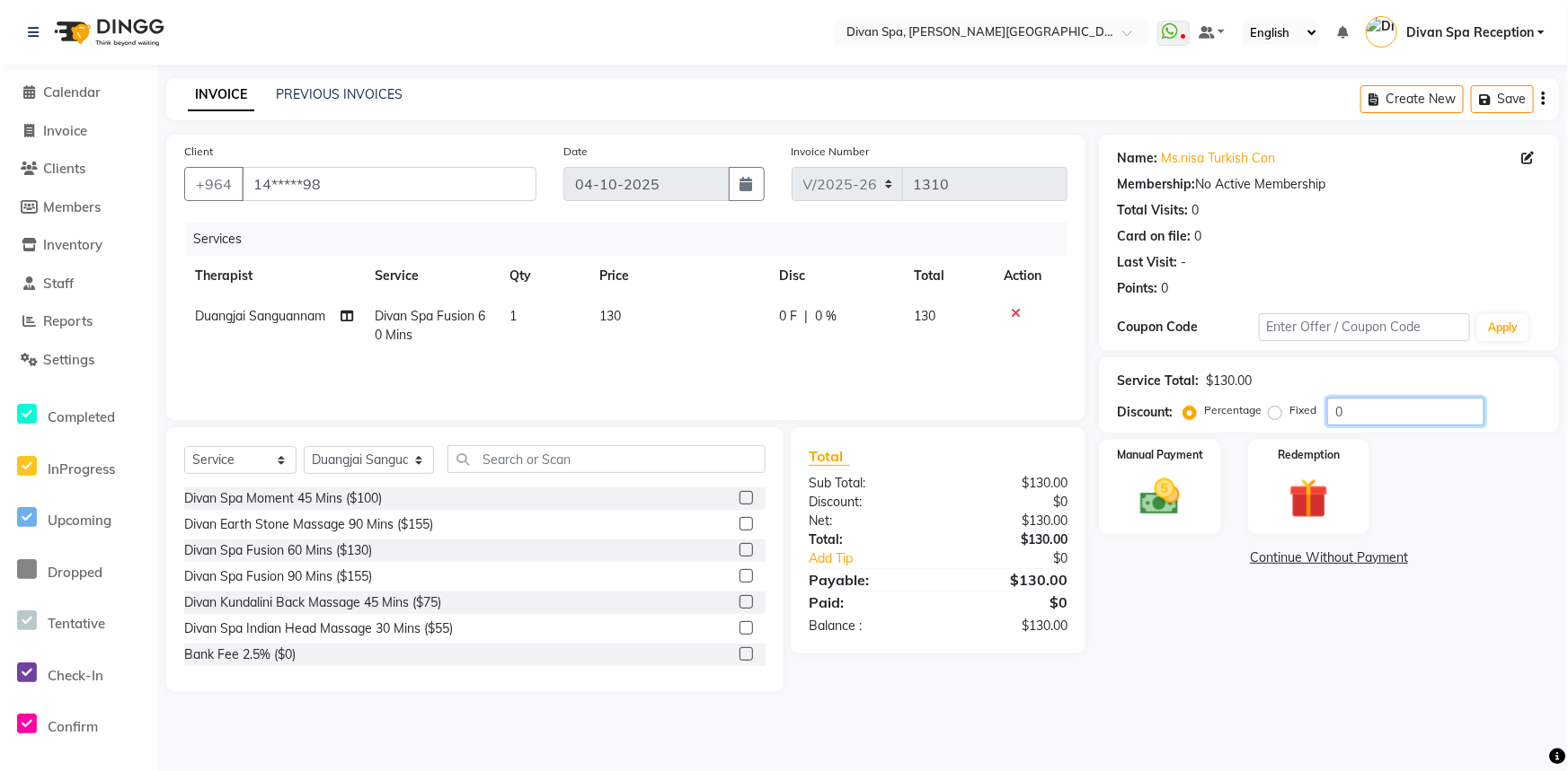
click at [1391, 413] on input "0" at bounding box center [1405, 412] width 157 height 28
type input "100"
click at [1187, 501] on img at bounding box center [1160, 497] width 67 height 47
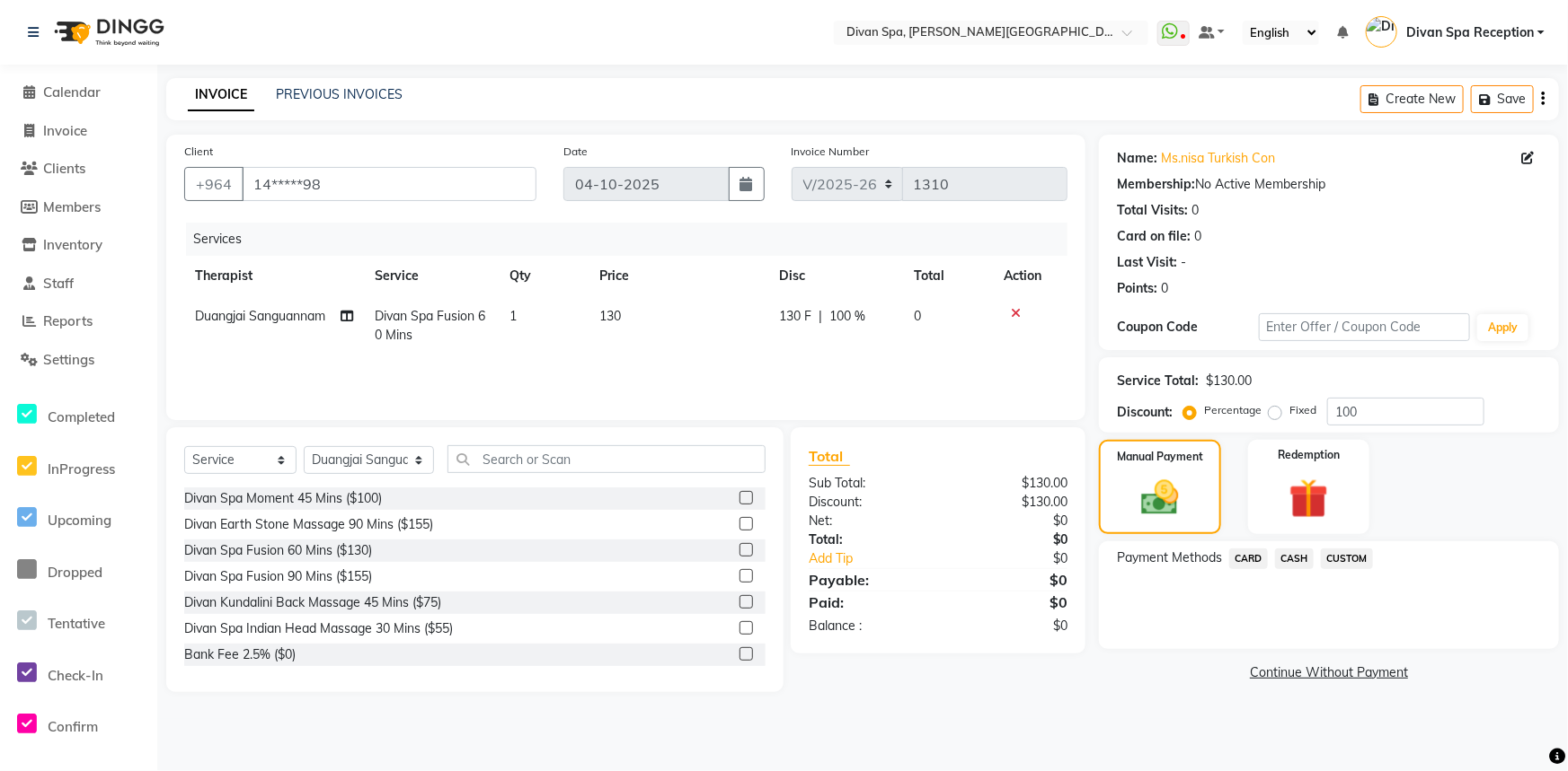
click at [1347, 561] on span "CUSTOM" at bounding box center [1347, 558] width 52 height 20
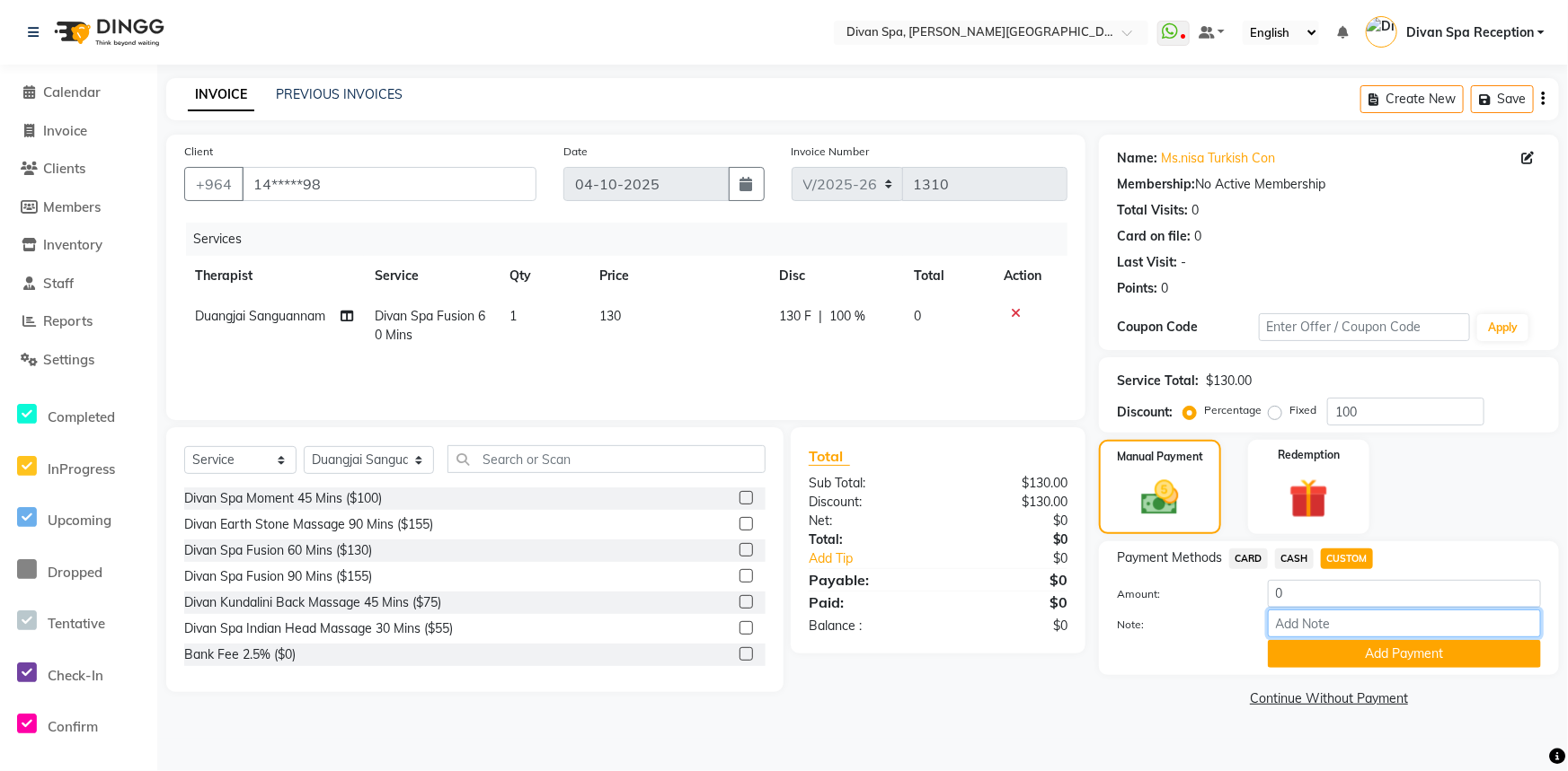
click at [1351, 614] on input "Note:" at bounding box center [1404, 624] width 273 height 28
type input "complimentary"
drag, startPoint x: 1383, startPoint y: 616, endPoint x: 1239, endPoint y: 643, distance: 146.5
click at [1239, 643] on div "Amount: 0 Note: complimentary Add Payment" at bounding box center [1329, 624] width 424 height 88
click at [1415, 653] on button "Add Payment" at bounding box center [1404, 654] width 273 height 28
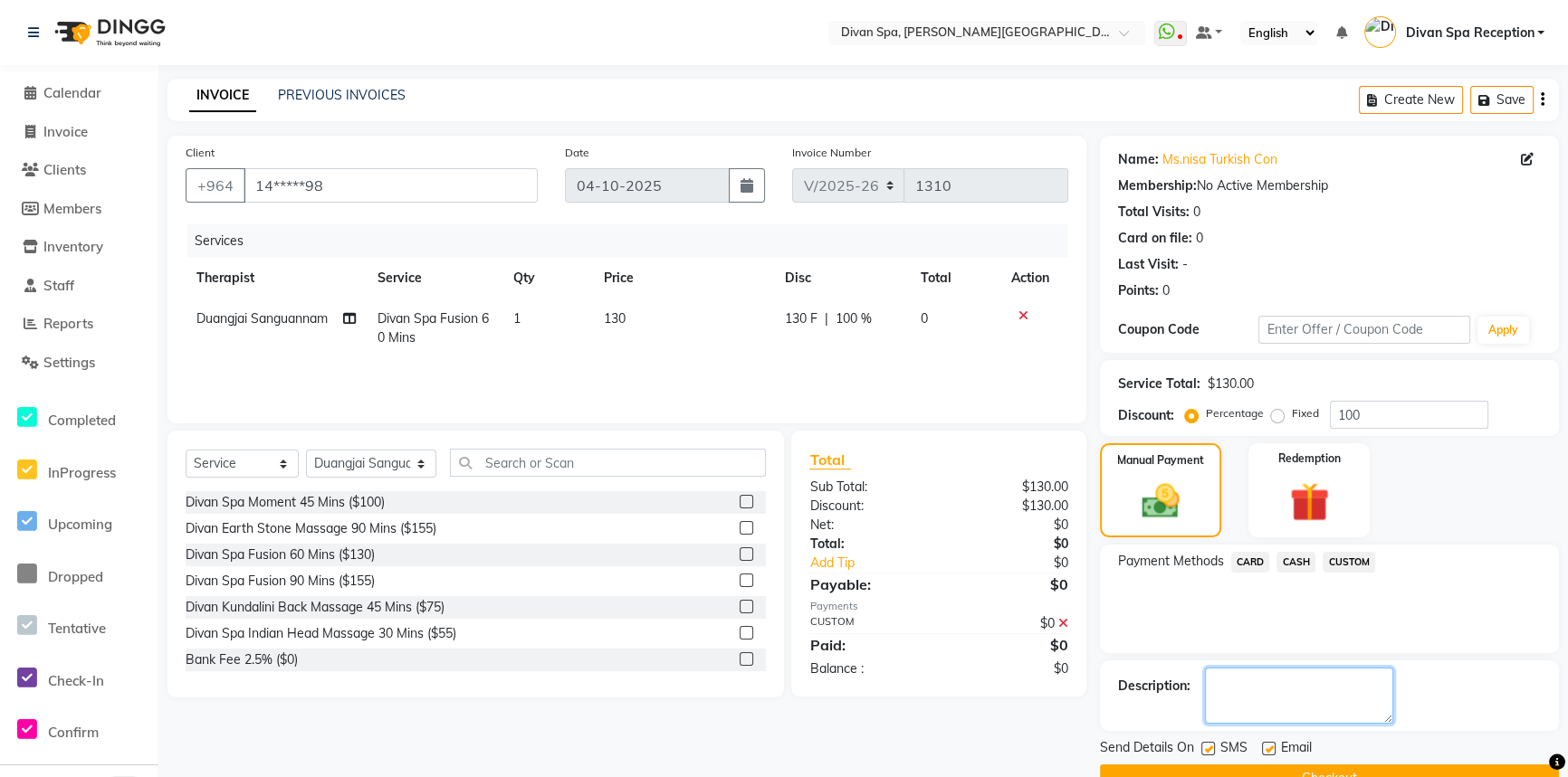
click at [1312, 688] on textarea at bounding box center [1299, 695] width 188 height 56
paste textarea "complimentary"
type textarea "complimentary"
click at [1209, 752] on label at bounding box center [1208, 749] width 14 height 14
click at [1209, 752] on input "checkbox" at bounding box center [1207, 750] width 12 height 12
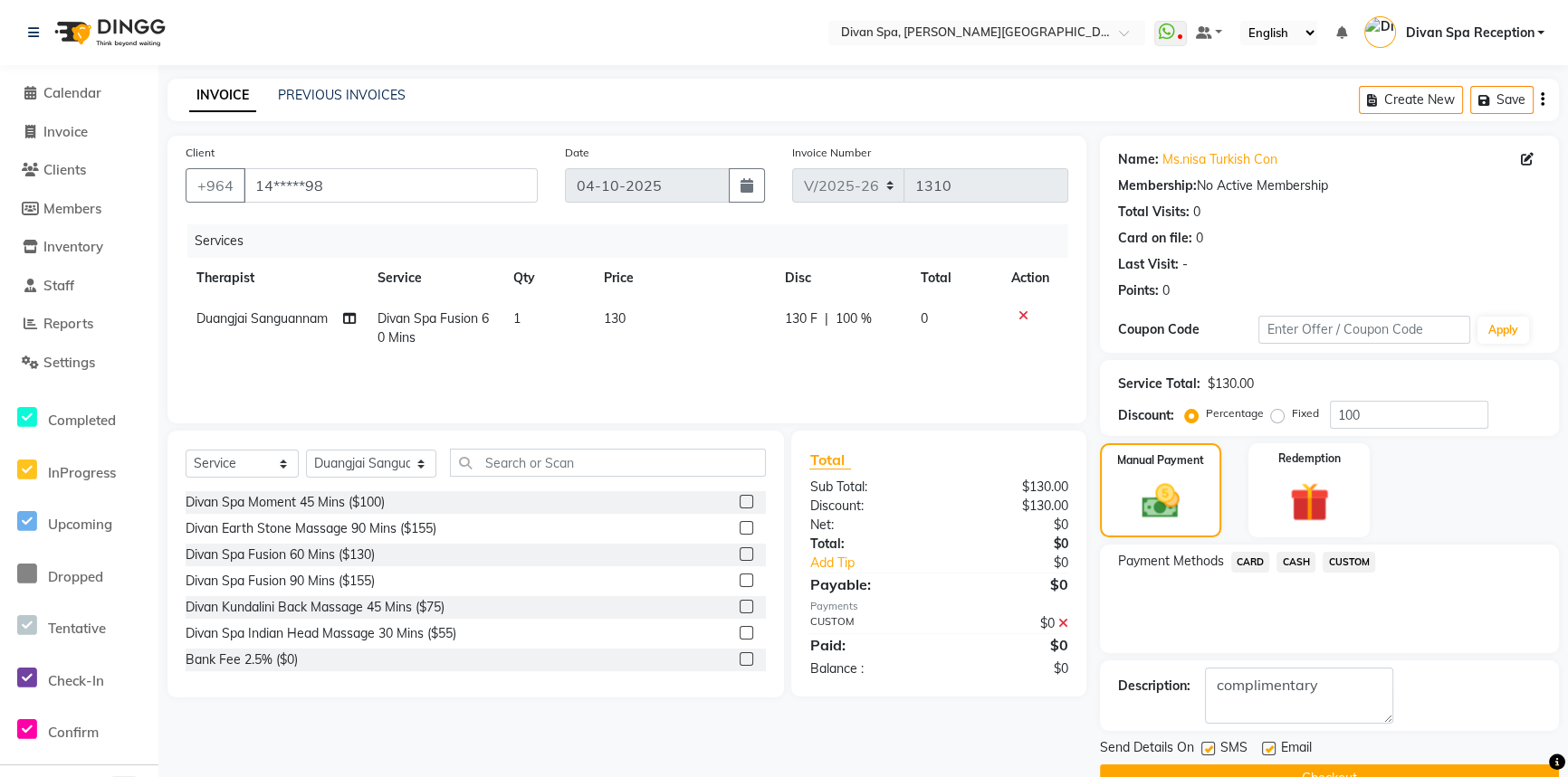
checkbox input "false"
drag, startPoint x: 1267, startPoint y: 746, endPoint x: 1273, endPoint y: 769, distance: 23.8
click at [1268, 752] on label at bounding box center [1268, 749] width 14 height 14
click at [1268, 752] on input "checkbox" at bounding box center [1267, 750] width 12 height 12
checkbox input "false"
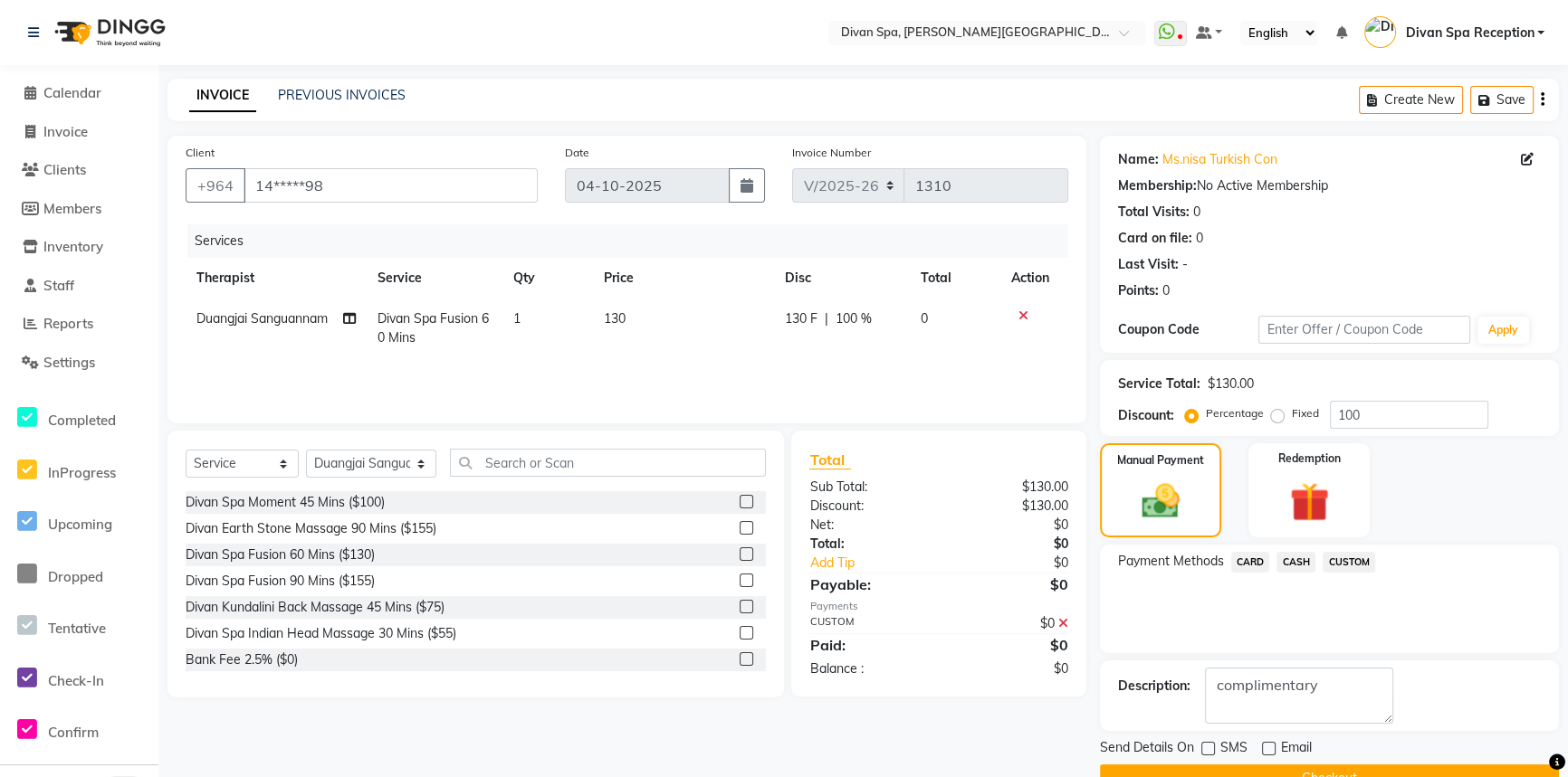
click at [1274, 767] on button "Checkout" at bounding box center [1329, 778] width 459 height 28
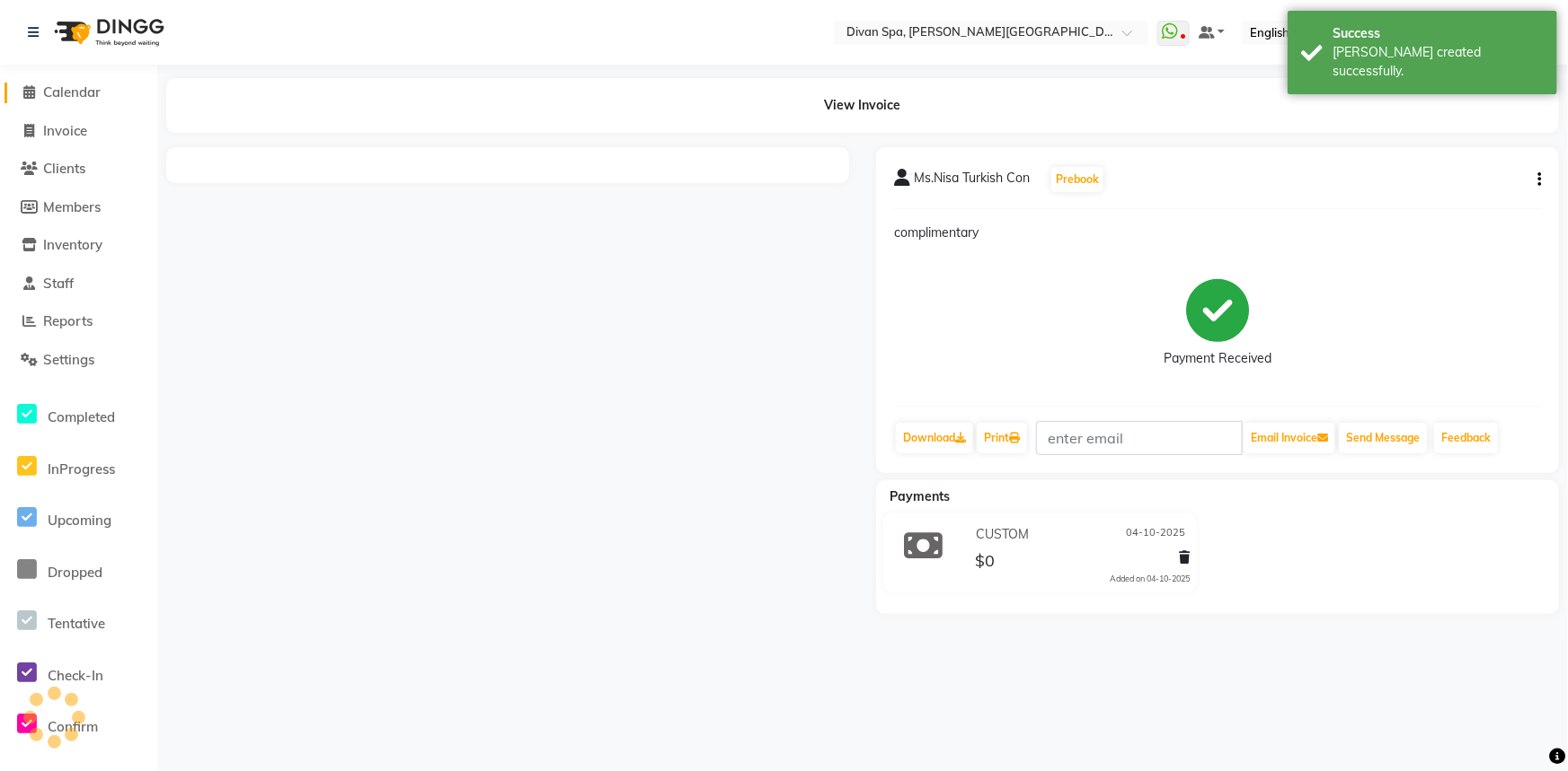
click at [50, 93] on span "Calendar" at bounding box center [72, 92] width 57 height 17
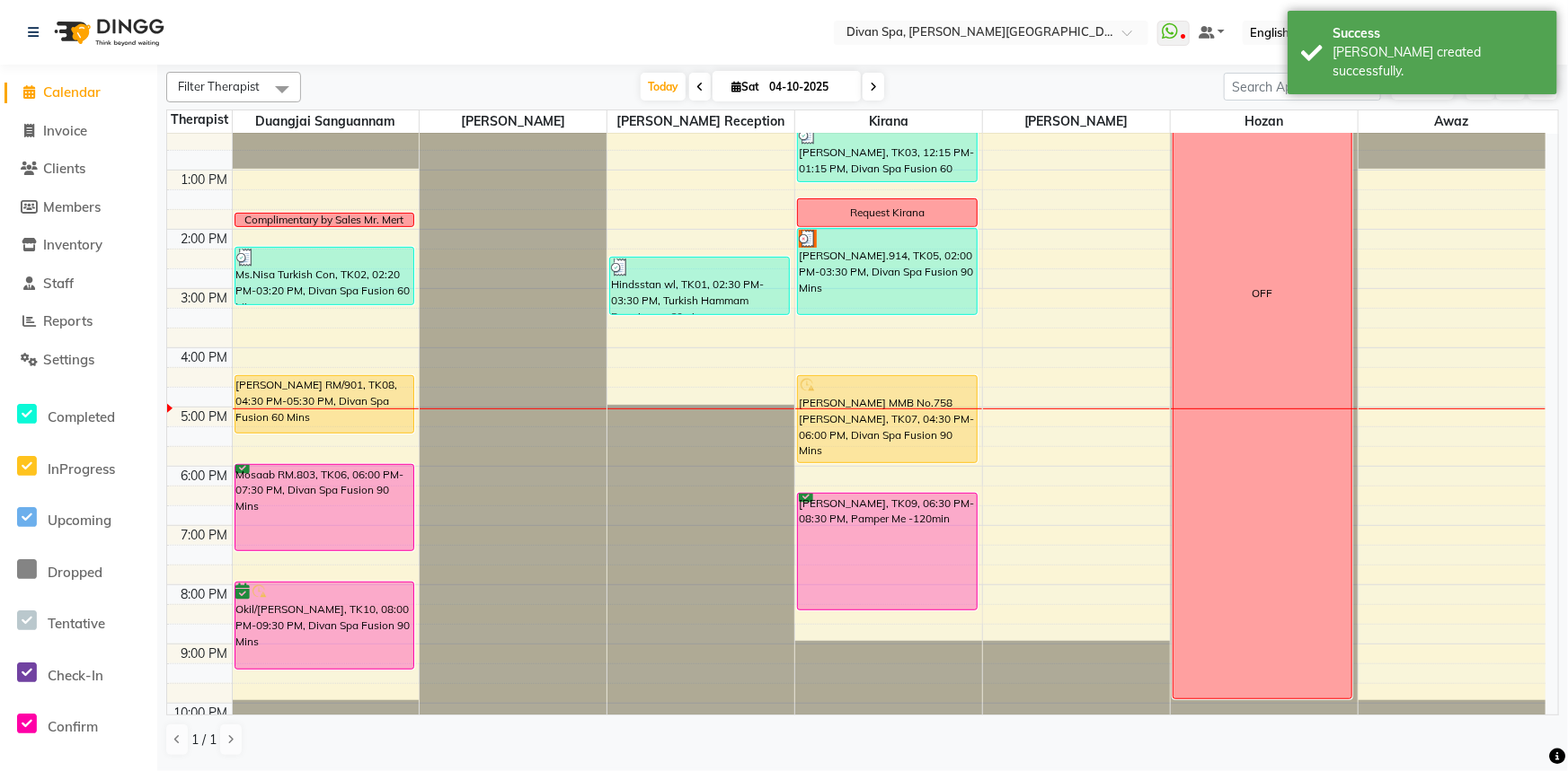
scroll to position [339, 0]
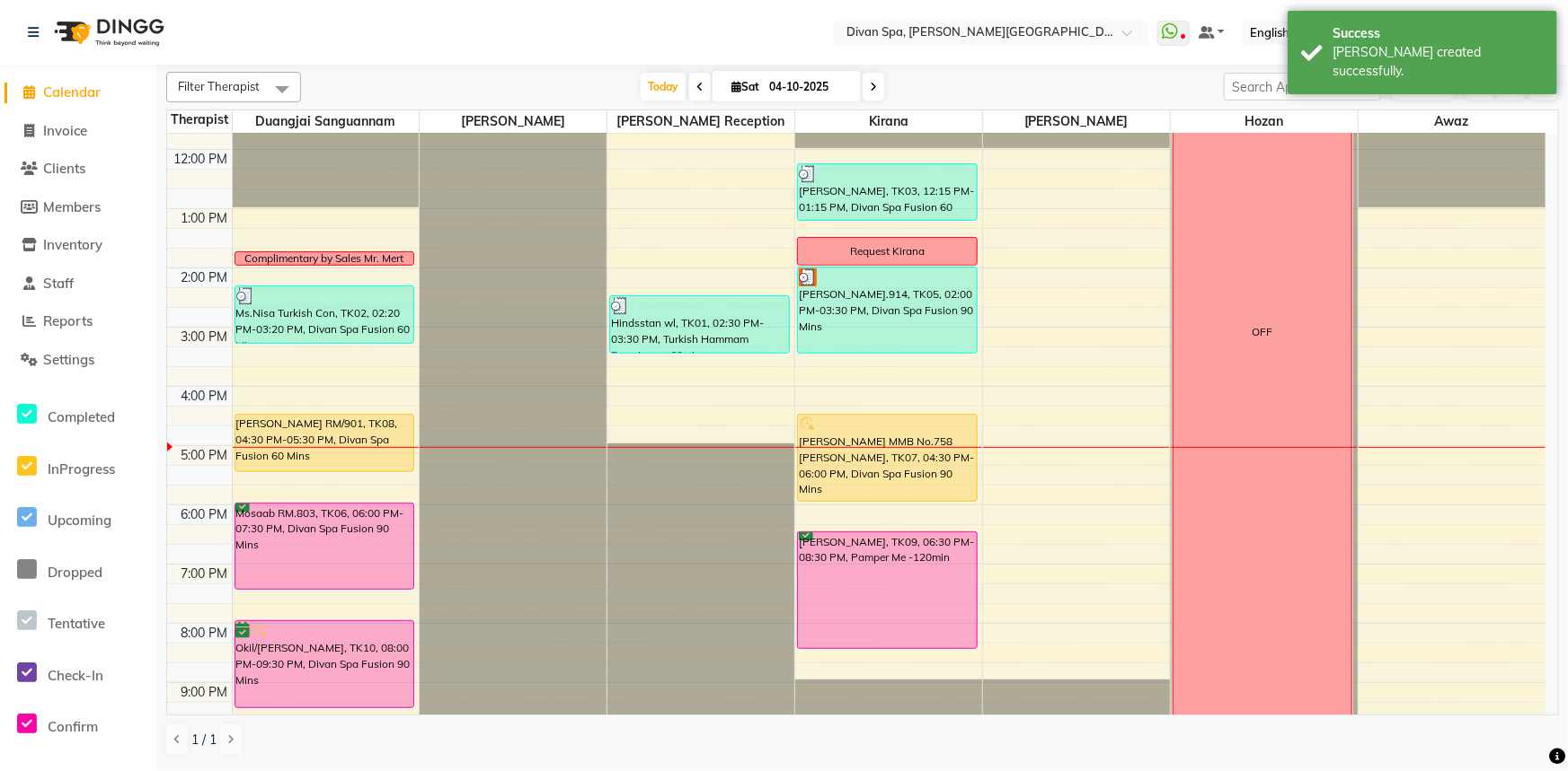
click at [840, 302] on div "[PERSON_NAME].914, TK05, 02:00 PM-03:30 PM, Divan Spa Fusion 90 Mins" at bounding box center [887, 310] width 178 height 85
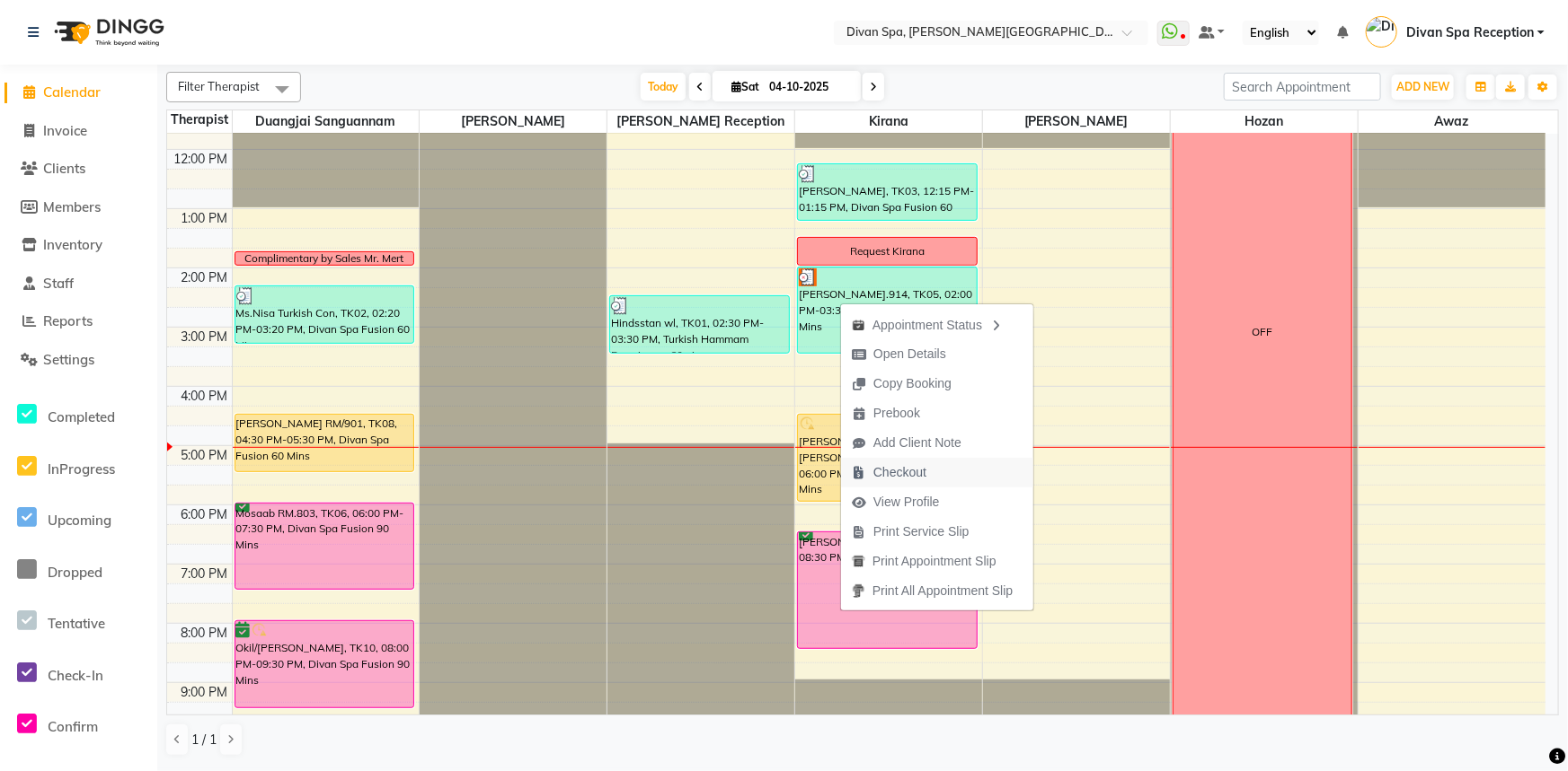
click at [910, 472] on span "Checkout" at bounding box center [899, 472] width 53 height 18
select select "service"
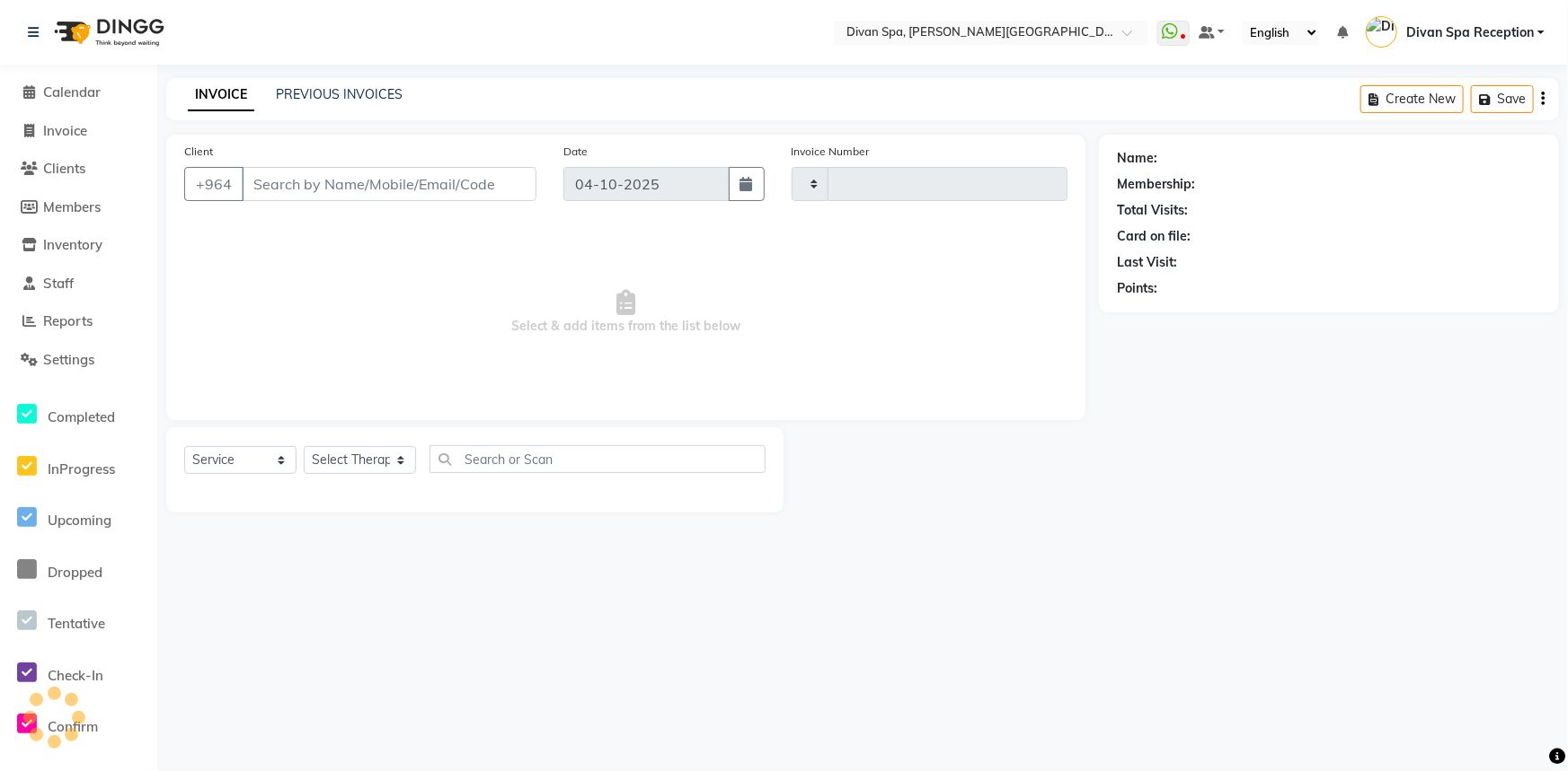
type input "1311"
select select "3515"
type input "12****93"
select select "85775"
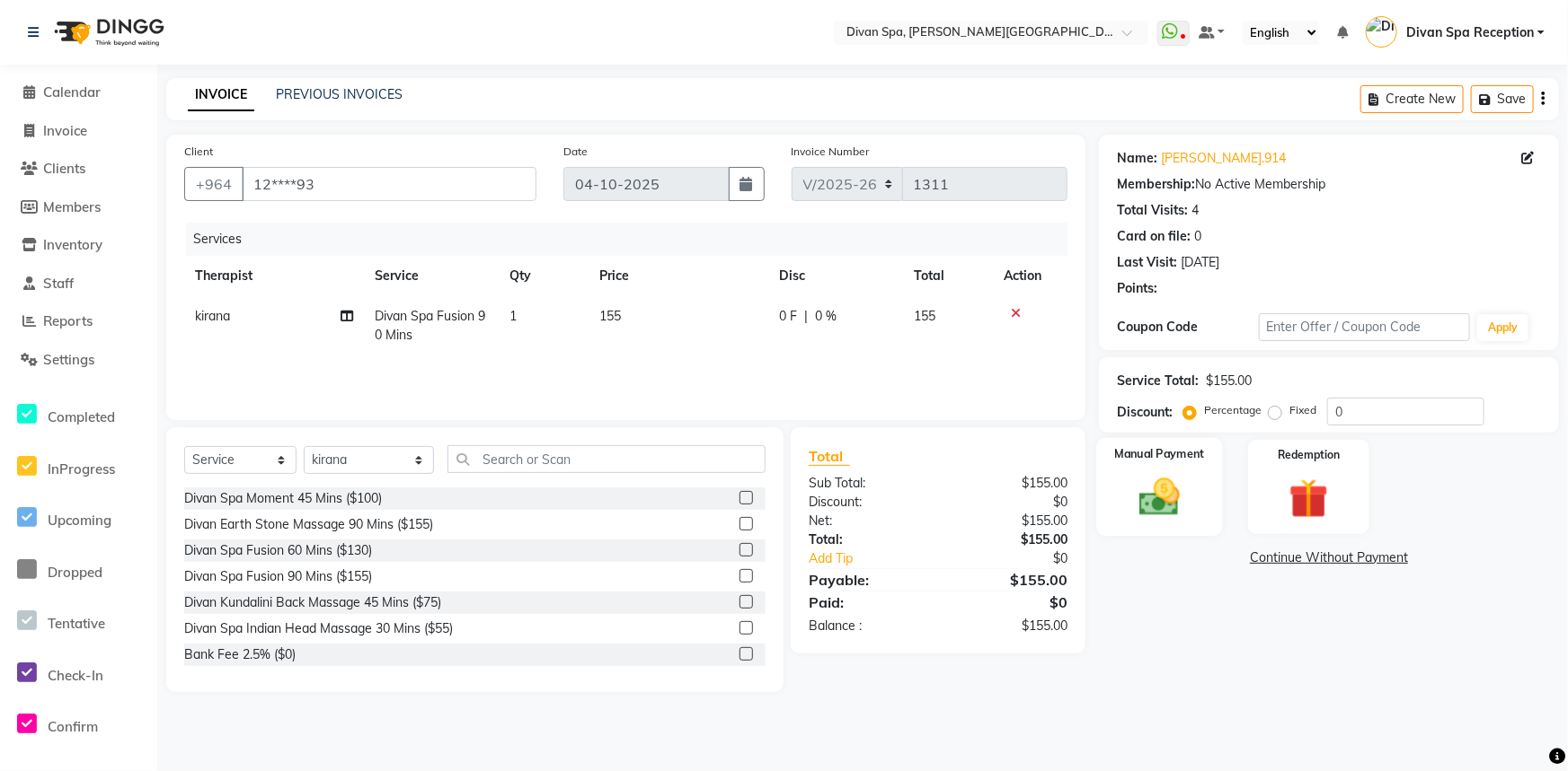
click at [1172, 516] on img at bounding box center [1160, 497] width 67 height 47
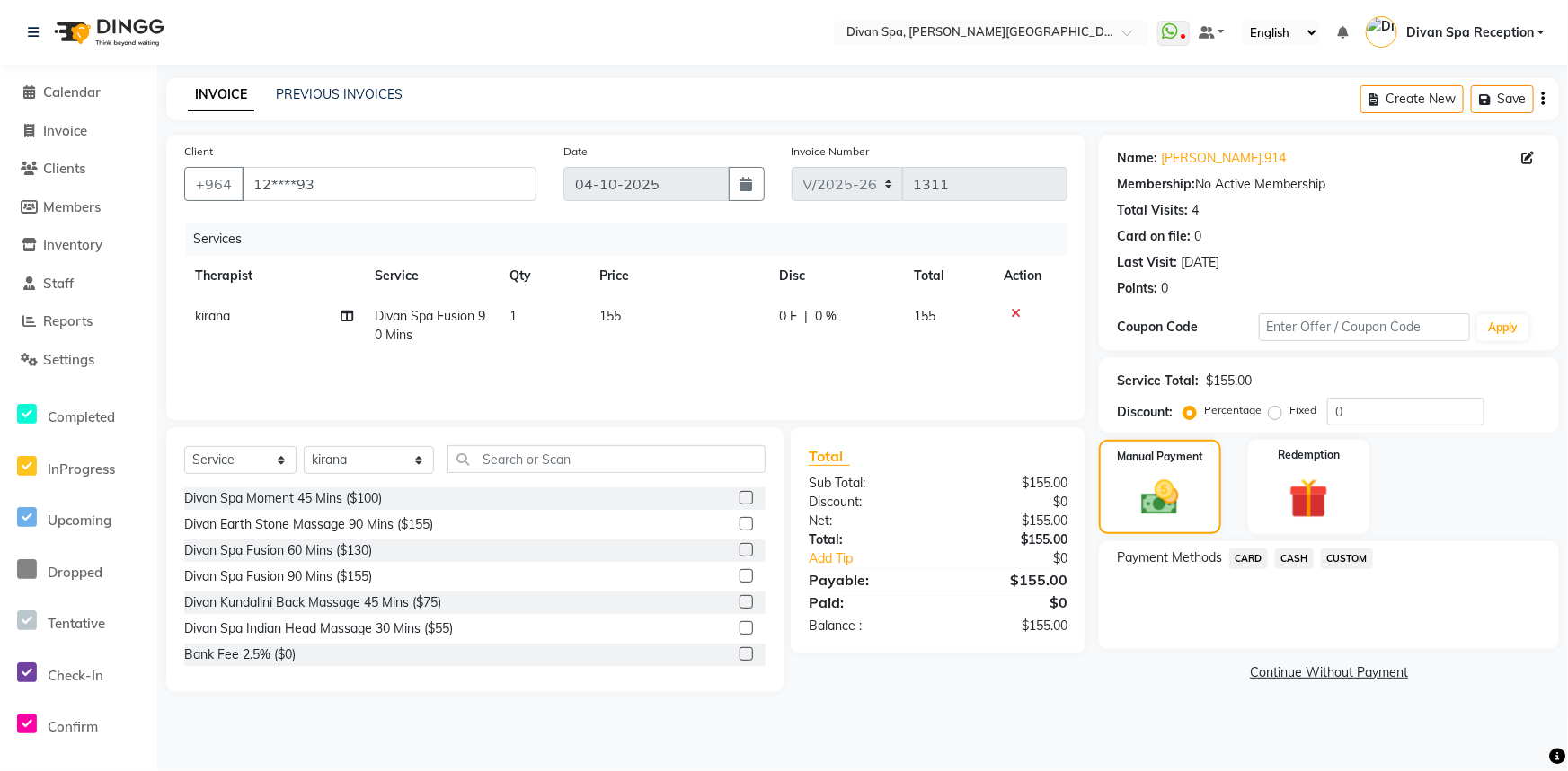
click at [1247, 558] on span "CARD" at bounding box center [1248, 558] width 39 height 20
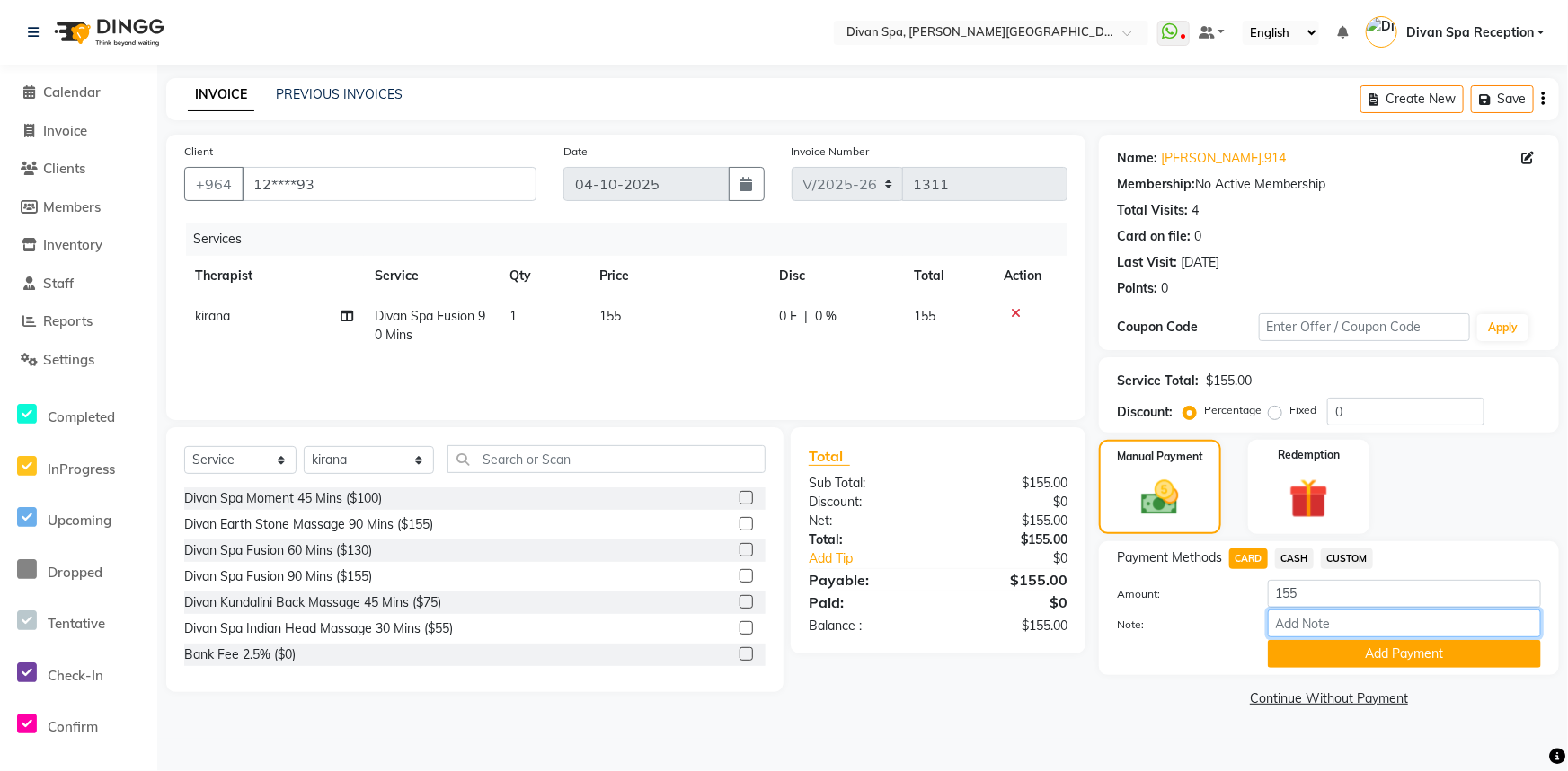
click at [1281, 632] on input "Note:" at bounding box center [1404, 624] width 273 height 28
type input "Visa Card"
drag, startPoint x: 1340, startPoint y: 625, endPoint x: 1273, endPoint y: 623, distance: 67.0
click at [1273, 623] on input "Visa Card" at bounding box center [1404, 624] width 273 height 28
click at [1351, 660] on button "Add Payment" at bounding box center [1404, 654] width 273 height 28
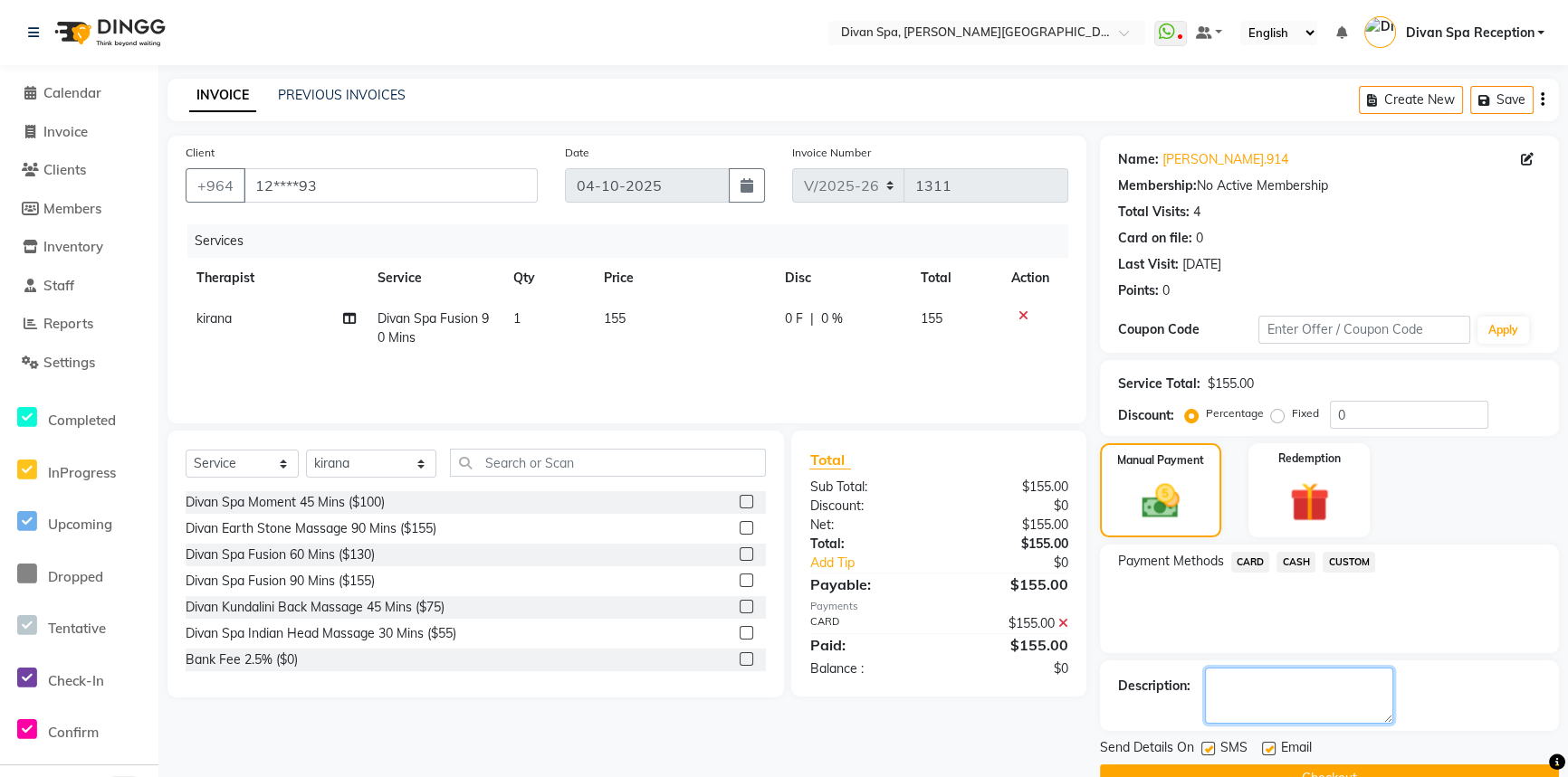
click at [1315, 683] on textarea at bounding box center [1299, 695] width 188 height 56
paste textarea "Visa Card"
type textarea "Visa Card"
click at [1212, 750] on label at bounding box center [1208, 749] width 14 height 14
click at [1212, 750] on input "checkbox" at bounding box center [1207, 750] width 12 height 12
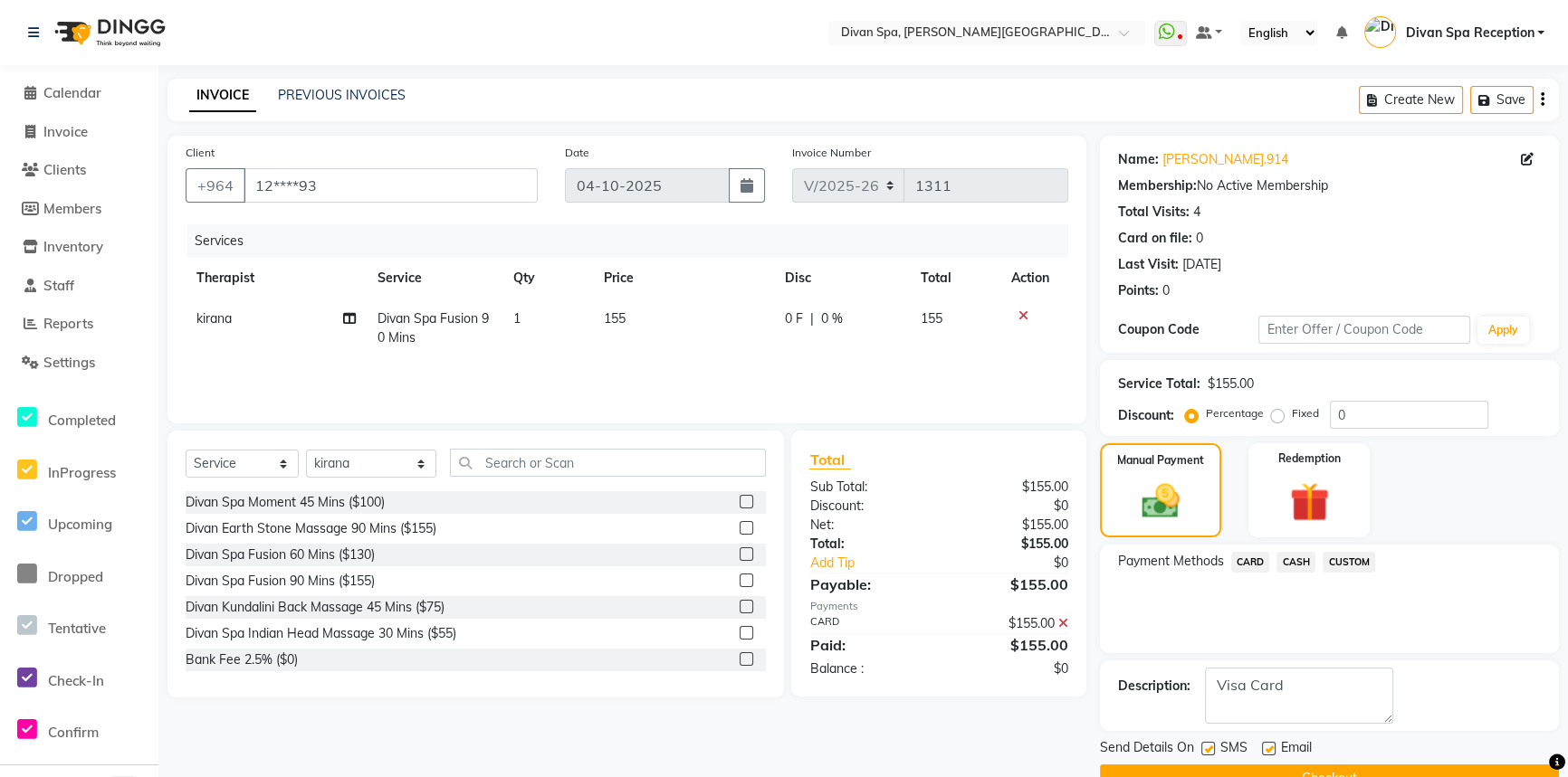
checkbox input "false"
click at [1267, 749] on label at bounding box center [1268, 749] width 14 height 14
click at [1267, 749] on input "checkbox" at bounding box center [1267, 750] width 12 height 12
checkbox input "false"
click at [1267, 767] on button "Checkout" at bounding box center [1329, 778] width 459 height 28
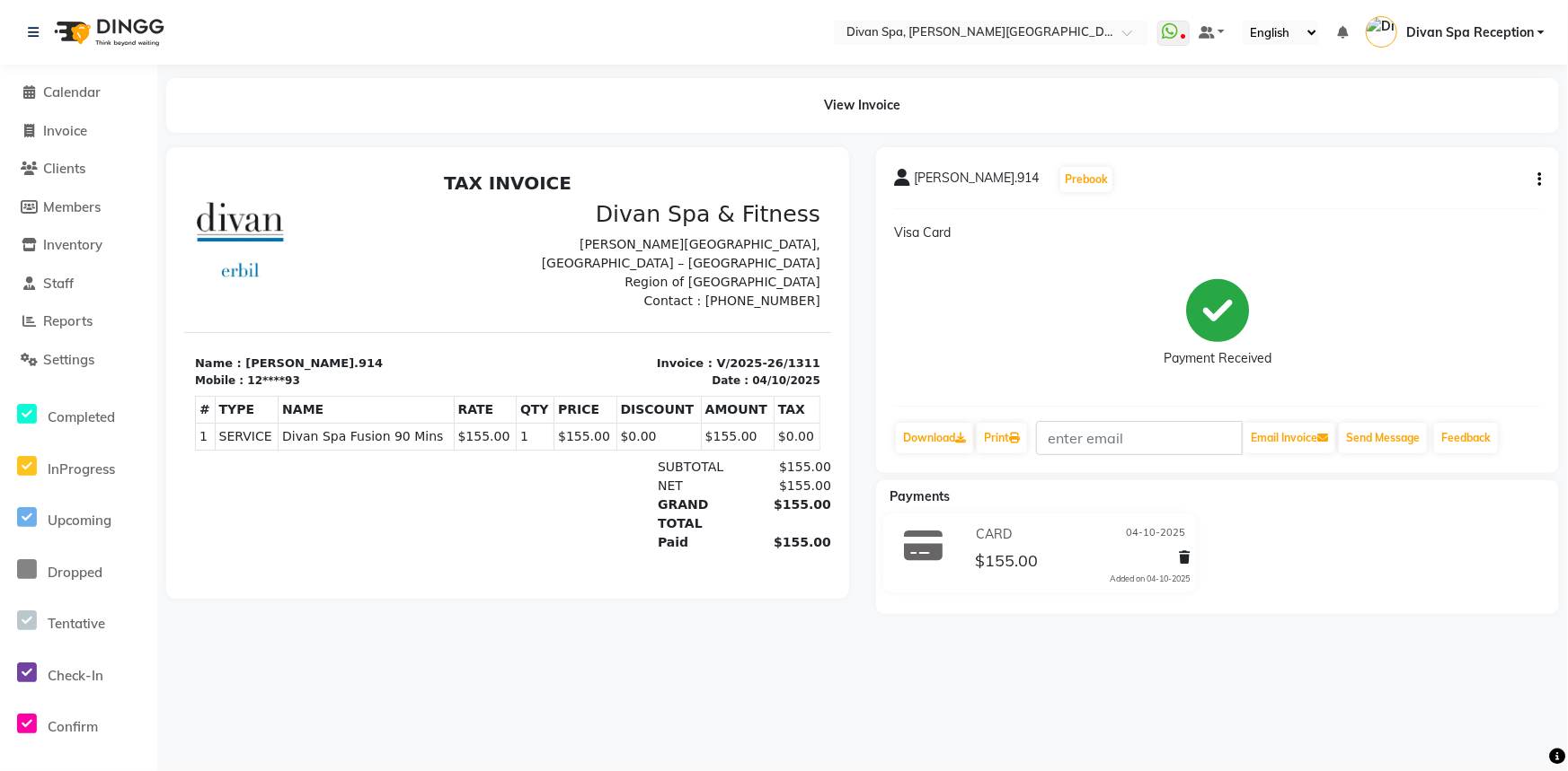
click at [78, 74] on li "Calendar" at bounding box center [78, 93] width 157 height 39
click at [63, 99] on span "Calendar" at bounding box center [72, 92] width 57 height 17
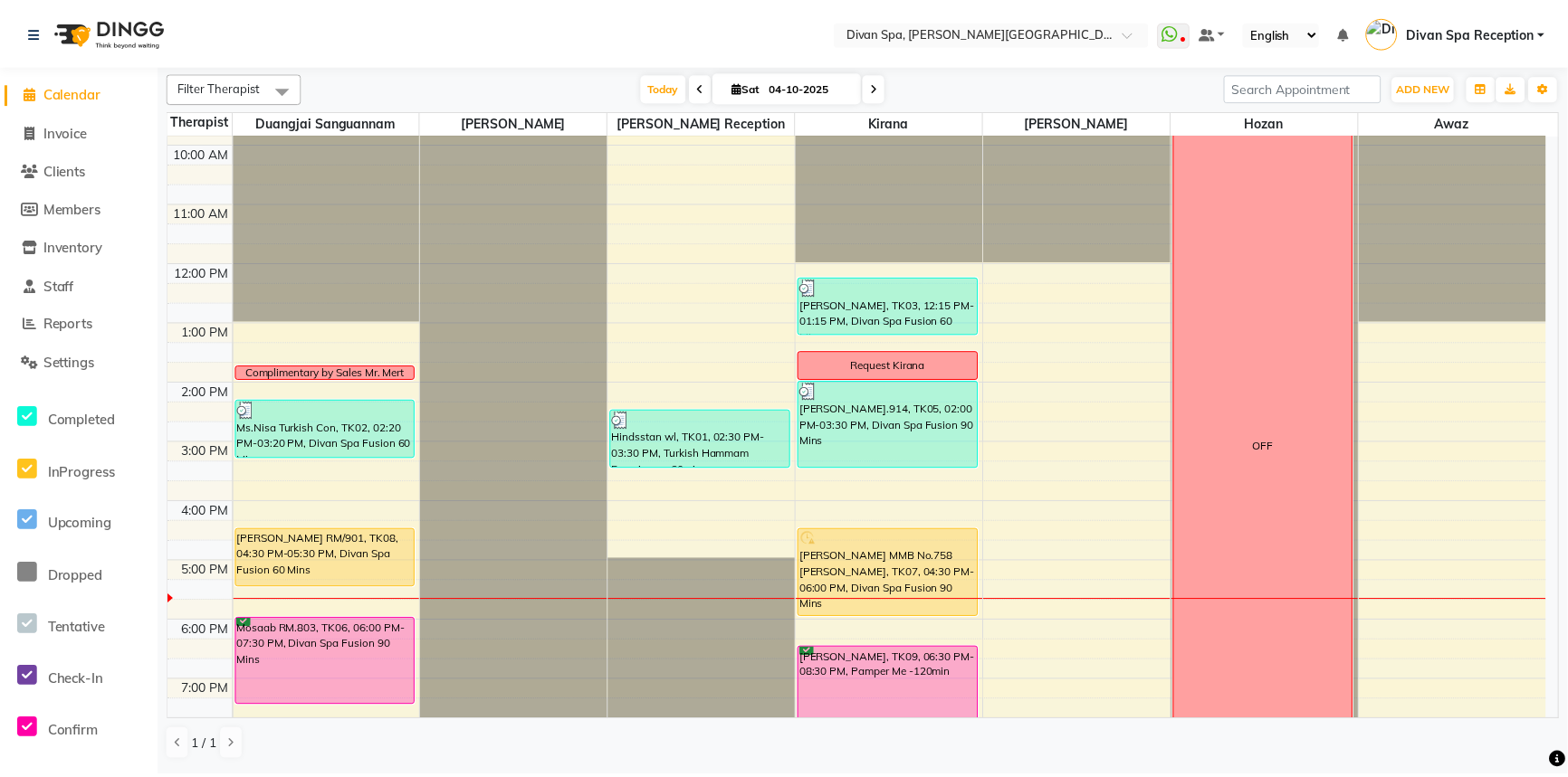
scroll to position [226, 0]
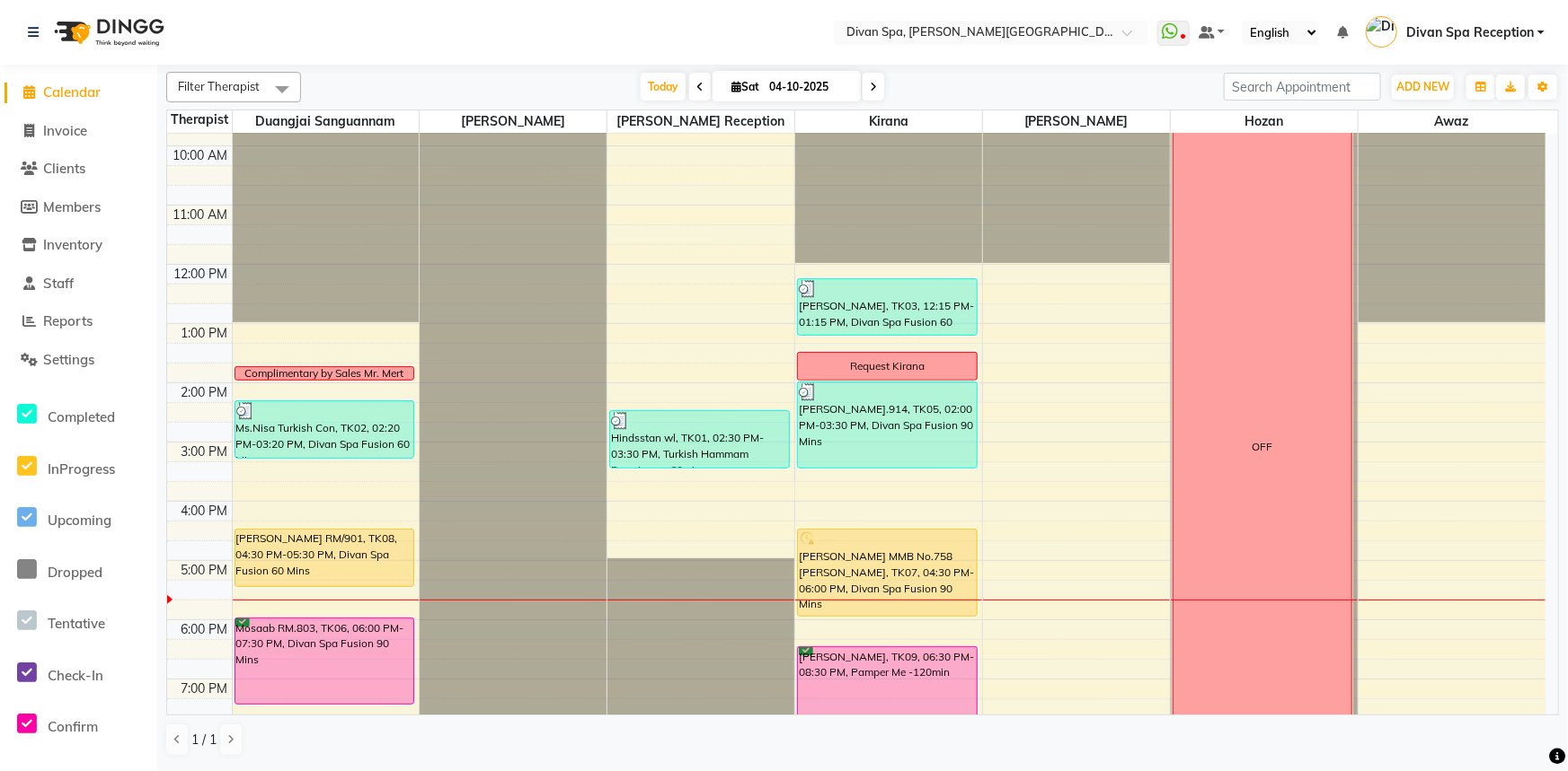
click at [288, 575] on div "[PERSON_NAME] RM/901, TK08, 04:30 PM-05:30 PM, Divan Spa Fusion 60 Mins" at bounding box center [325, 558] width 178 height 56
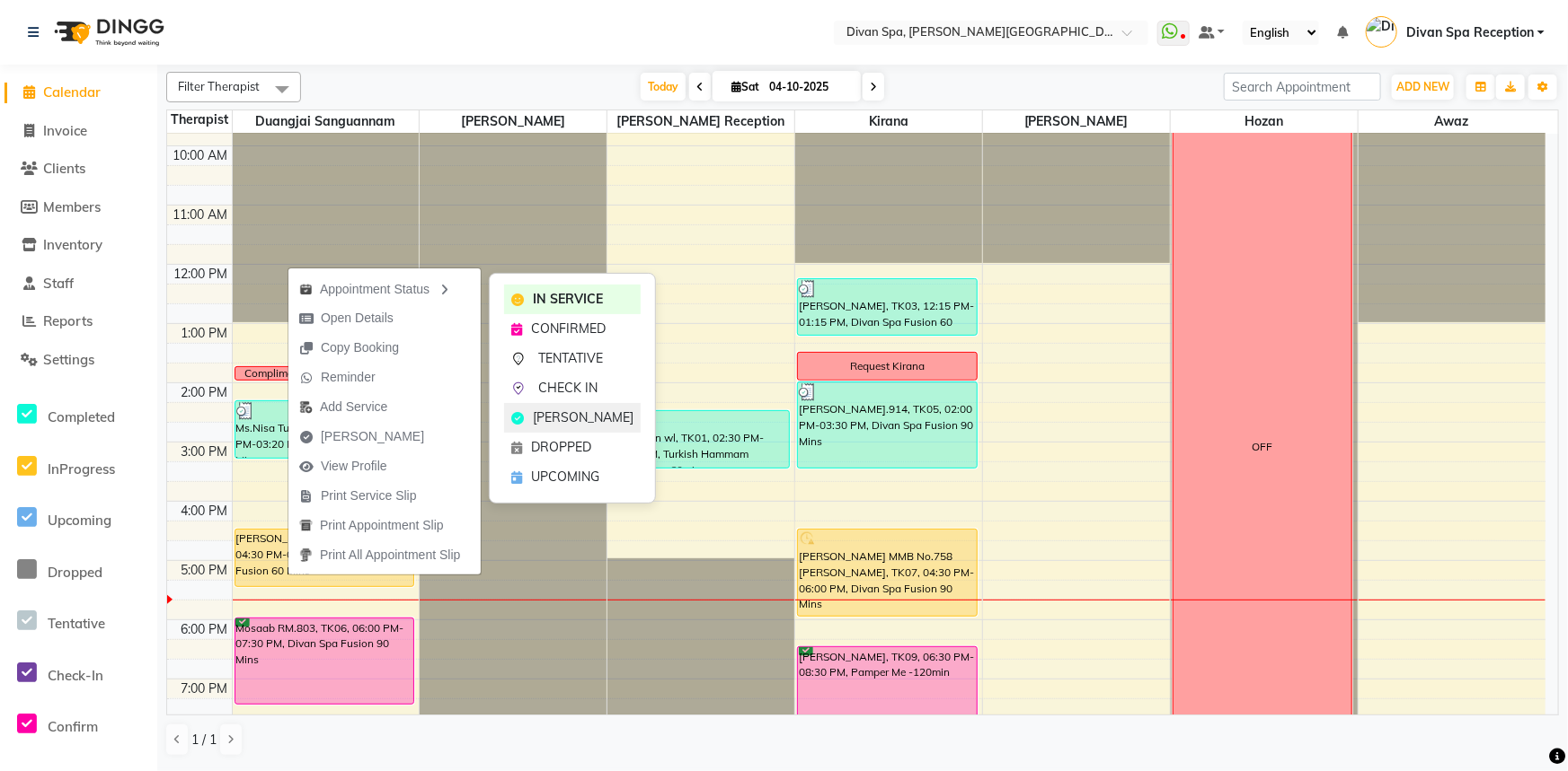
click at [574, 428] on div "[PERSON_NAME]" at bounding box center [572, 417] width 137 height 30
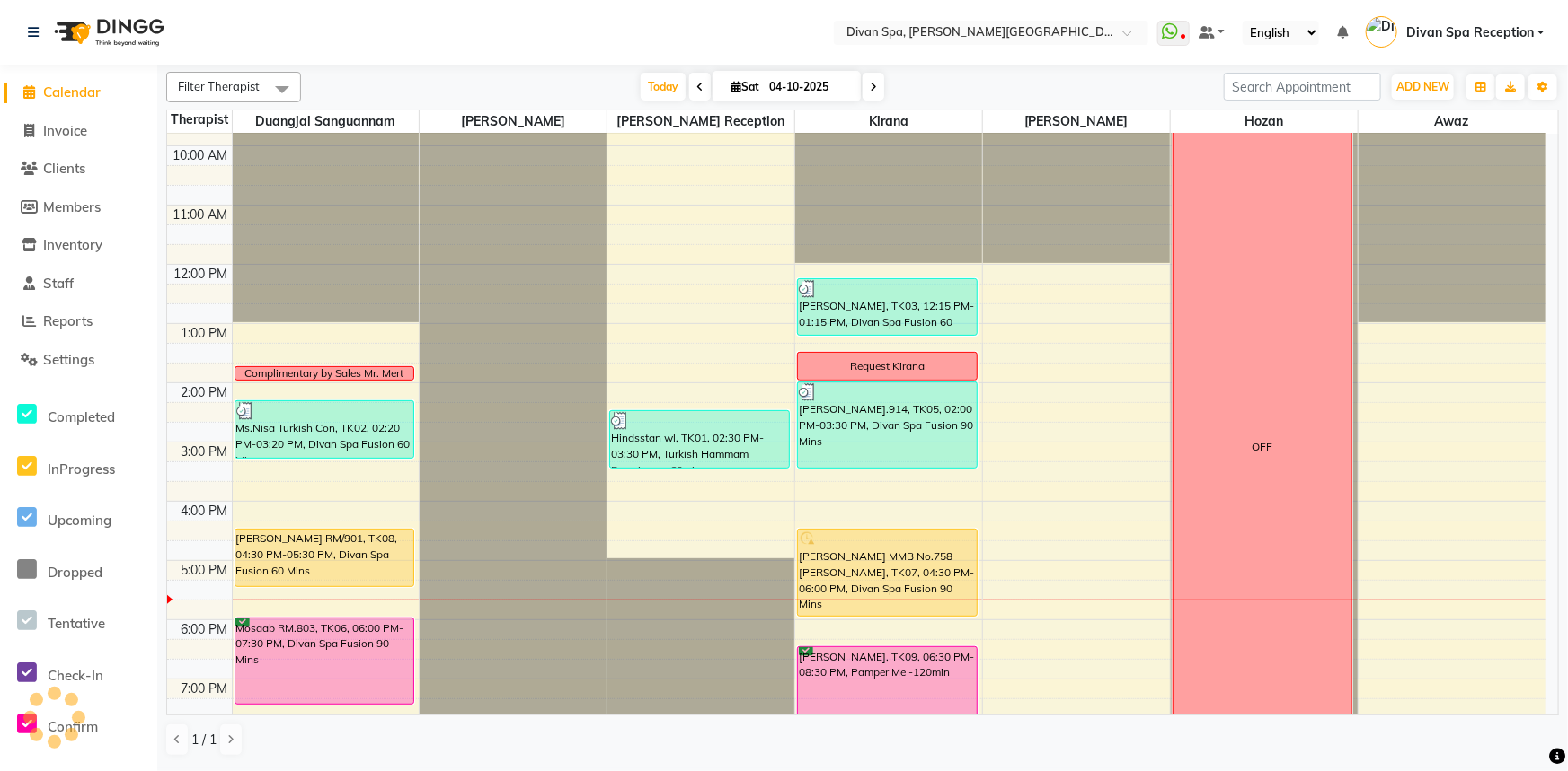
click at [370, 566] on div "[PERSON_NAME] RM/901, TK08, 04:30 PM-05:30 PM, Divan Spa Fusion 60 Mins" at bounding box center [325, 558] width 178 height 56
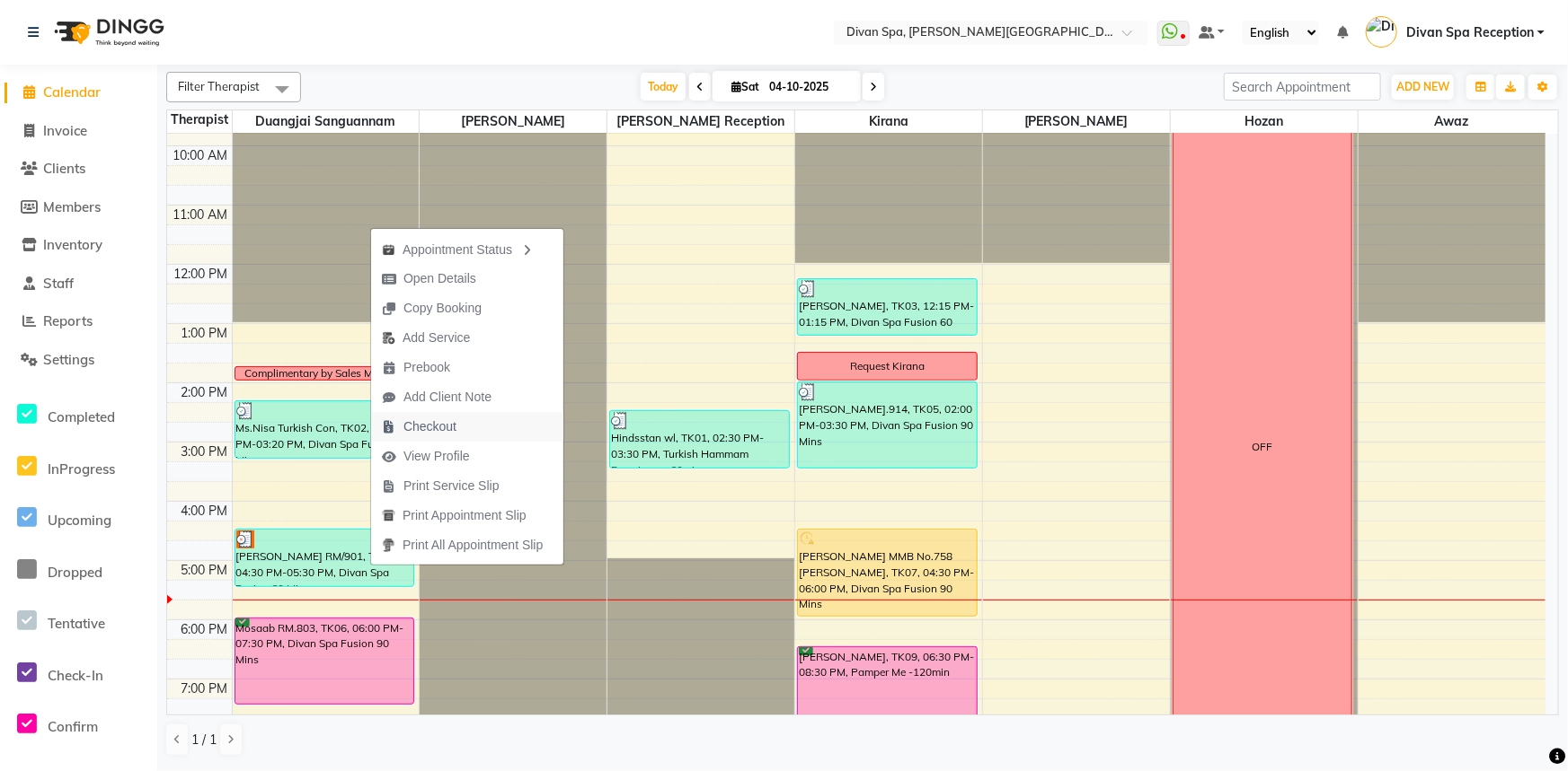
click at [425, 424] on span "Checkout" at bounding box center [429, 426] width 53 height 18
select select "service"
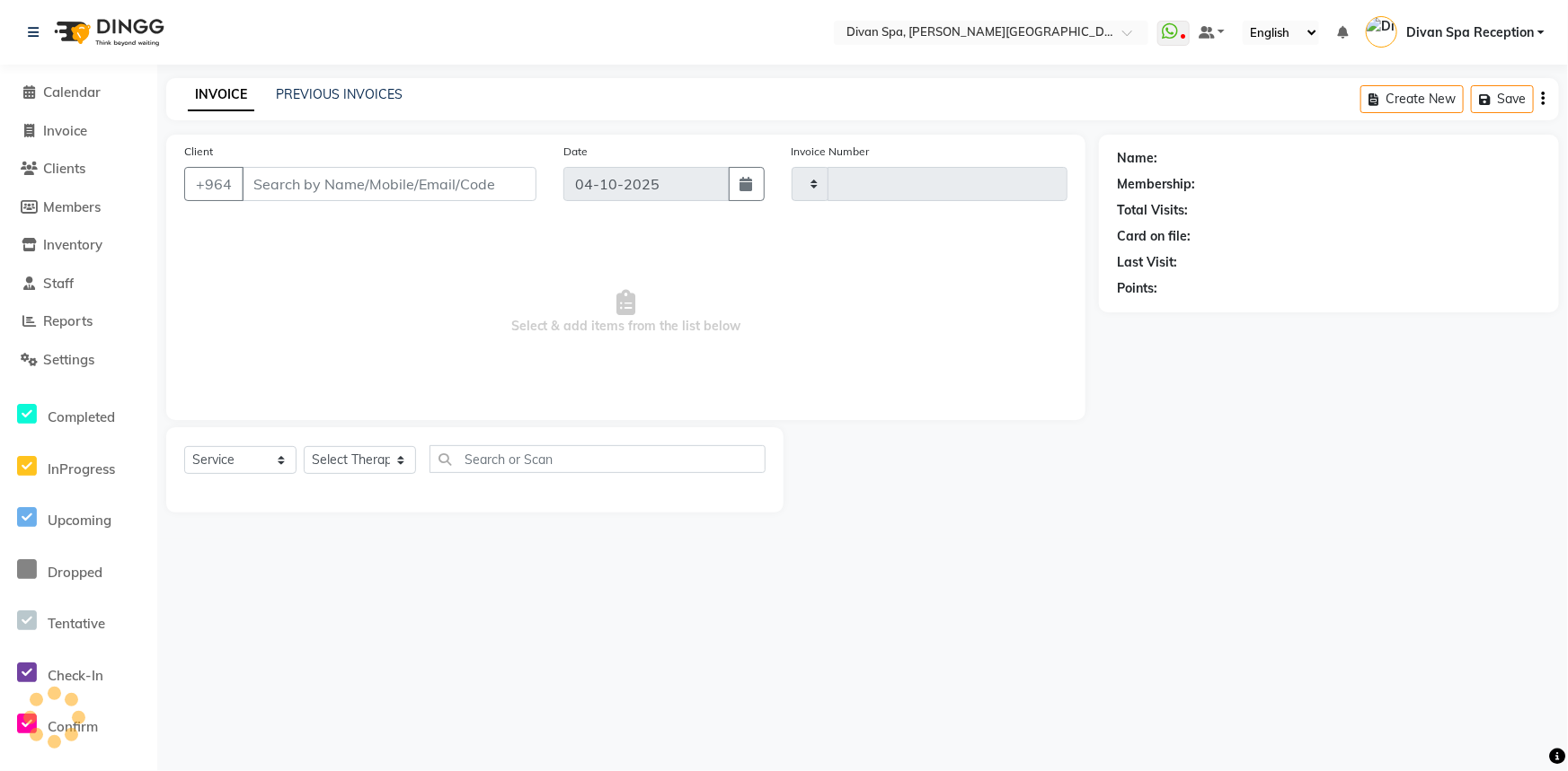
type input "1312"
select select "3515"
type input "11*****14"
select select "17312"
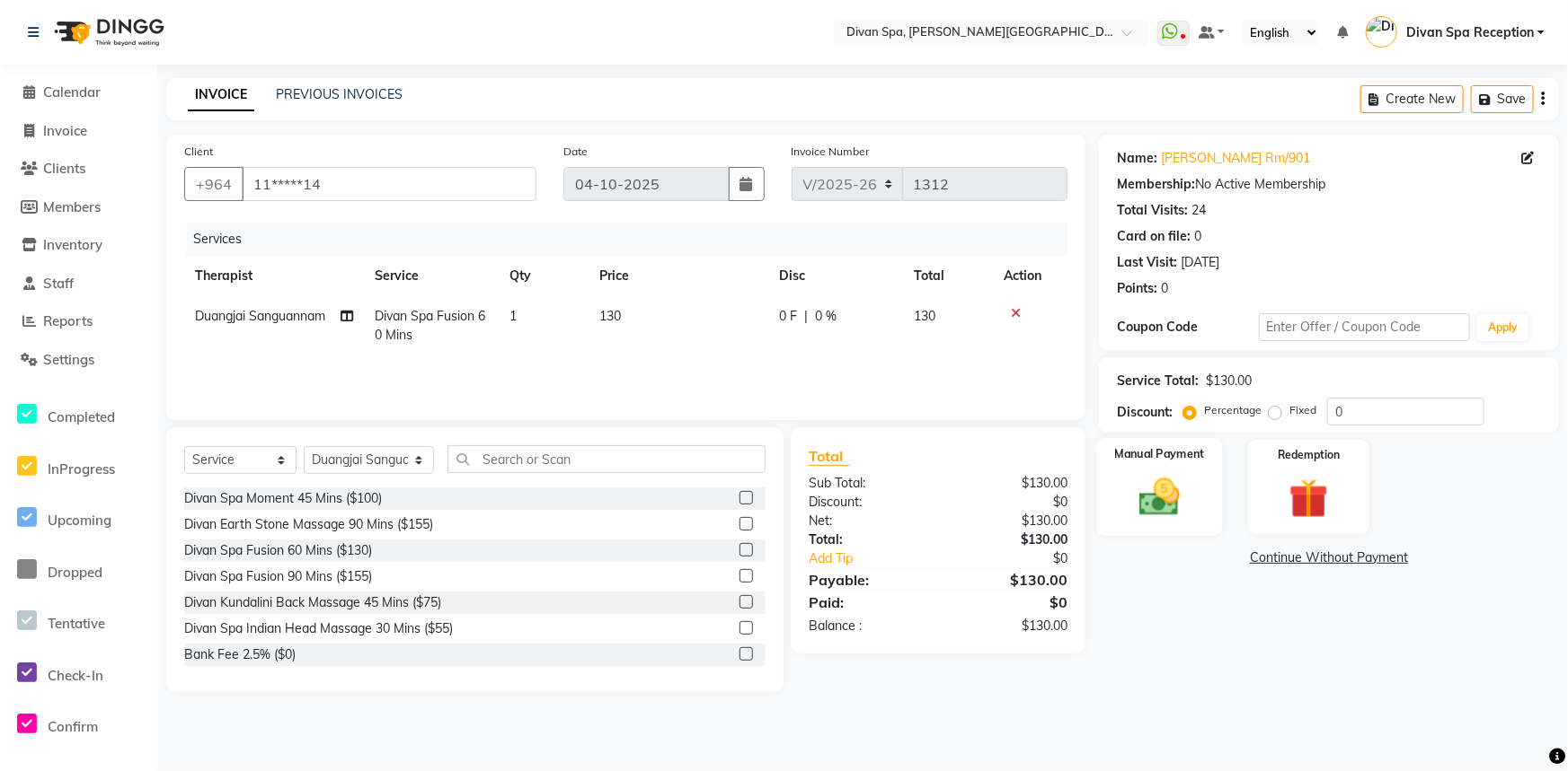
click at [1152, 500] on img at bounding box center [1160, 497] width 67 height 47
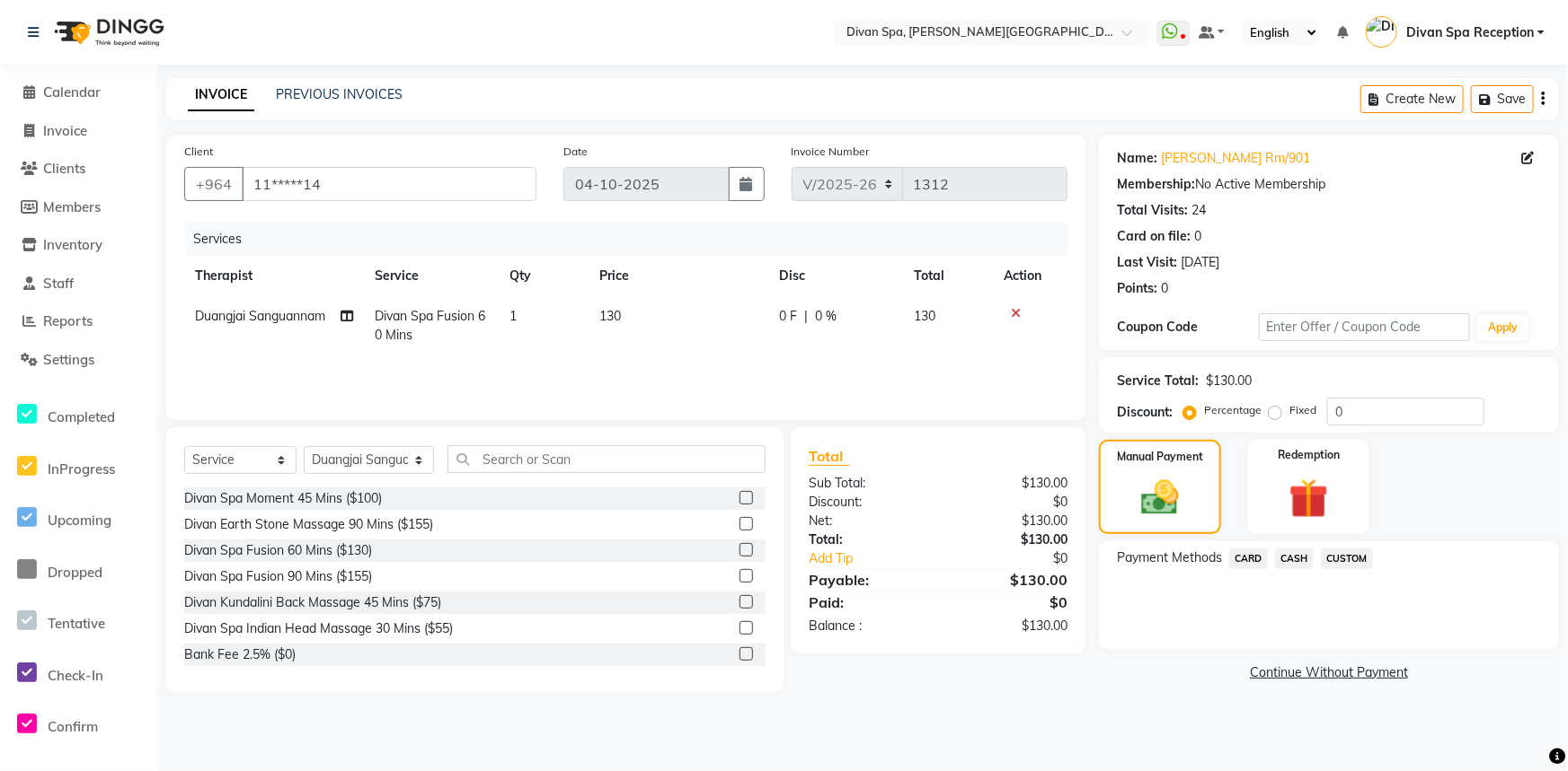
click at [1335, 558] on span "CUSTOM" at bounding box center [1347, 558] width 52 height 20
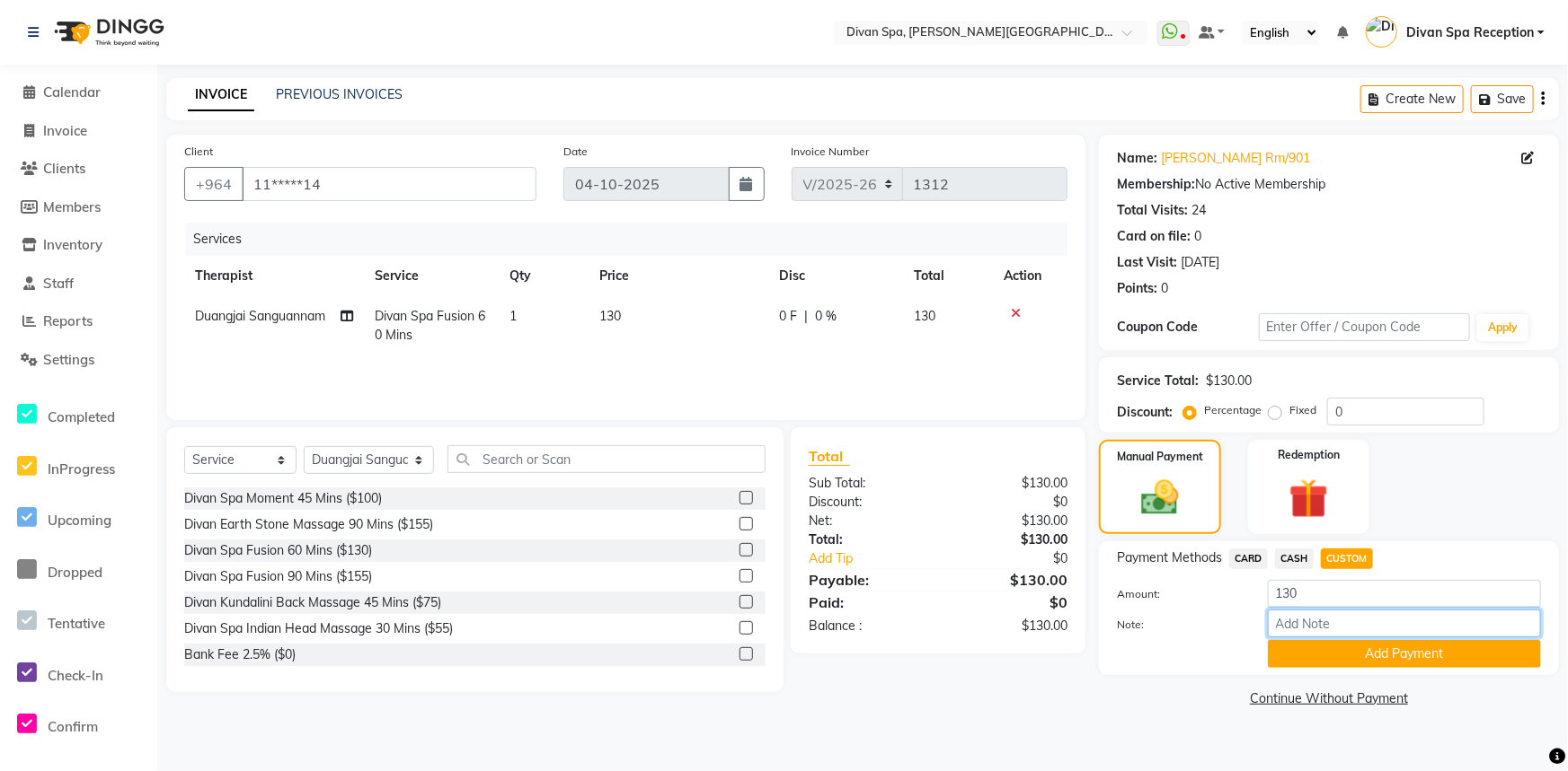
click at [1347, 620] on input "Note:" at bounding box center [1404, 624] width 273 height 28
type input "Room Charge"
drag, startPoint x: 1345, startPoint y: 630, endPoint x: 1249, endPoint y: 642, distance: 96.7
click at [1249, 642] on div "Amount: 130 Note: Room Charge Add Payment" at bounding box center [1329, 624] width 424 height 88
click at [1229, 698] on link "Continue Without Payment" at bounding box center [1329, 698] width 453 height 18
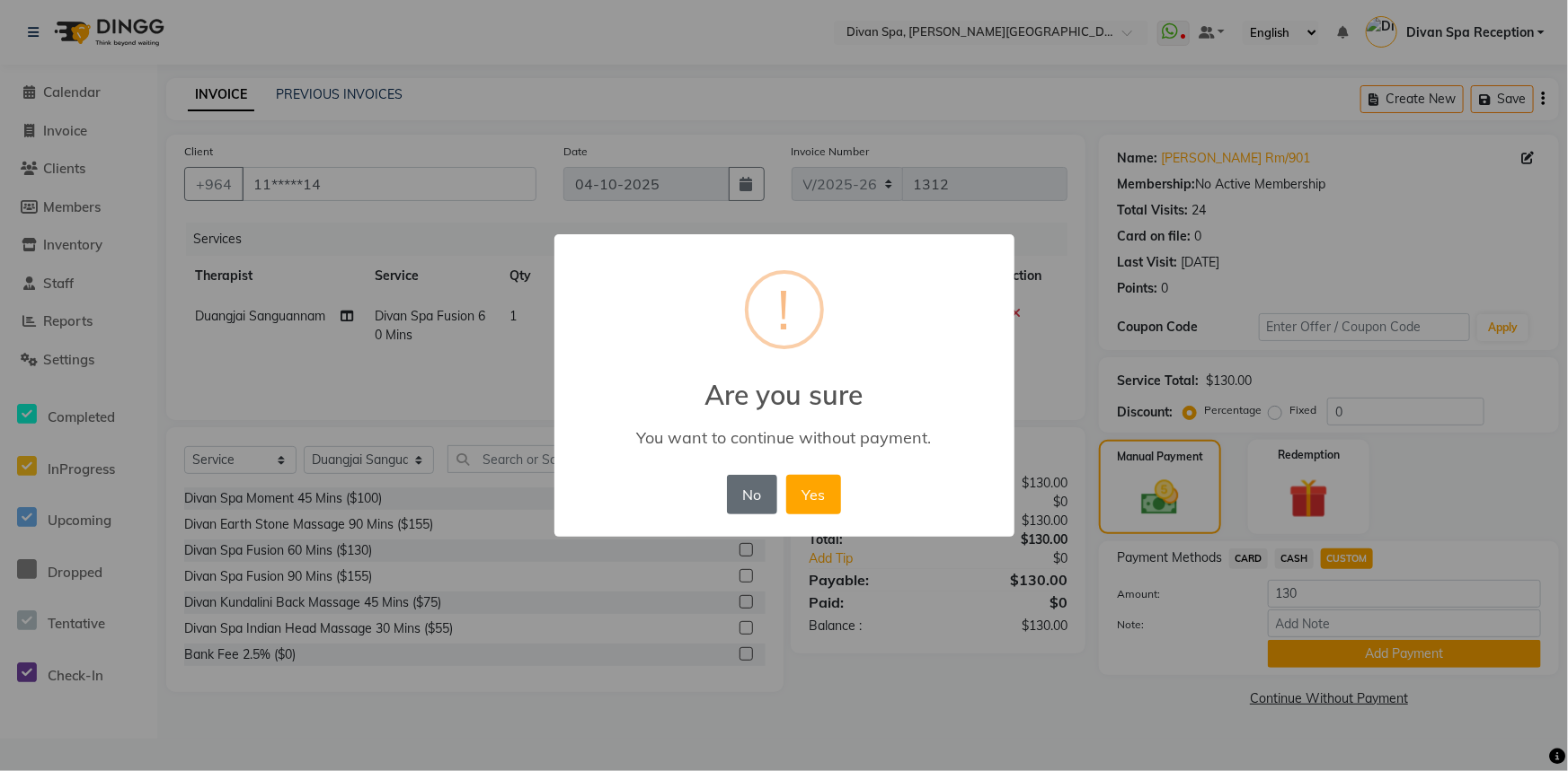
click at [751, 495] on button "No" at bounding box center [752, 494] width 50 height 40
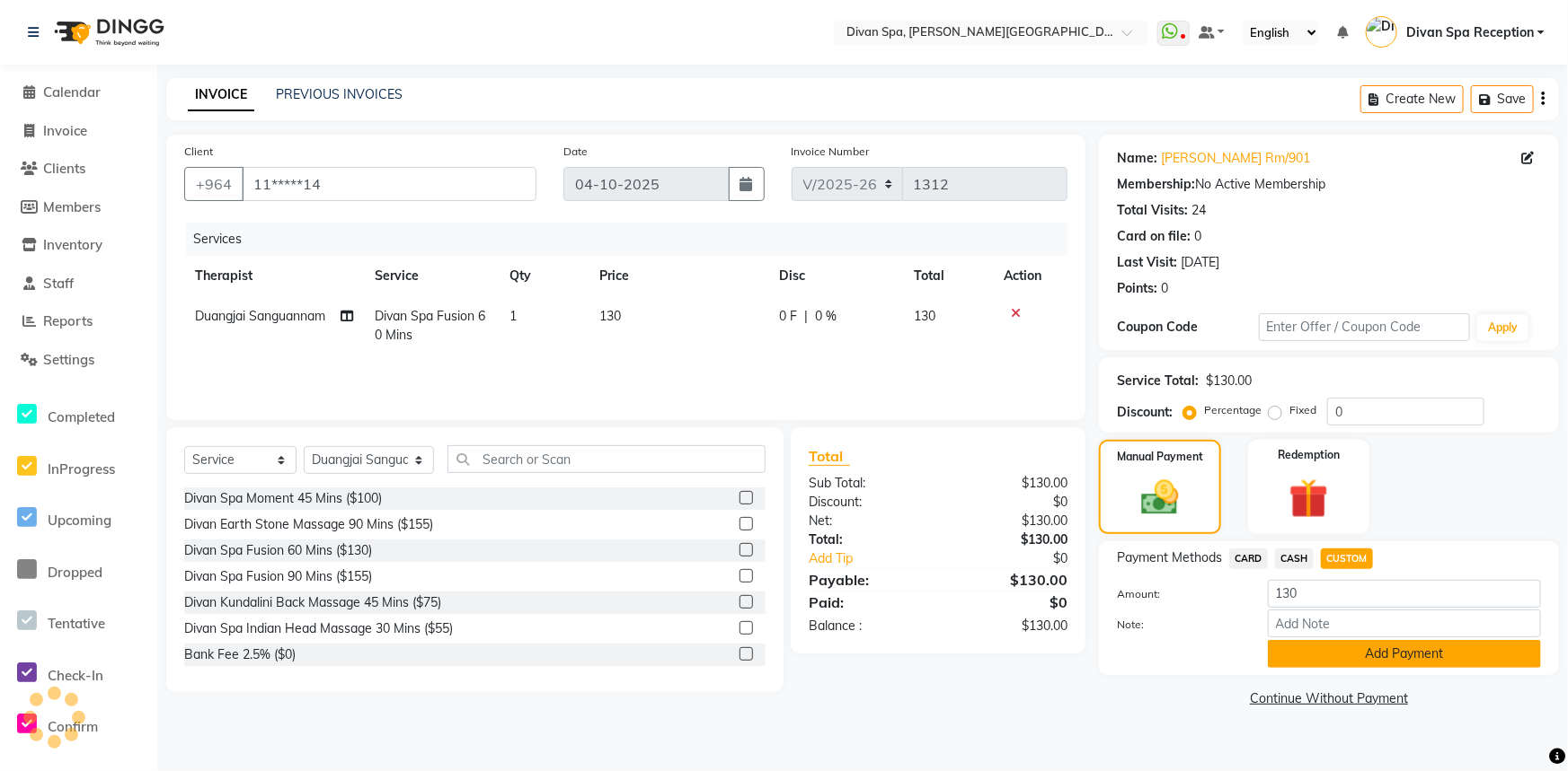
click at [1368, 657] on button "Add Payment" at bounding box center [1404, 654] width 273 height 28
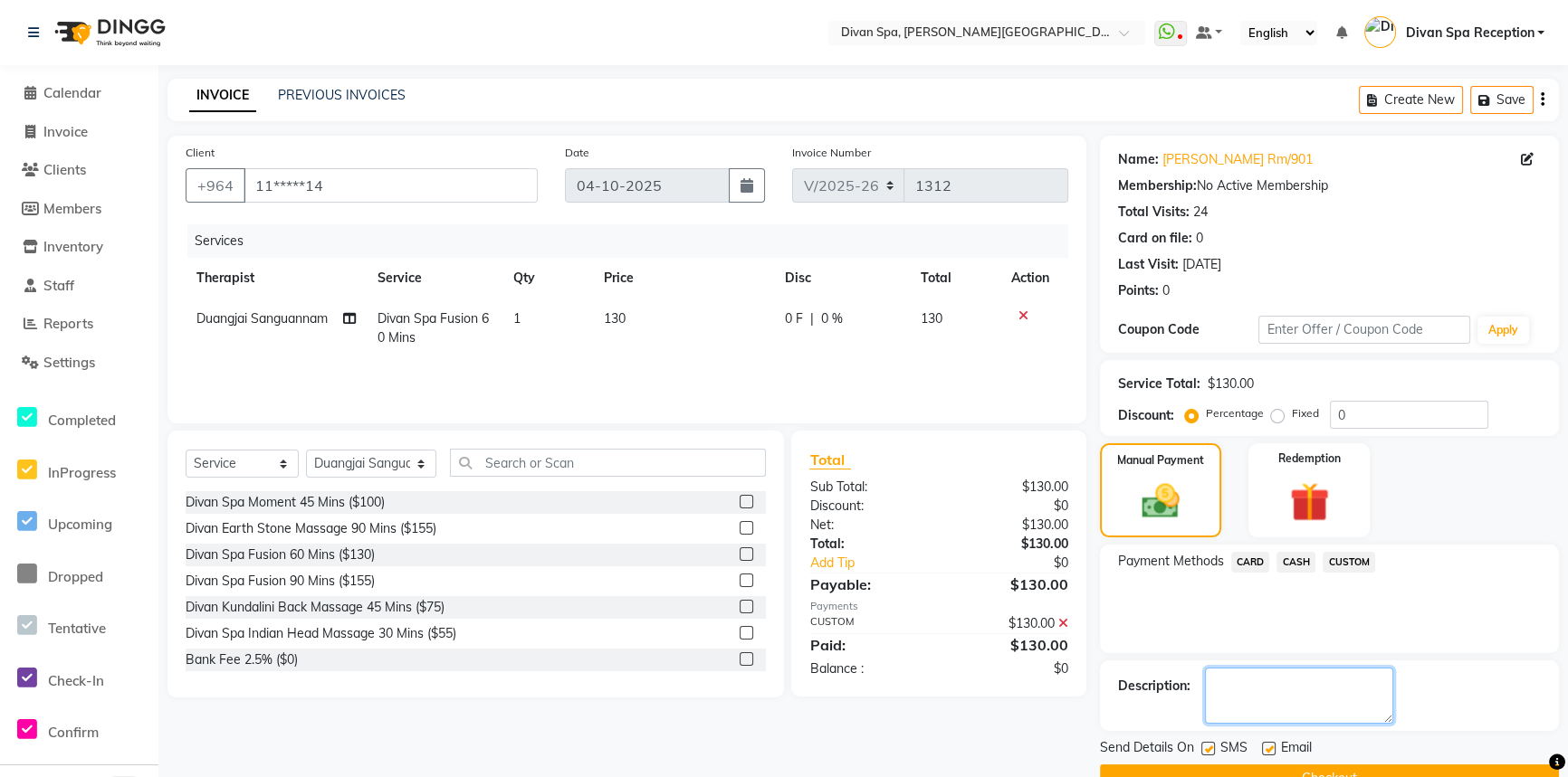
click at [1310, 688] on textarea at bounding box center [1299, 695] width 188 height 56
paste textarea "Room Charge"
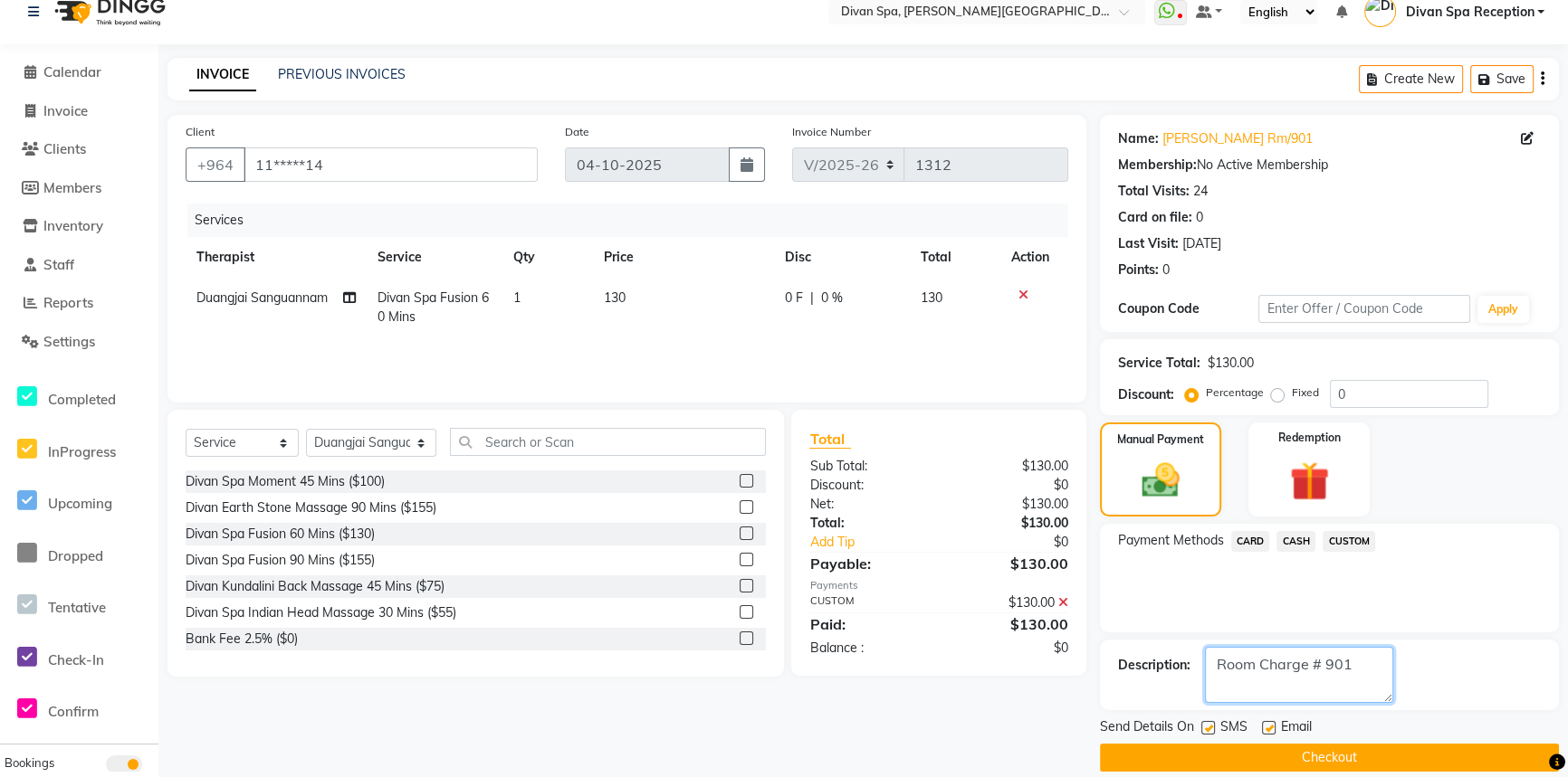
scroll to position [42, 0]
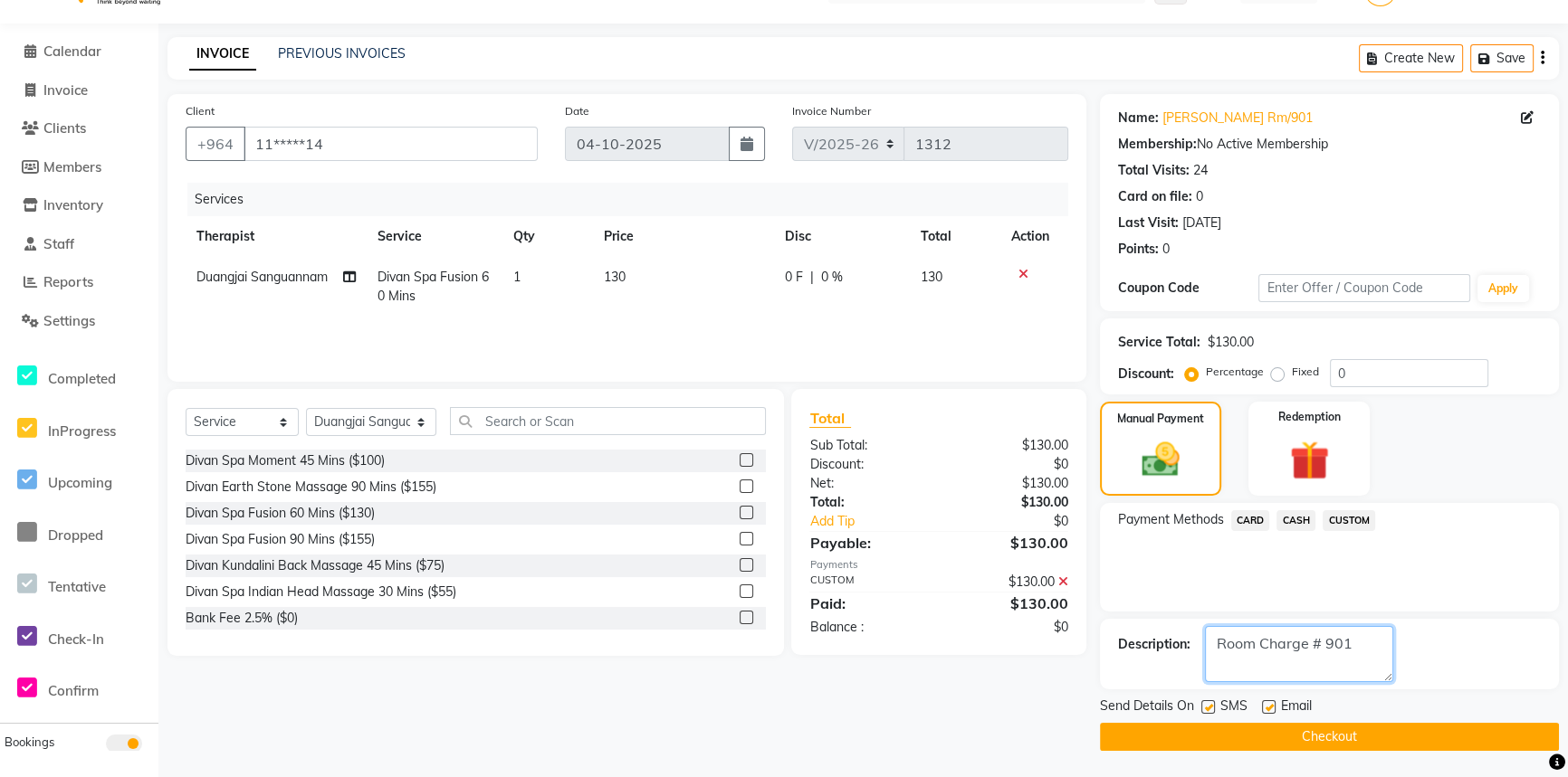
type textarea "Room Charge # 901"
drag, startPoint x: 1202, startPoint y: 701, endPoint x: 1263, endPoint y: 712, distance: 62.0
click at [1203, 702] on label at bounding box center [1208, 708] width 14 height 14
click at [1203, 702] on input "checkbox" at bounding box center [1207, 708] width 12 height 12
checkbox input "false"
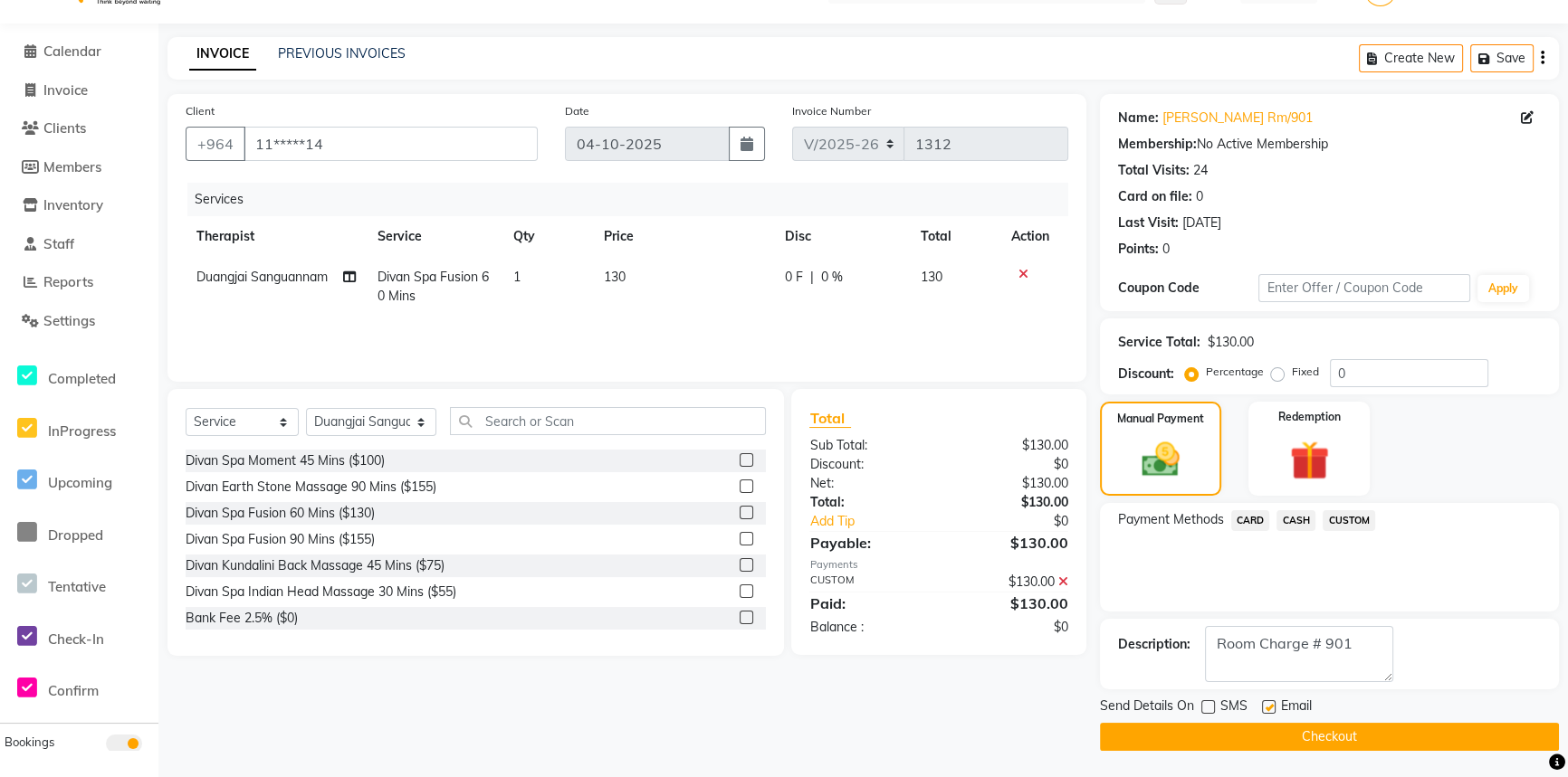
click at [1267, 715] on div at bounding box center [1267, 710] width 12 height 19
click at [1267, 708] on label at bounding box center [1268, 708] width 14 height 14
click at [1267, 708] on input "checkbox" at bounding box center [1267, 708] width 12 height 12
checkbox input "false"
click at [1270, 735] on button "Checkout" at bounding box center [1329, 737] width 459 height 28
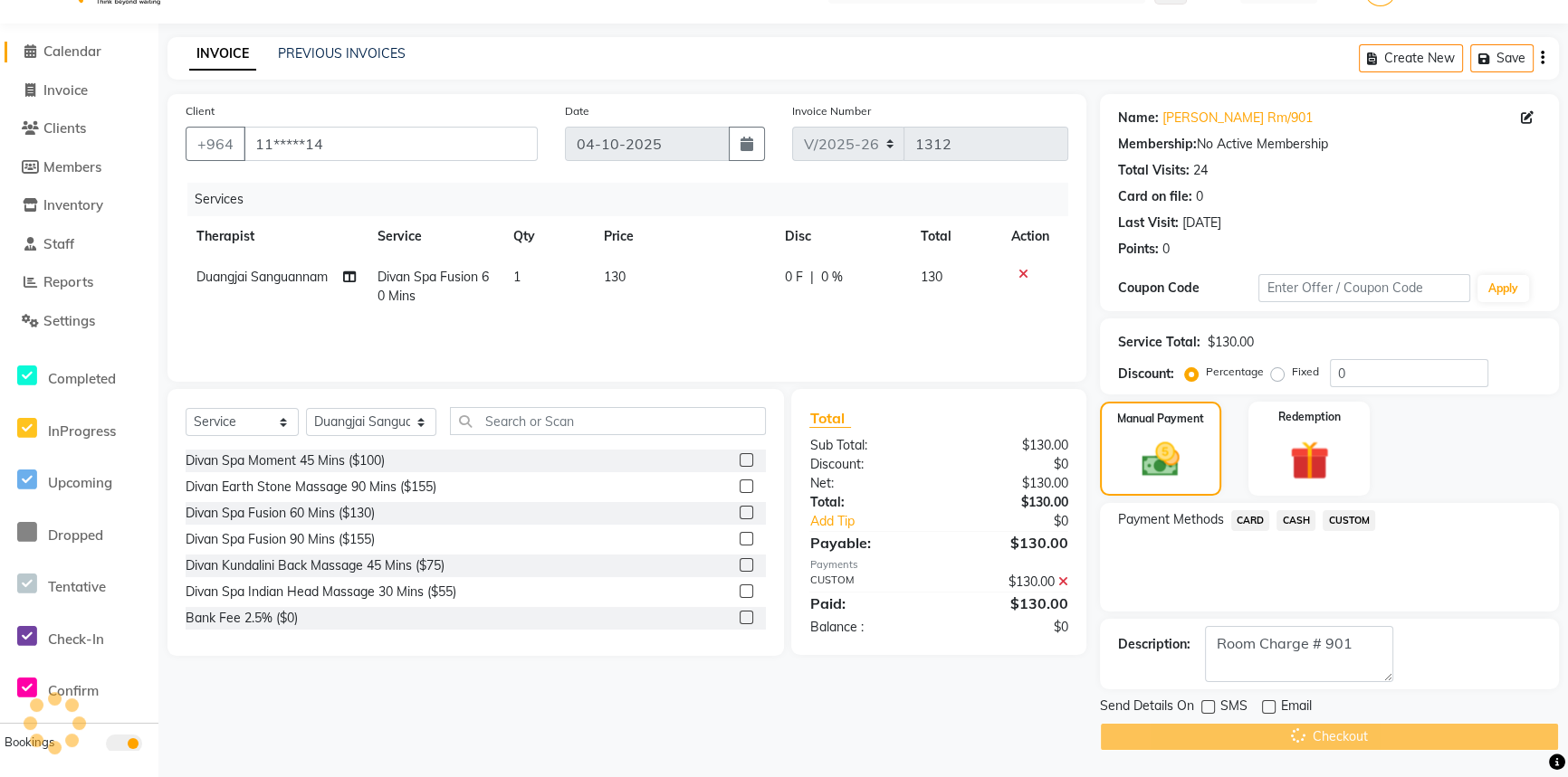
click at [44, 45] on span "Calendar" at bounding box center [72, 52] width 58 height 18
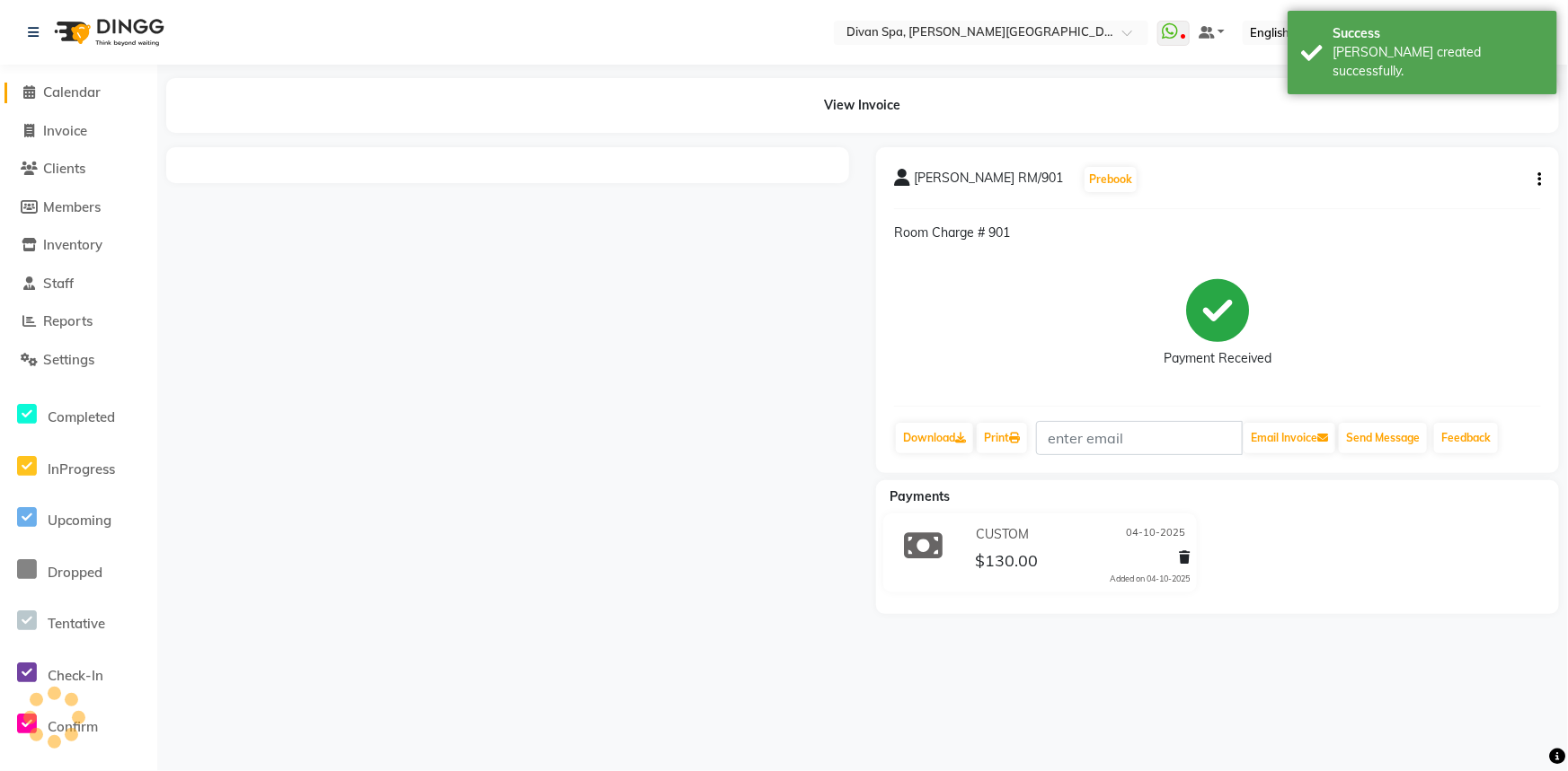
click at [31, 90] on icon at bounding box center [30, 92] width 12 height 14
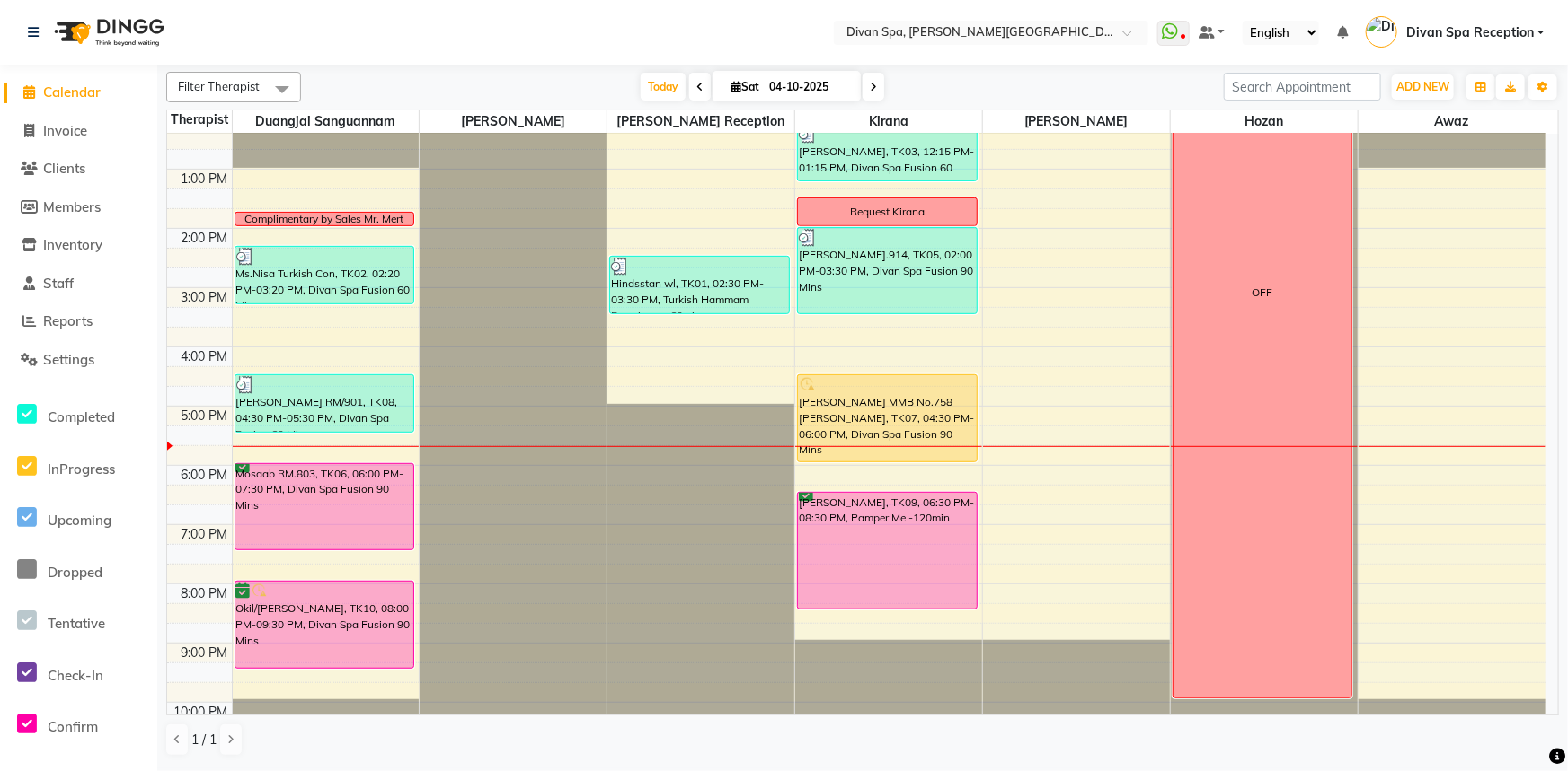
scroll to position [408, 0]
